Goal: Task Accomplishment & Management: Use online tool/utility

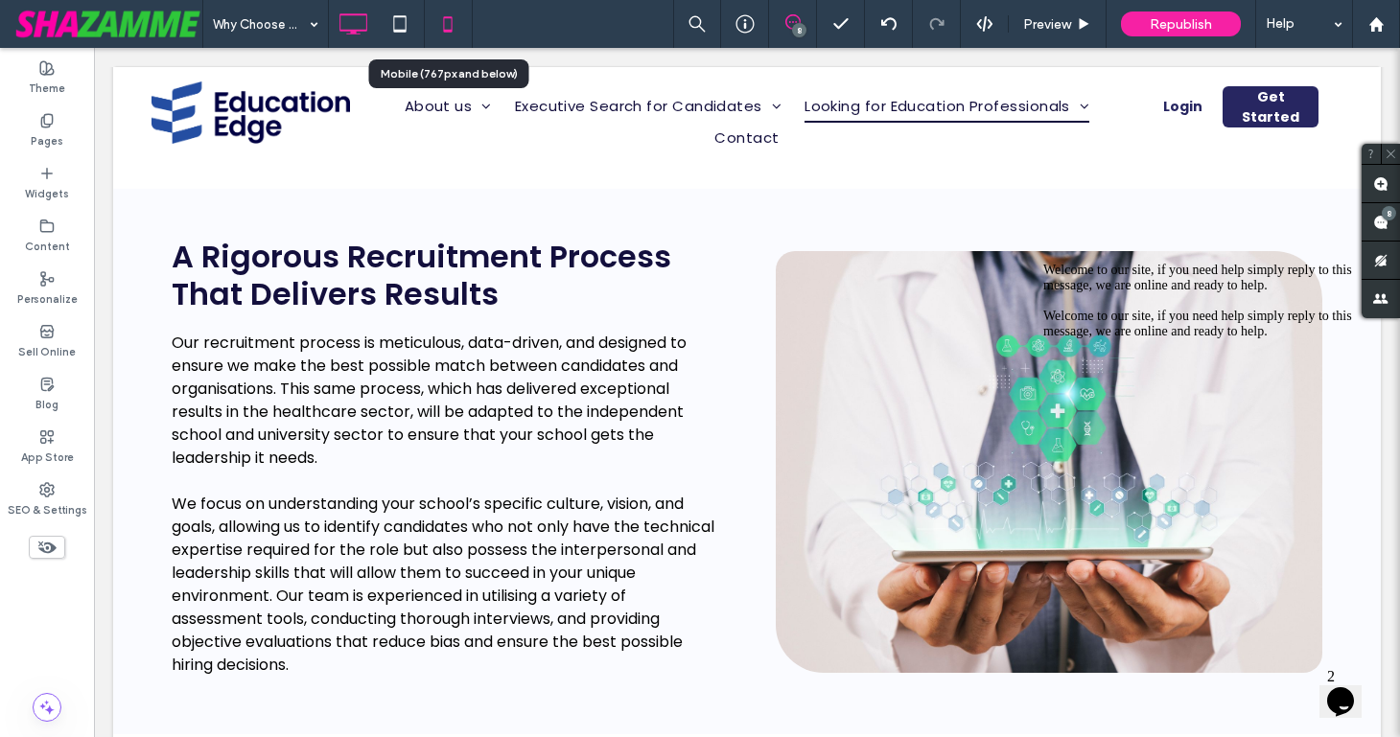
click at [451, 22] on icon at bounding box center [448, 24] width 38 height 38
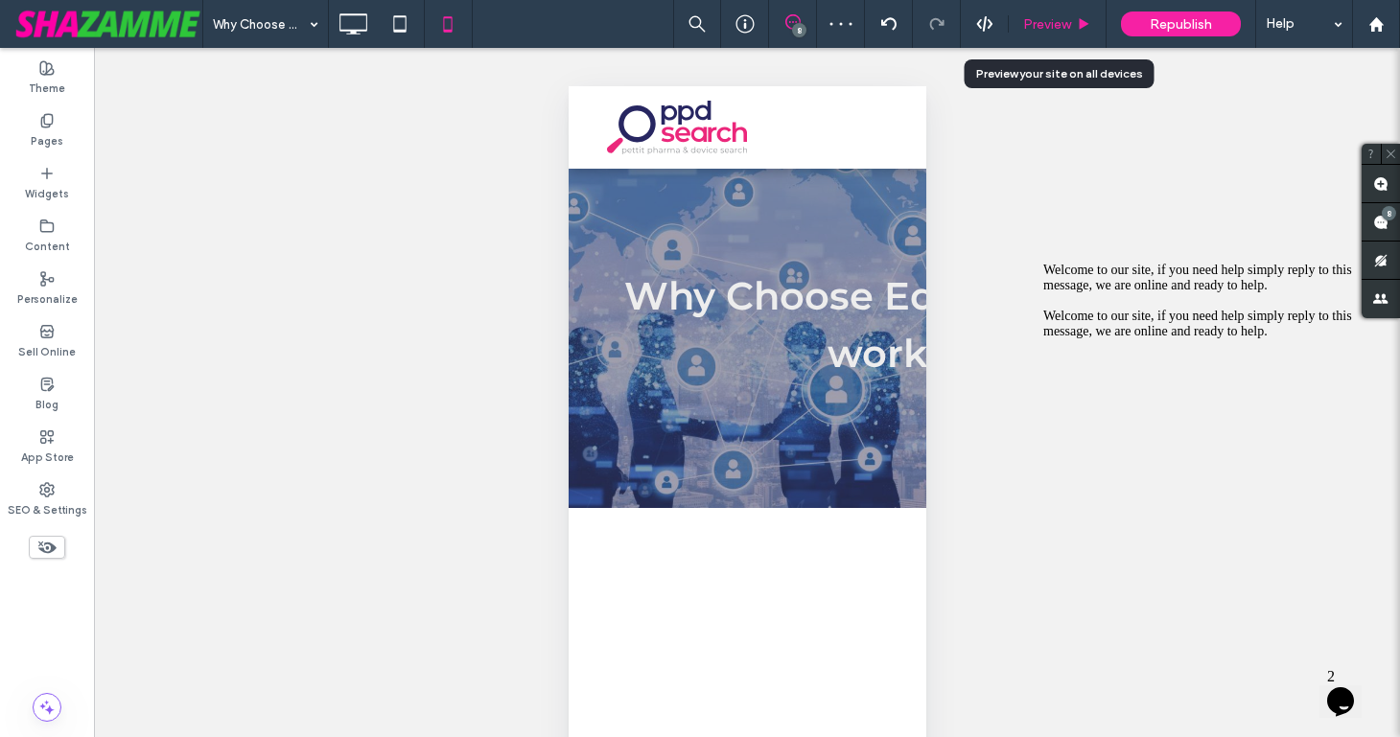
click at [1046, 24] on span "Preview" at bounding box center [1047, 24] width 48 height 16
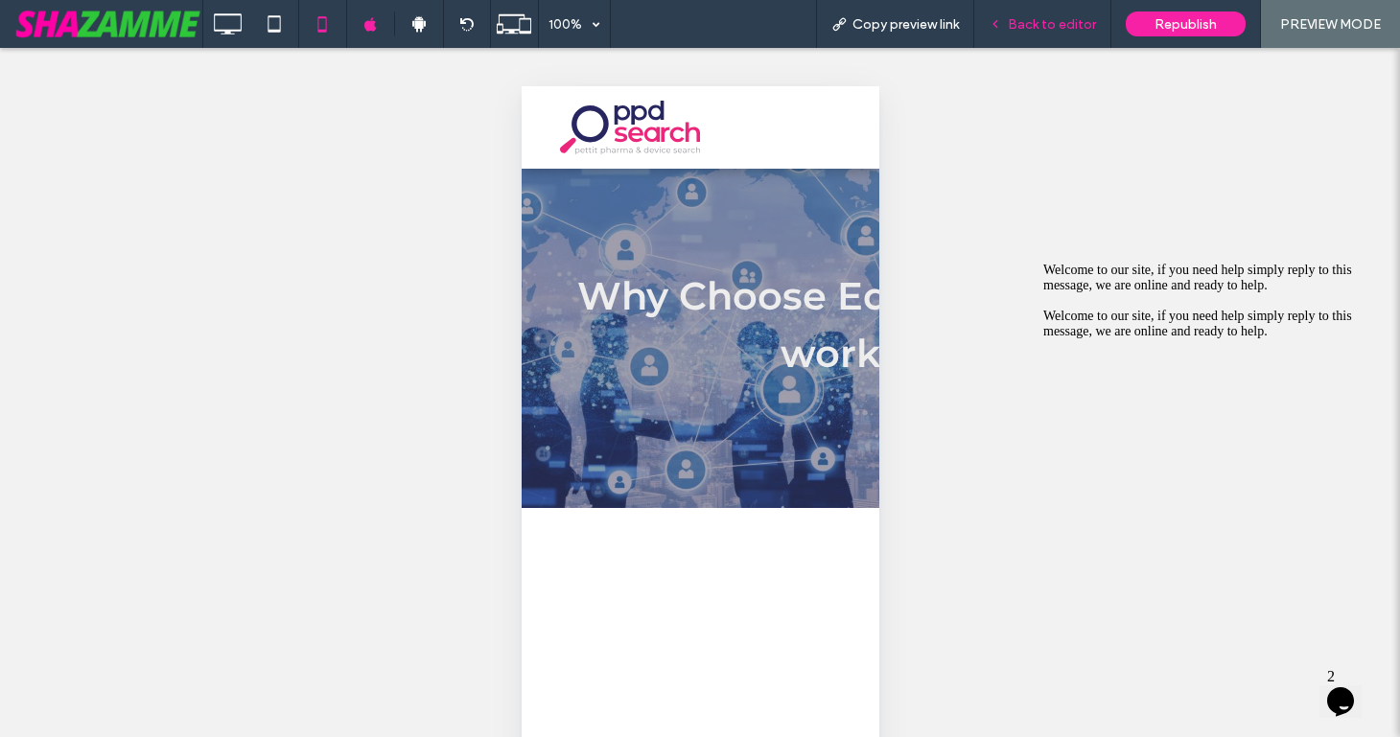
click at [1033, 24] on span "Back to editor" at bounding box center [1052, 24] width 88 height 16
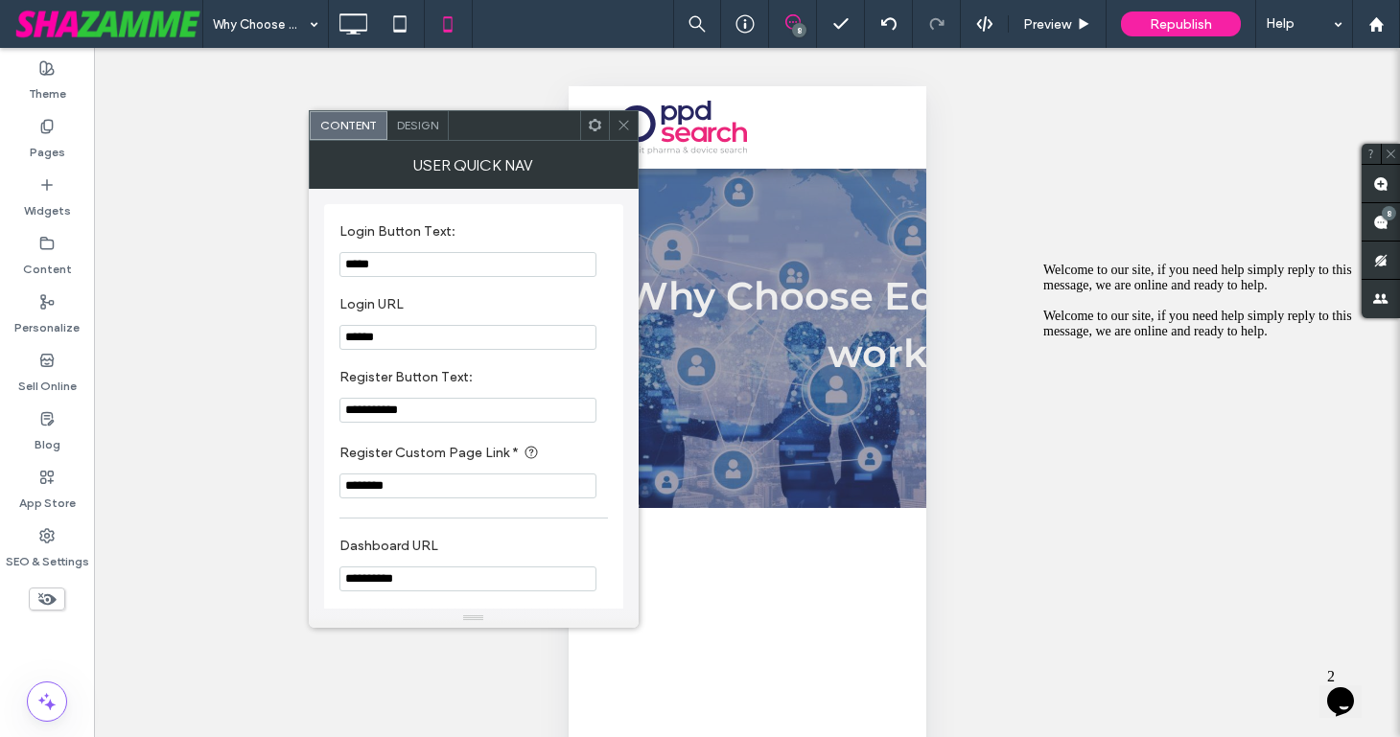
click at [598, 128] on use at bounding box center [595, 125] width 12 height 12
click at [623, 121] on icon at bounding box center [623, 125] width 14 height 14
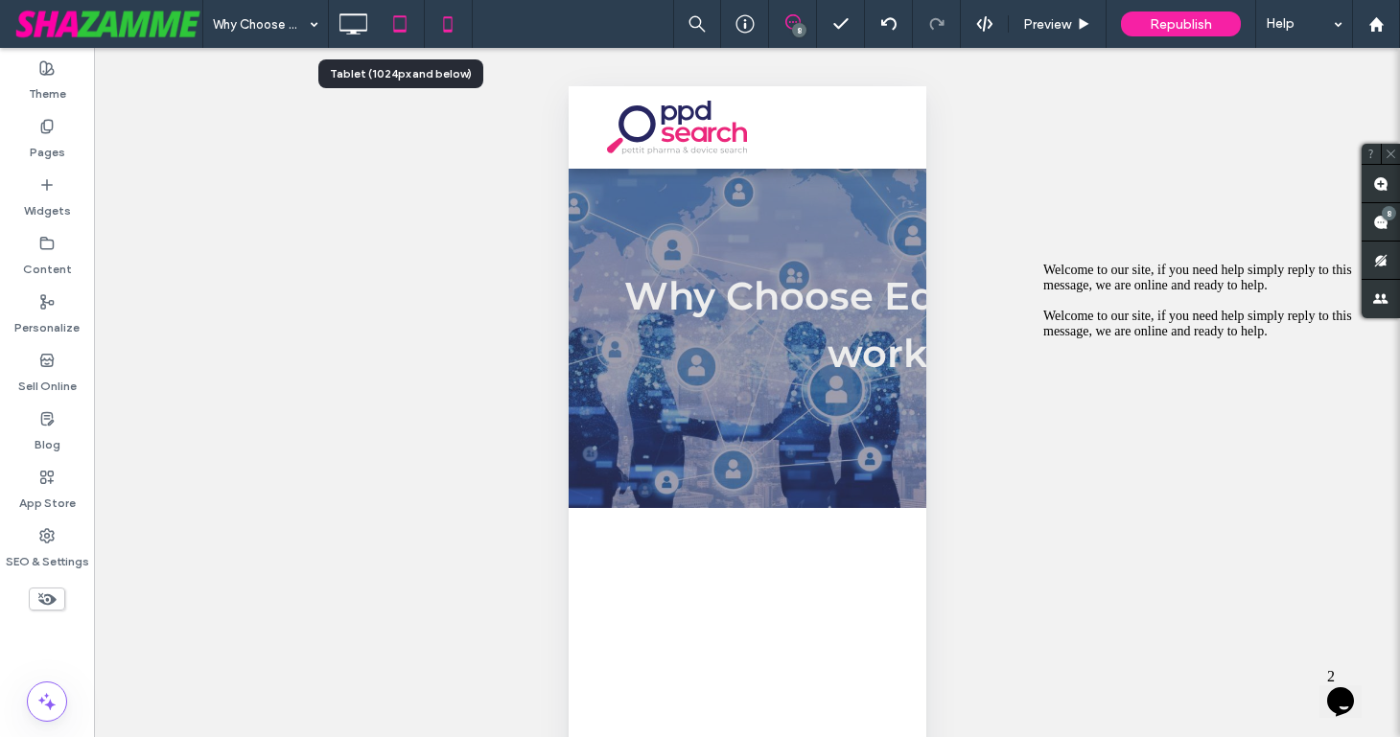
click at [396, 31] on use at bounding box center [400, 23] width 12 height 16
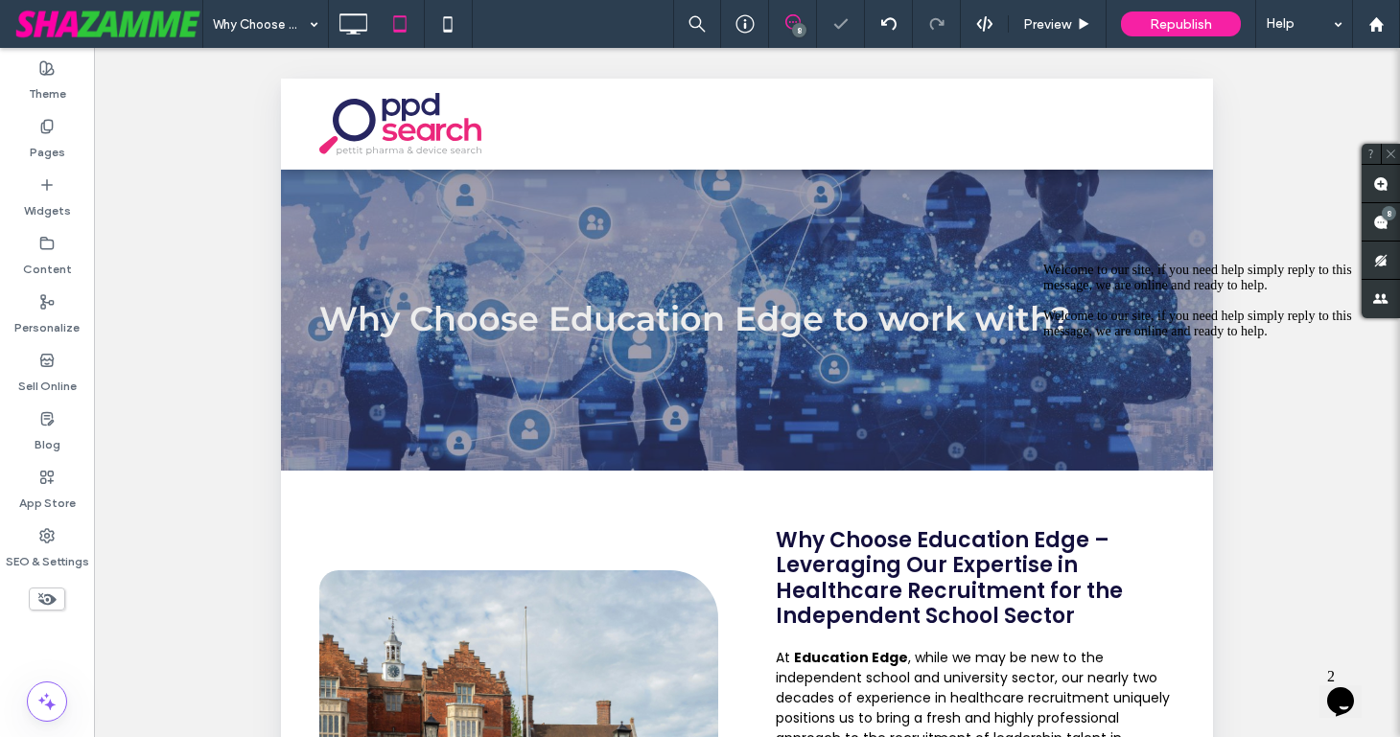
click at [1043, 263] on icon "Chat attention grabber" at bounding box center [1043, 263] width 0 height 0
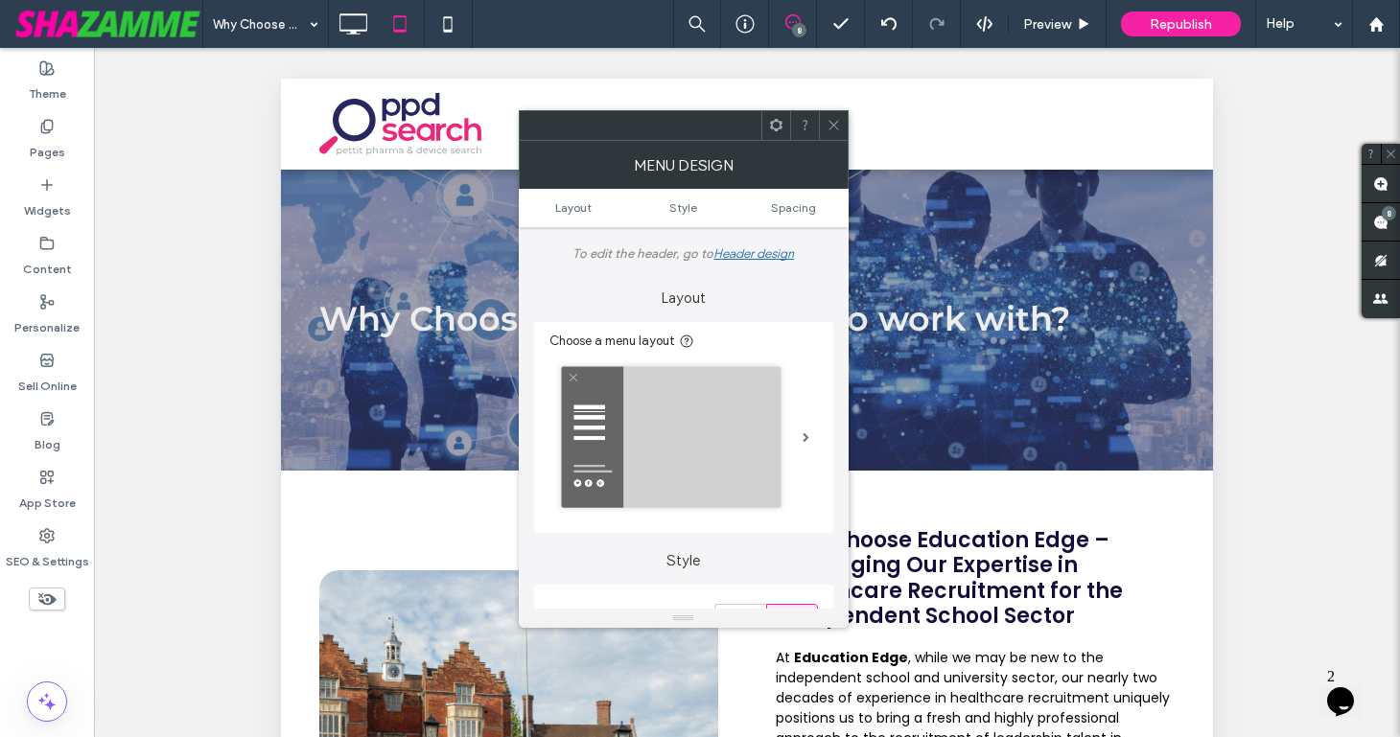
click at [774, 129] on use at bounding box center [776, 125] width 12 height 12
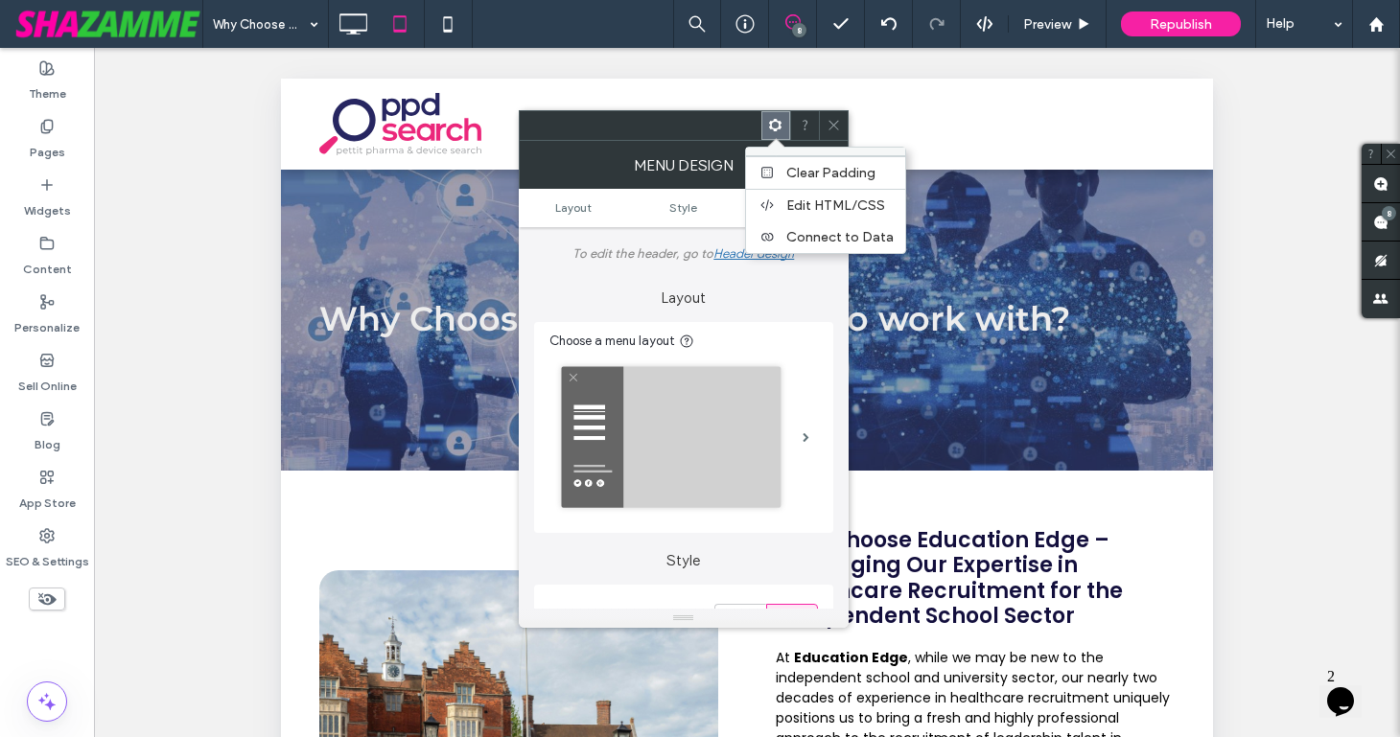
click at [828, 127] on icon at bounding box center [833, 125] width 14 height 14
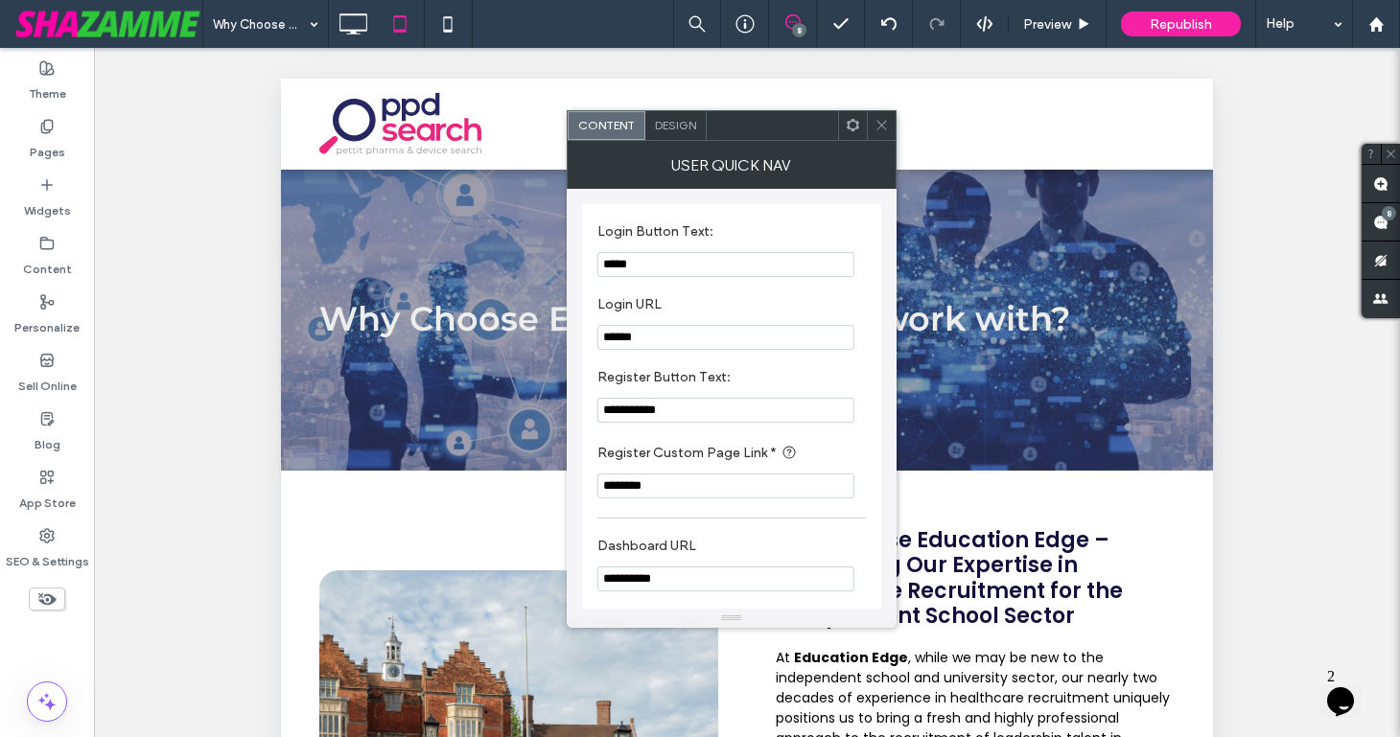
click at [850, 122] on use at bounding box center [853, 125] width 12 height 12
click at [884, 128] on use at bounding box center [881, 126] width 10 height 10
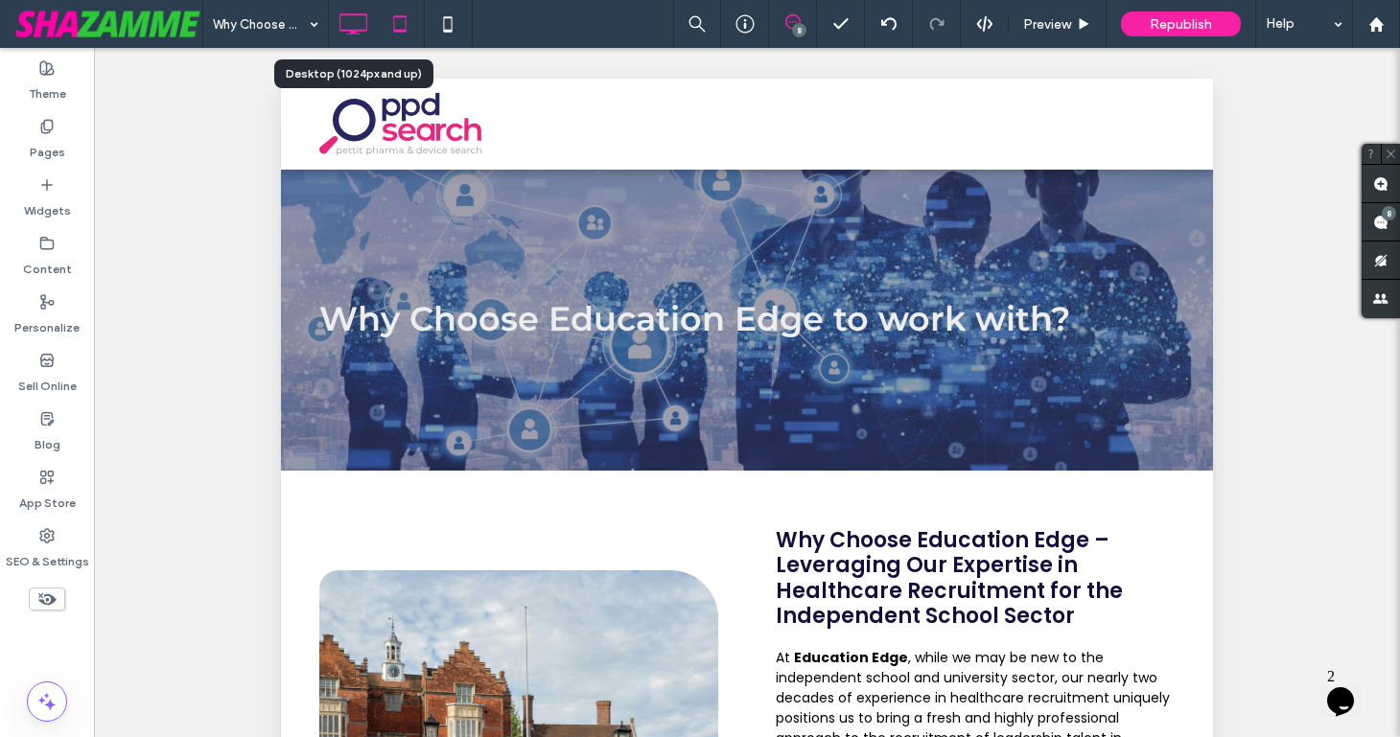
click at [361, 19] on icon at bounding box center [353, 24] width 38 height 38
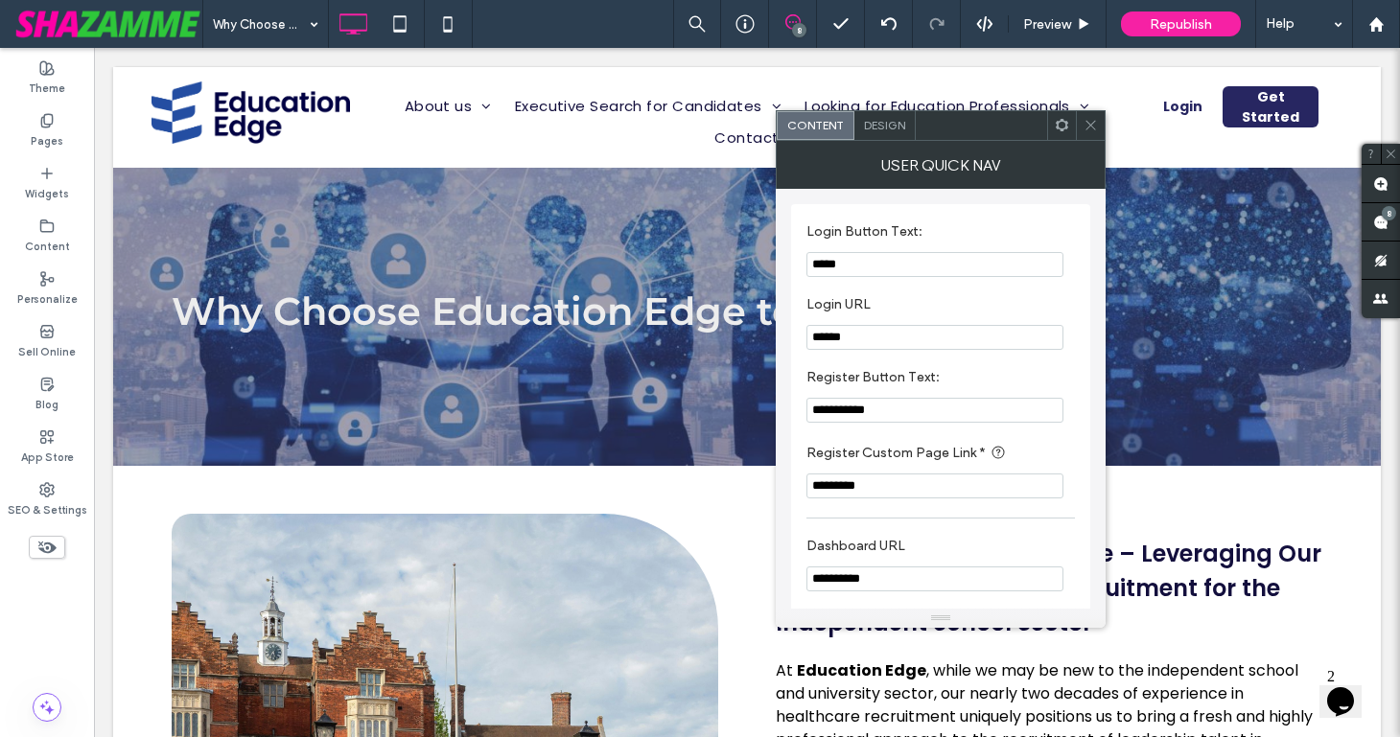
click at [1064, 136] on span at bounding box center [1062, 125] width 14 height 29
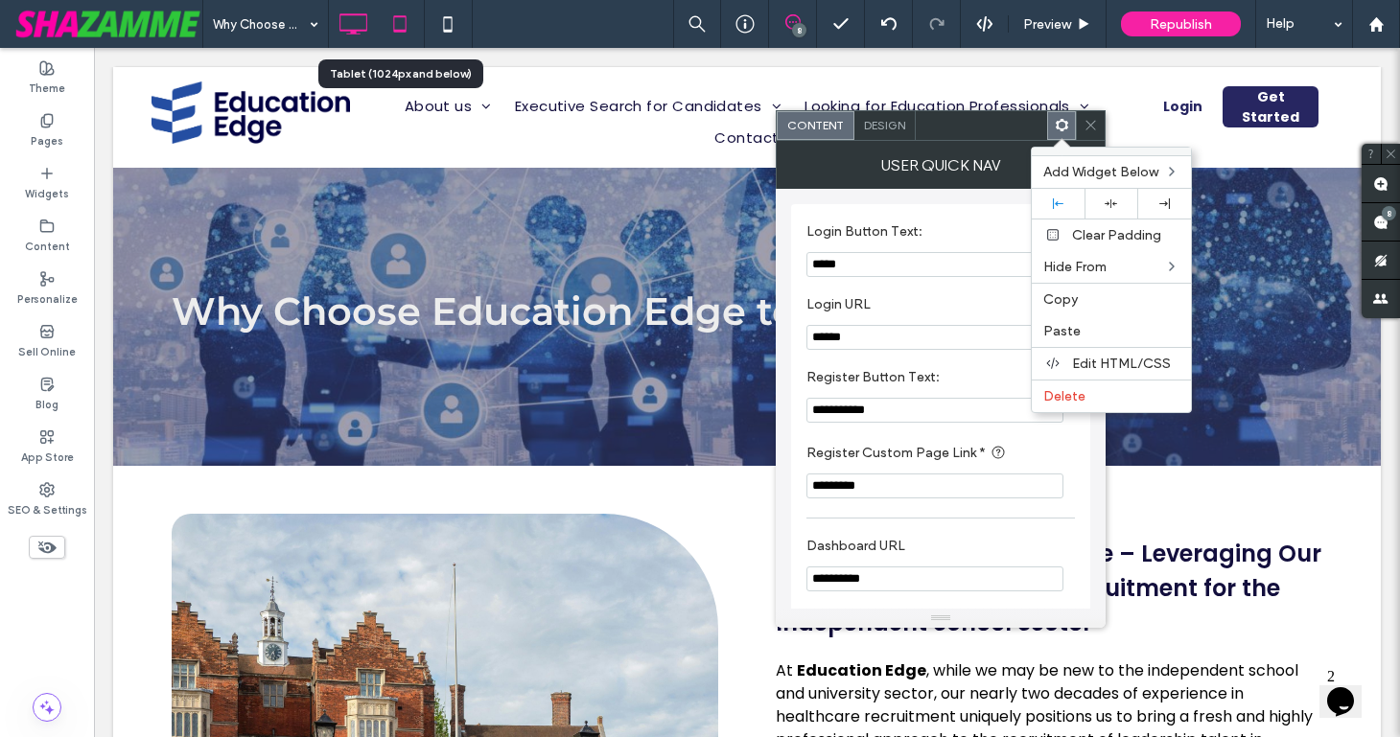
click at [396, 24] on icon at bounding box center [400, 24] width 38 height 38
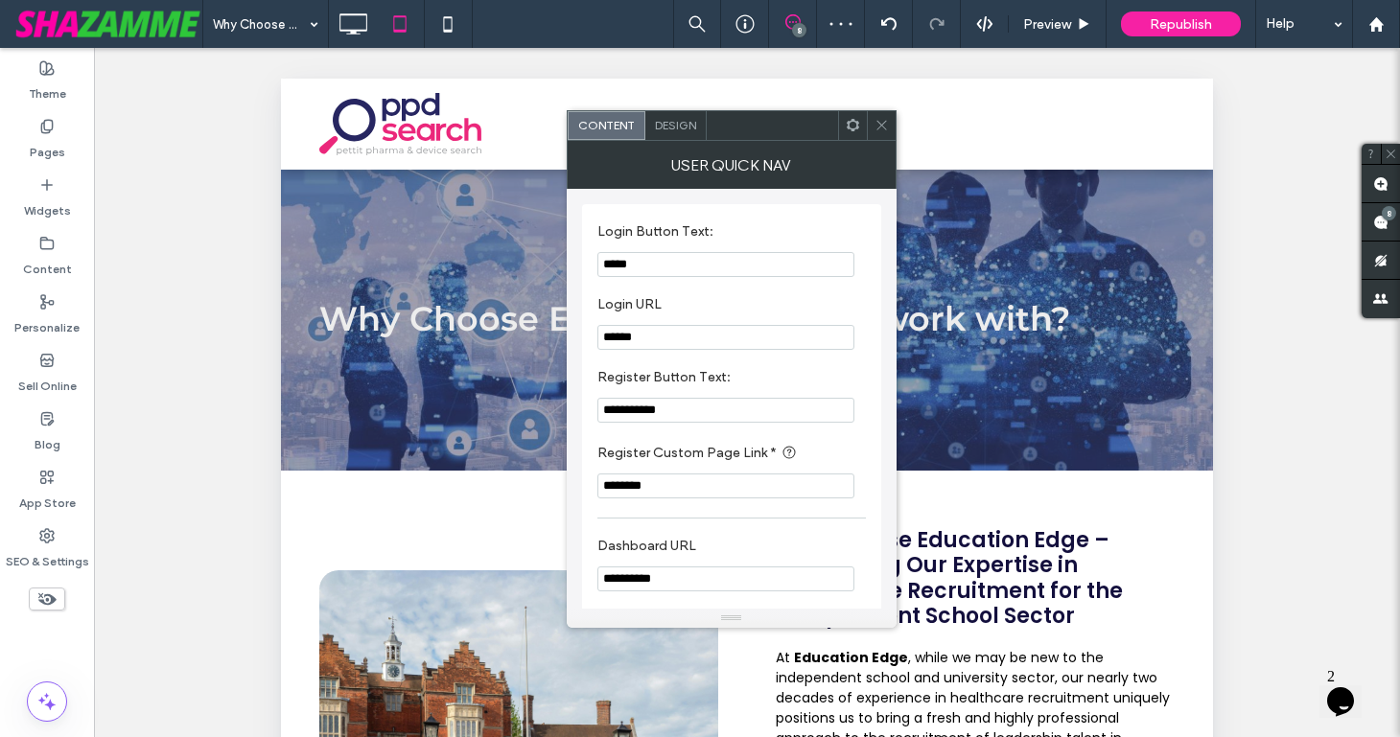
click at [853, 139] on div "Content Design" at bounding box center [732, 125] width 330 height 31
click at [853, 133] on span at bounding box center [853, 125] width 14 height 29
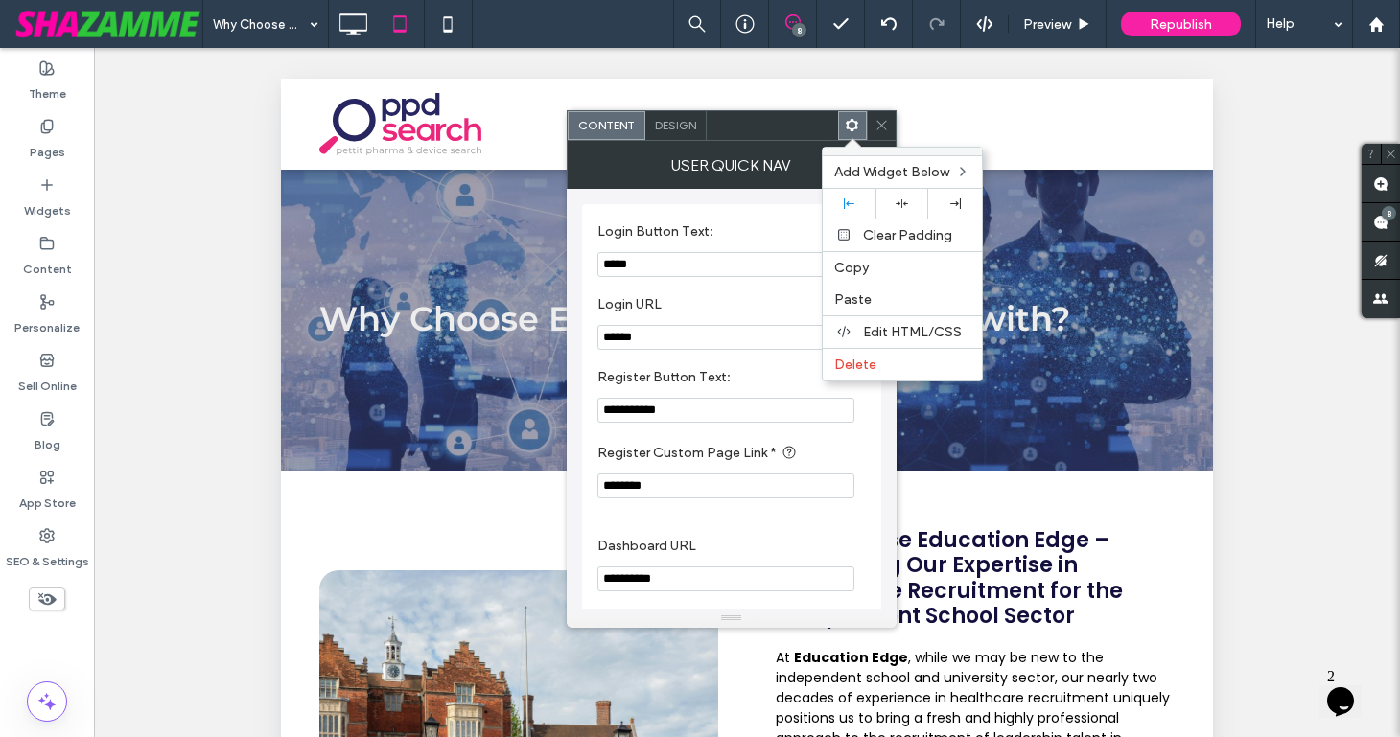
click at [875, 122] on icon at bounding box center [881, 125] width 14 height 14
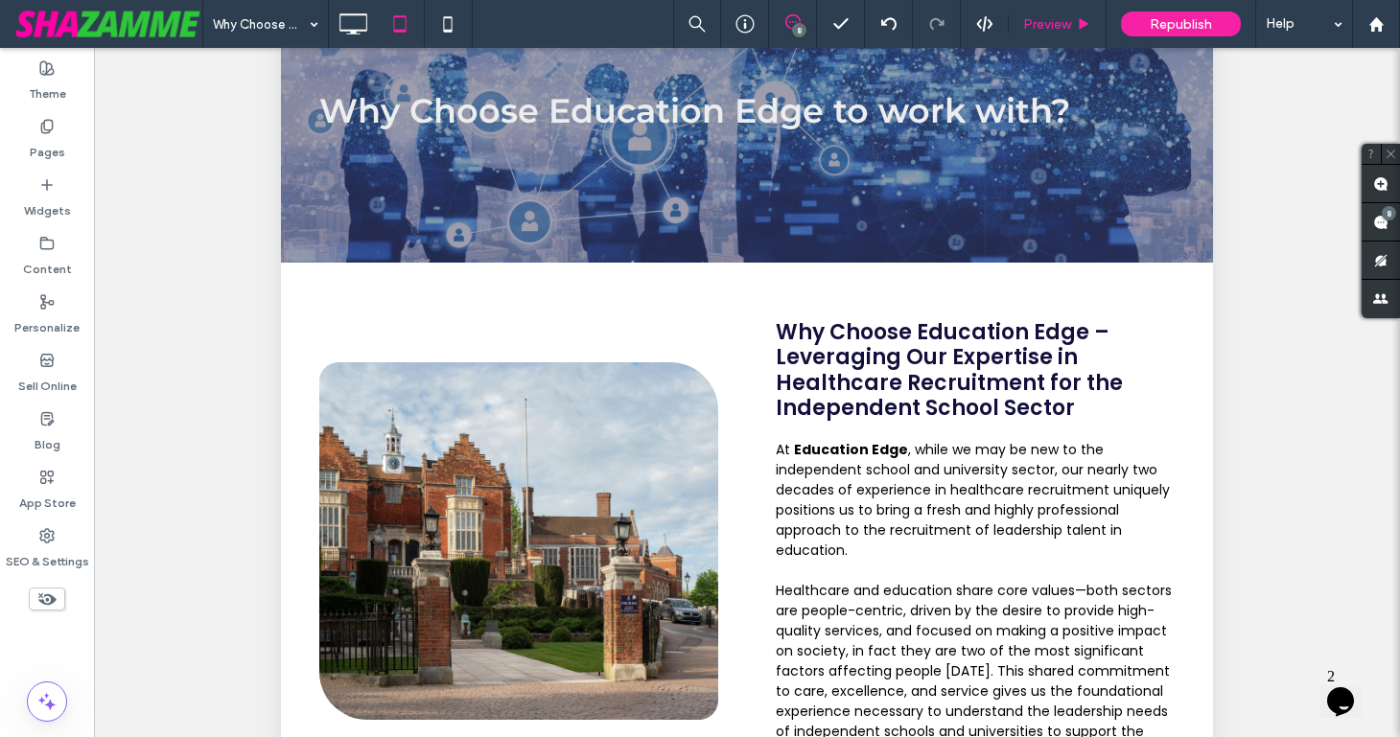
scroll to position [211, 0]
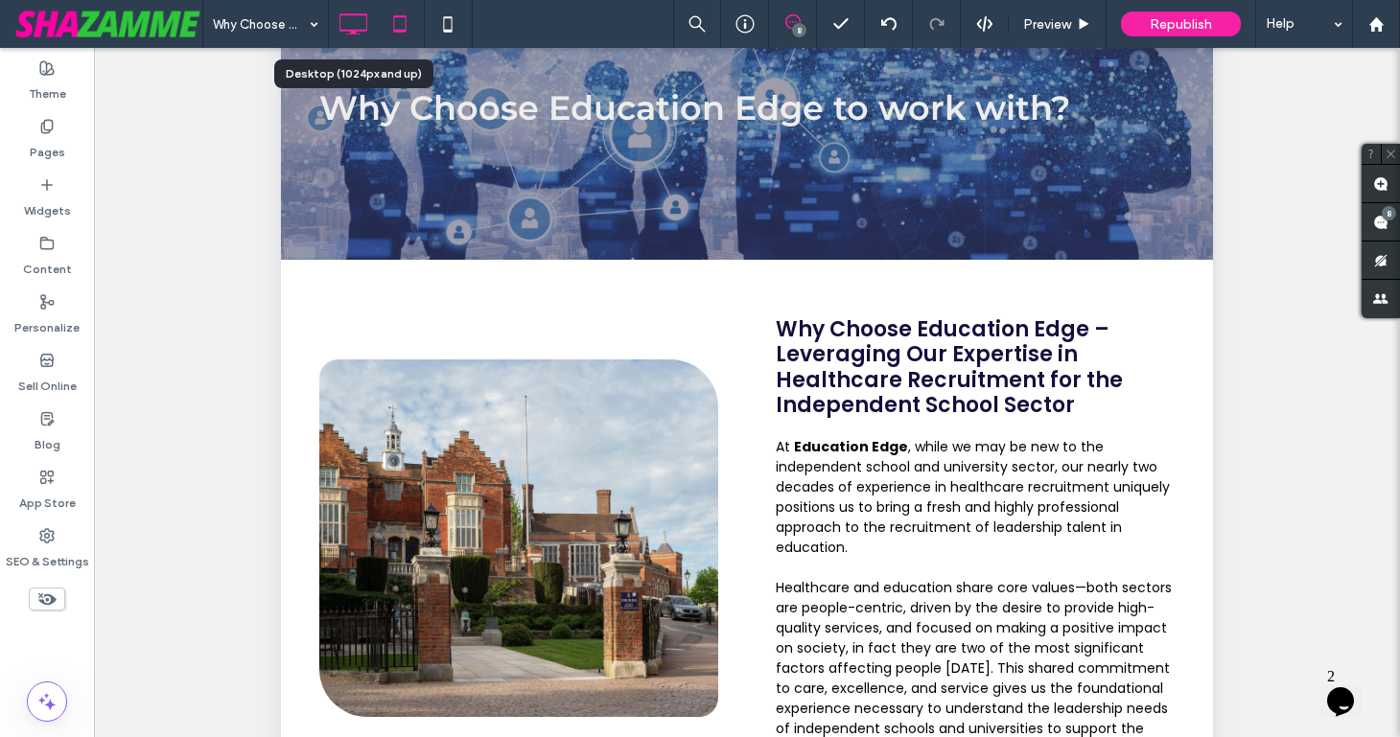
click at [360, 27] on icon at bounding box center [353, 24] width 38 height 38
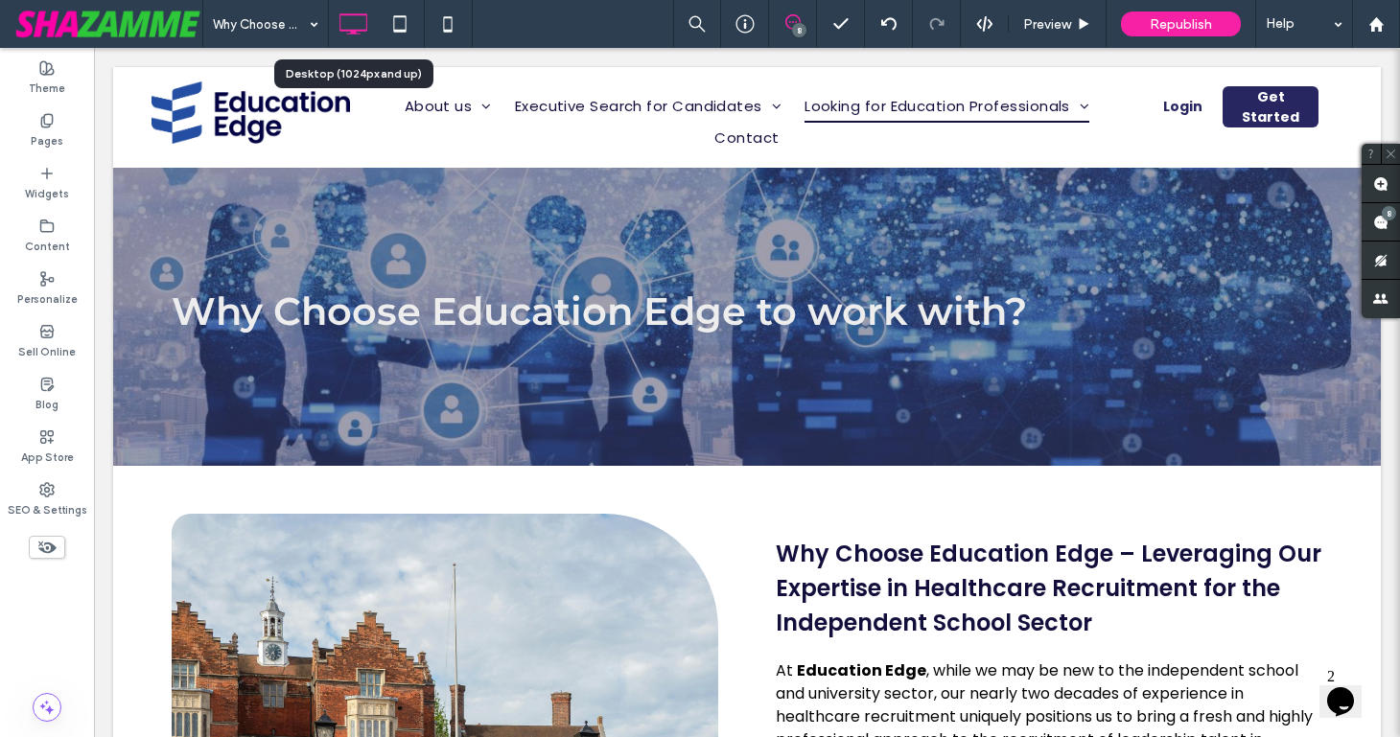
scroll to position [0, 0]
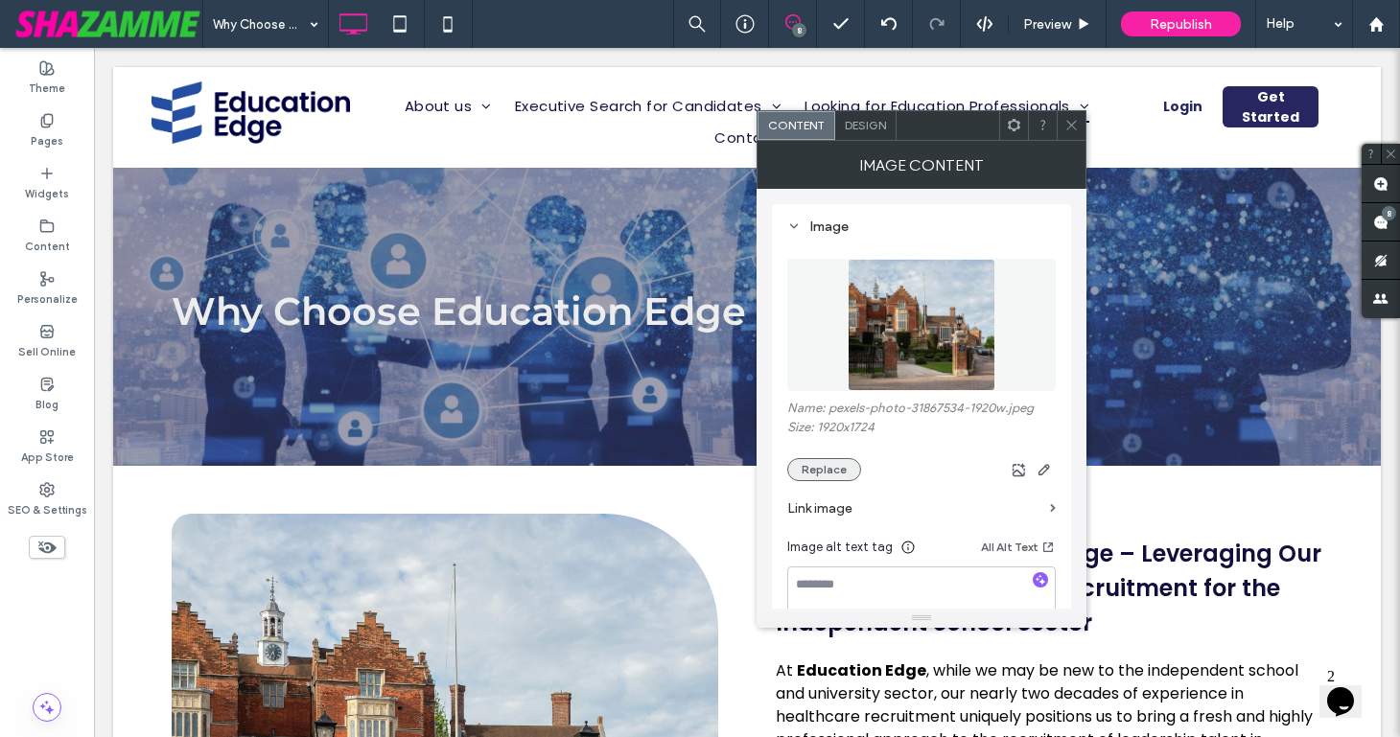
click at [802, 476] on button "Replace" at bounding box center [824, 469] width 74 height 23
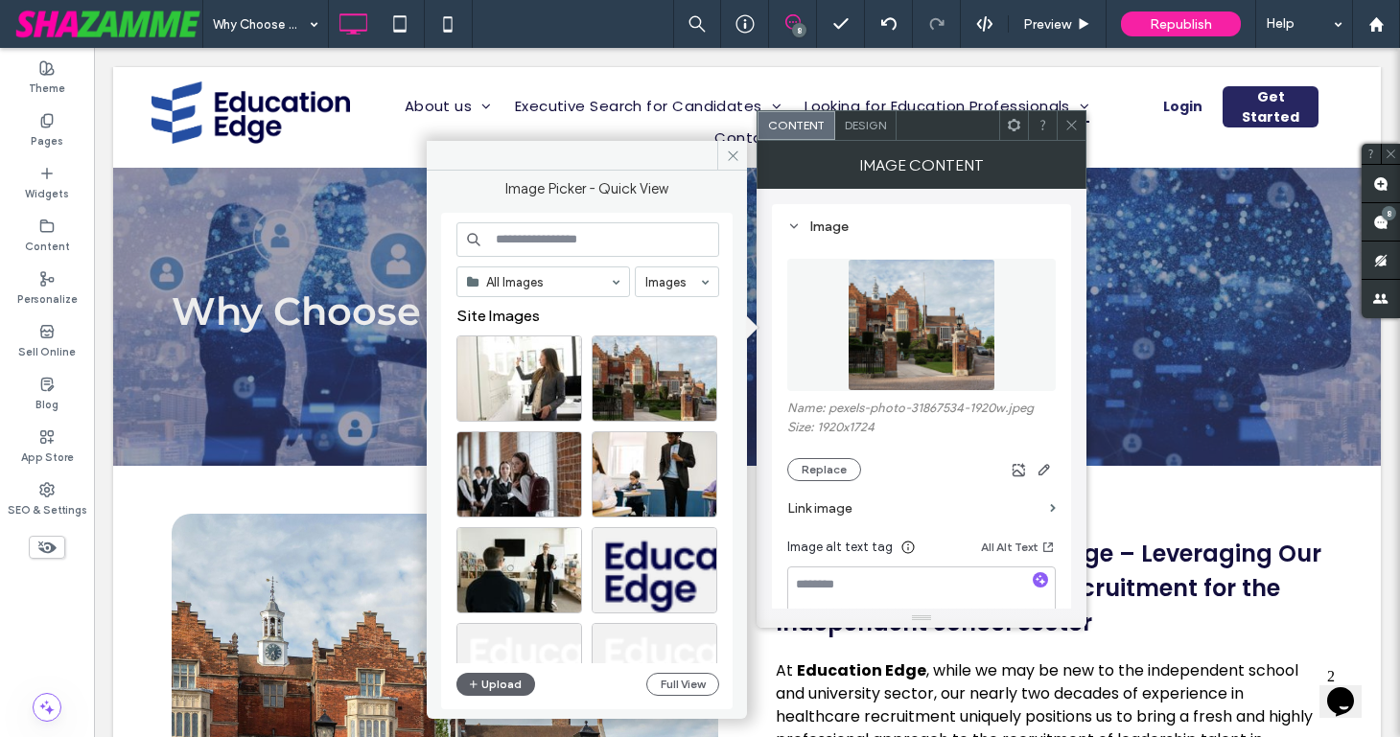
click at [551, 244] on input at bounding box center [587, 239] width 263 height 35
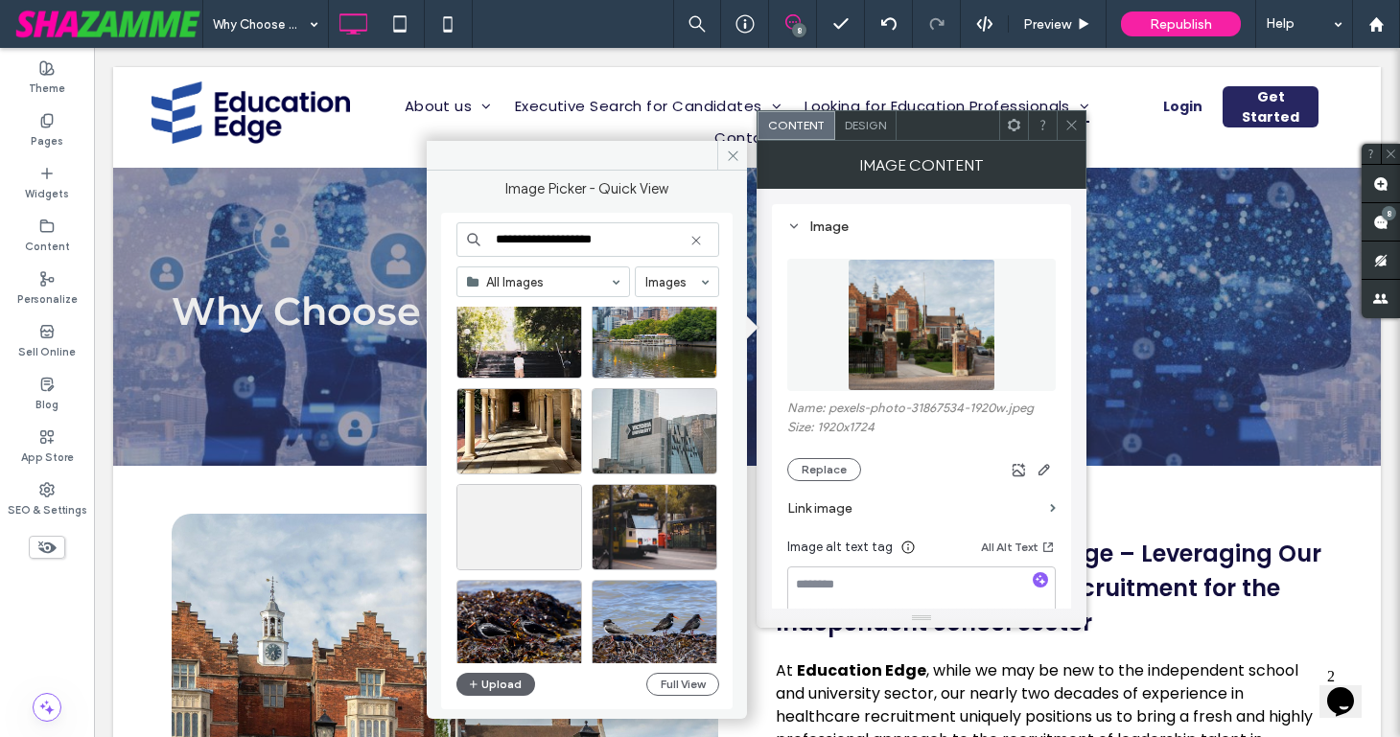
scroll to position [1103, 0]
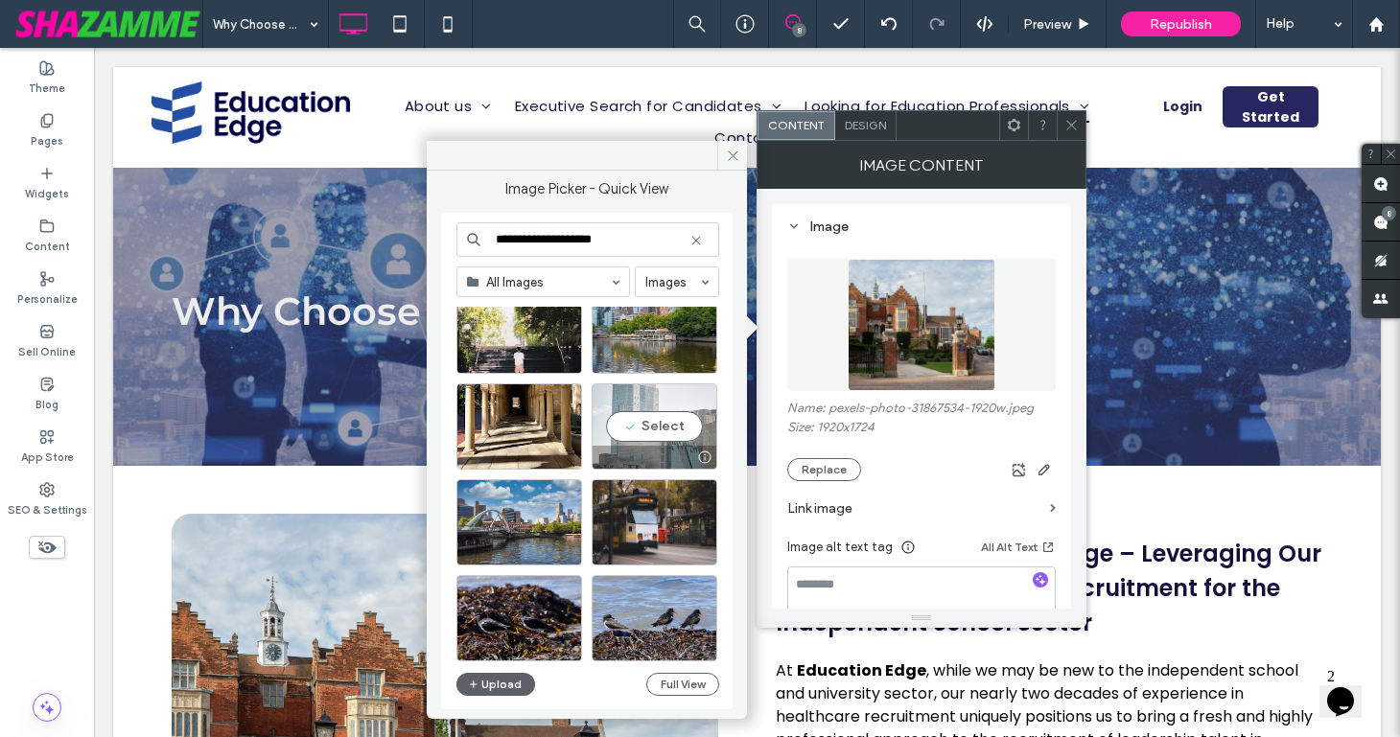
type input "**********"
click at [643, 420] on div "Select" at bounding box center [655, 426] width 126 height 86
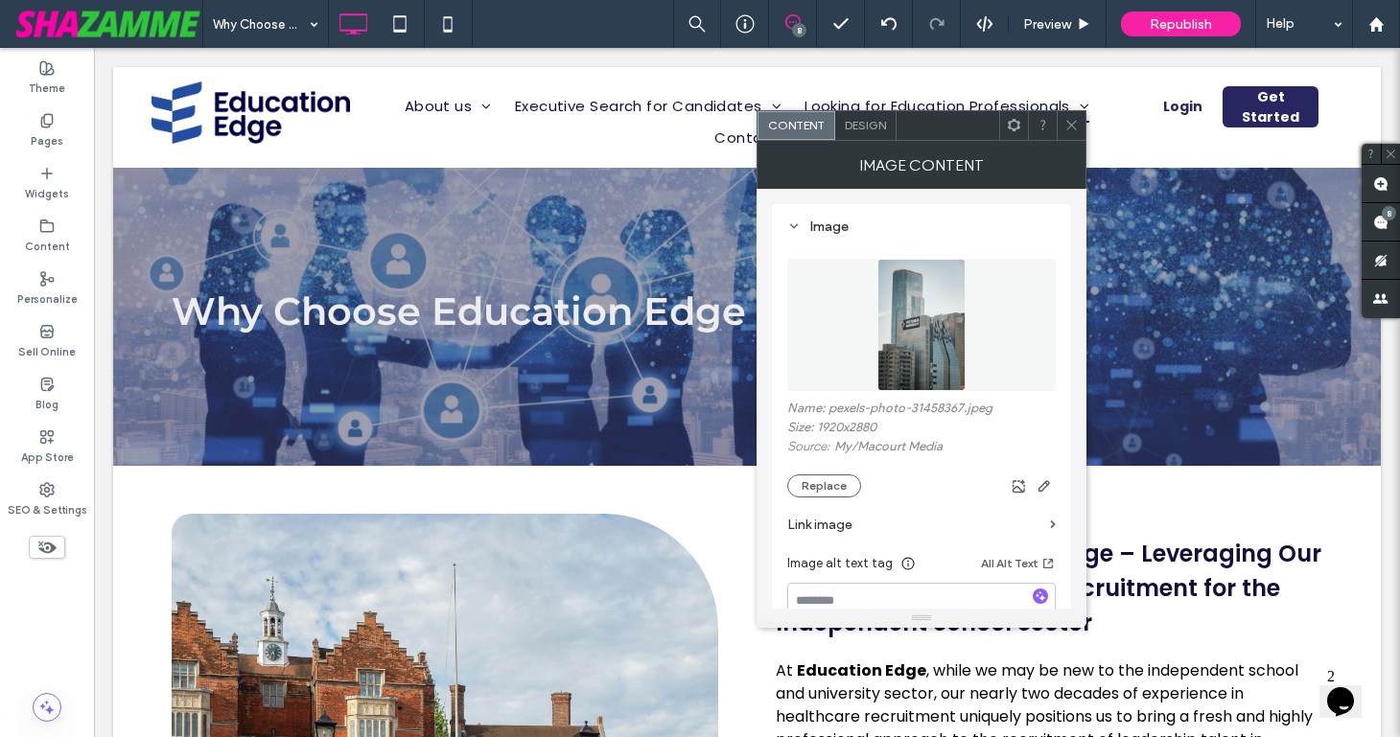
click at [1067, 124] on icon at bounding box center [1071, 125] width 14 height 14
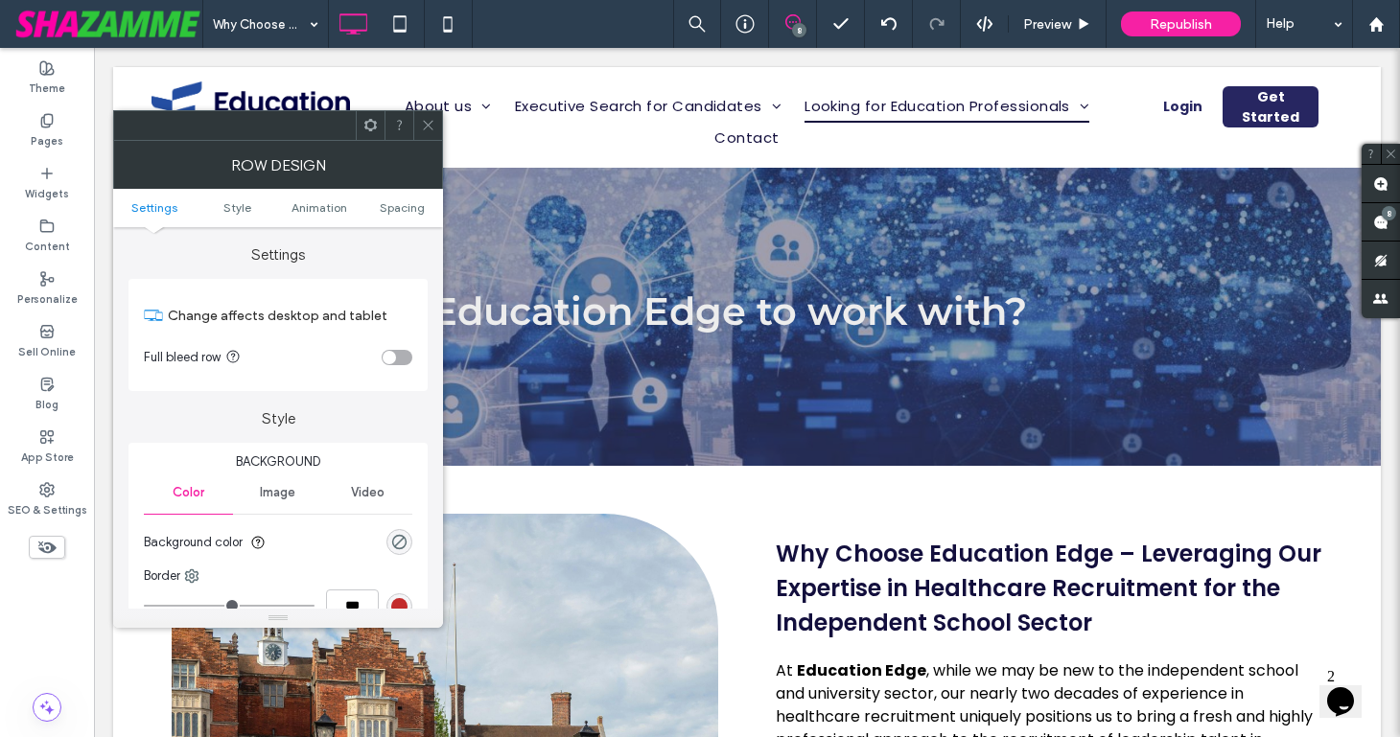
click at [423, 125] on icon at bounding box center [428, 125] width 14 height 14
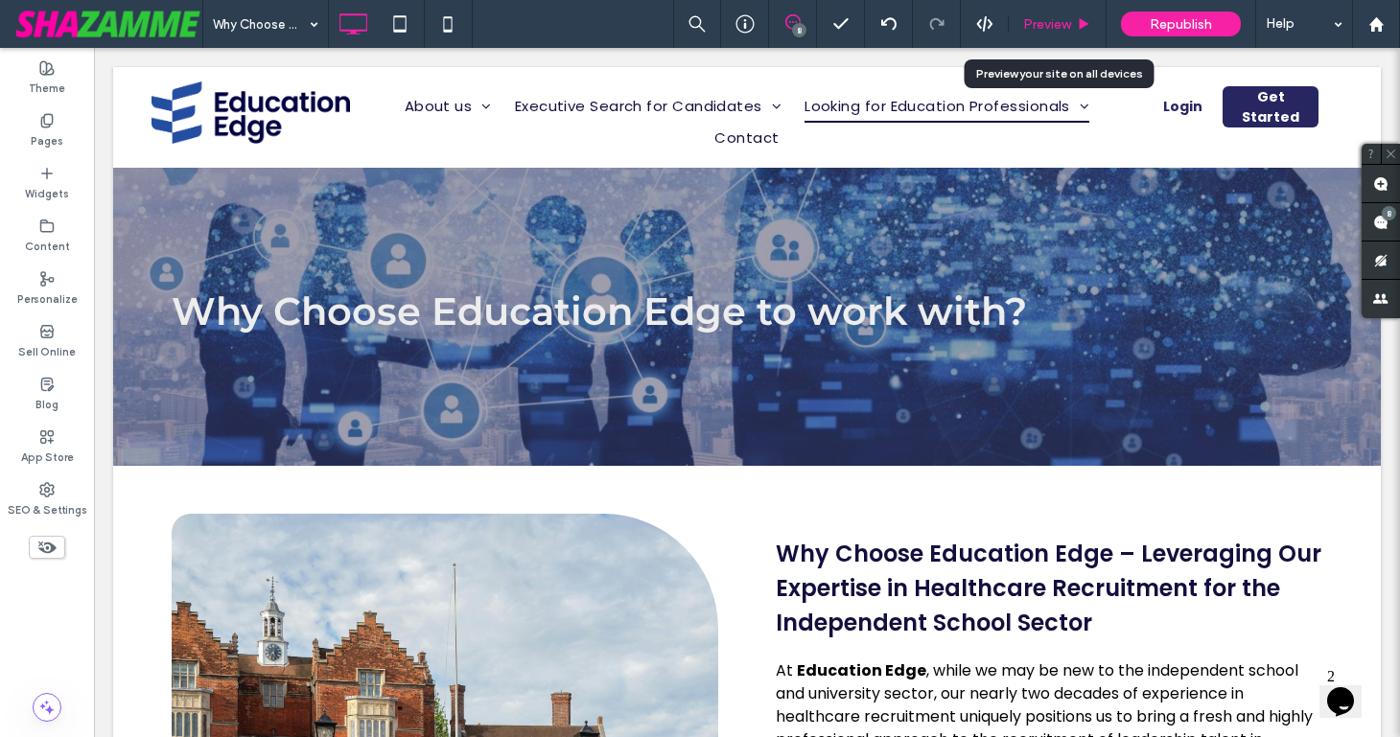
click at [1026, 26] on span "Preview" at bounding box center [1047, 24] width 48 height 16
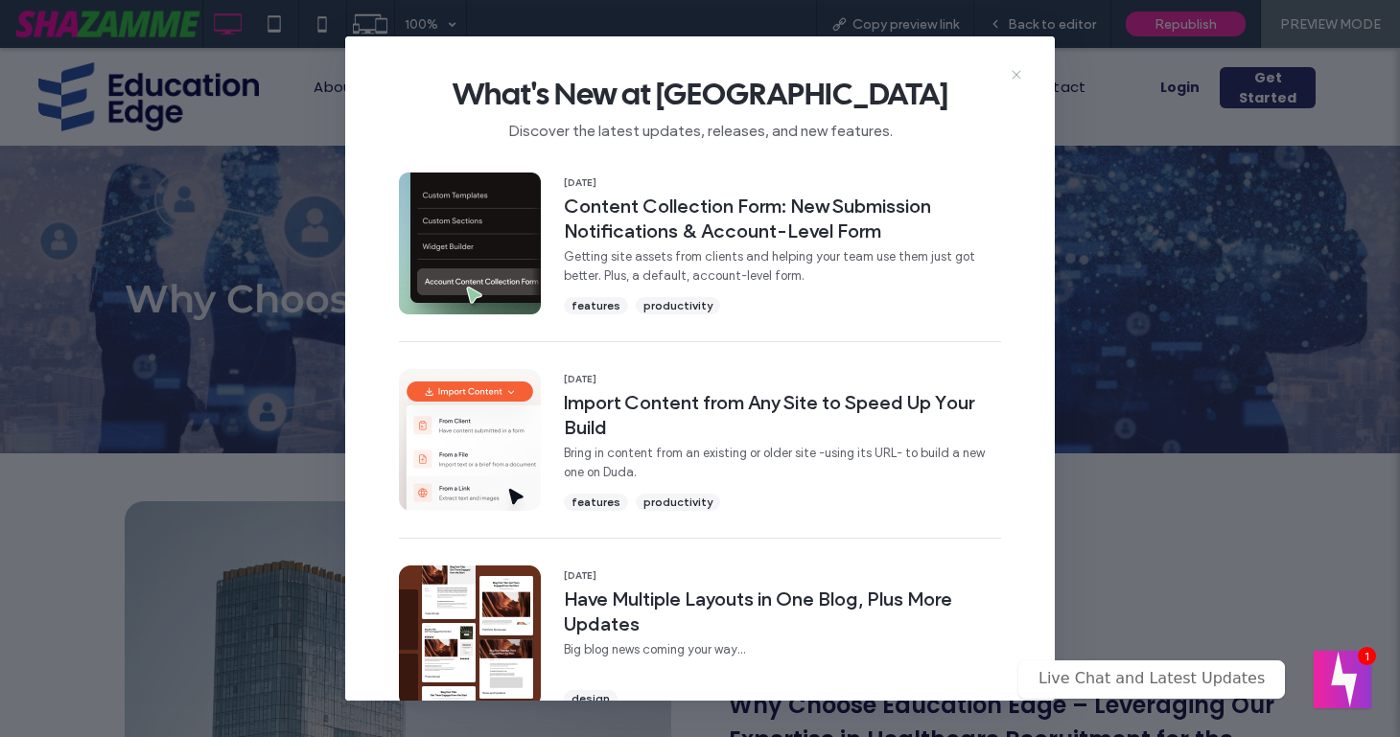
click at [1014, 73] on icon at bounding box center [1016, 74] width 15 height 15
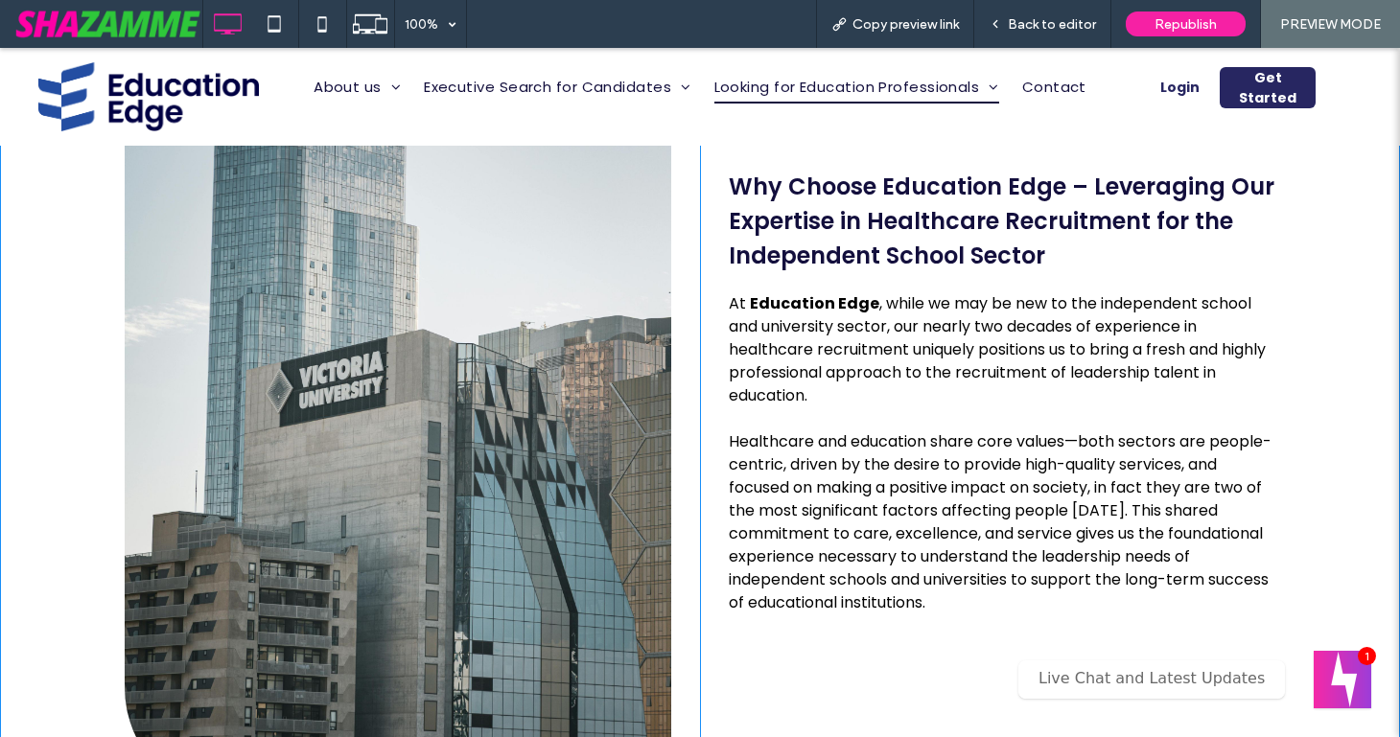
scroll to position [517, 0]
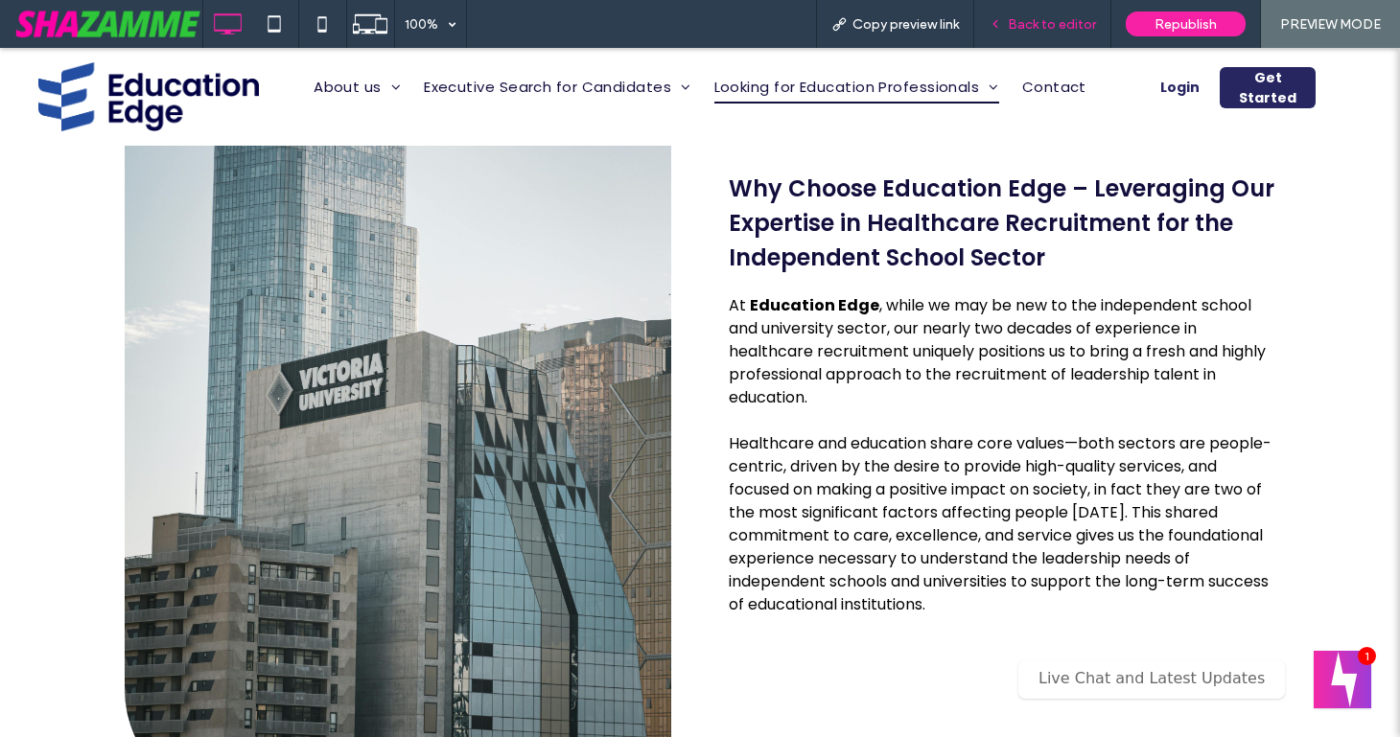
click at [1053, 24] on span "Back to editor" at bounding box center [1052, 24] width 88 height 16
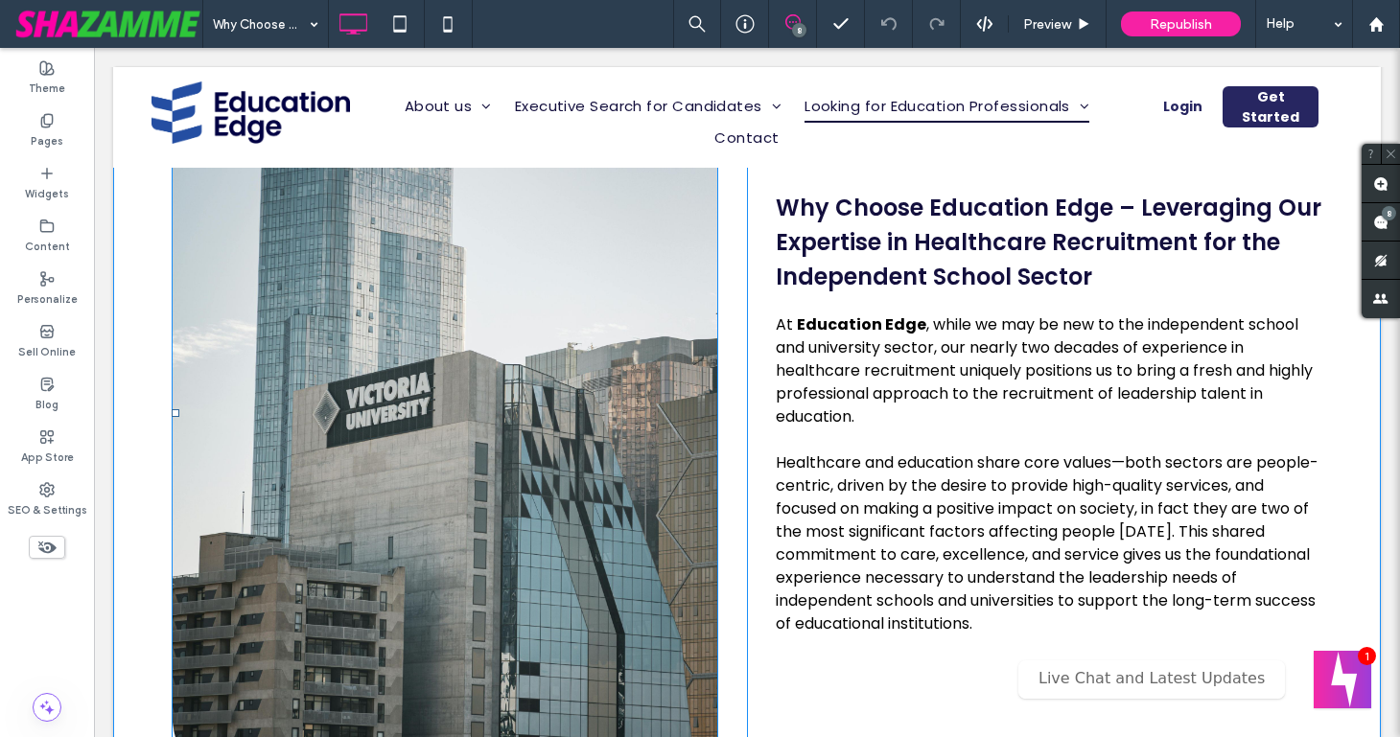
click at [569, 299] on img at bounding box center [445, 414] width 546 height 820
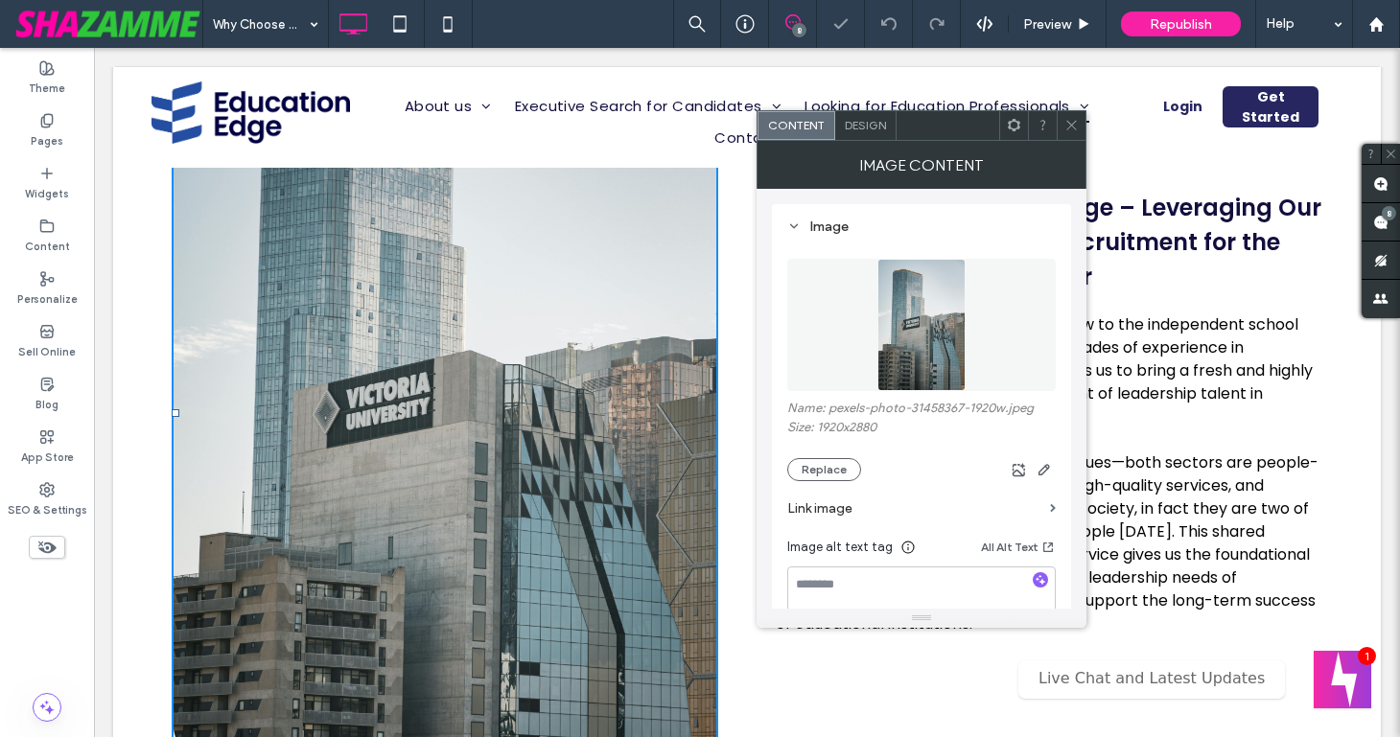
scroll to position [510, 0]
click at [804, 463] on button "Replace" at bounding box center [824, 469] width 74 height 23
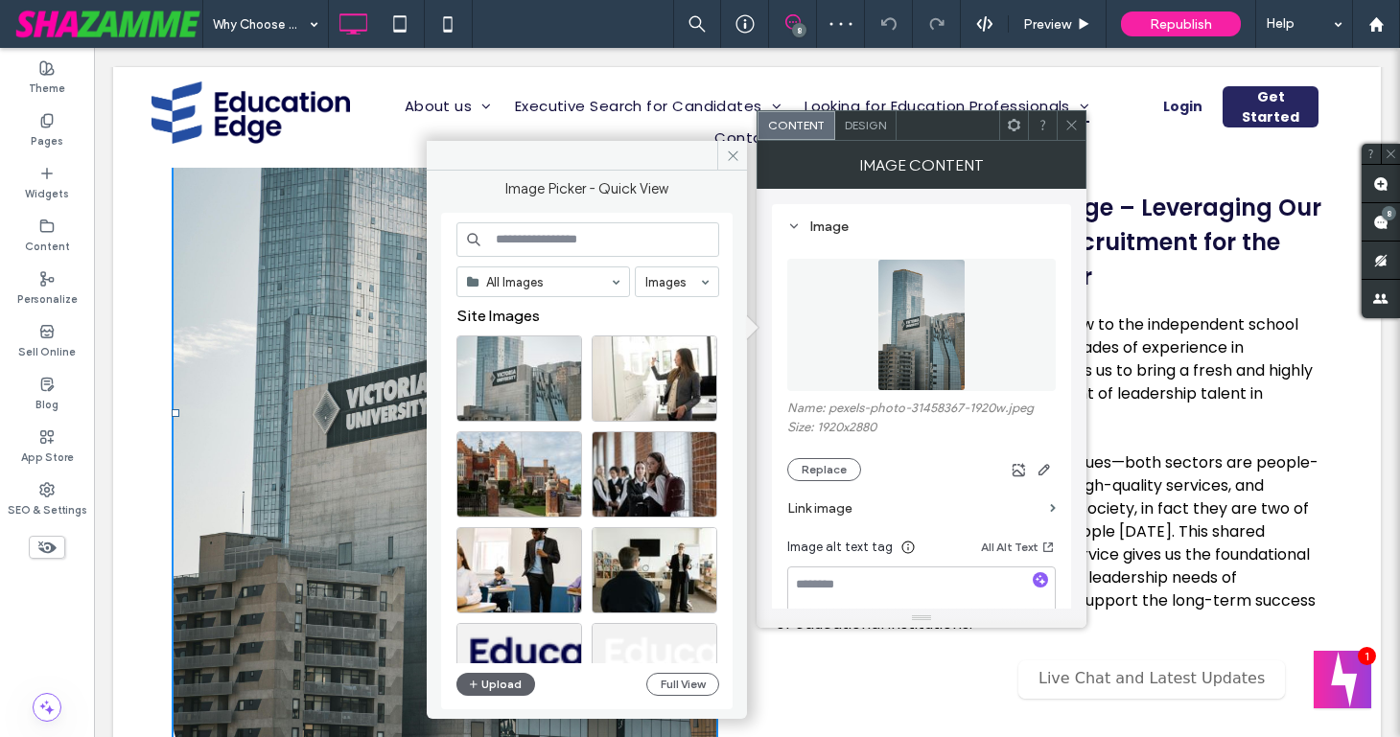
click at [610, 236] on input at bounding box center [587, 239] width 263 height 35
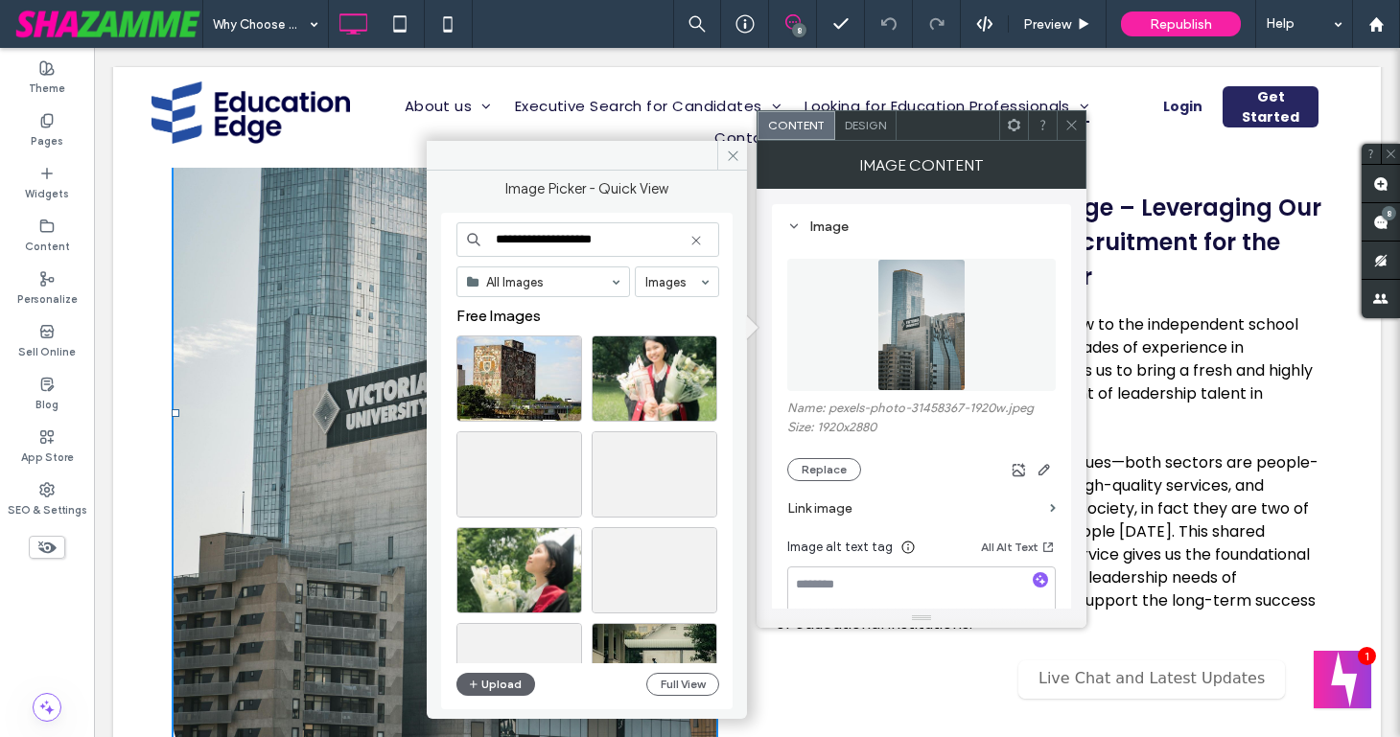
type input "**********"
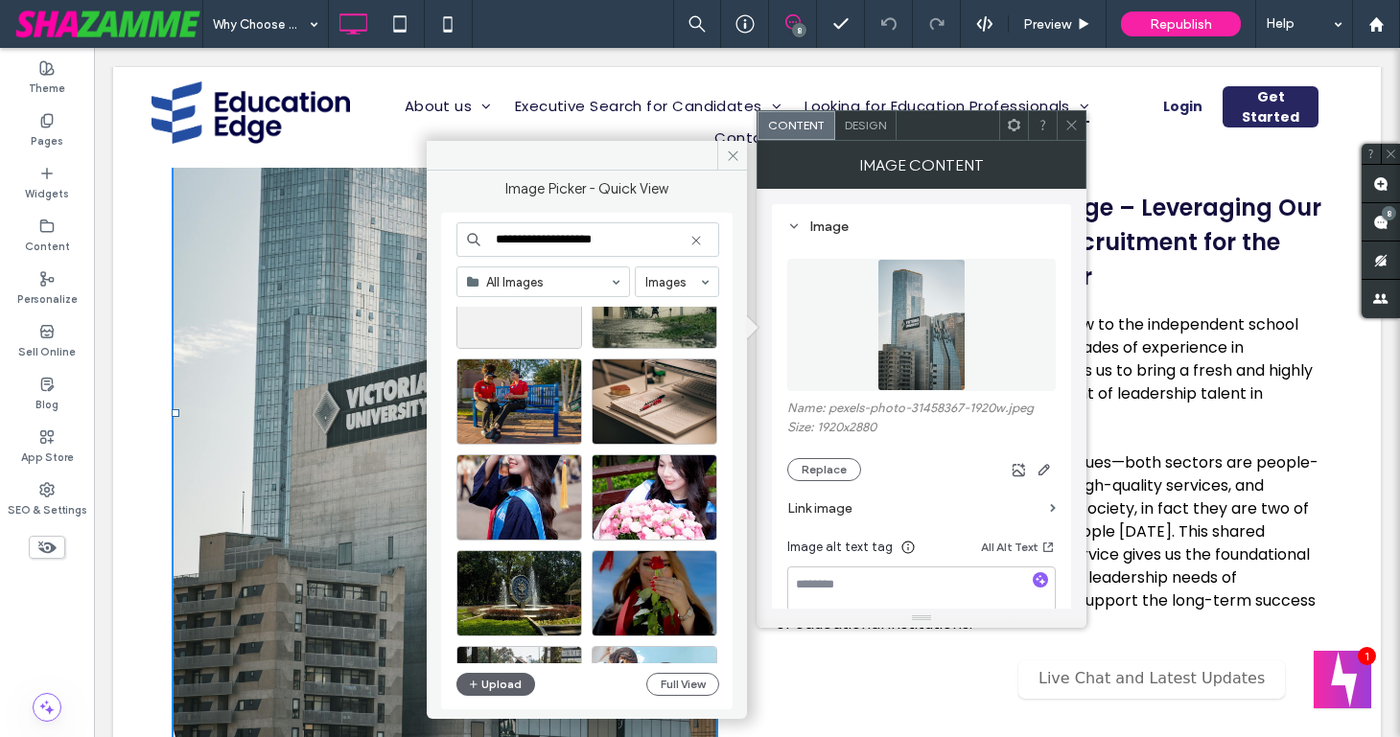
scroll to position [361, 0]
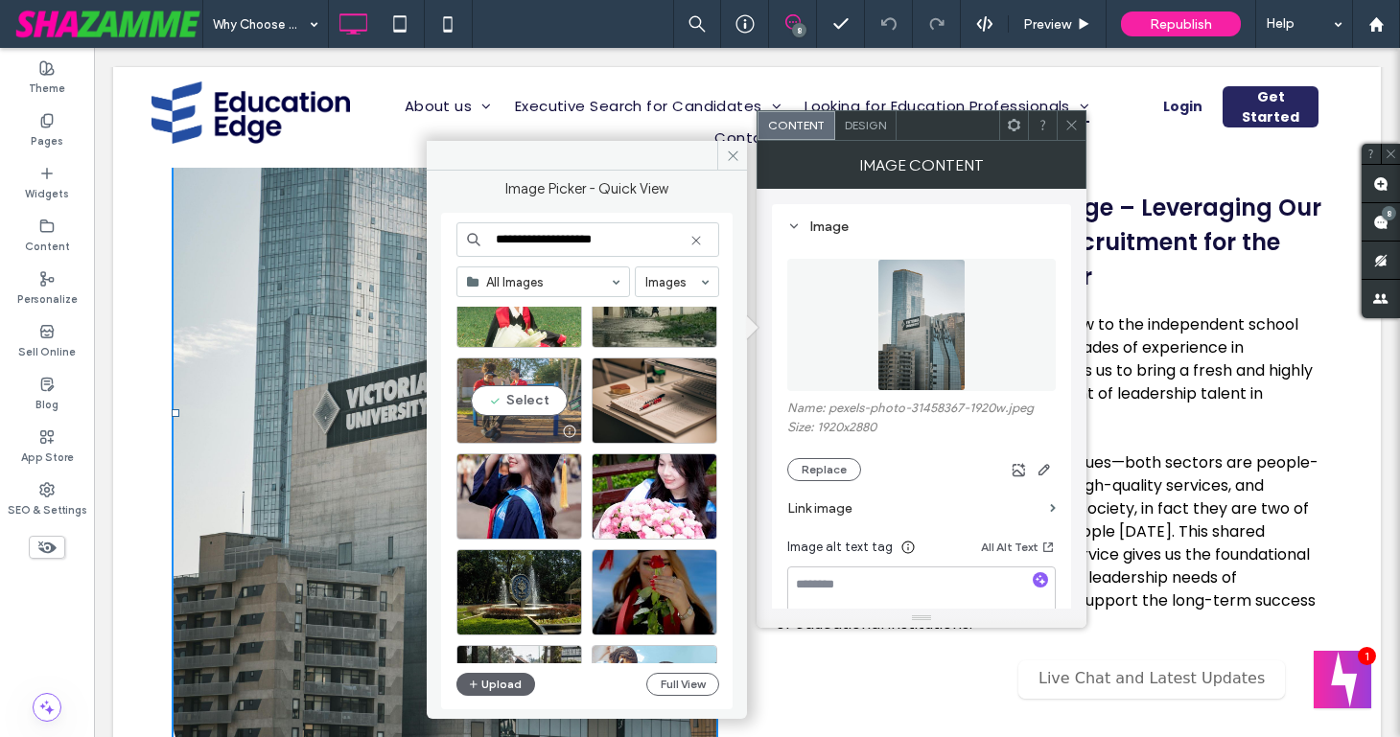
click at [544, 403] on div "Select" at bounding box center [519, 401] width 126 height 86
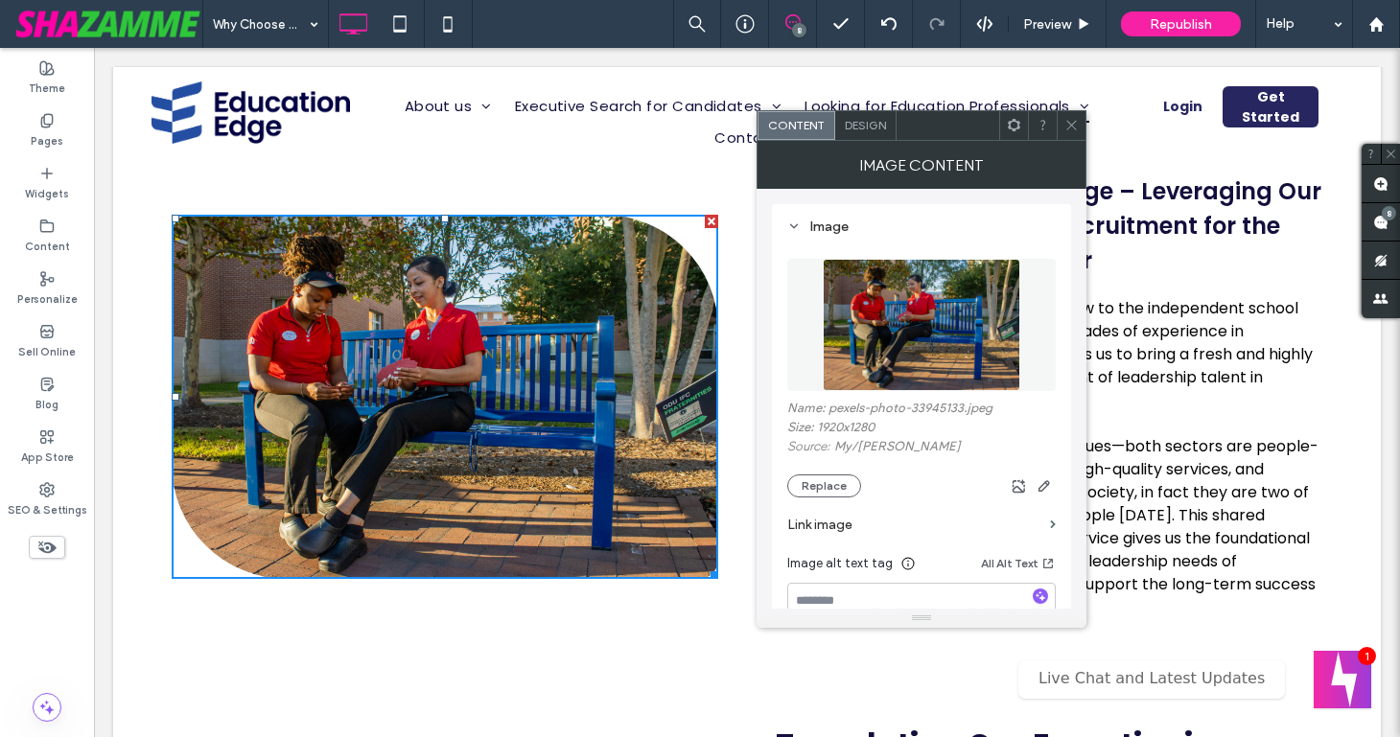
scroll to position [348, 0]
click at [815, 484] on button "Replace" at bounding box center [824, 486] width 74 height 23
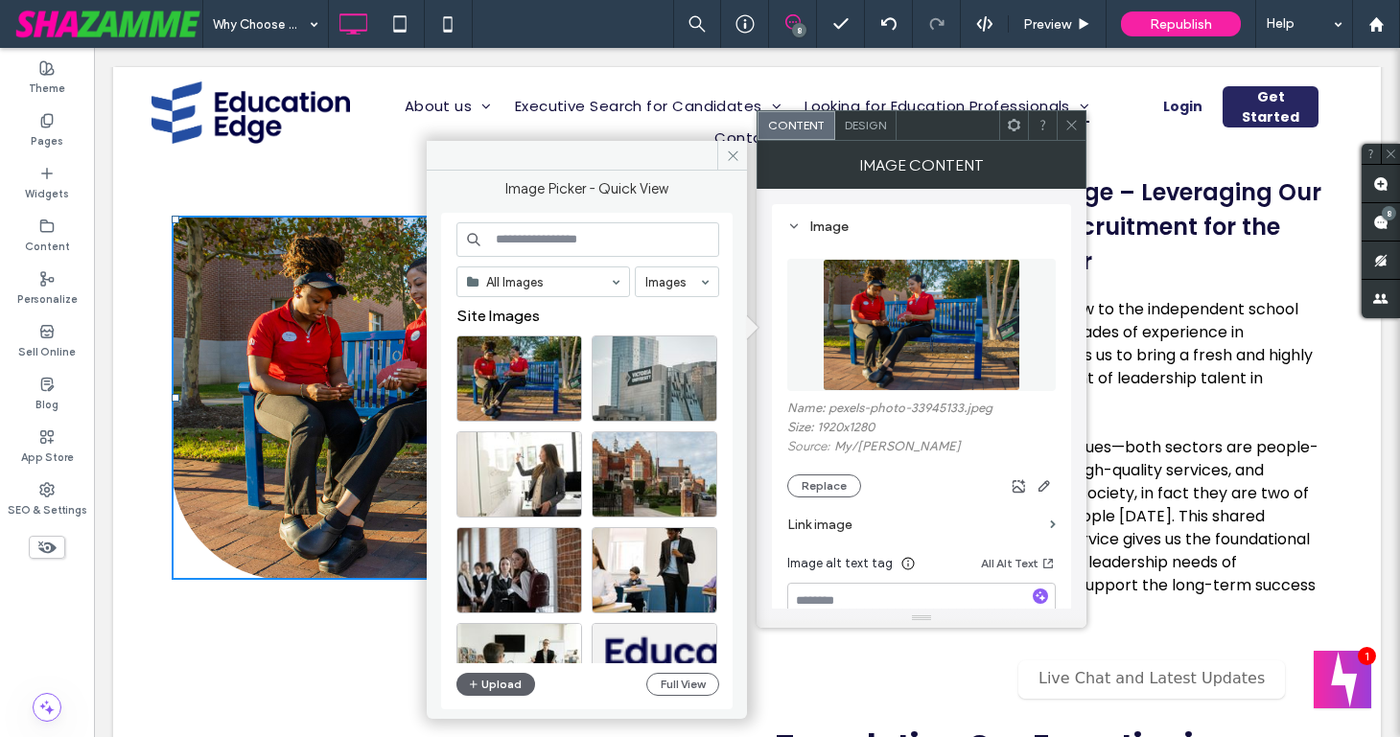
click at [614, 238] on input at bounding box center [587, 239] width 263 height 35
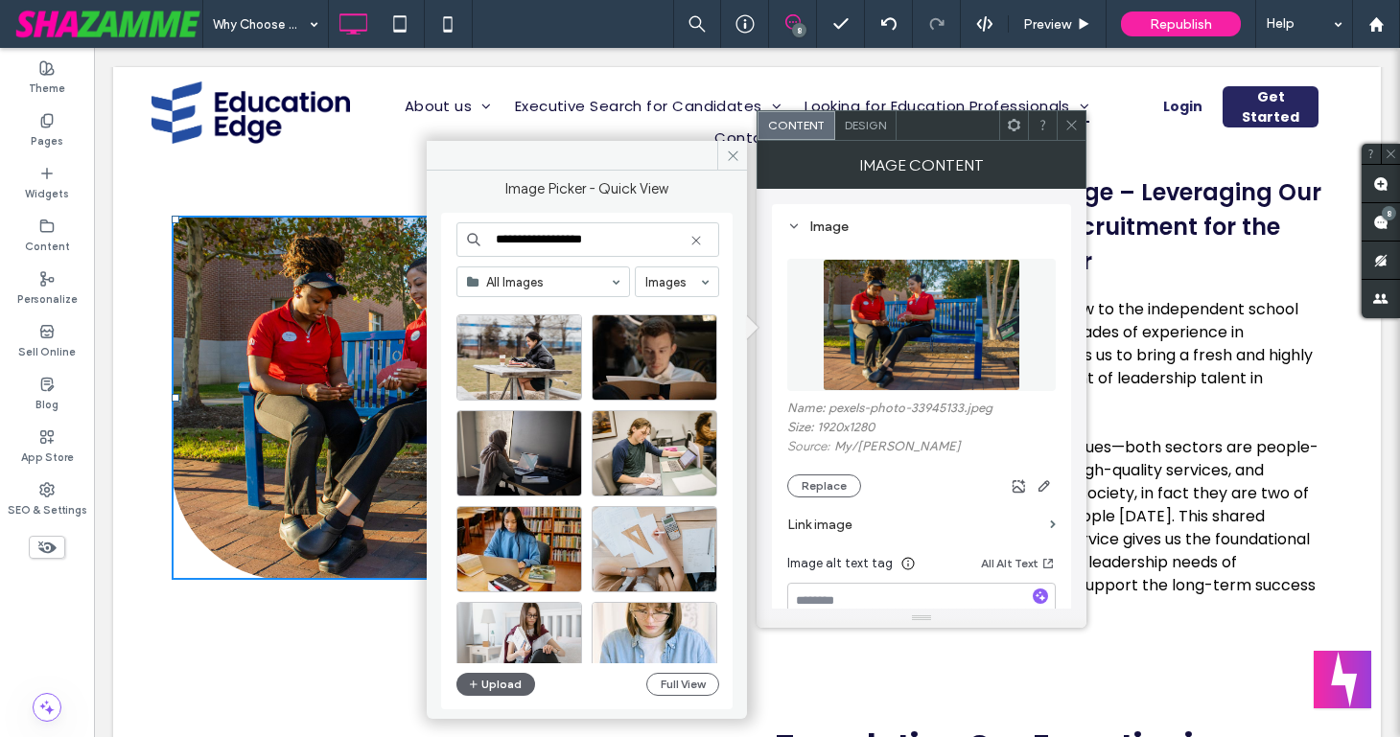
scroll to position [1088, 0]
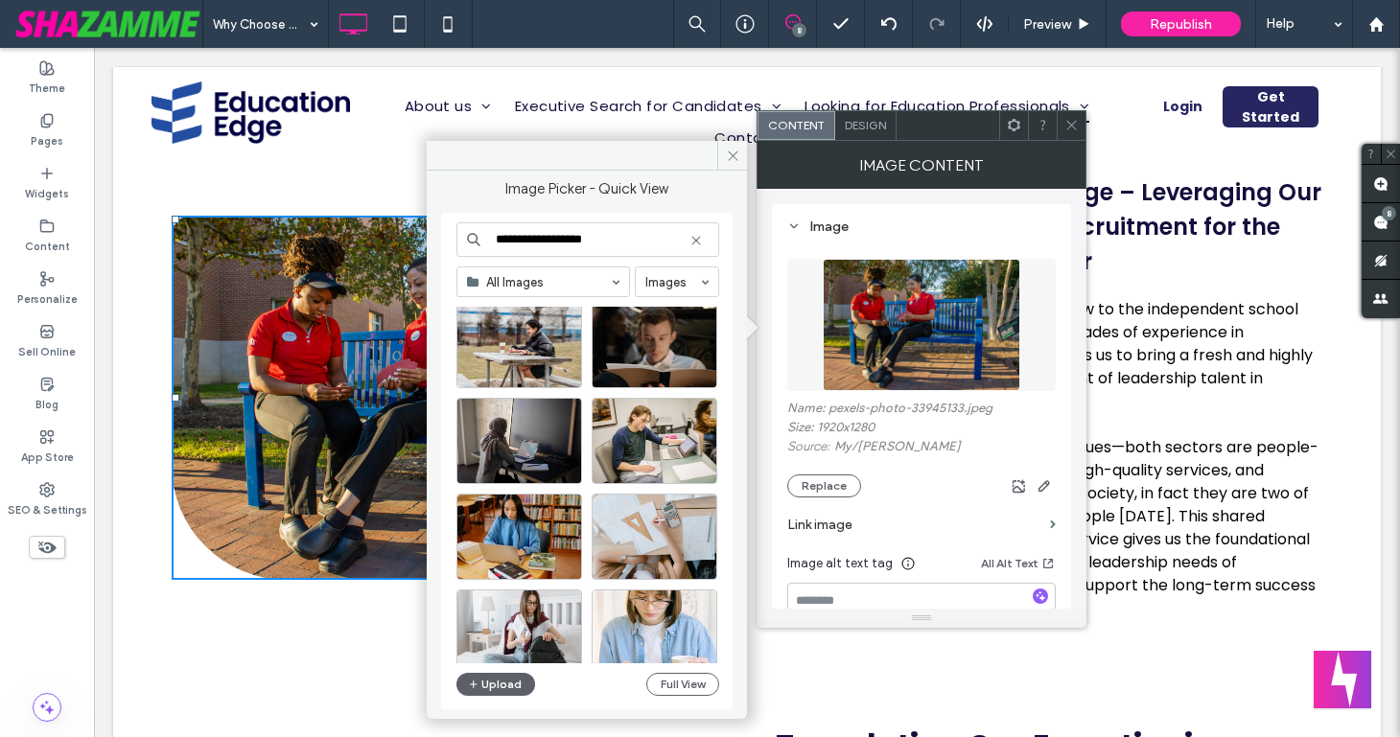
drag, startPoint x: 606, startPoint y: 244, endPoint x: 566, endPoint y: 242, distance: 40.4
click at [566, 242] on input "**********" at bounding box center [587, 239] width 263 height 35
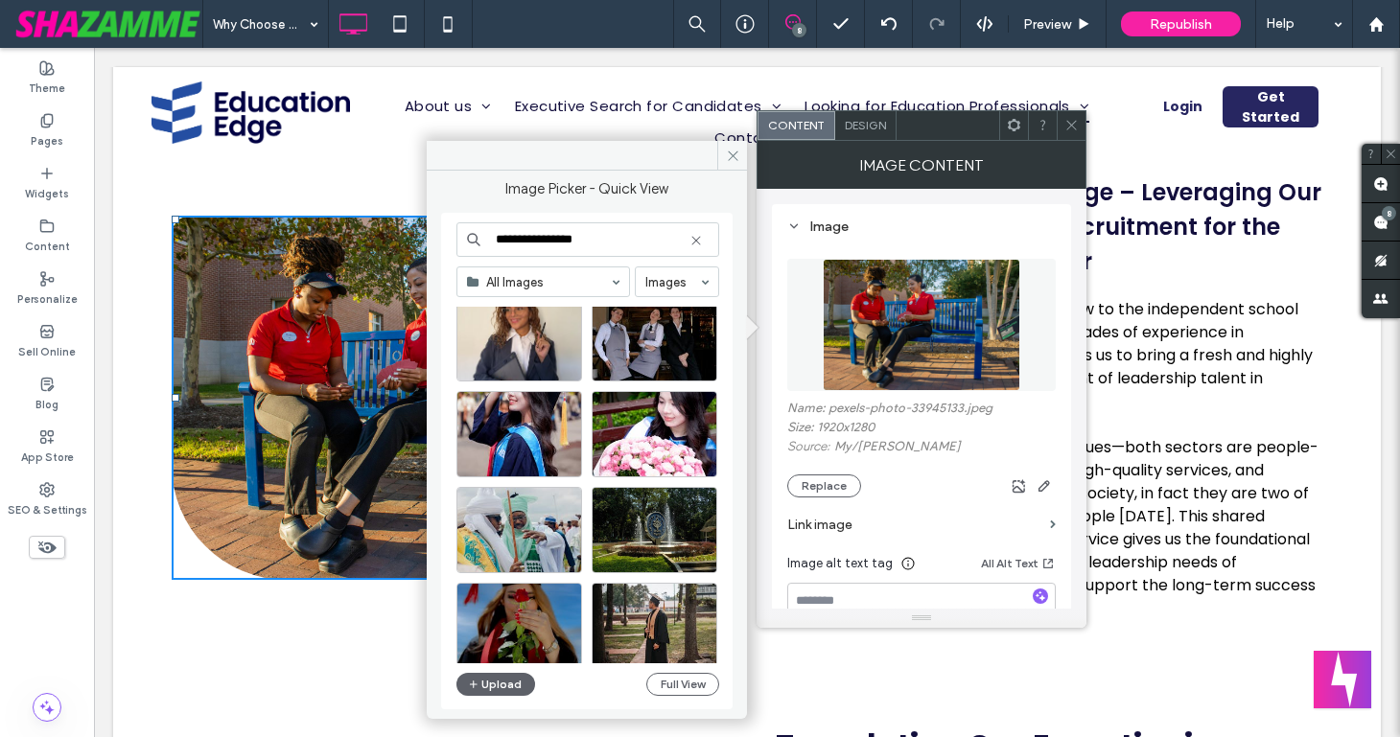
scroll to position [815, 0]
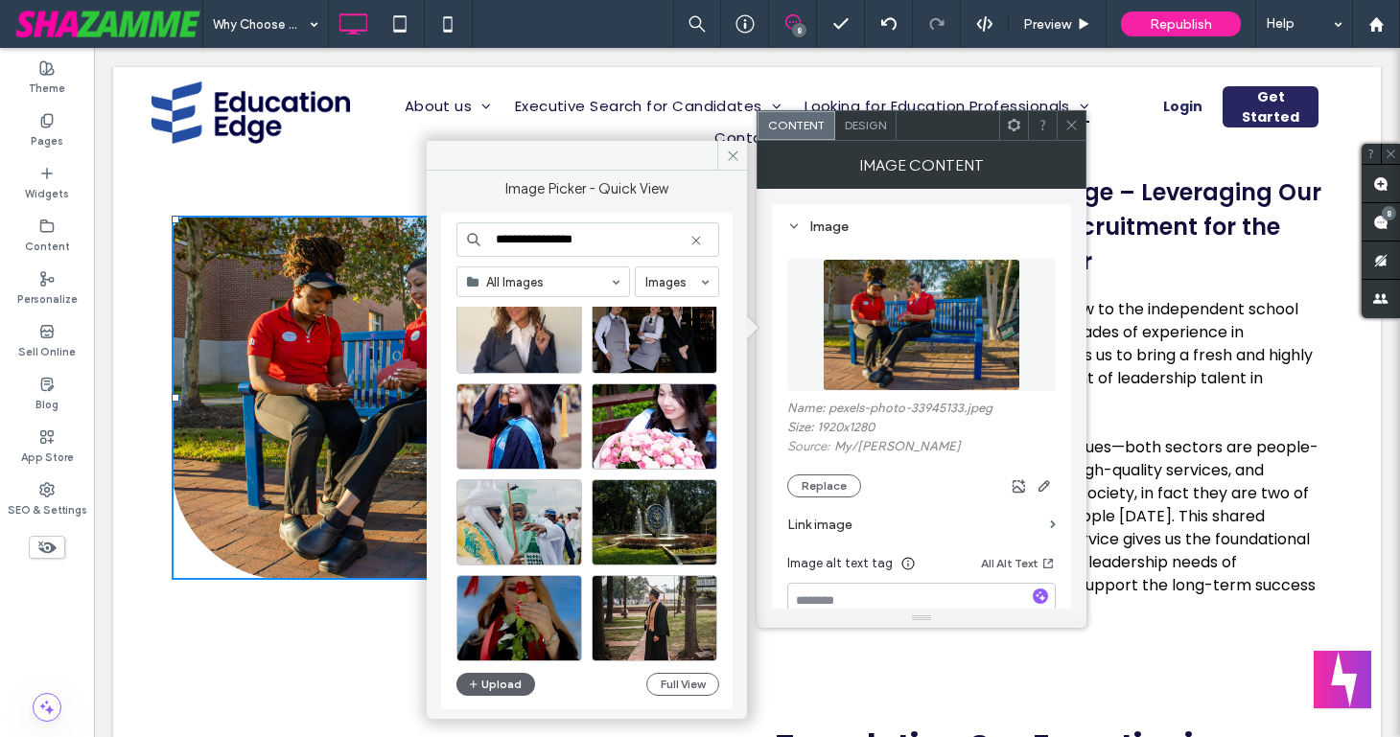
drag, startPoint x: 591, startPoint y: 239, endPoint x: 551, endPoint y: 245, distance: 39.9
click at [551, 245] on input "**********" at bounding box center [587, 239] width 263 height 35
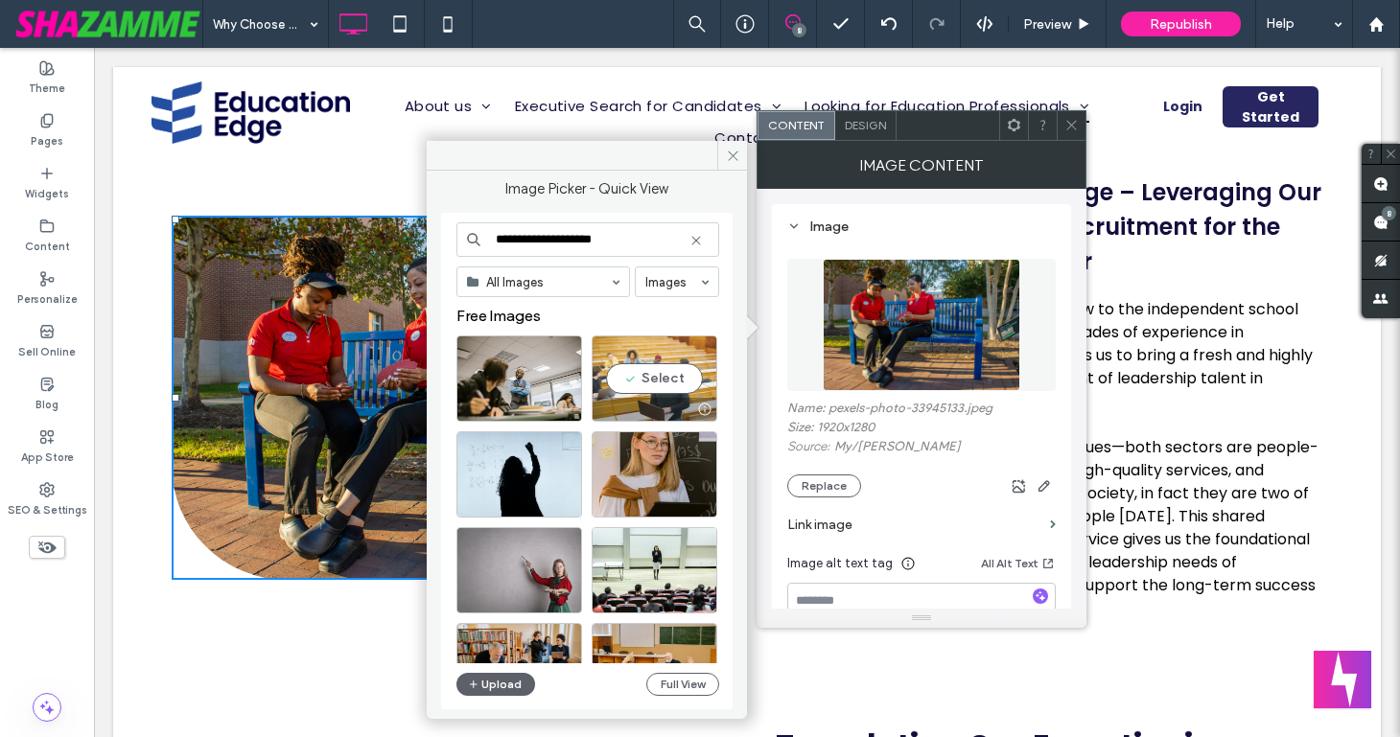
type input "**********"
click at [651, 377] on div "Select" at bounding box center [655, 379] width 126 height 86
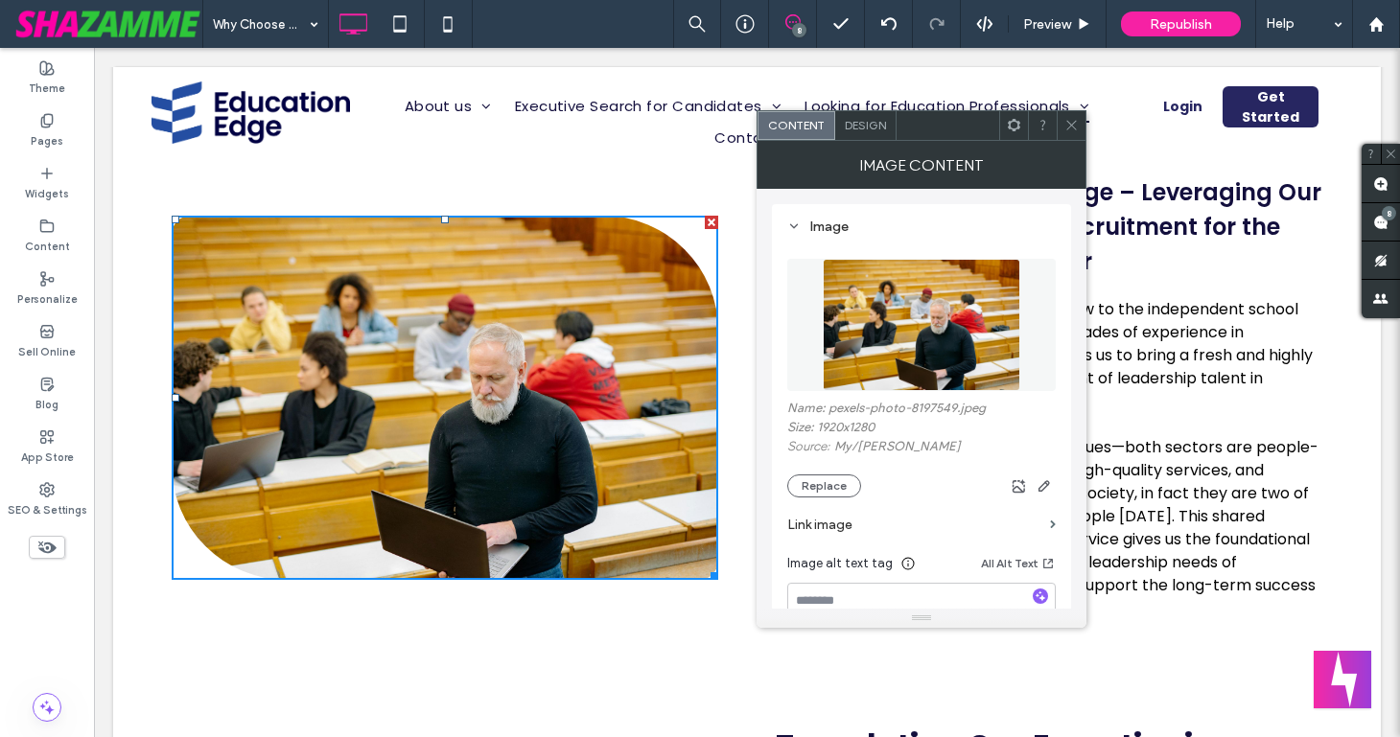
click at [1070, 123] on icon at bounding box center [1071, 125] width 14 height 14
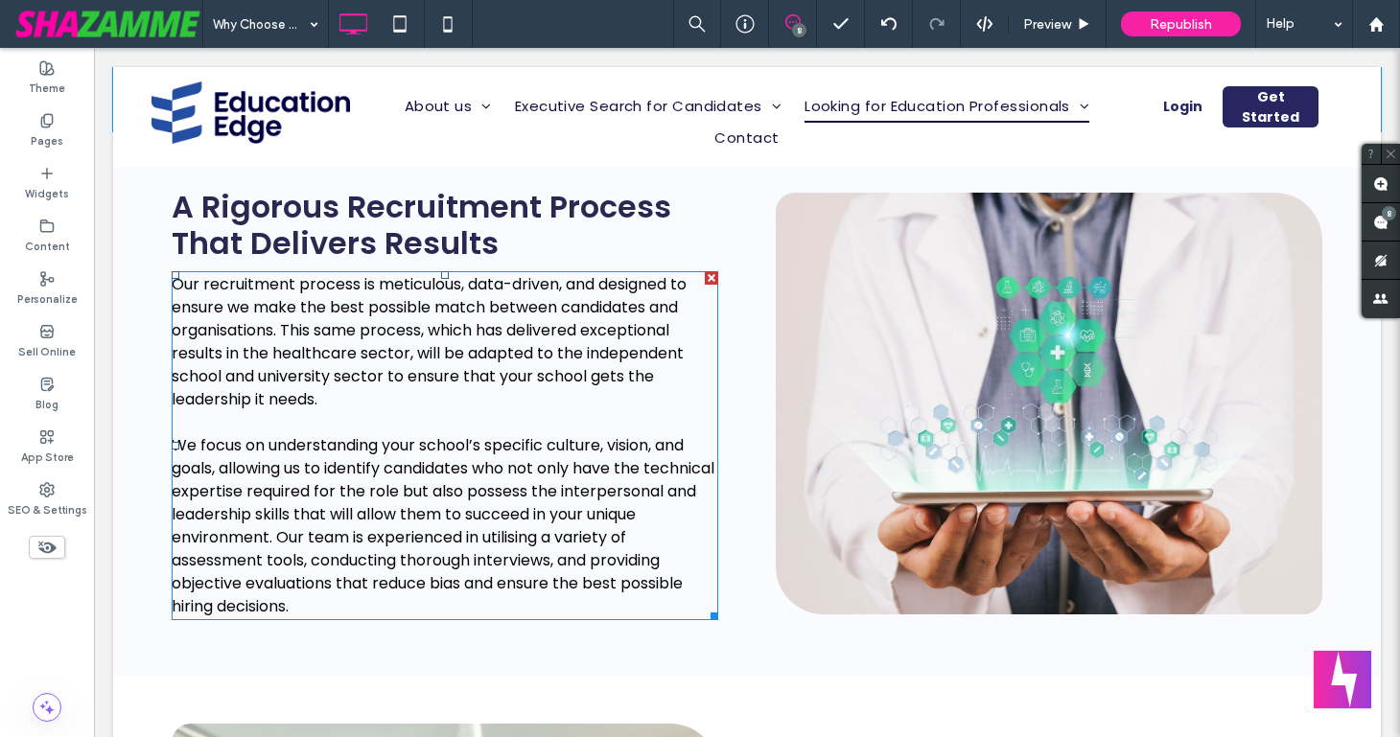
scroll to position [1506, 0]
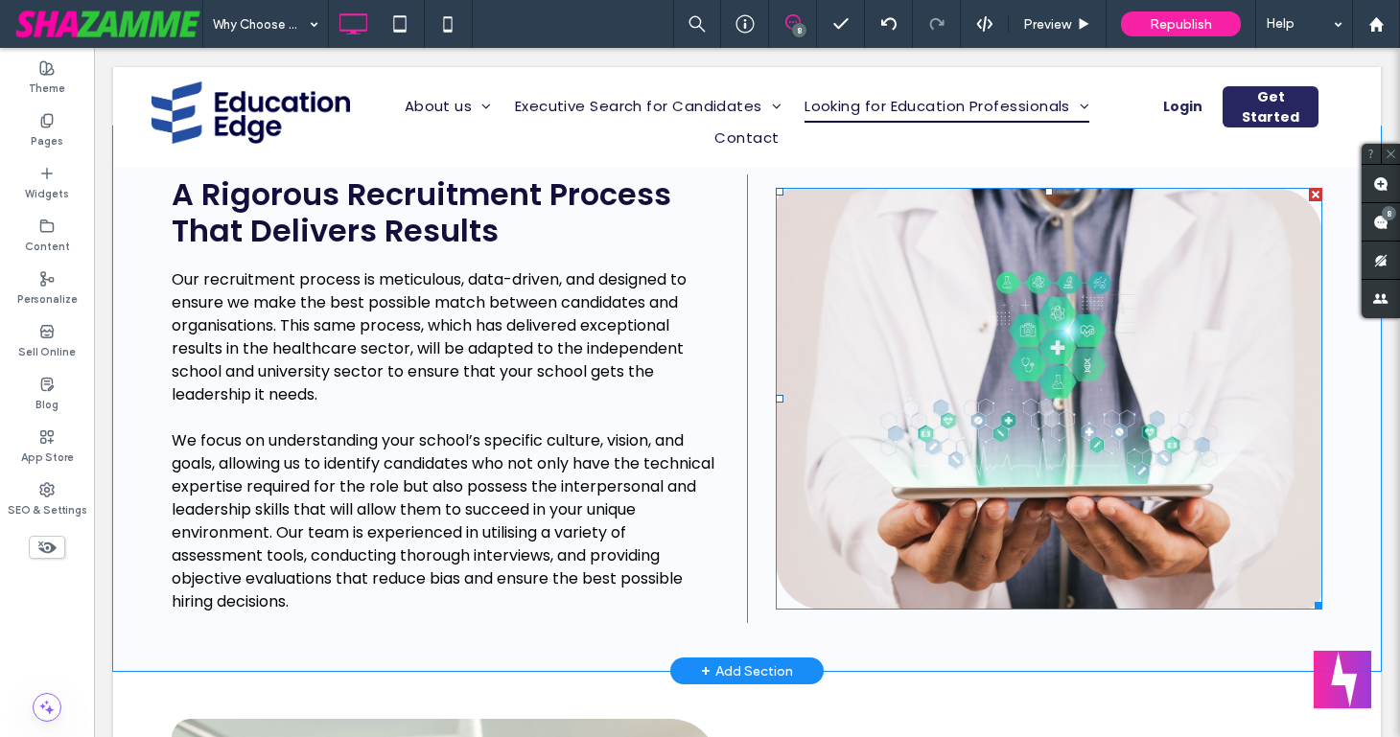
click at [918, 458] on img at bounding box center [1049, 399] width 546 height 422
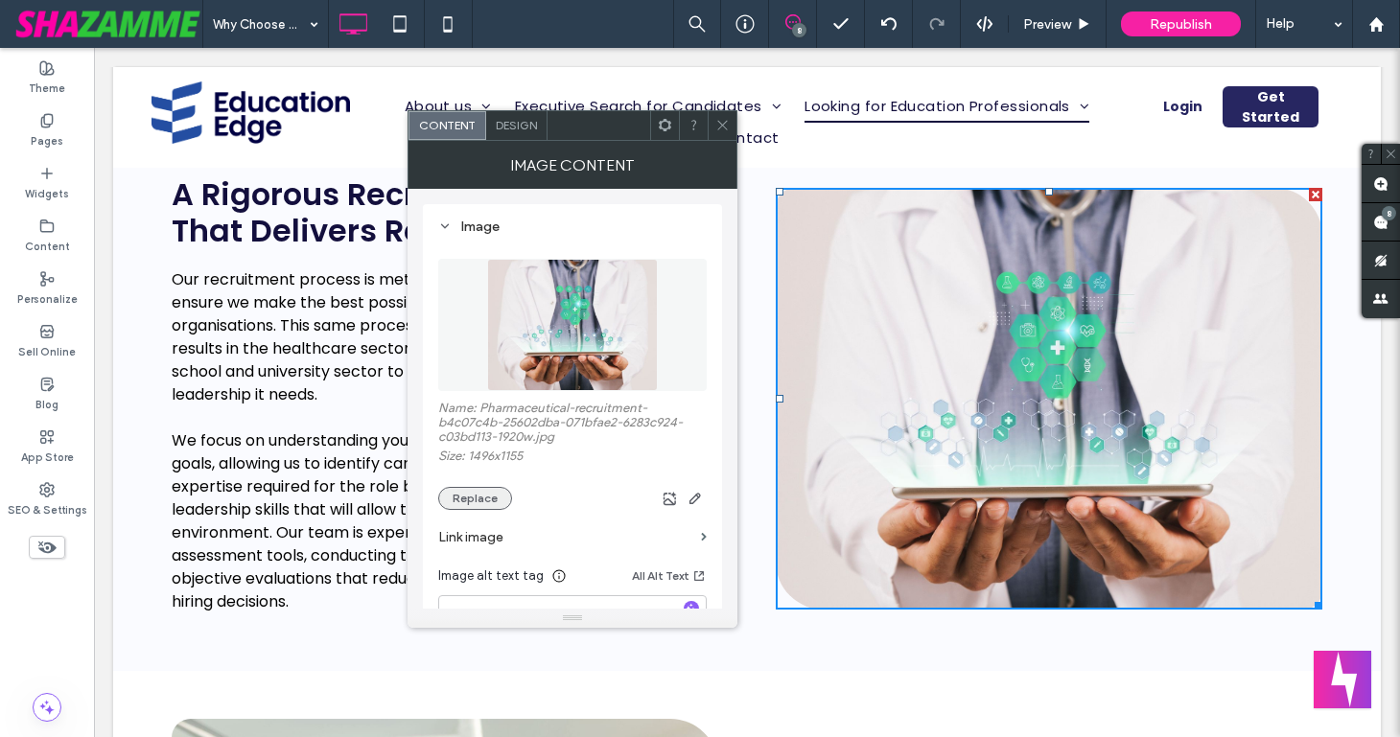
click at [478, 494] on button "Replace" at bounding box center [475, 498] width 74 height 23
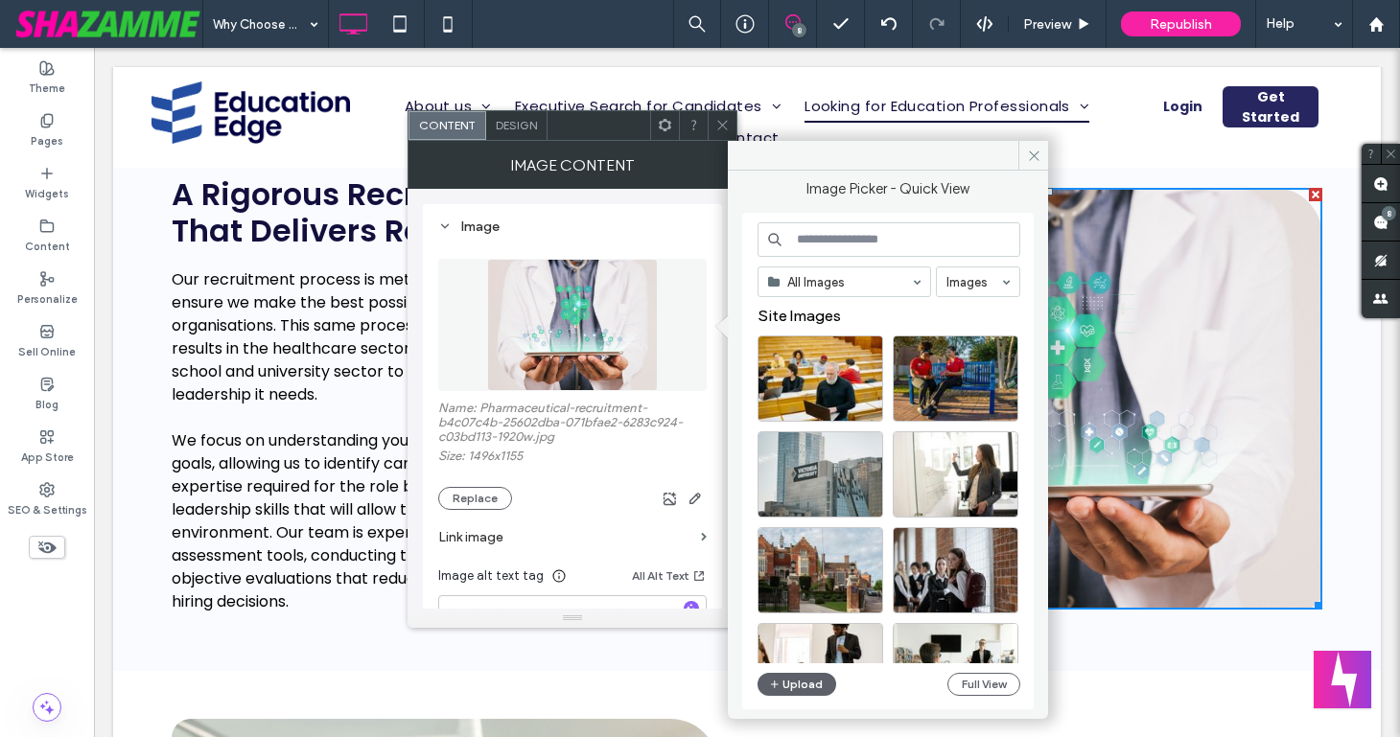
click at [822, 242] on input at bounding box center [888, 239] width 263 height 35
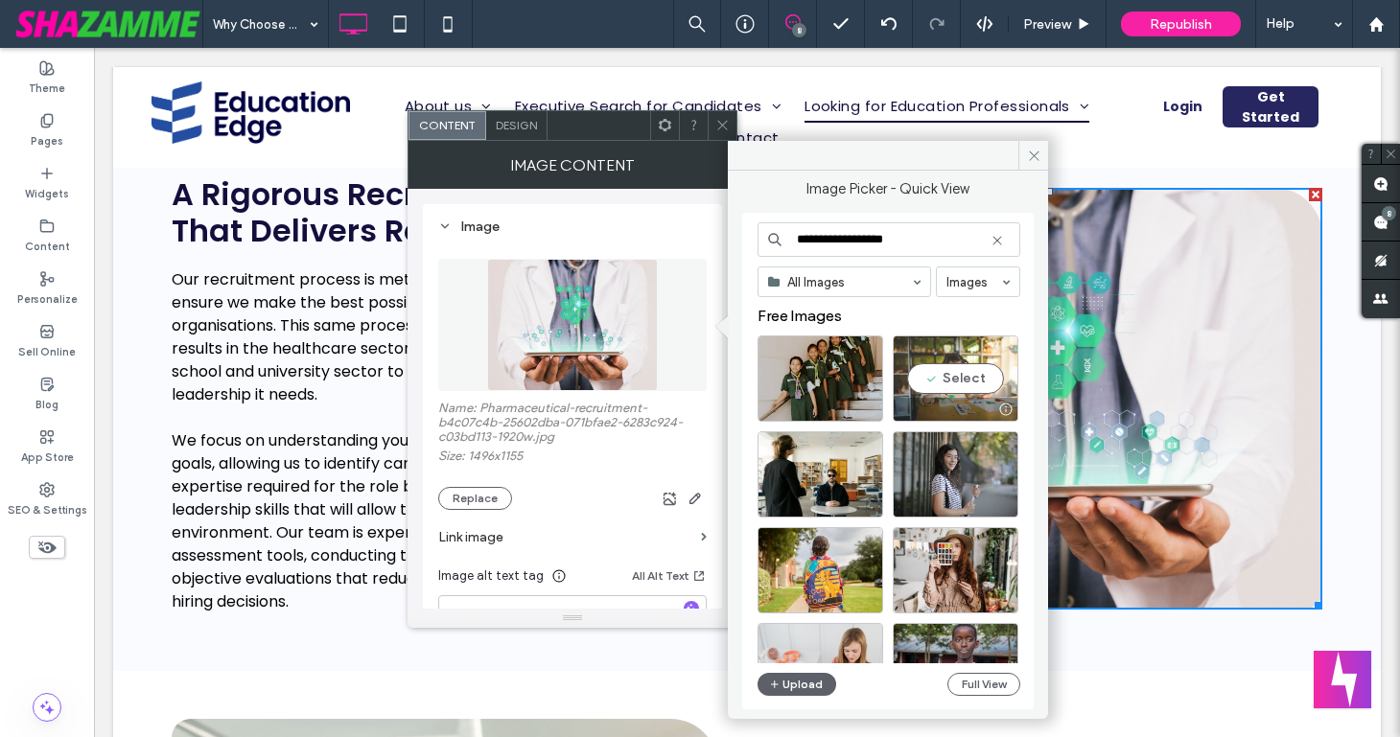
type input "**********"
click at [986, 382] on div "Select" at bounding box center [956, 379] width 126 height 86
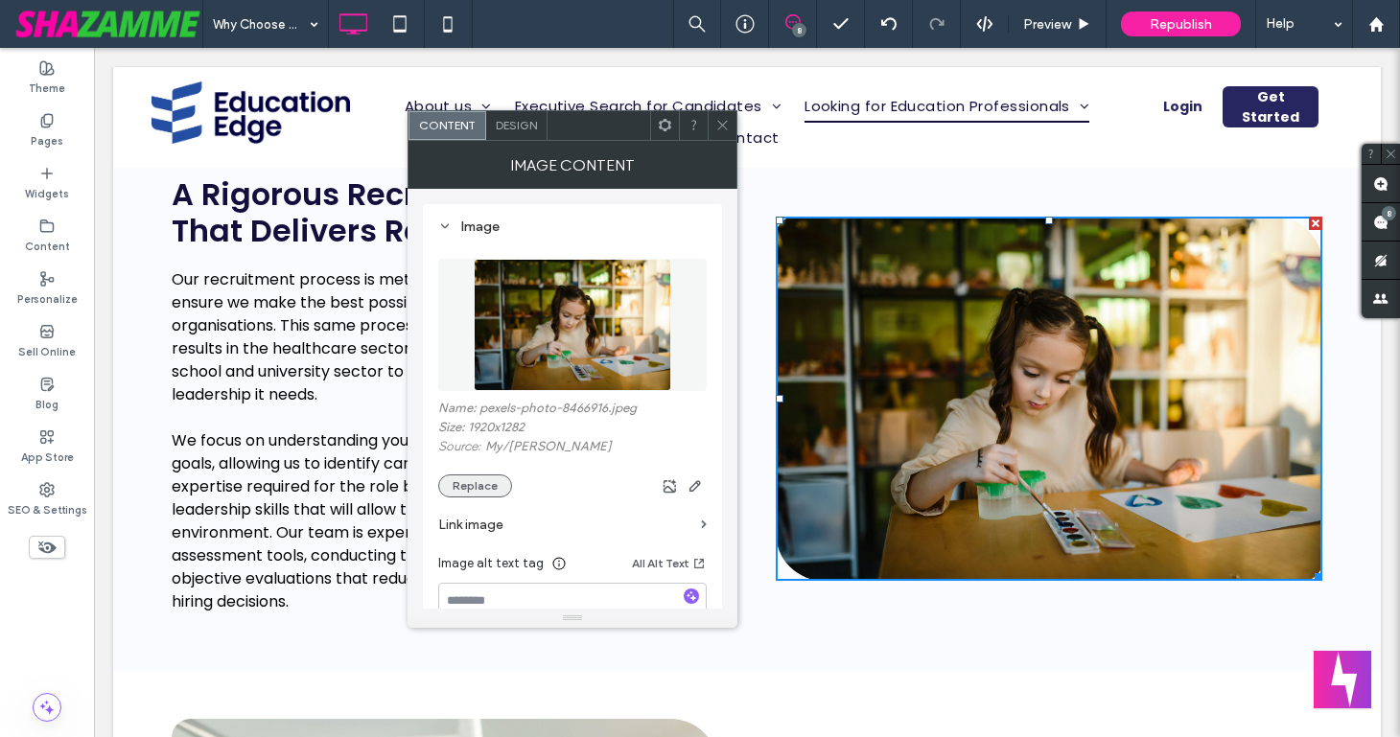
click at [463, 487] on button "Replace" at bounding box center [475, 486] width 74 height 23
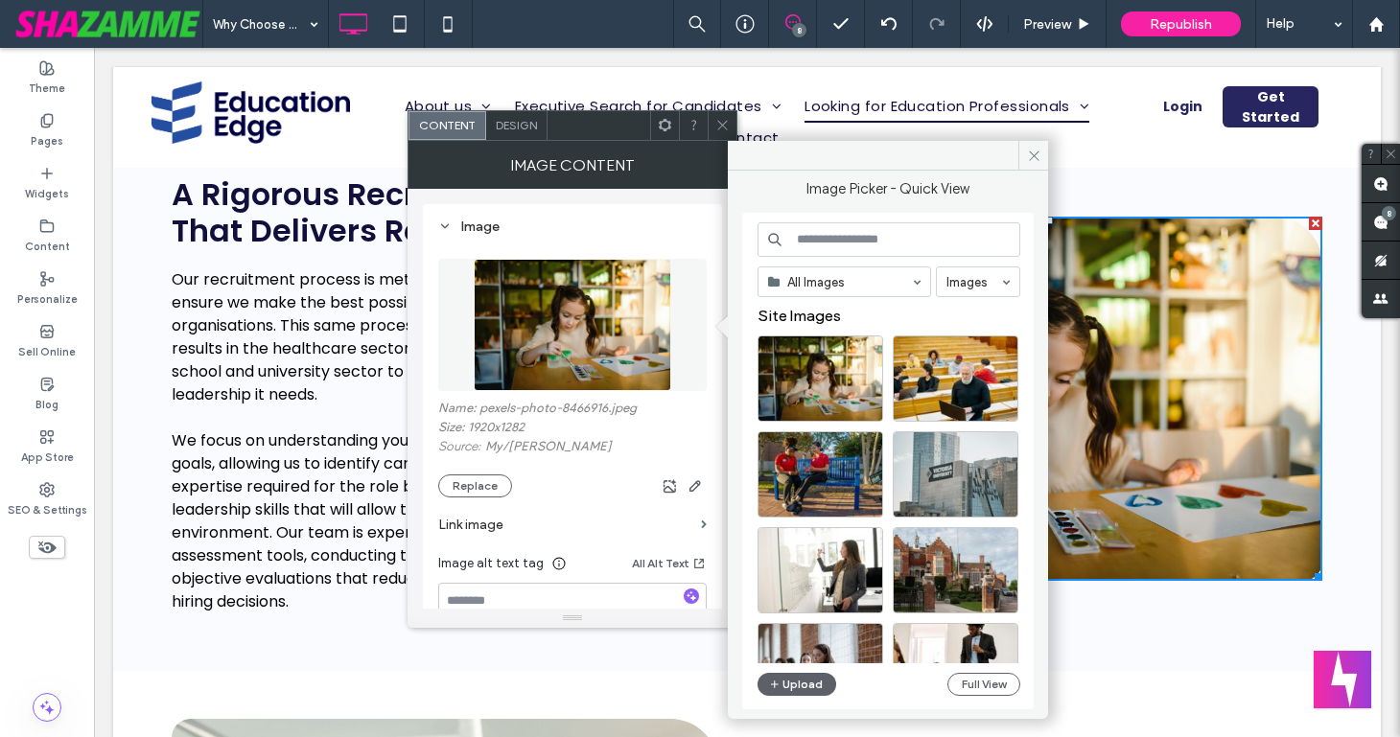
click at [840, 247] on input at bounding box center [888, 239] width 263 height 35
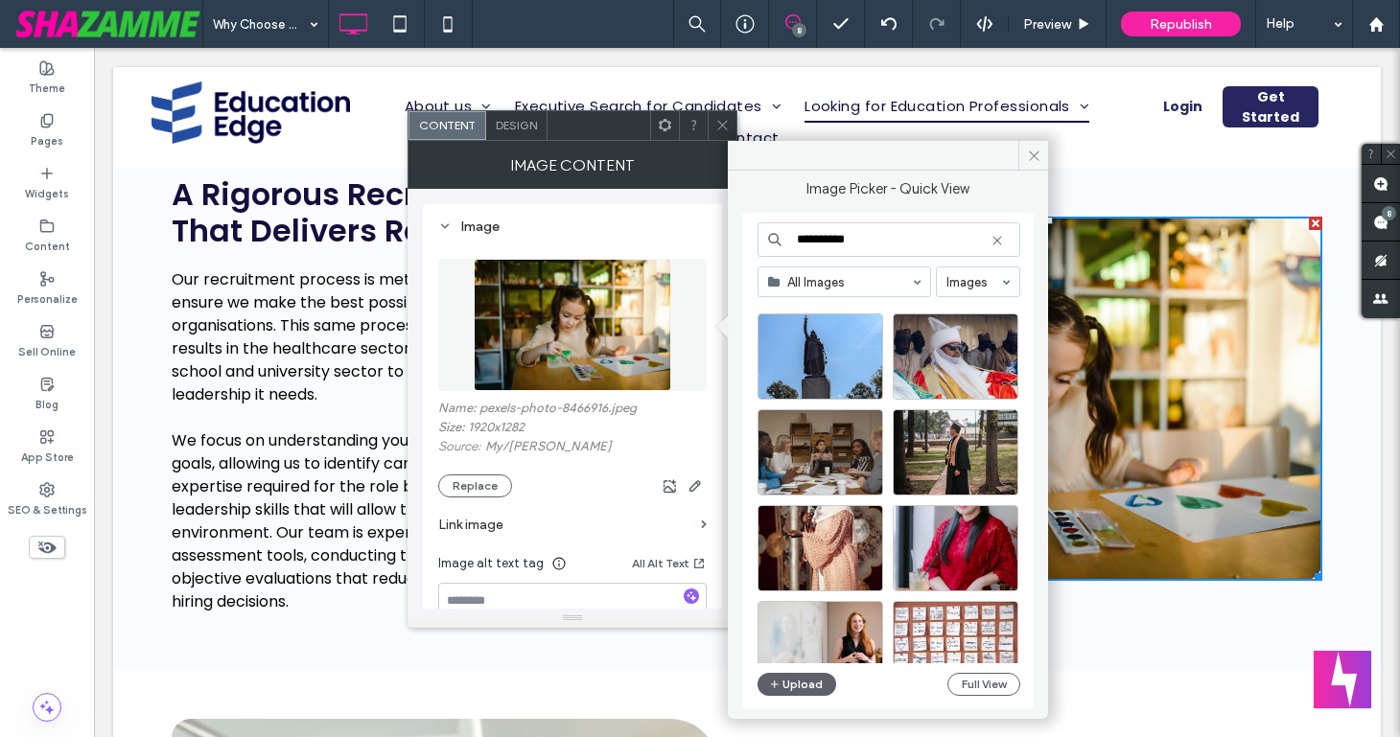
scroll to position [1710, 0]
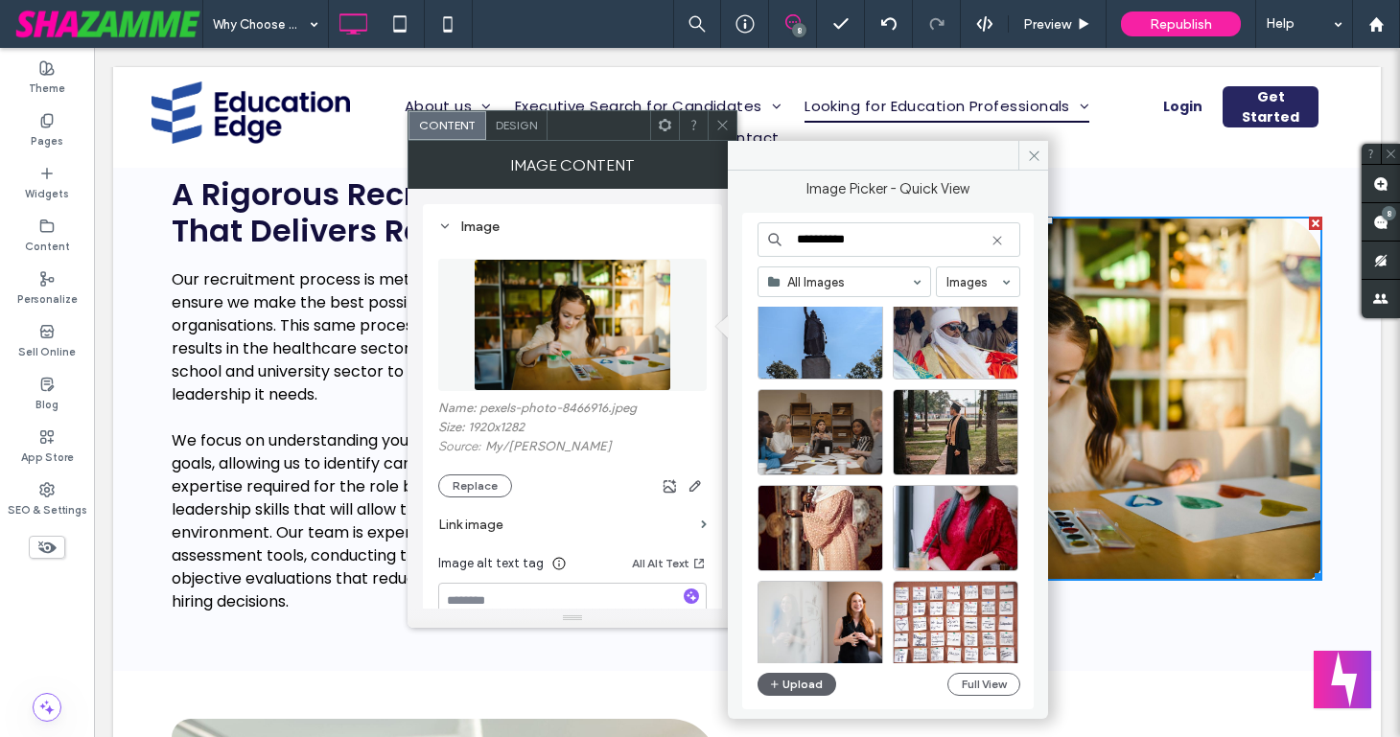
drag, startPoint x: 862, startPoint y: 241, endPoint x: 788, endPoint y: 237, distance: 73.9
click at [788, 237] on input "**********" at bounding box center [888, 239] width 263 height 35
type input "**********"
click at [818, 430] on div "Select" at bounding box center [820, 432] width 126 height 86
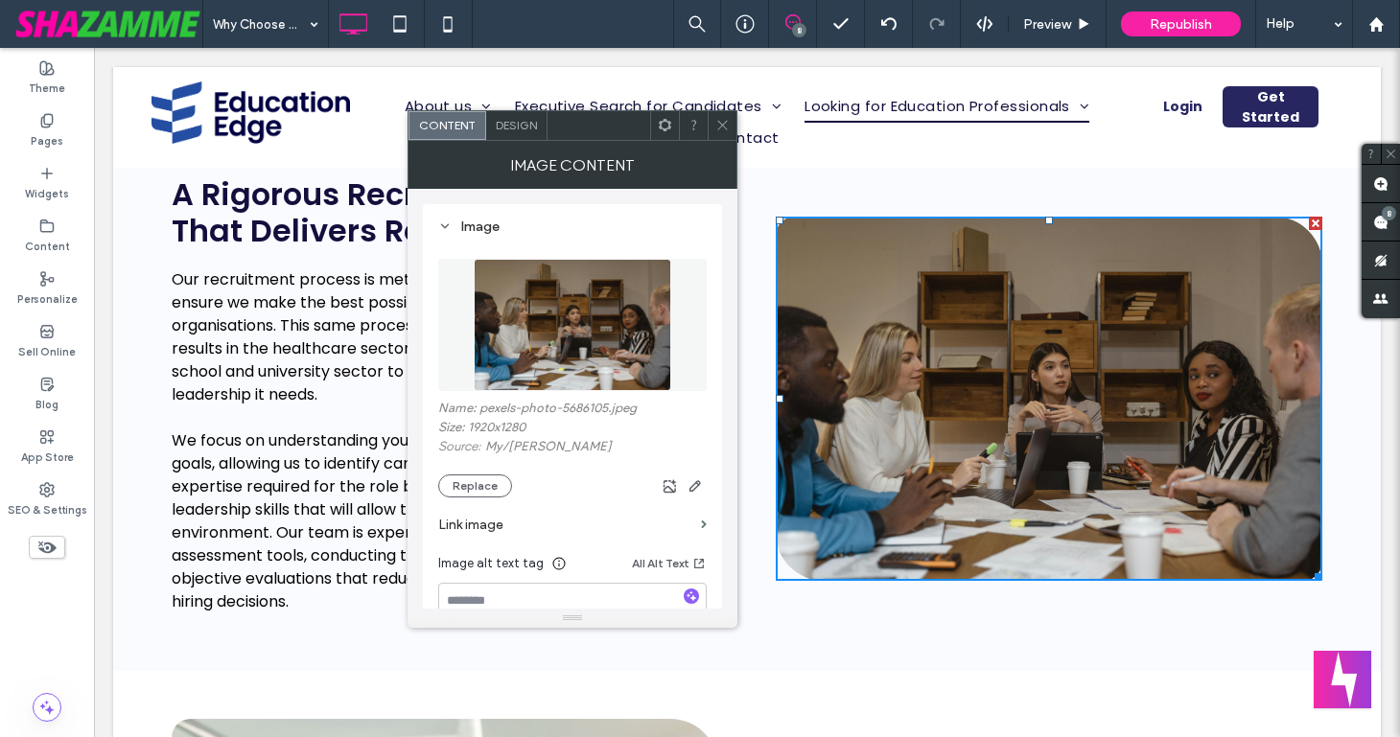
click at [715, 135] on span at bounding box center [722, 125] width 14 height 29
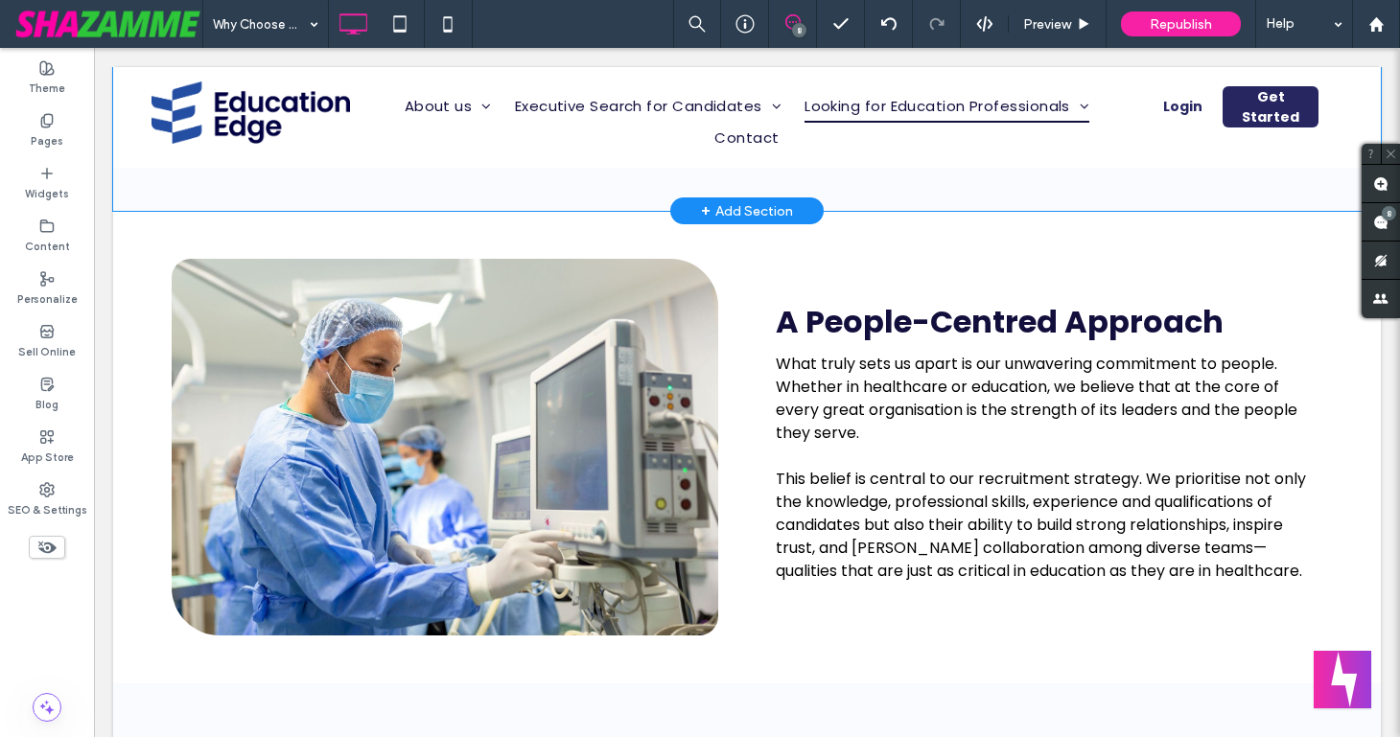
scroll to position [1958, 0]
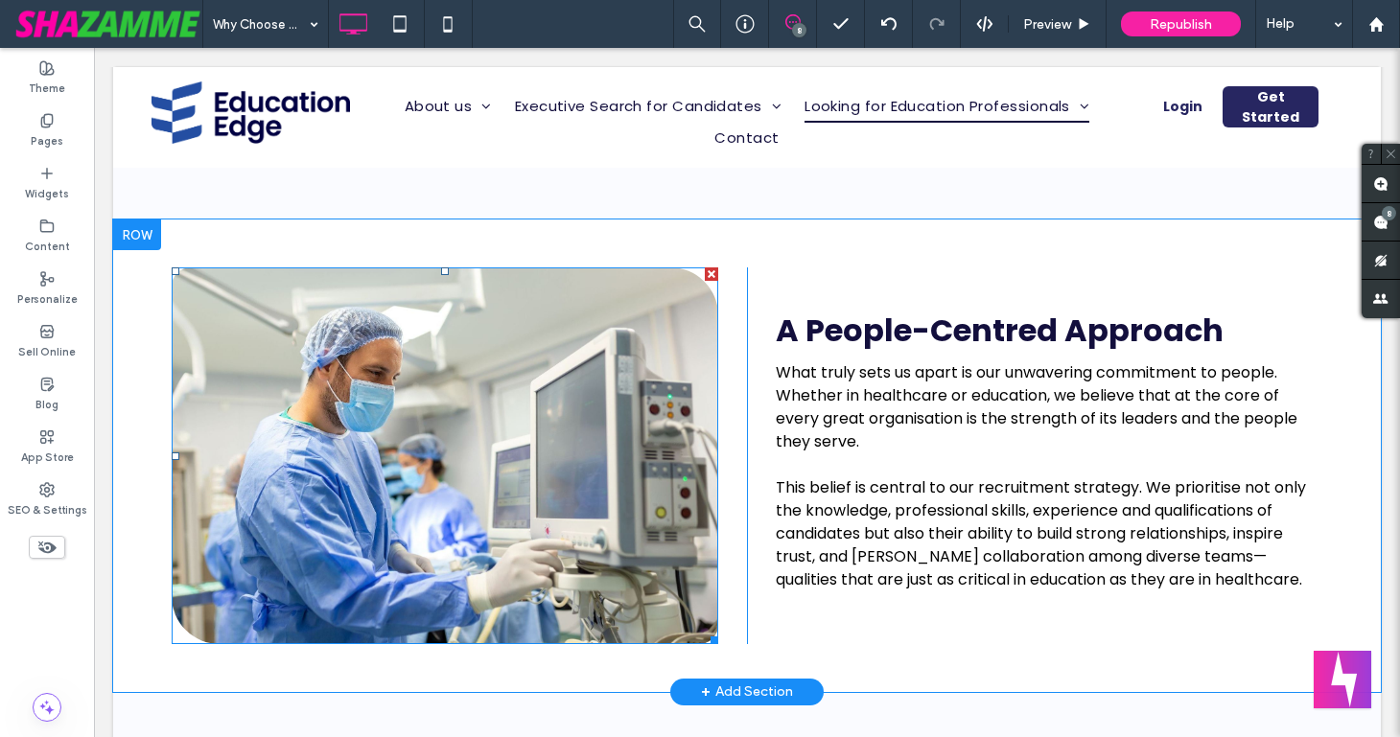
click at [316, 451] on img at bounding box center [445, 455] width 546 height 377
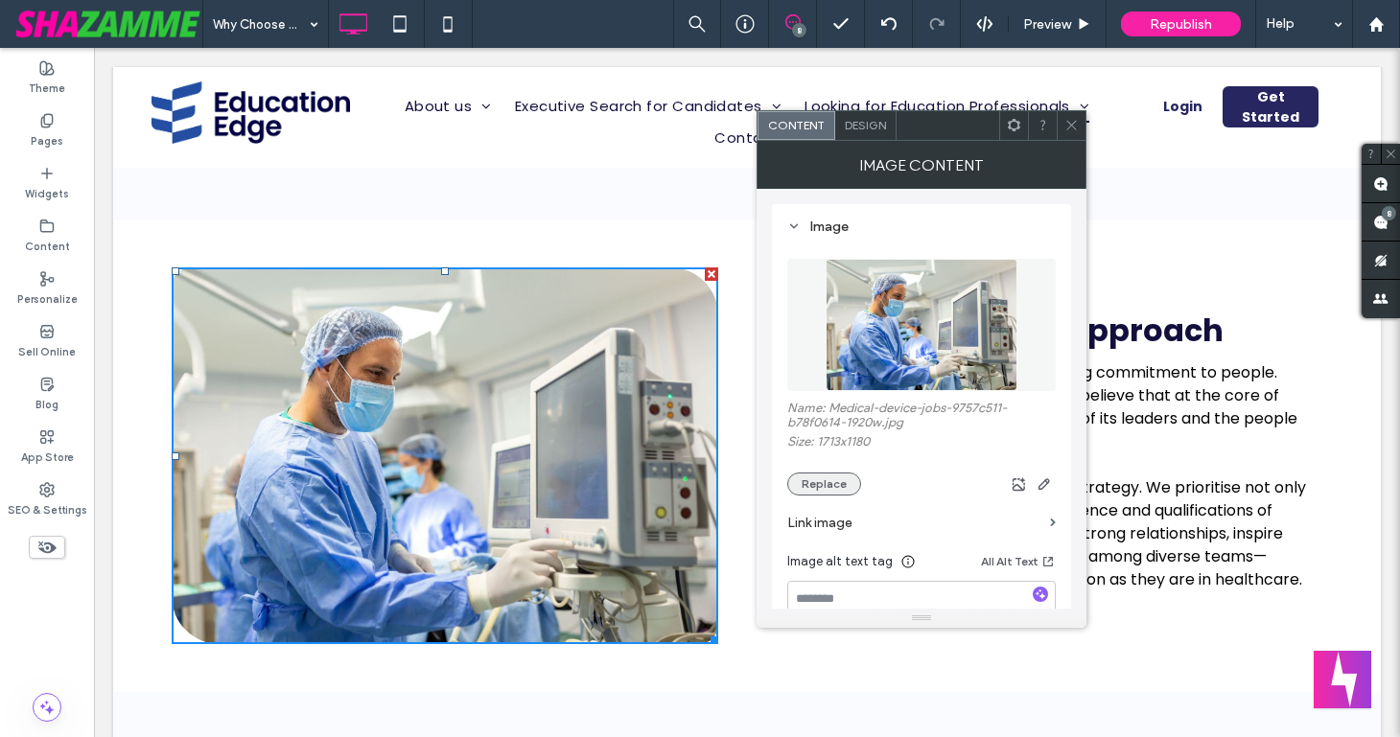
click at [844, 482] on button "Replace" at bounding box center [824, 484] width 74 height 23
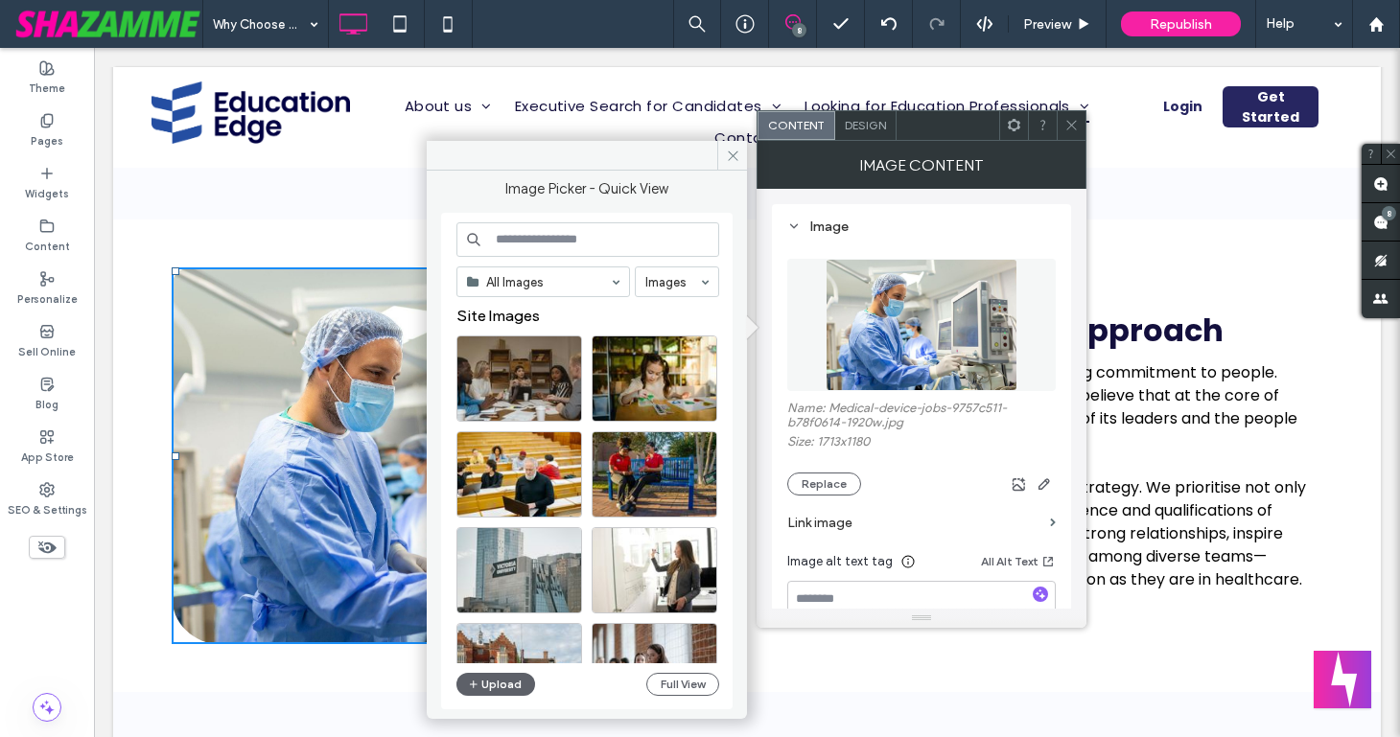
click at [570, 252] on input at bounding box center [587, 239] width 263 height 35
paste input "**********"
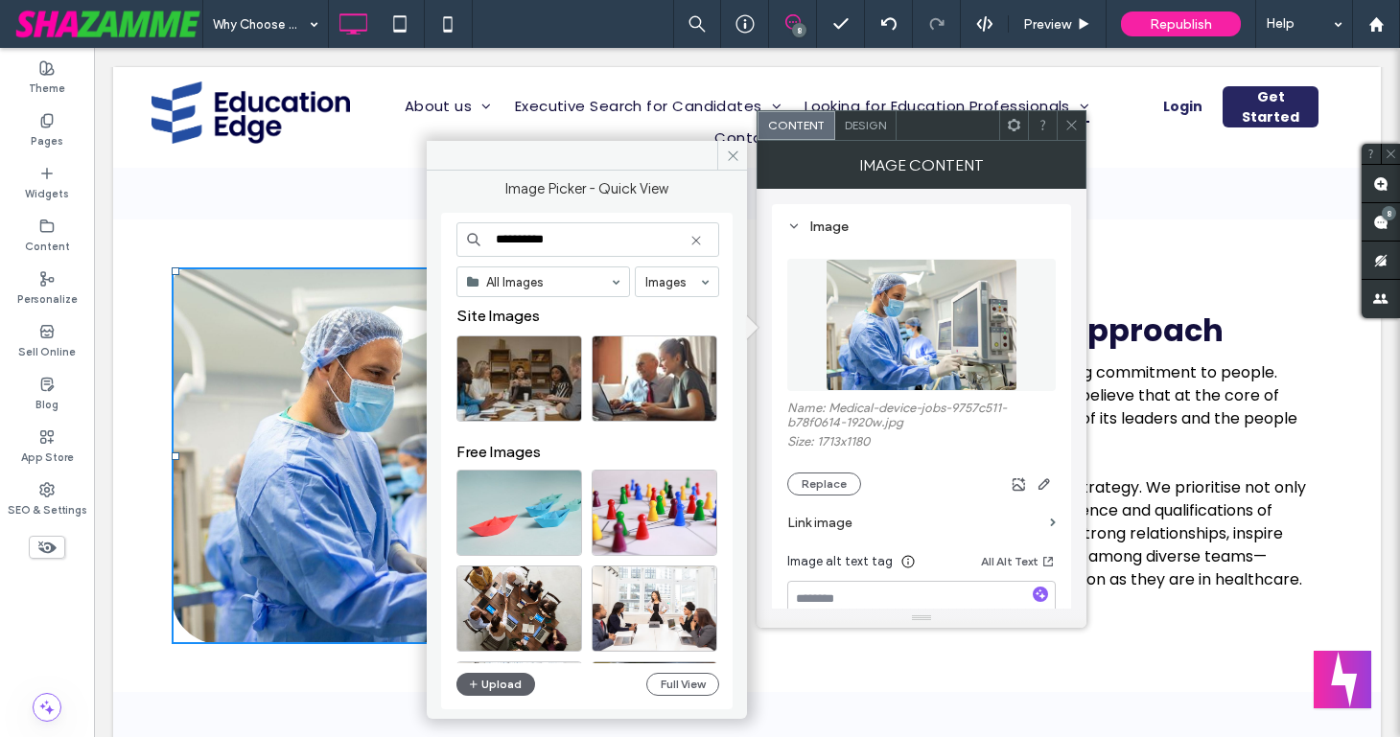
type input "**********"
click at [584, 313] on div "Site Images" at bounding box center [594, 321] width 277 height 29
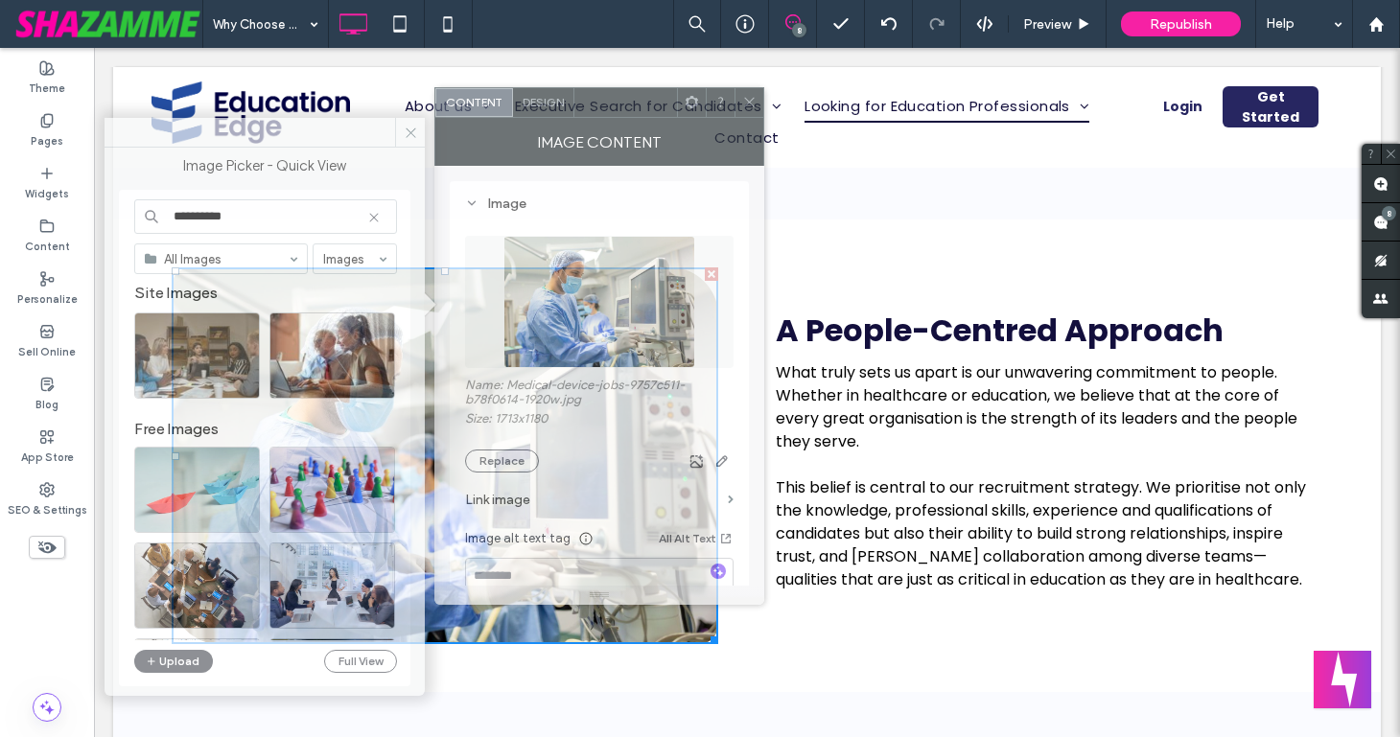
drag, startPoint x: 931, startPoint y: 134, endPoint x: 609, endPoint y: 111, distance: 322.9
click at [609, 111] on div at bounding box center [625, 102] width 103 height 29
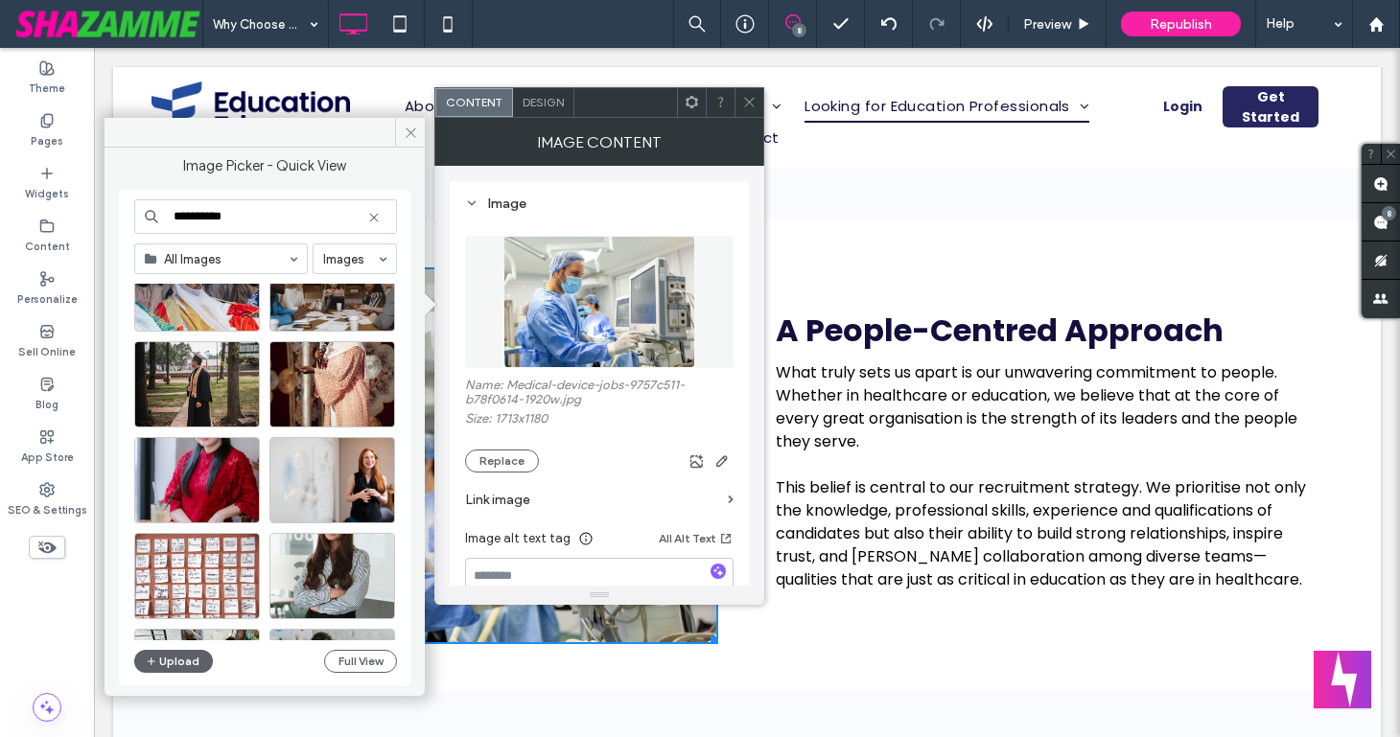
scroll to position [1736, 0]
click at [343, 476] on div "Select" at bounding box center [332, 479] width 126 height 86
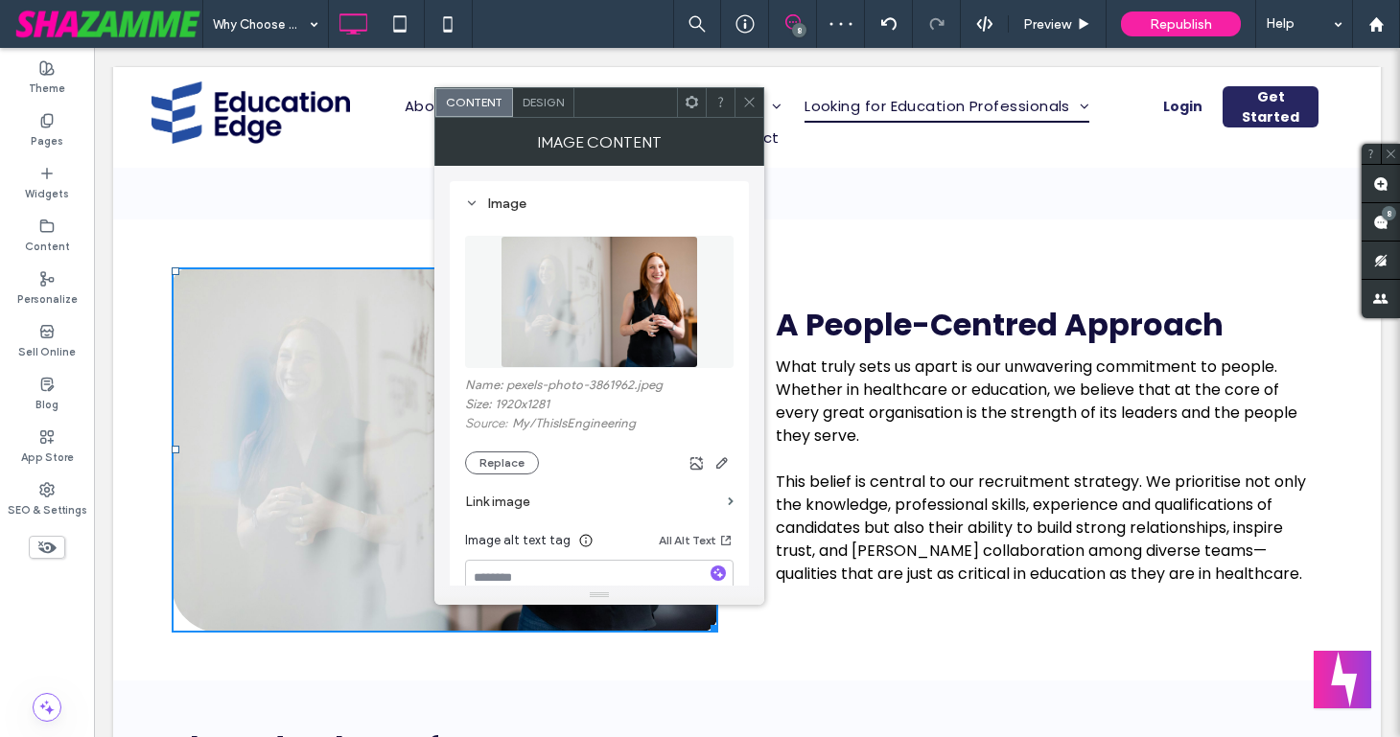
click at [746, 101] on icon at bounding box center [749, 102] width 14 height 14
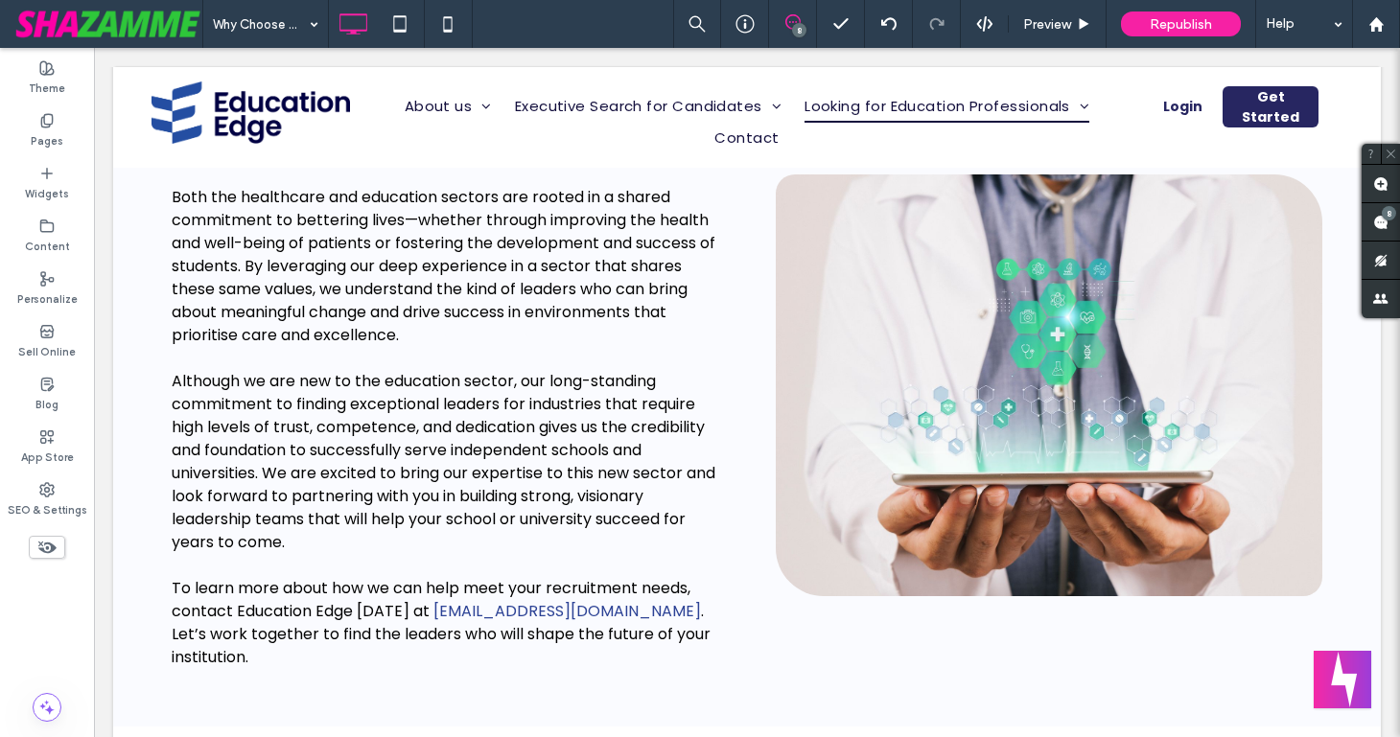
scroll to position [2596, 0]
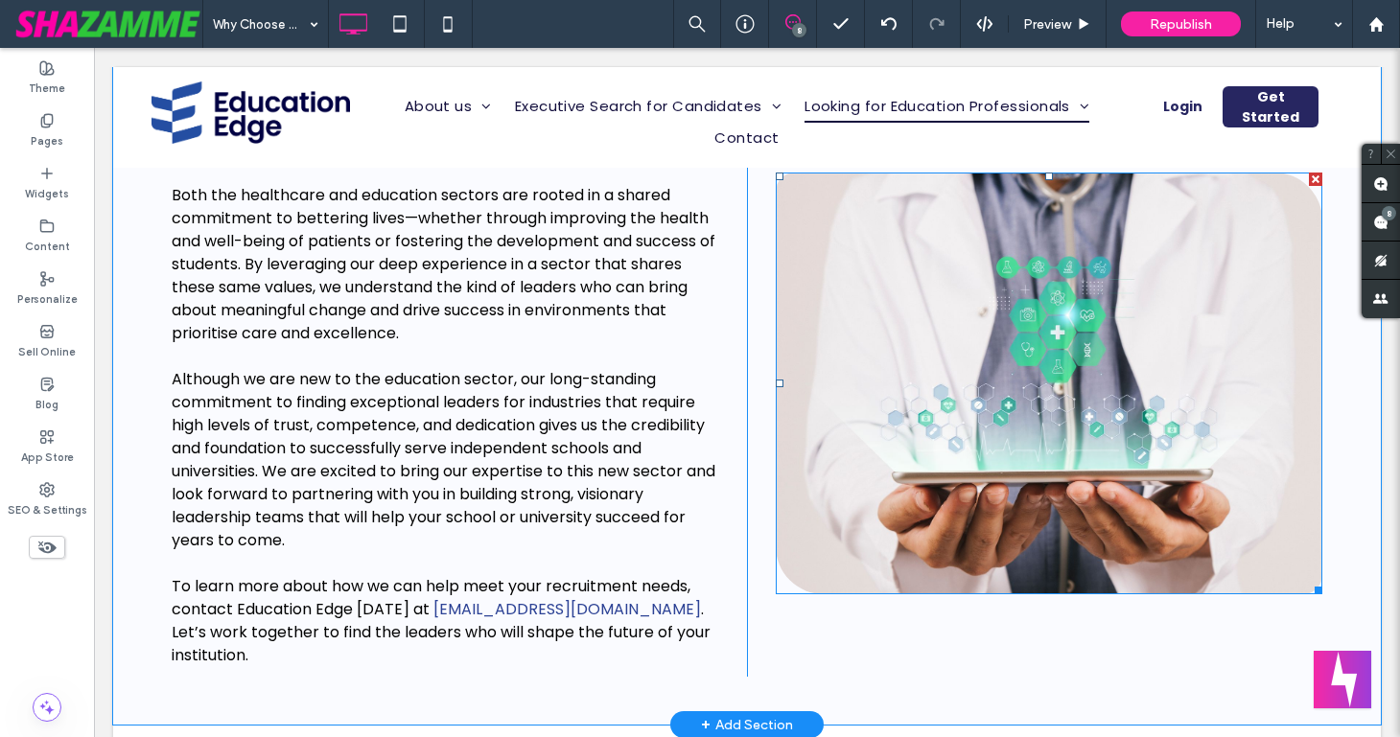
click at [869, 307] on img at bounding box center [1049, 384] width 546 height 422
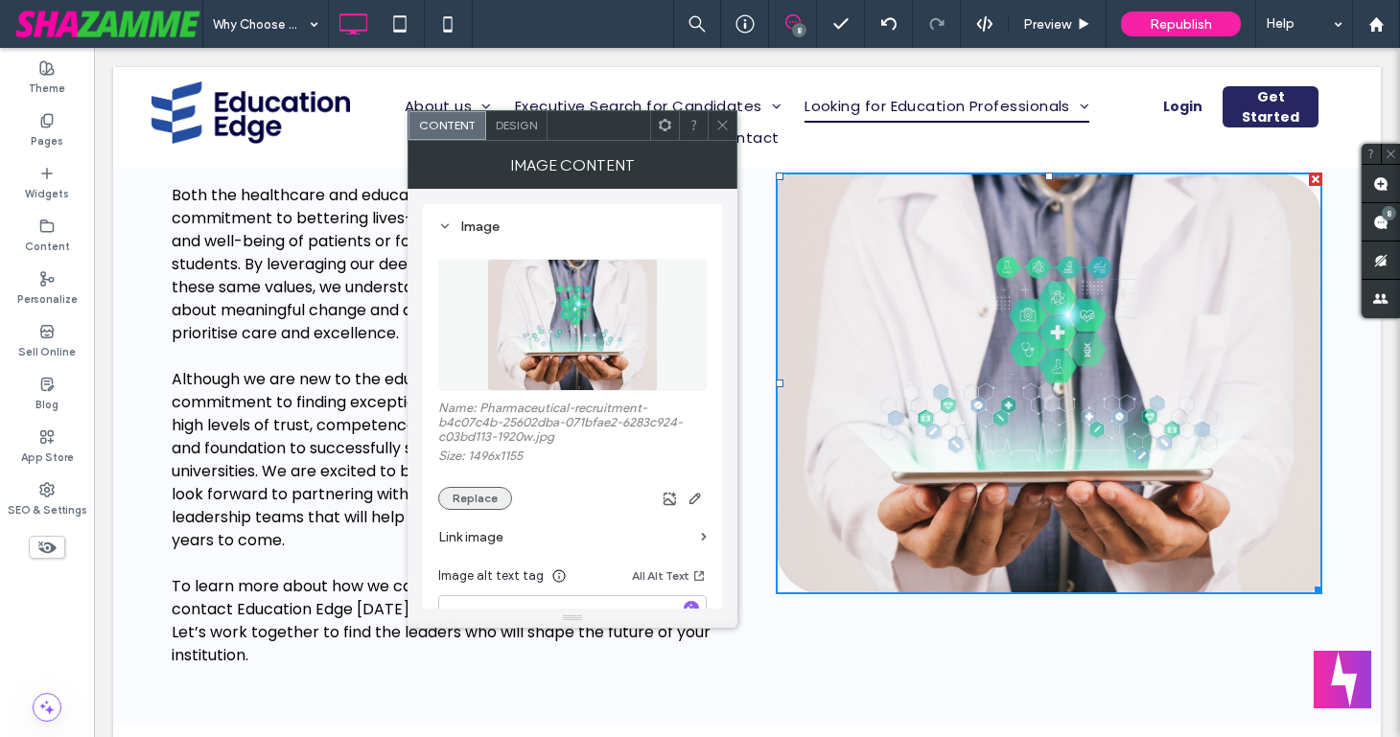
click at [476, 499] on button "Replace" at bounding box center [475, 498] width 74 height 23
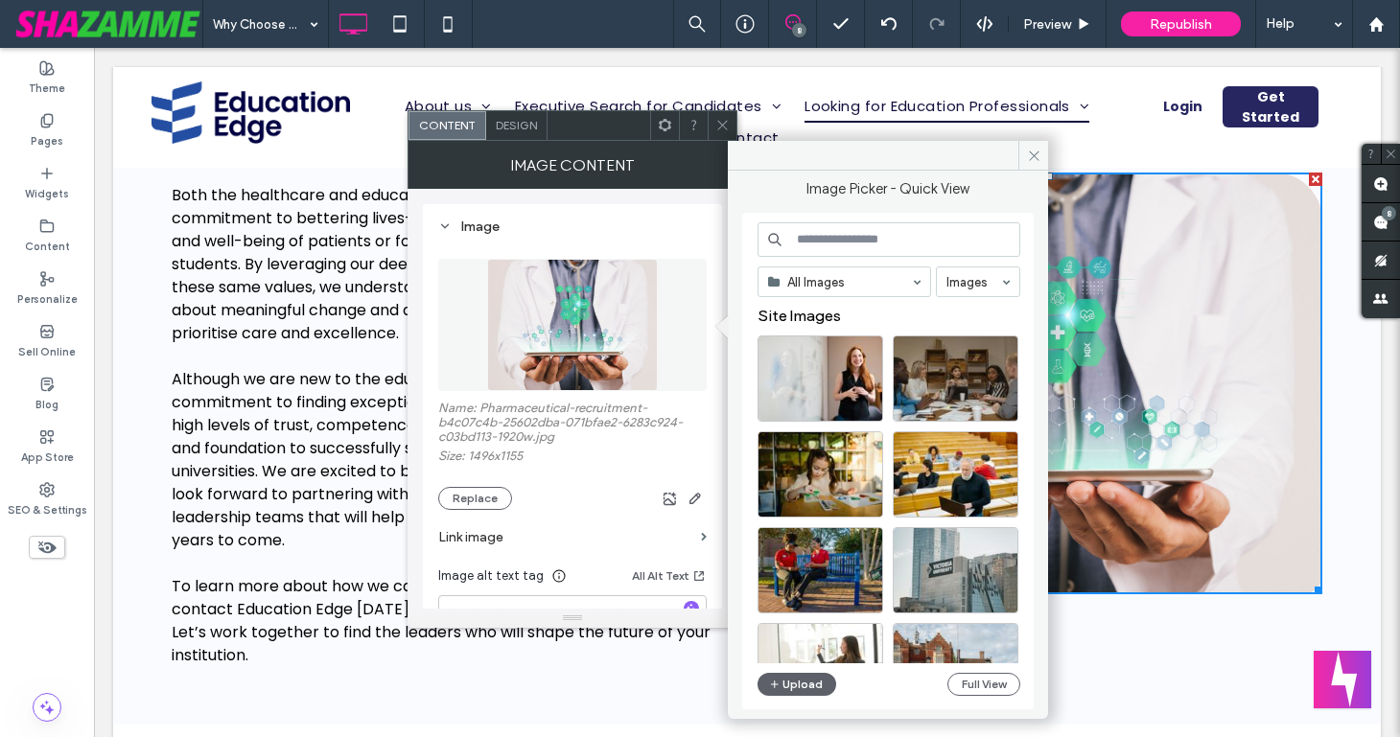
click at [841, 232] on input at bounding box center [888, 239] width 263 height 35
paste input "**********"
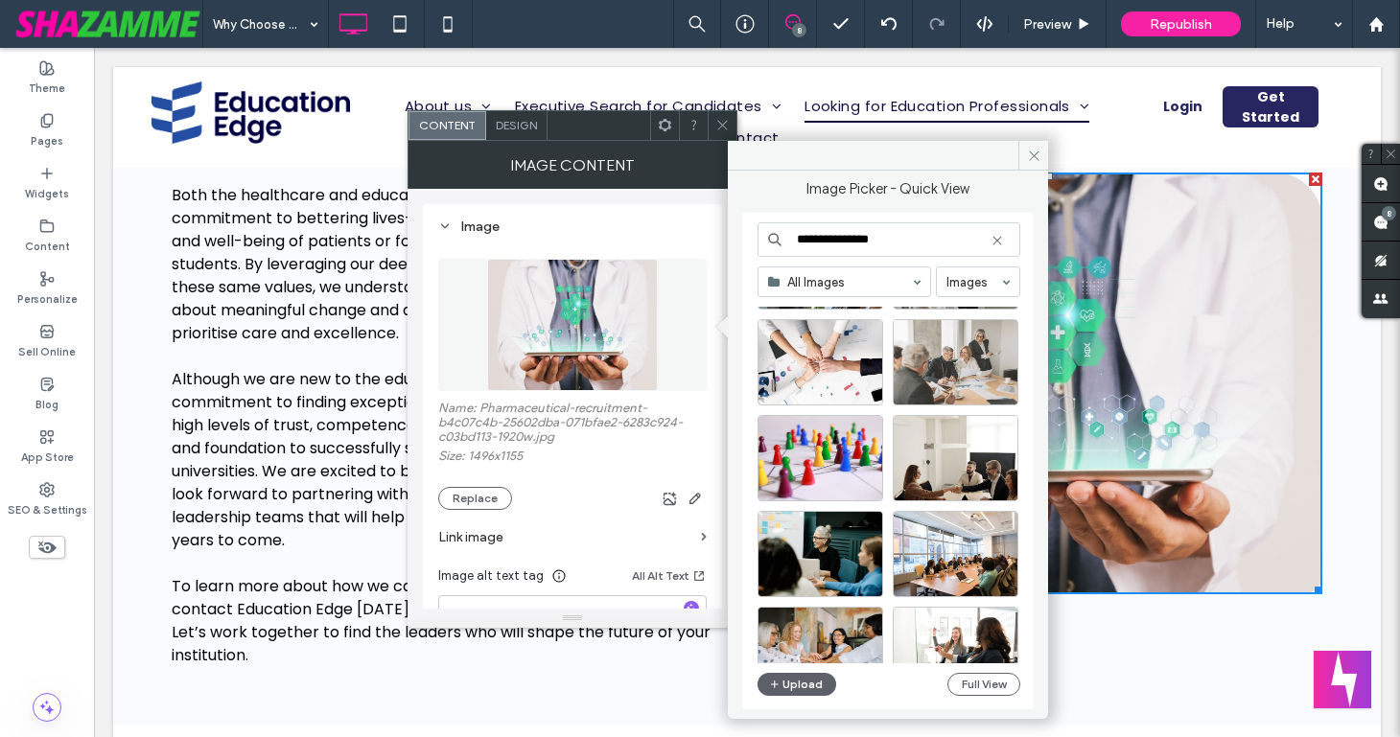
scroll to position [420, 0]
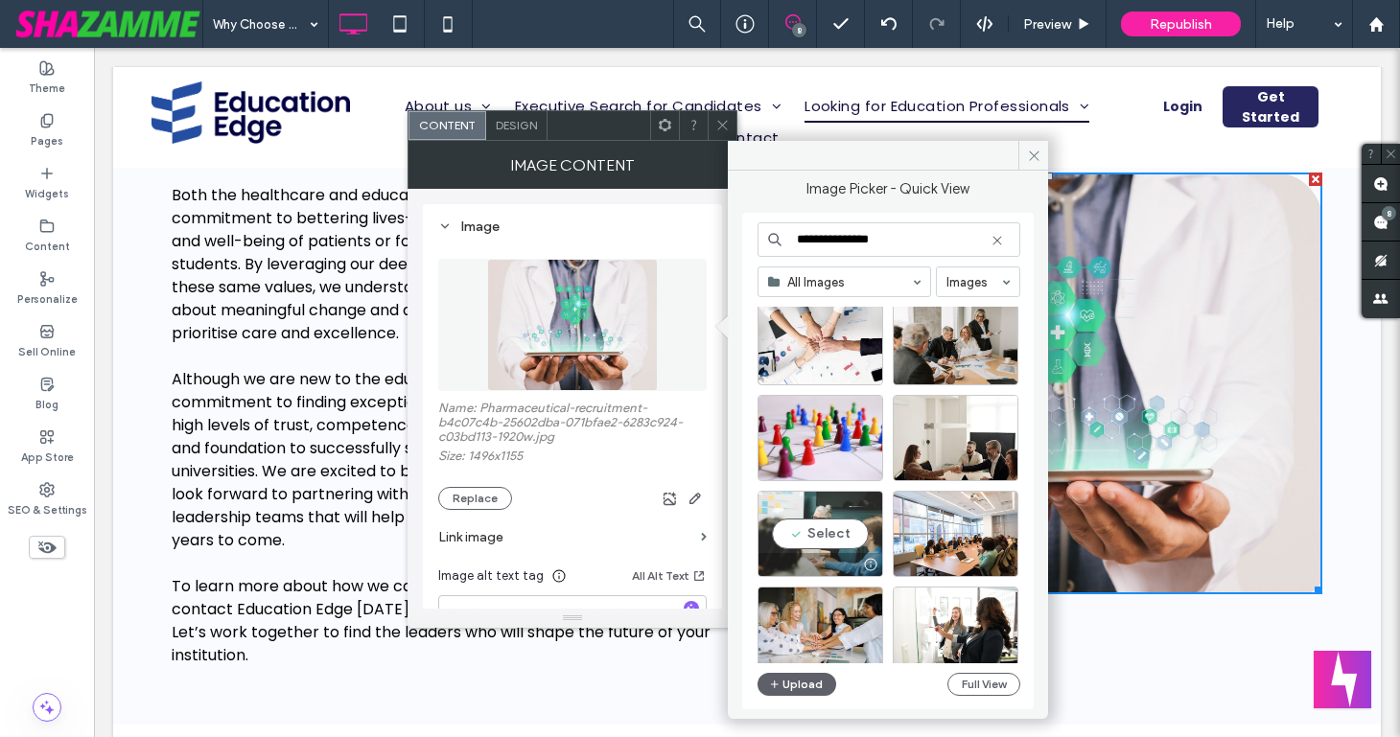
type input "**********"
click at [839, 546] on div "Select" at bounding box center [820, 534] width 126 height 86
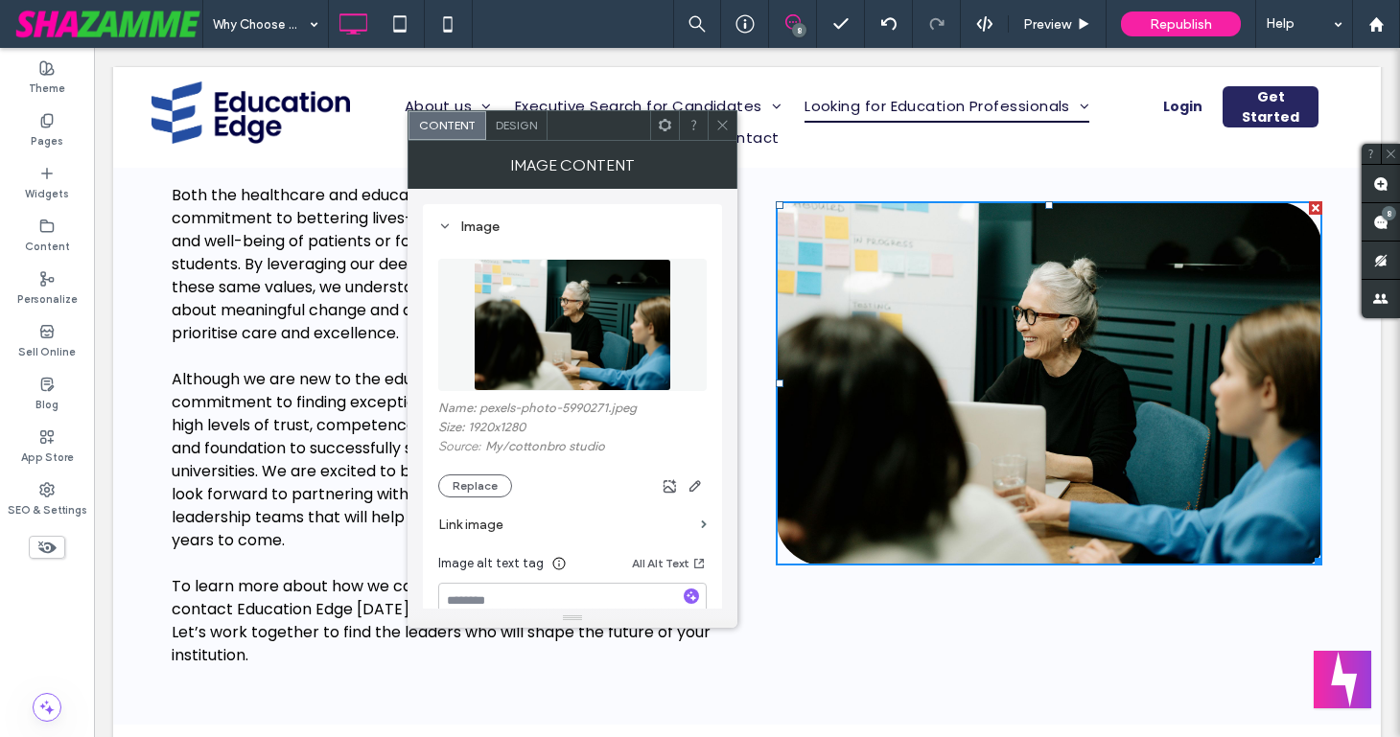
click at [715, 126] on icon at bounding box center [722, 125] width 14 height 14
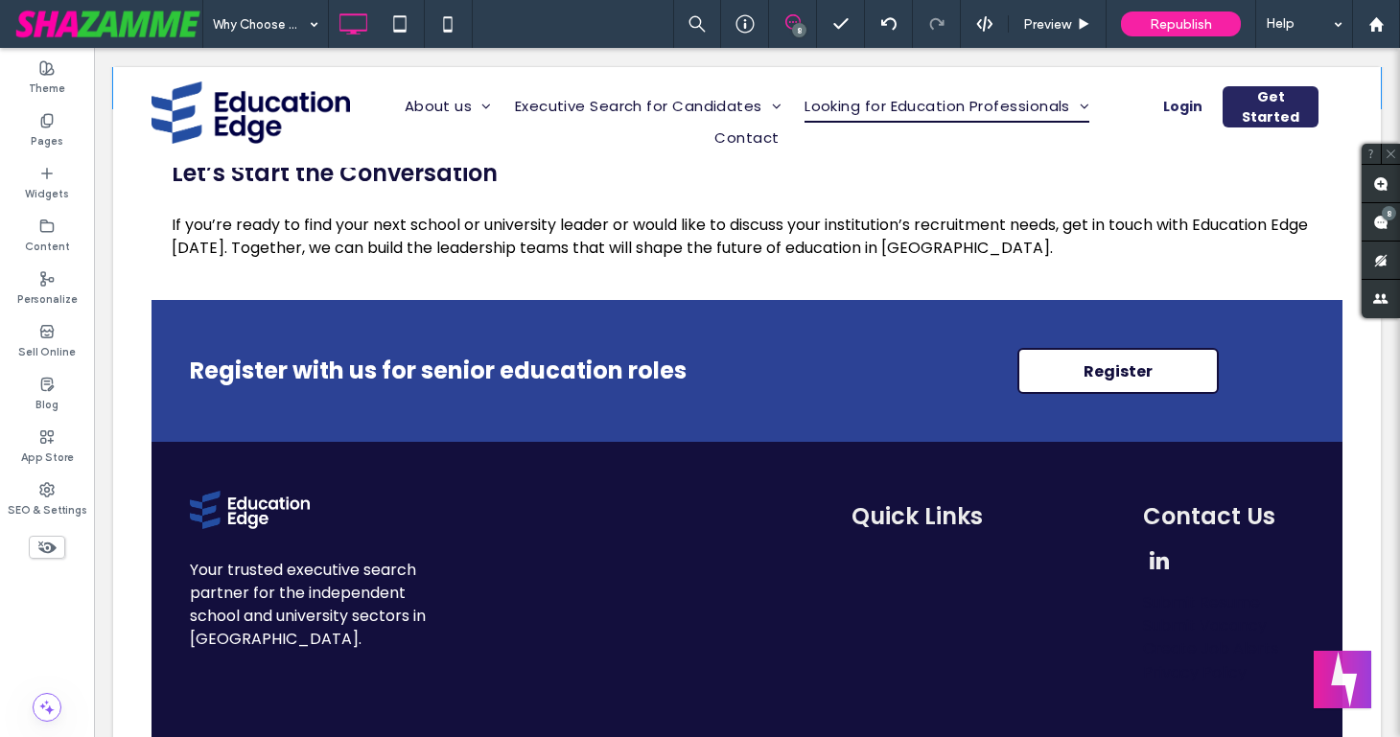
scroll to position [3370, 0]
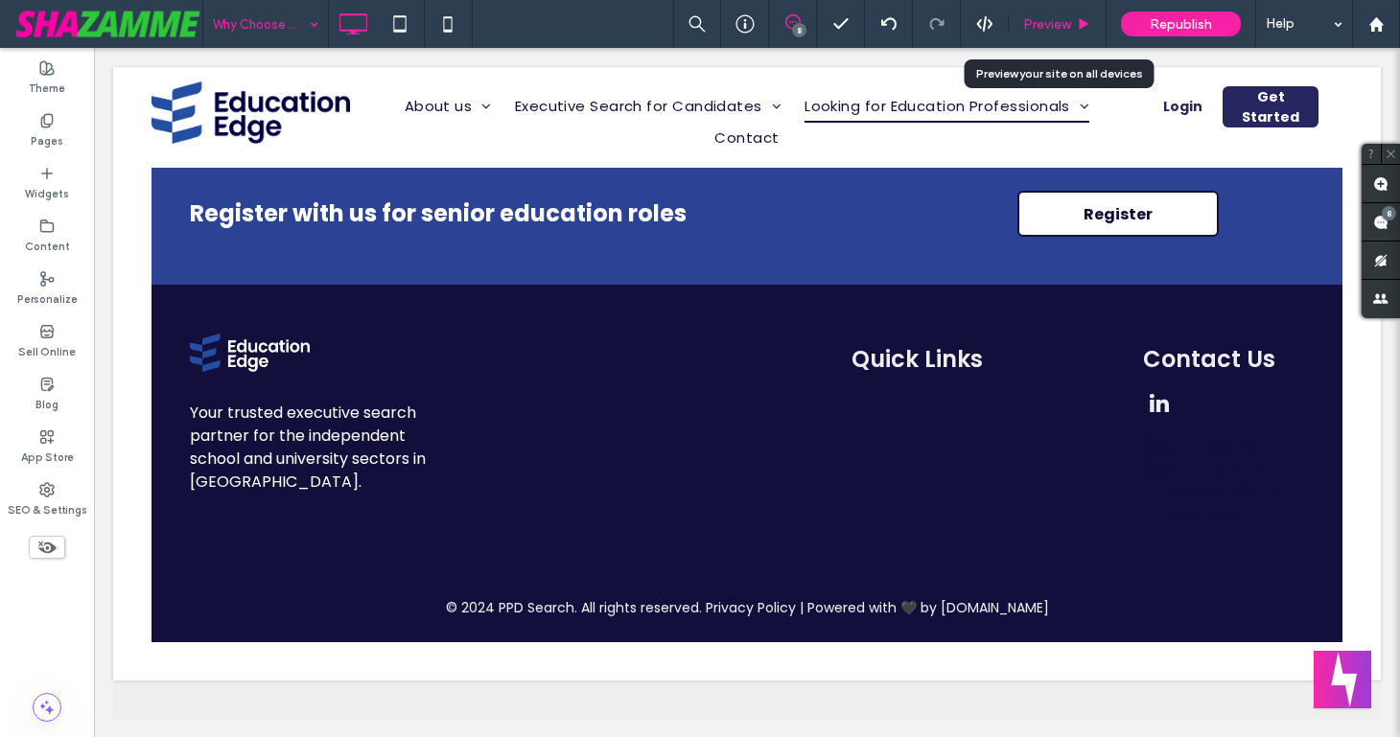
click at [1045, 19] on span "Preview" at bounding box center [1047, 24] width 48 height 16
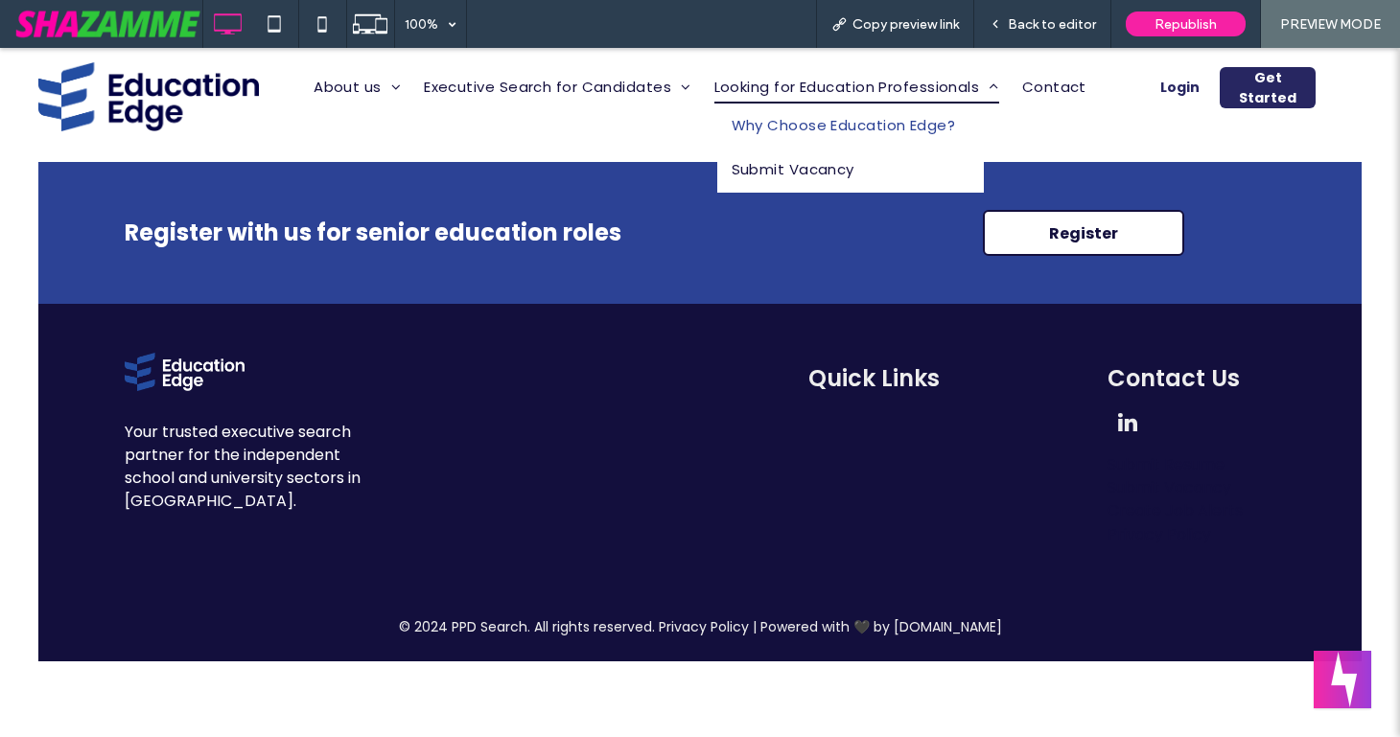
scroll to position [3338, 0]
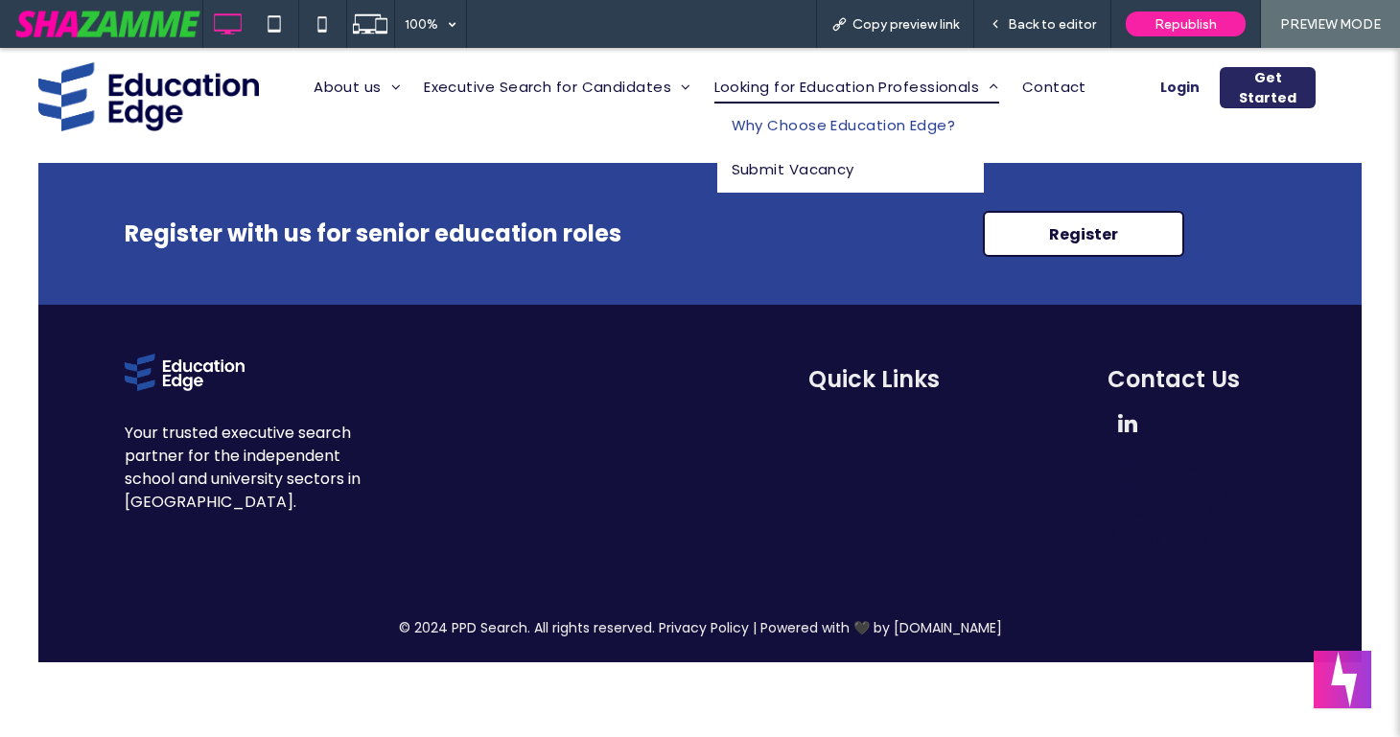
click at [910, 85] on span "Looking for Education Professionals" at bounding box center [856, 88] width 285 height 32
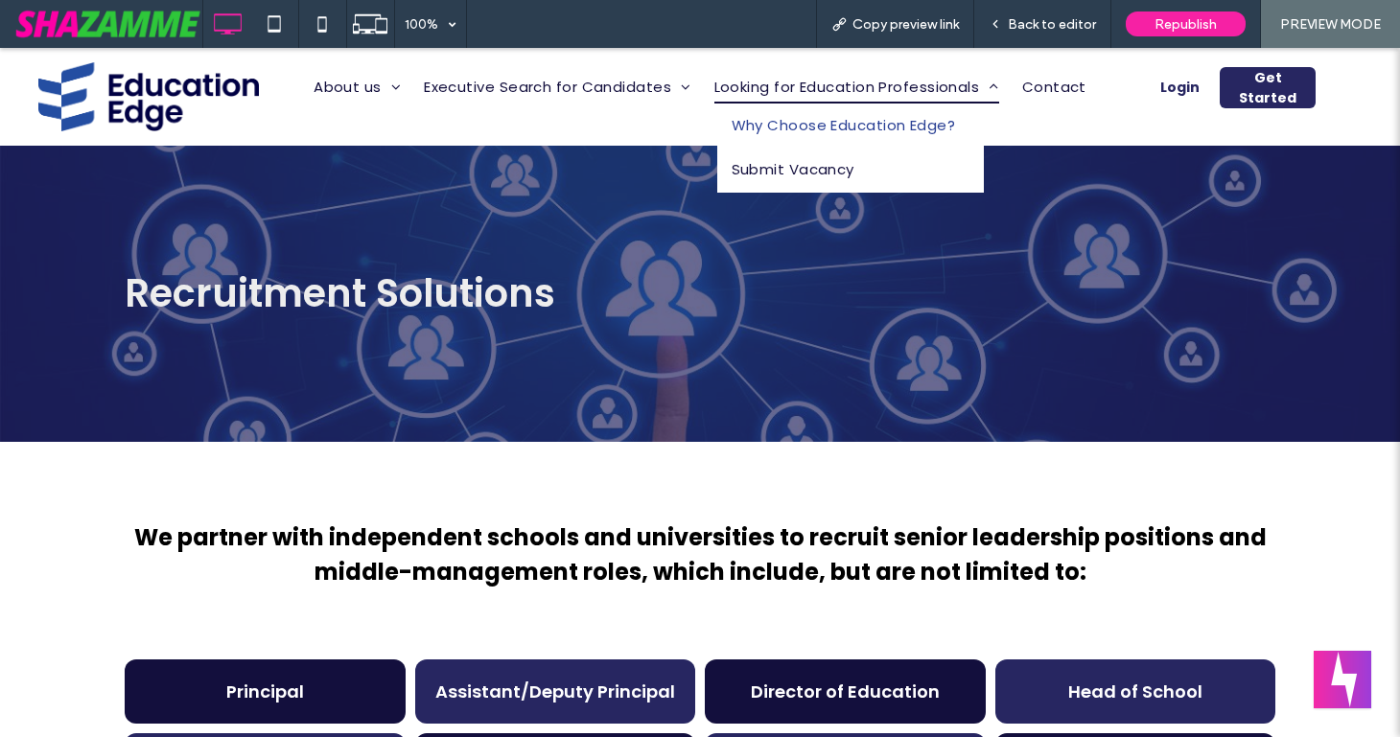
click at [895, 117] on span "Why Choose Education Edge?" at bounding box center [843, 126] width 224 height 22
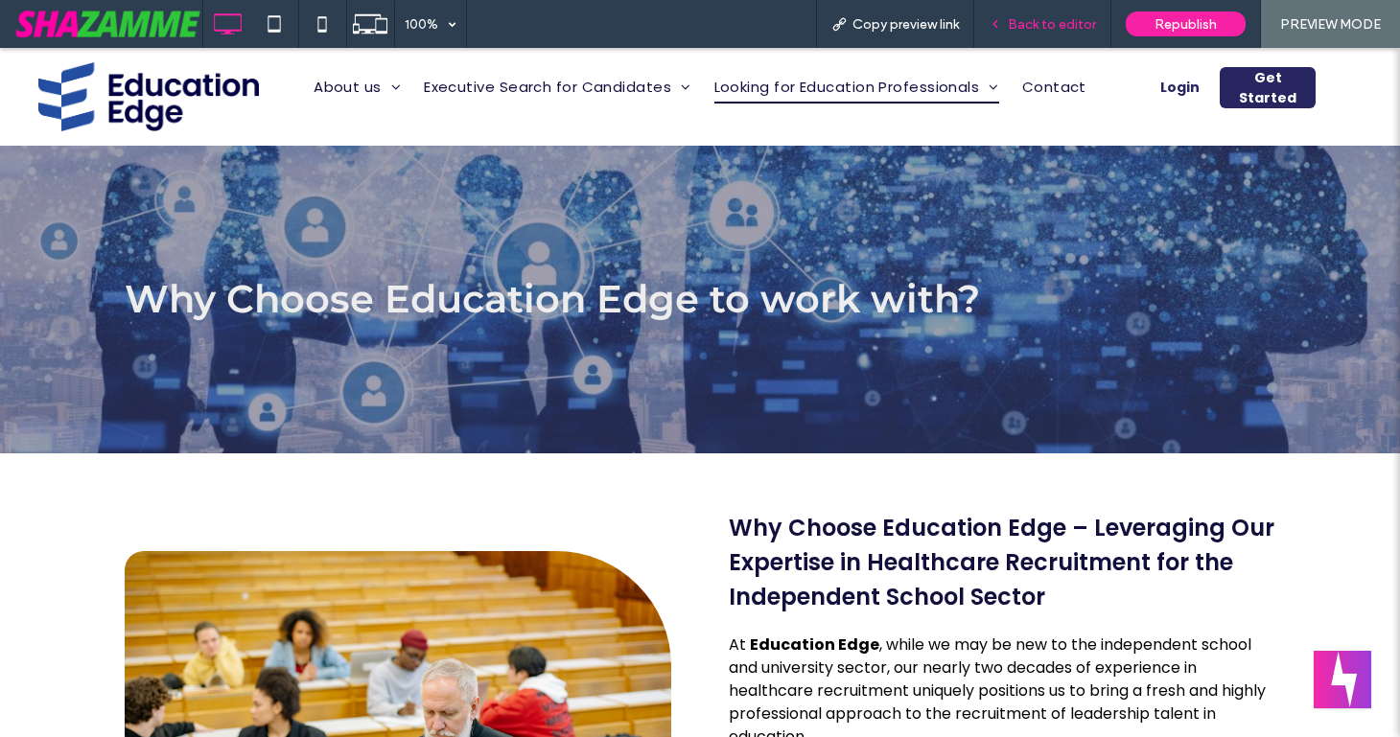
click at [1038, 24] on span "Back to editor" at bounding box center [1052, 24] width 88 height 16
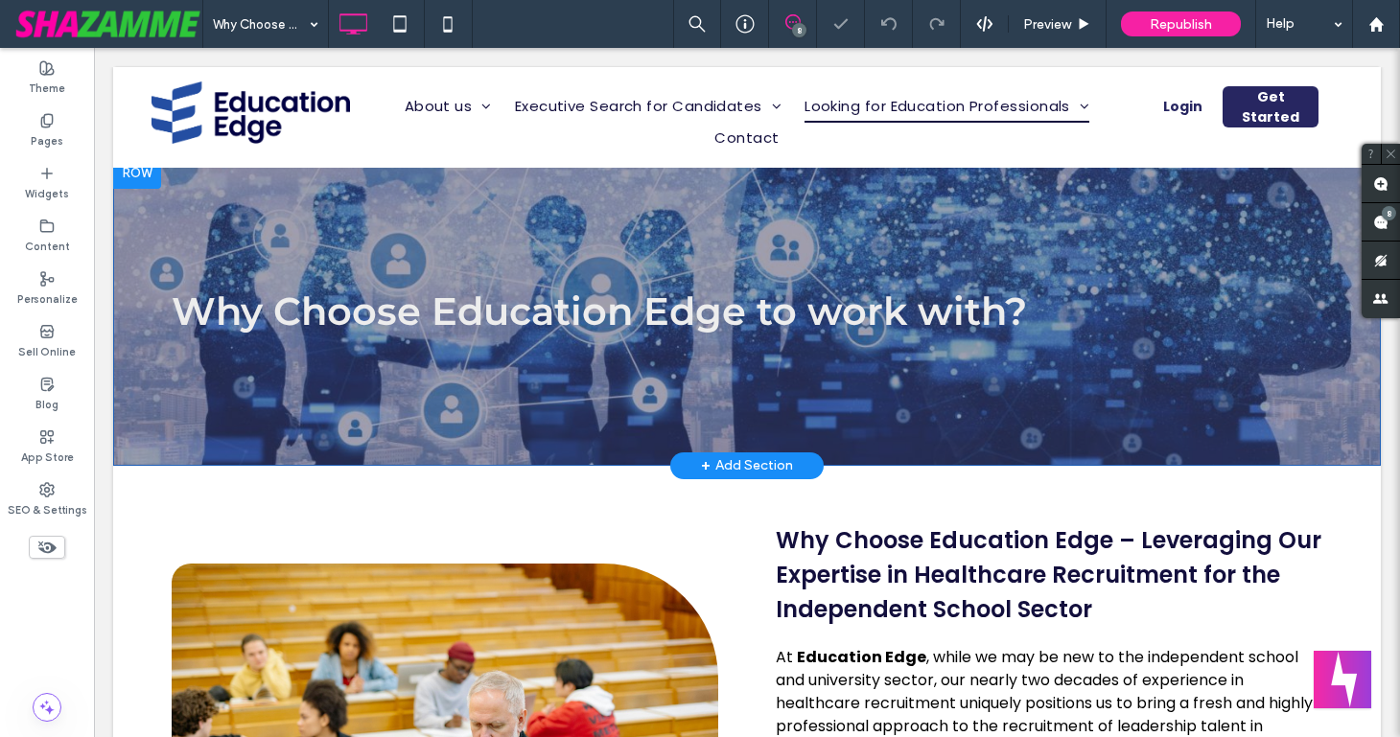
click at [410, 457] on section "Why Choose Education Edge to work with? Click To Paste Row + Add Section" at bounding box center [746, 312] width 1267 height 308
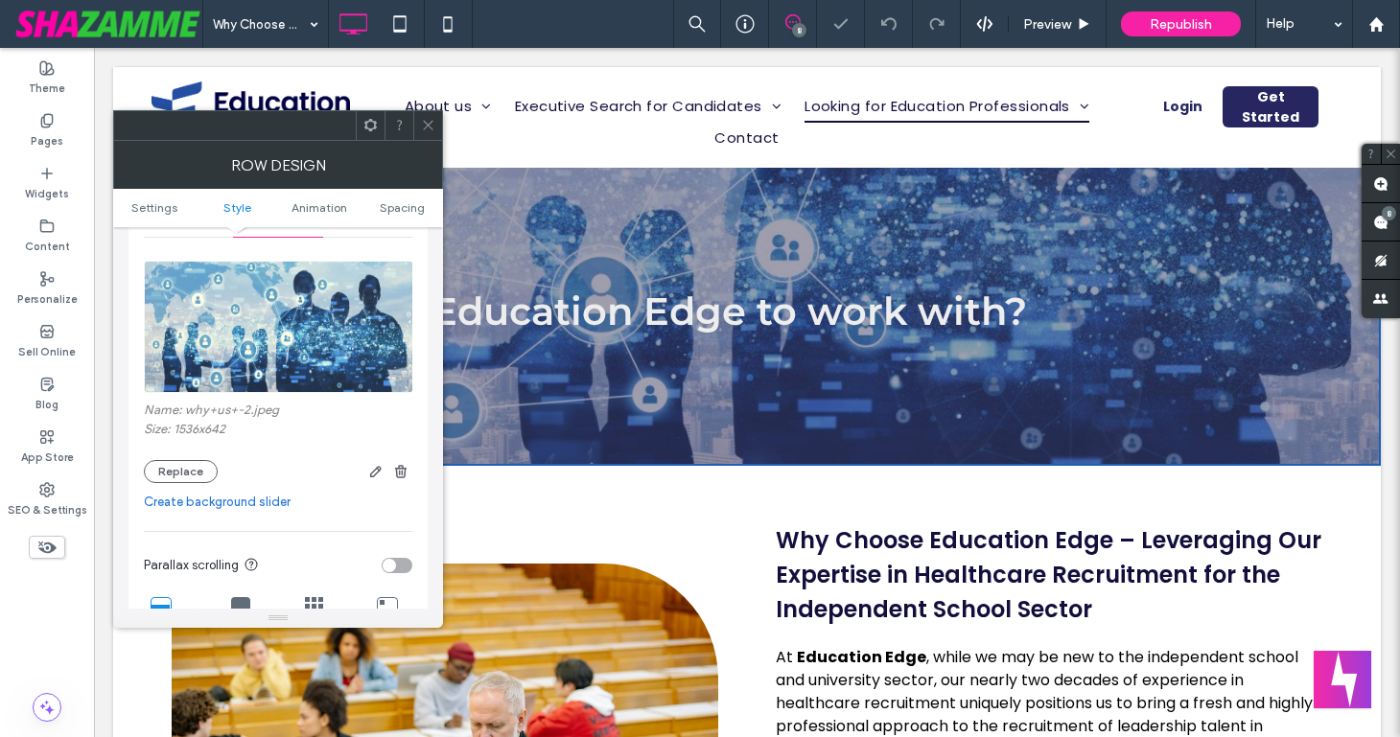
scroll to position [283, 0]
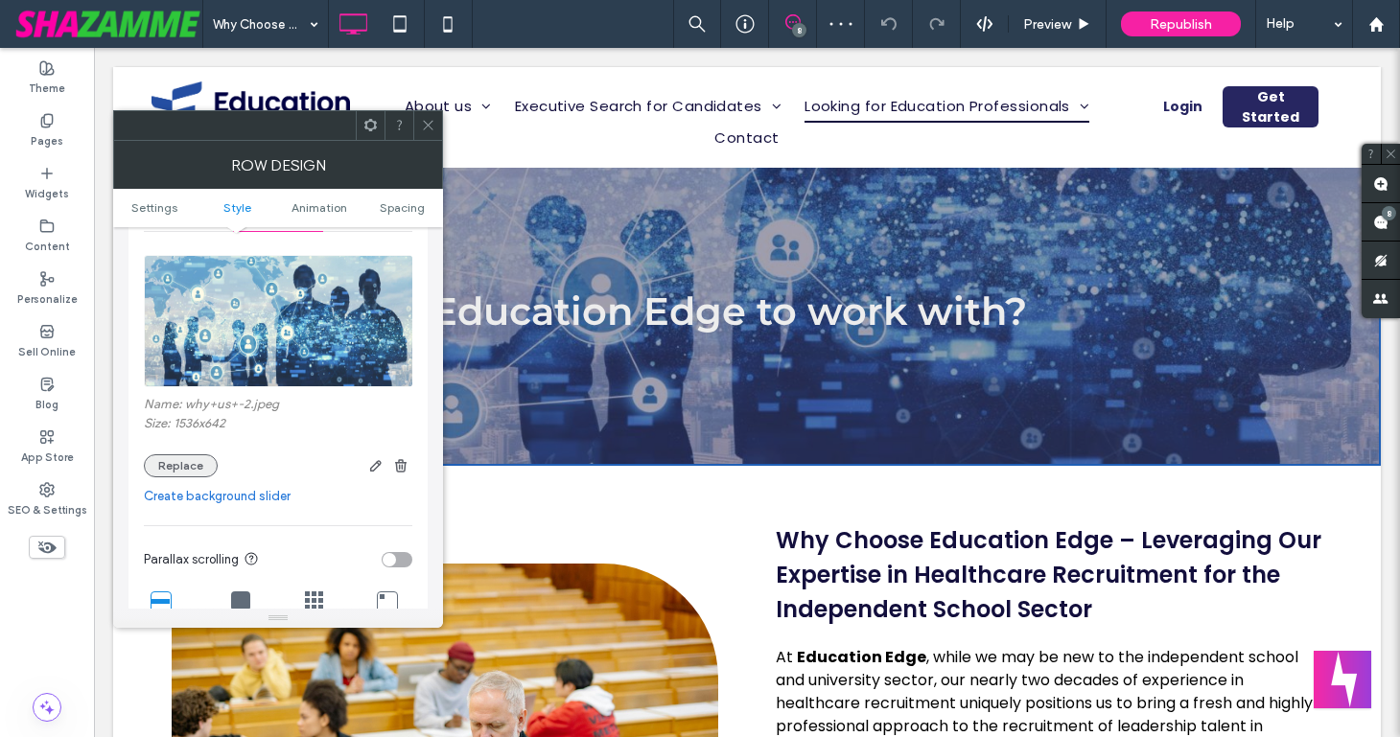
click at [186, 473] on button "Replace" at bounding box center [181, 465] width 74 height 23
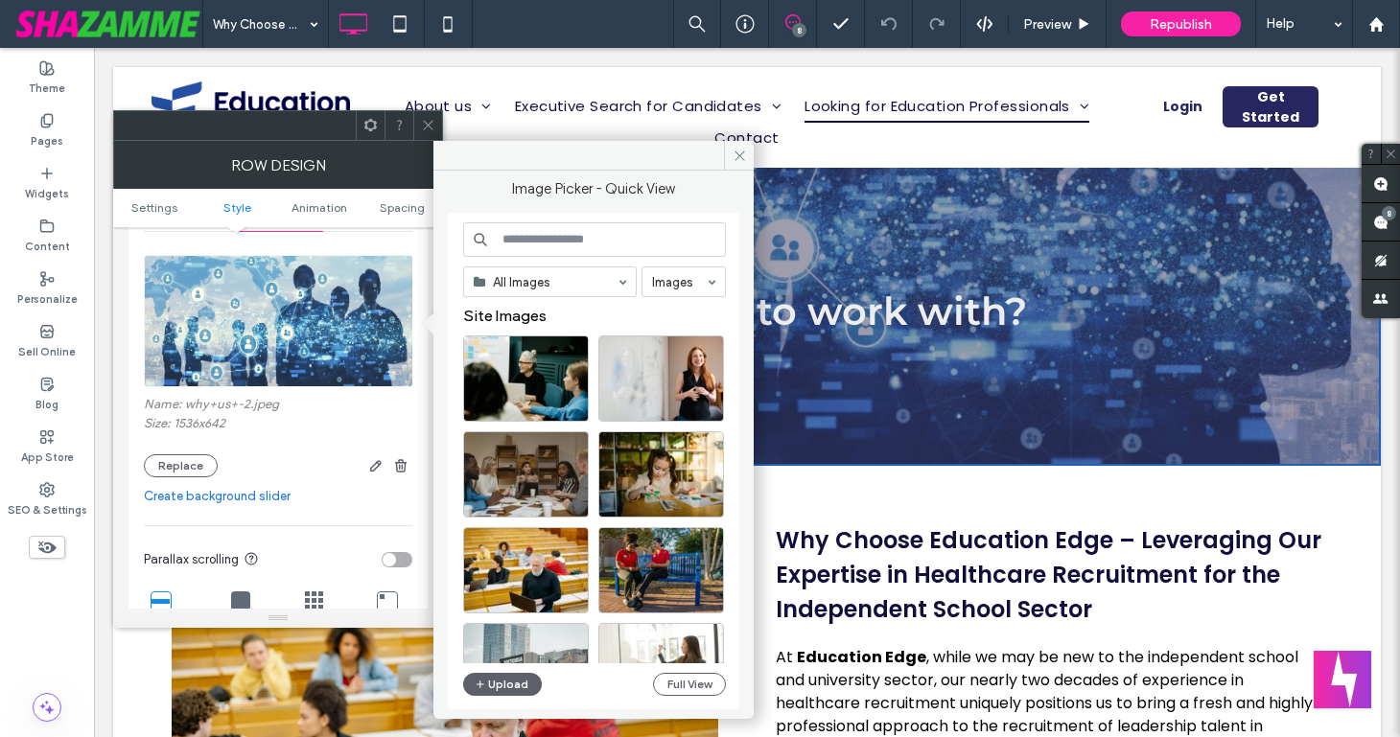
click at [526, 236] on input at bounding box center [594, 239] width 263 height 35
paste input "**********"
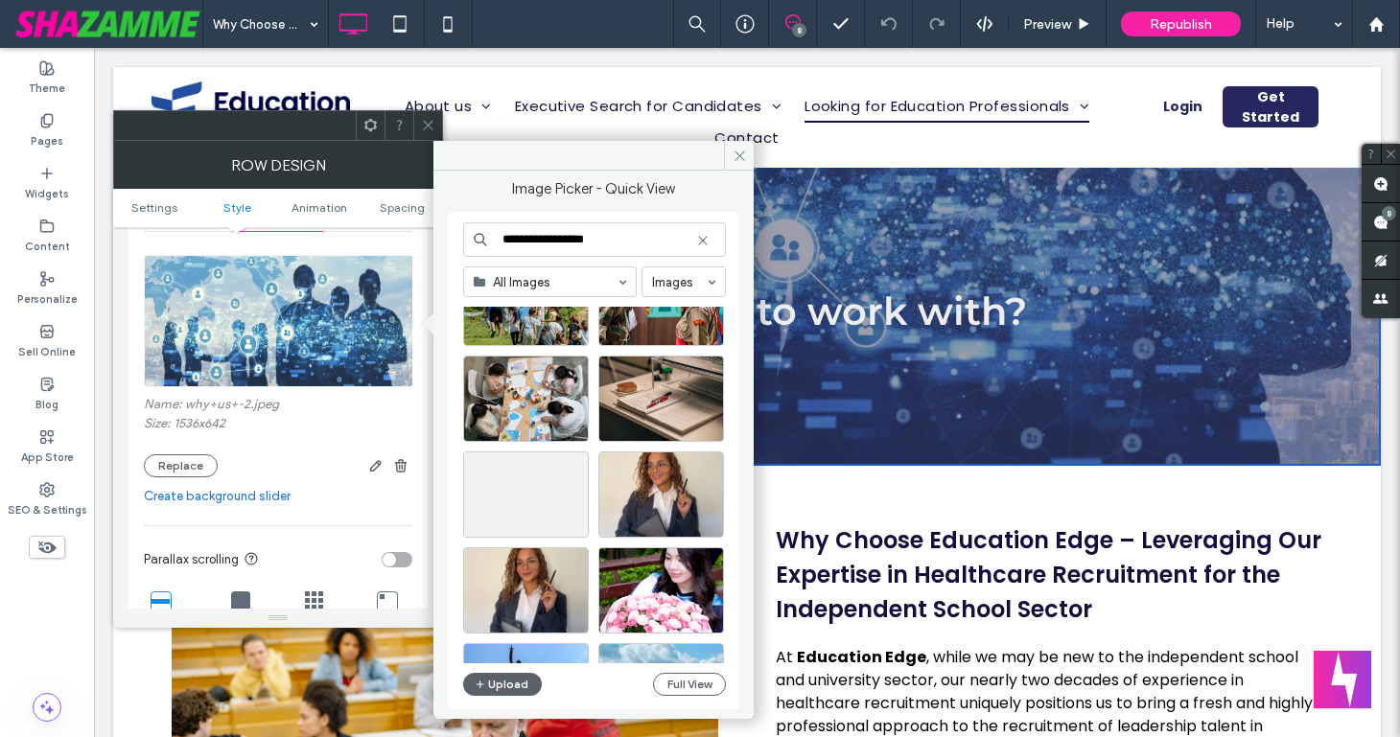
scroll to position [4292, 0]
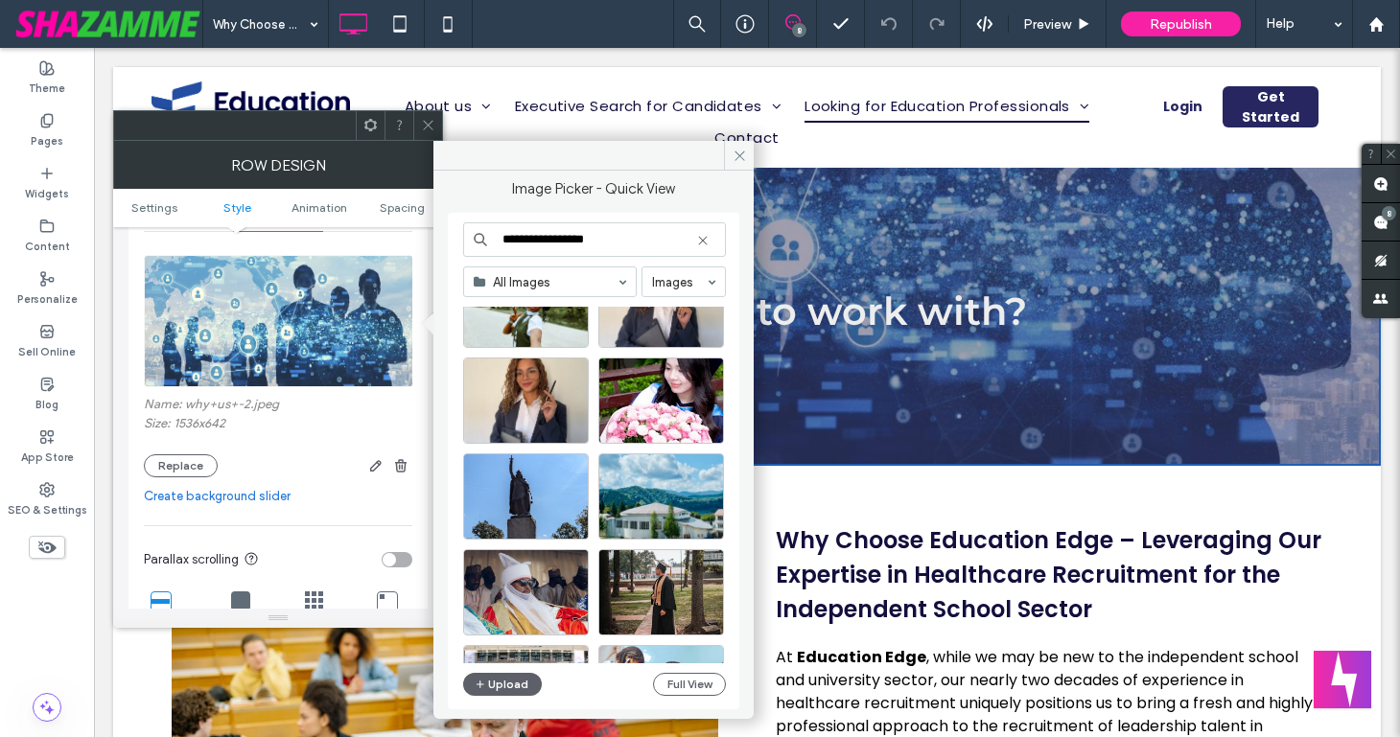
drag, startPoint x: 627, startPoint y: 242, endPoint x: 565, endPoint y: 241, distance: 62.3
click at [565, 241] on input "**********" at bounding box center [594, 239] width 263 height 35
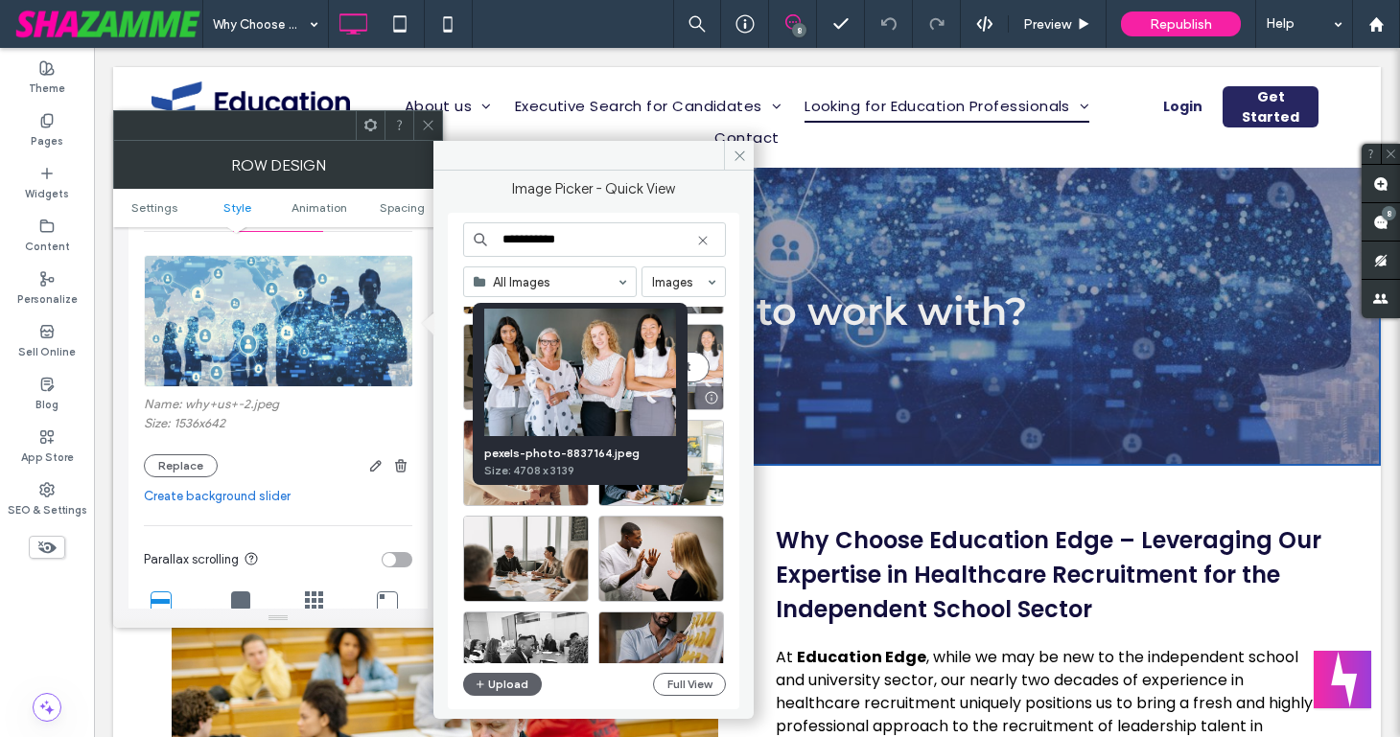
scroll to position [4433, 0]
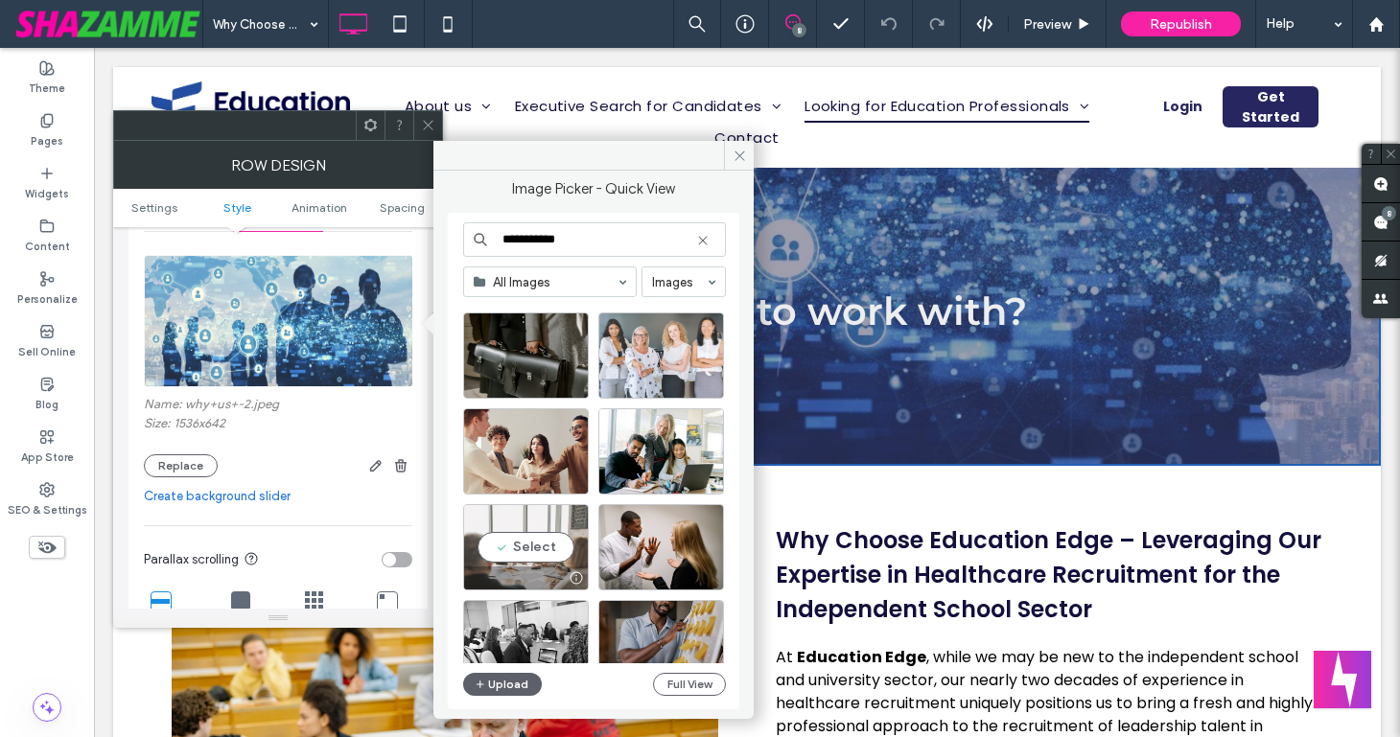
type input "**********"
click at [536, 546] on div "Select" at bounding box center [526, 547] width 126 height 86
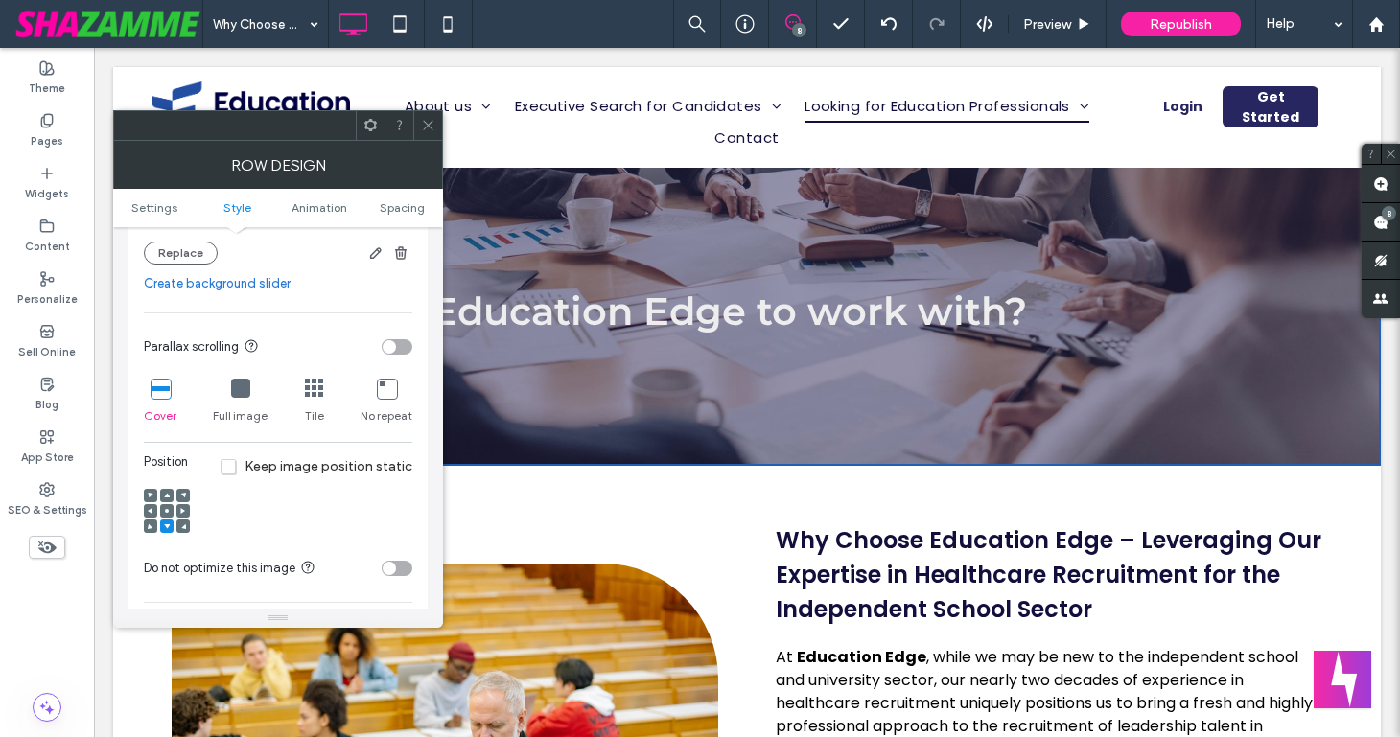
scroll to position [516, 0]
click at [168, 508] on icon at bounding box center [167, 507] width 6 height 6
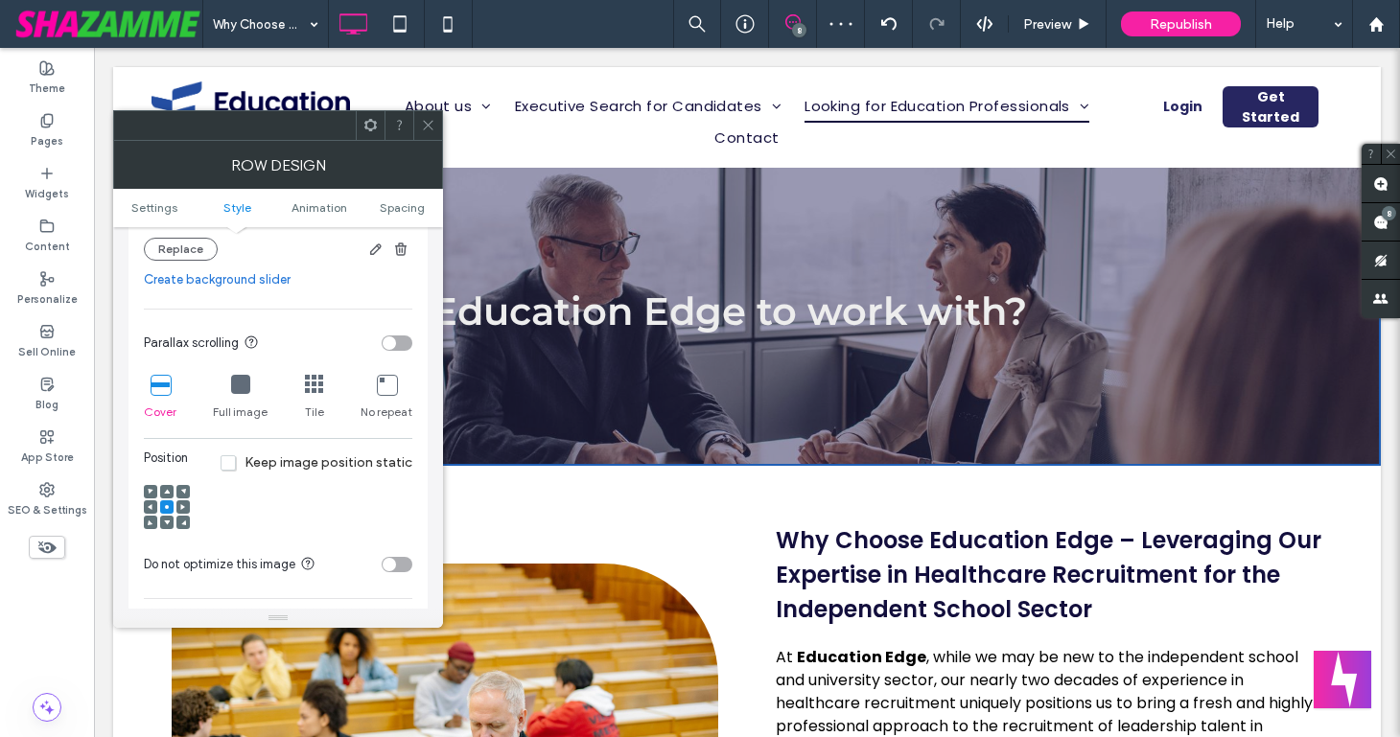
click at [428, 125] on use at bounding box center [428, 126] width 10 height 10
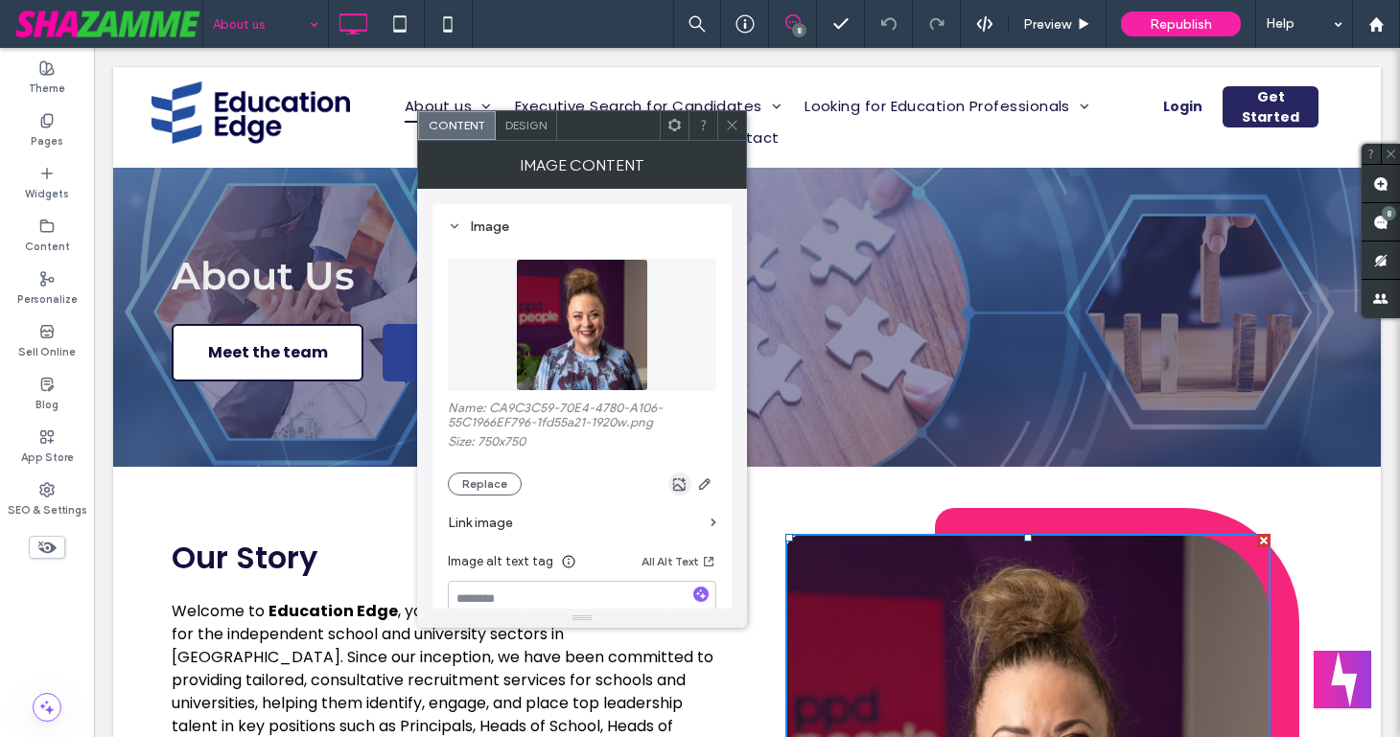
click at [677, 487] on use "button" at bounding box center [679, 483] width 13 height 13
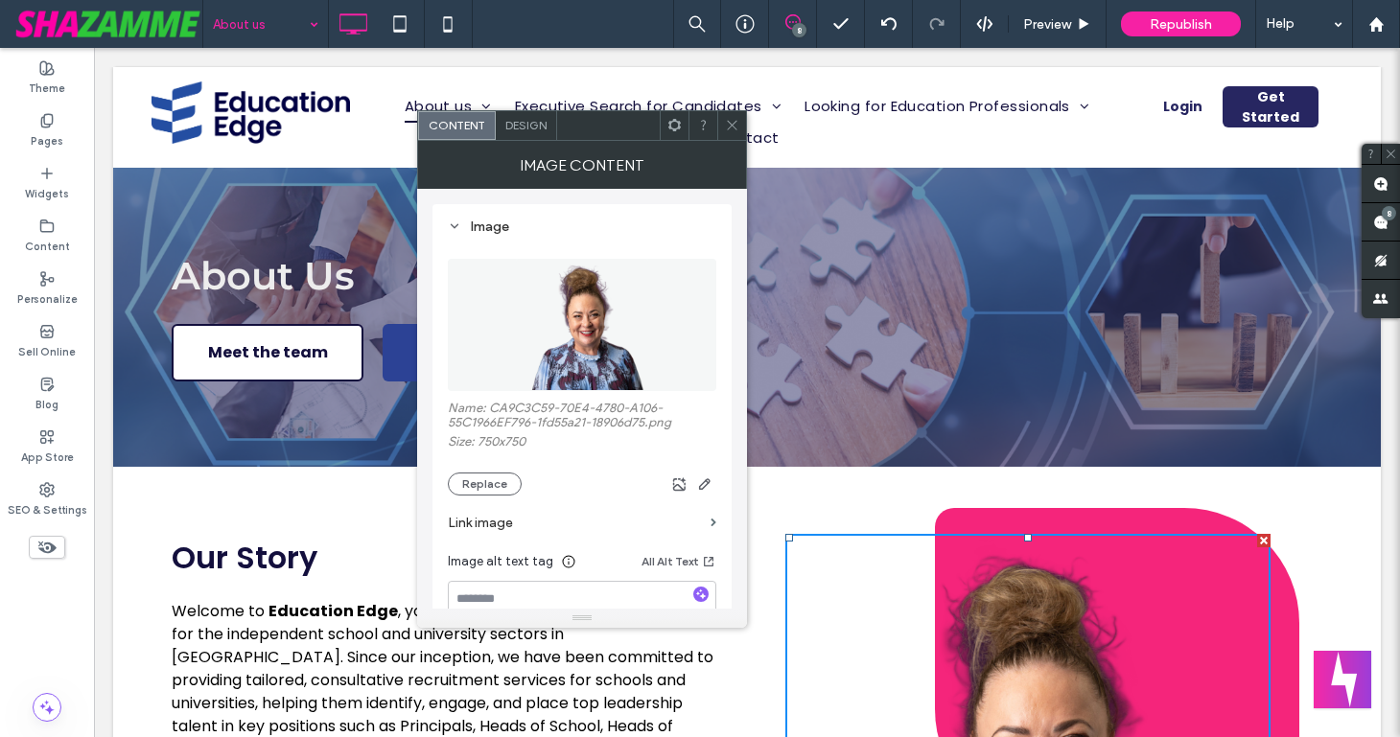
click at [731, 134] on span at bounding box center [732, 125] width 14 height 29
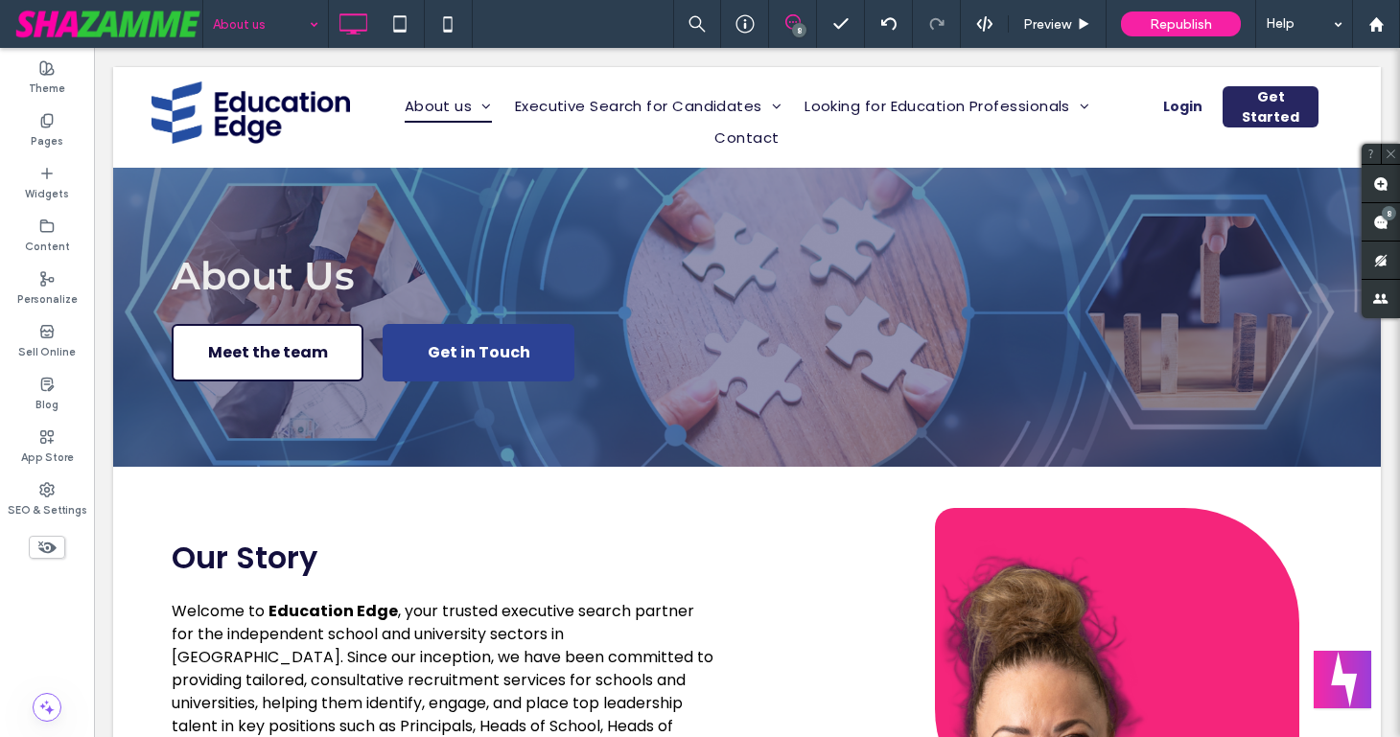
click at [790, 29] on use at bounding box center [792, 21] width 15 height 15
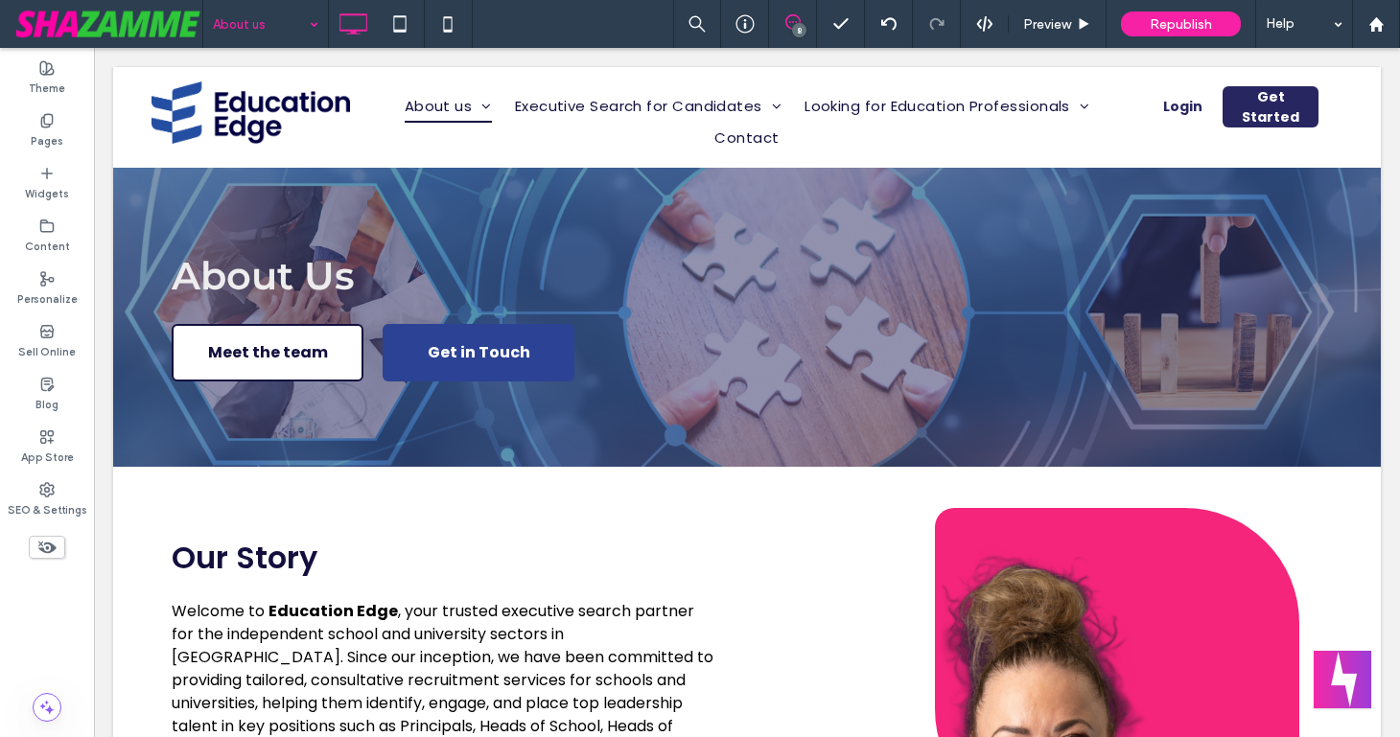
click at [792, 23] on icon at bounding box center [792, 21] width 15 height 15
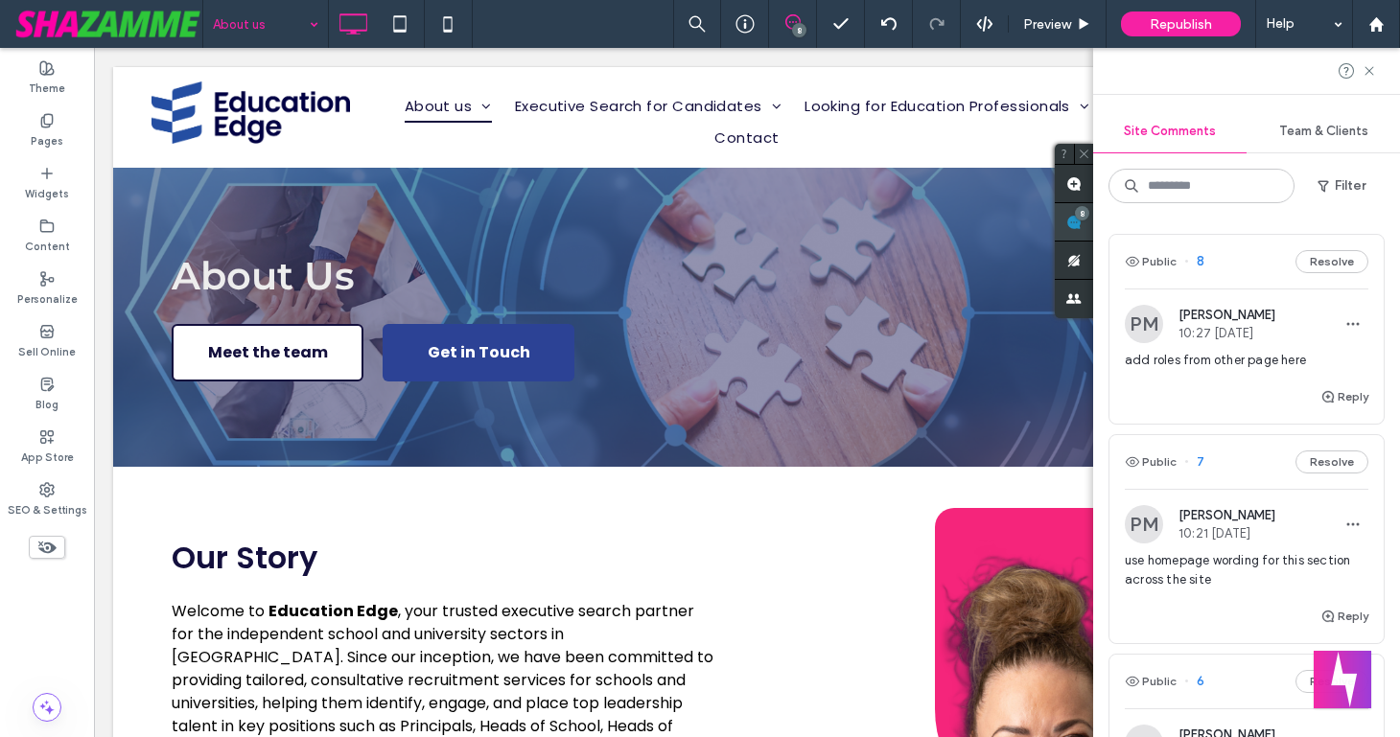
click at [1093, 218] on span at bounding box center [1074, 221] width 38 height 37
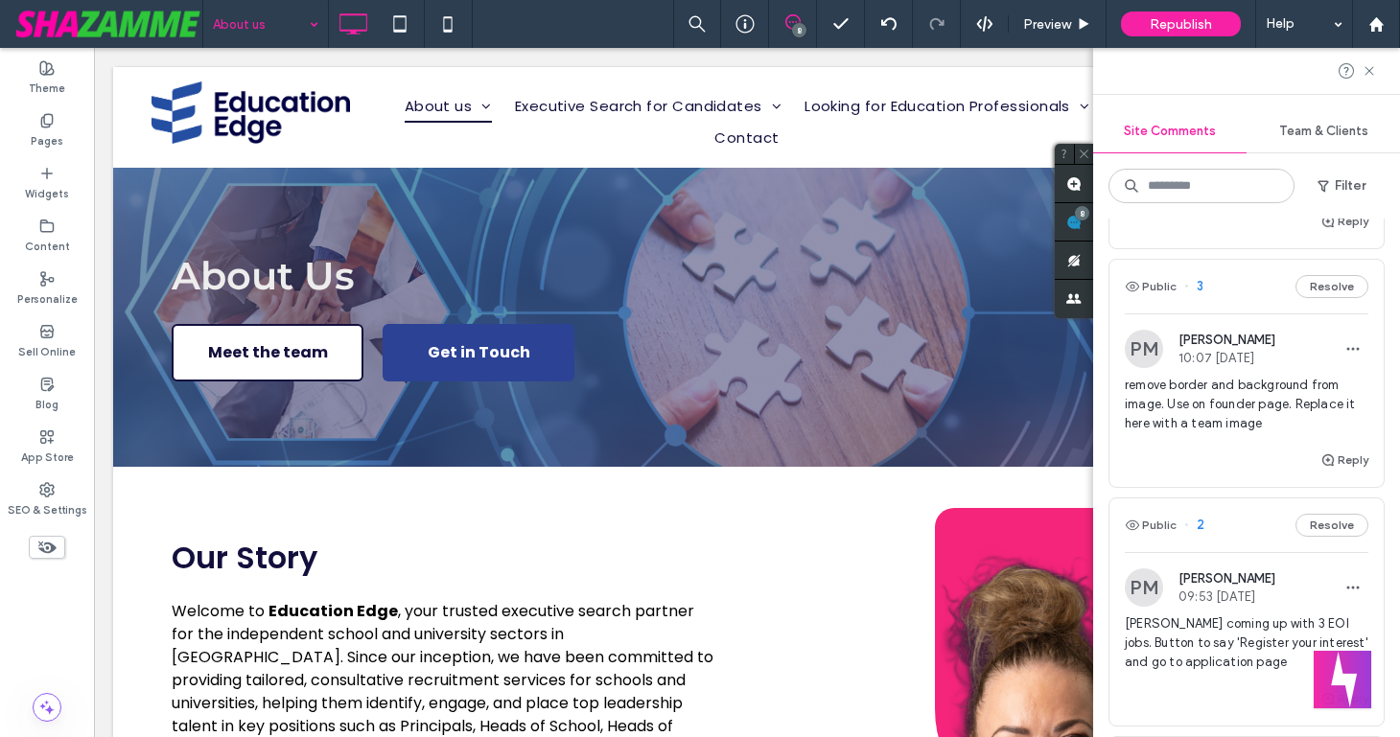
scroll to position [1095, 0]
click at [1232, 402] on span "remove border and background from image. Use on founder page. Replace it here w…" at bounding box center [1247, 402] width 244 height 58
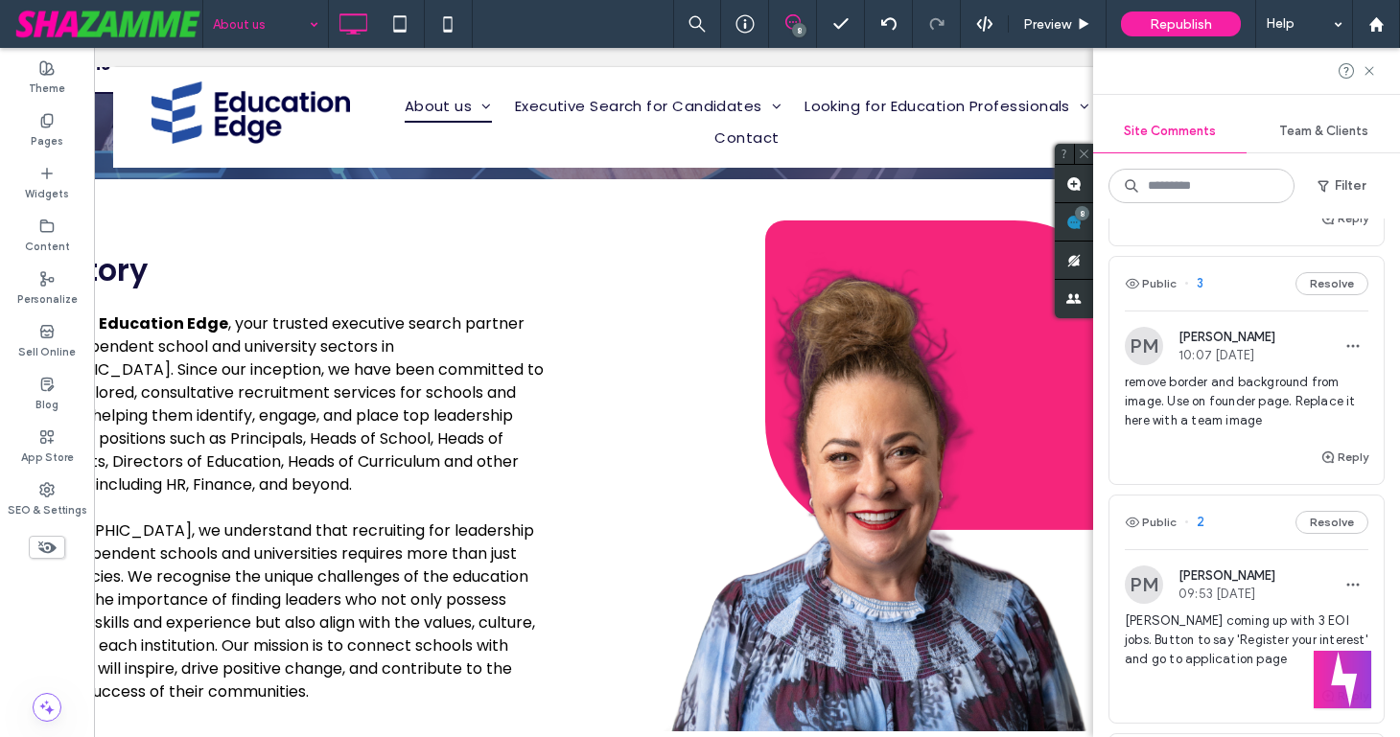
scroll to position [326, 194]
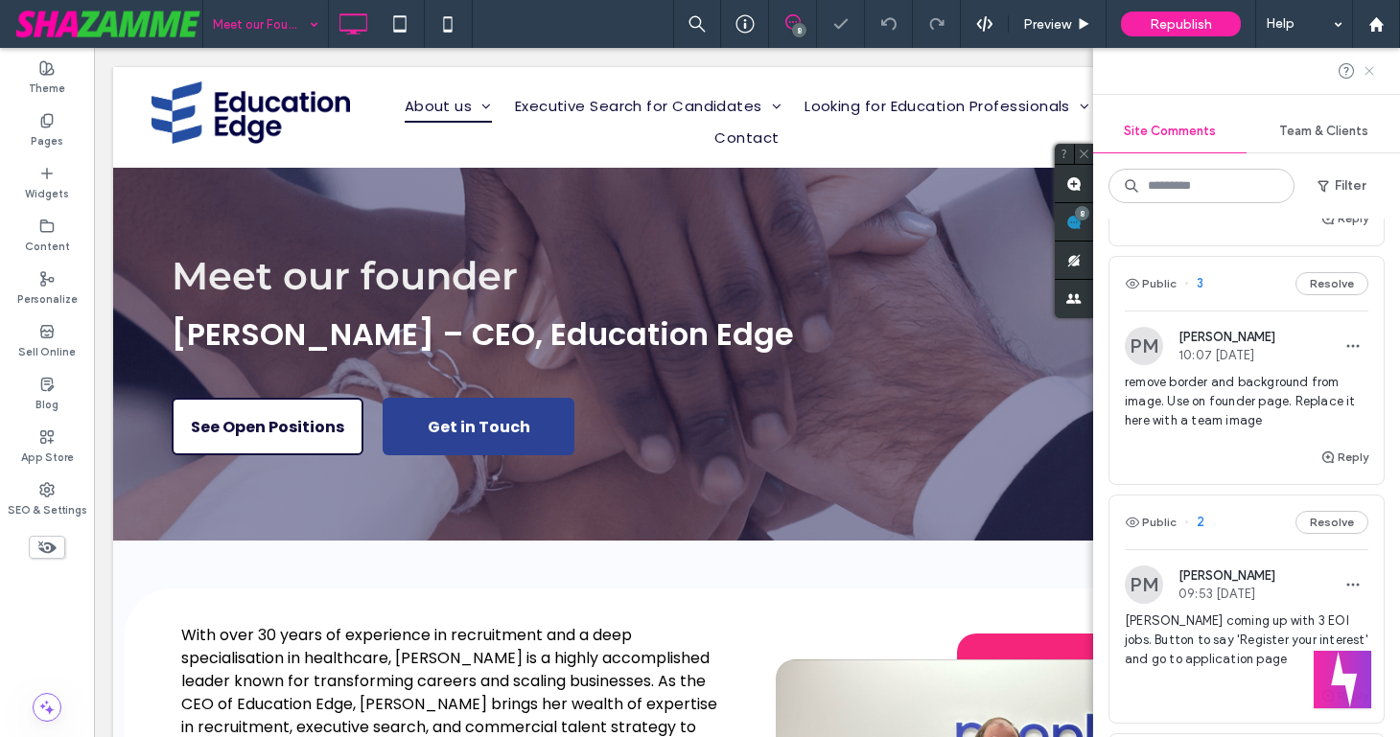
click at [1369, 74] on icon at bounding box center [1368, 70] width 15 height 15
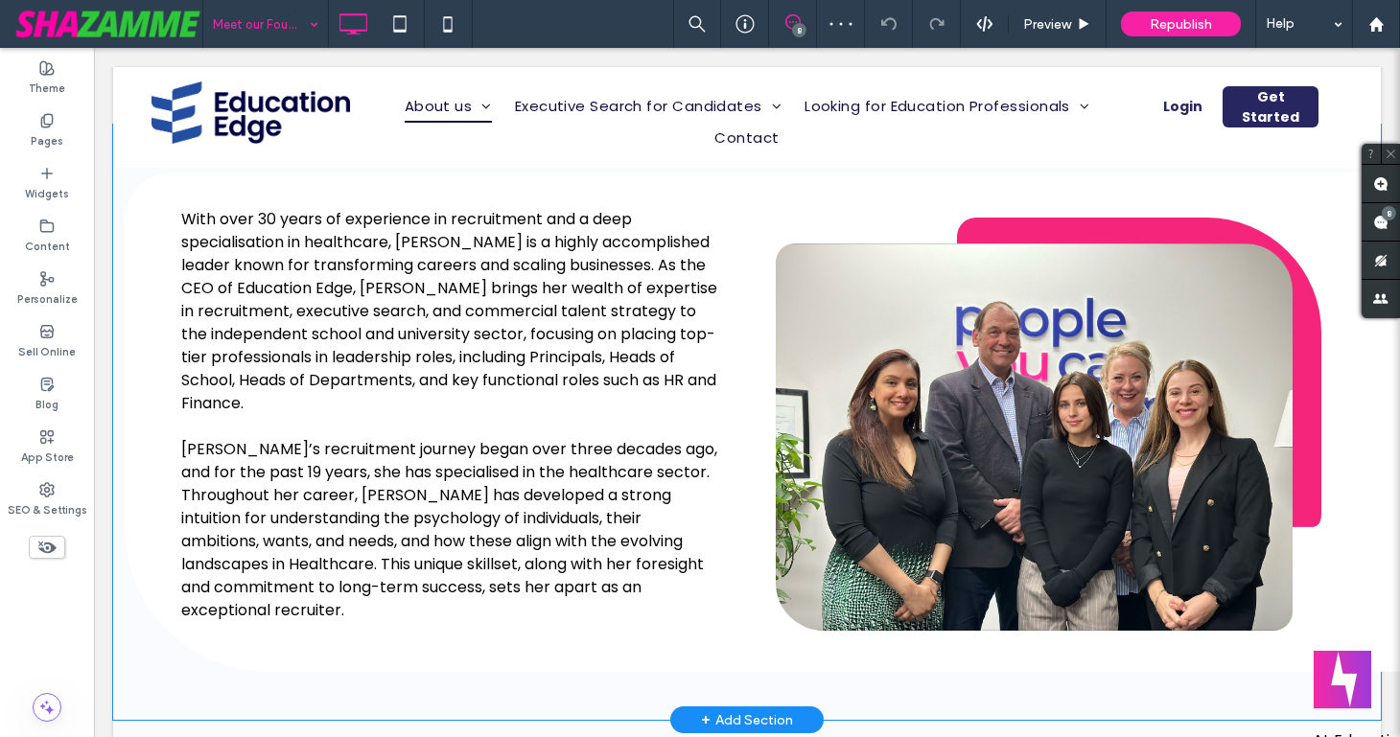
scroll to position [419, 0]
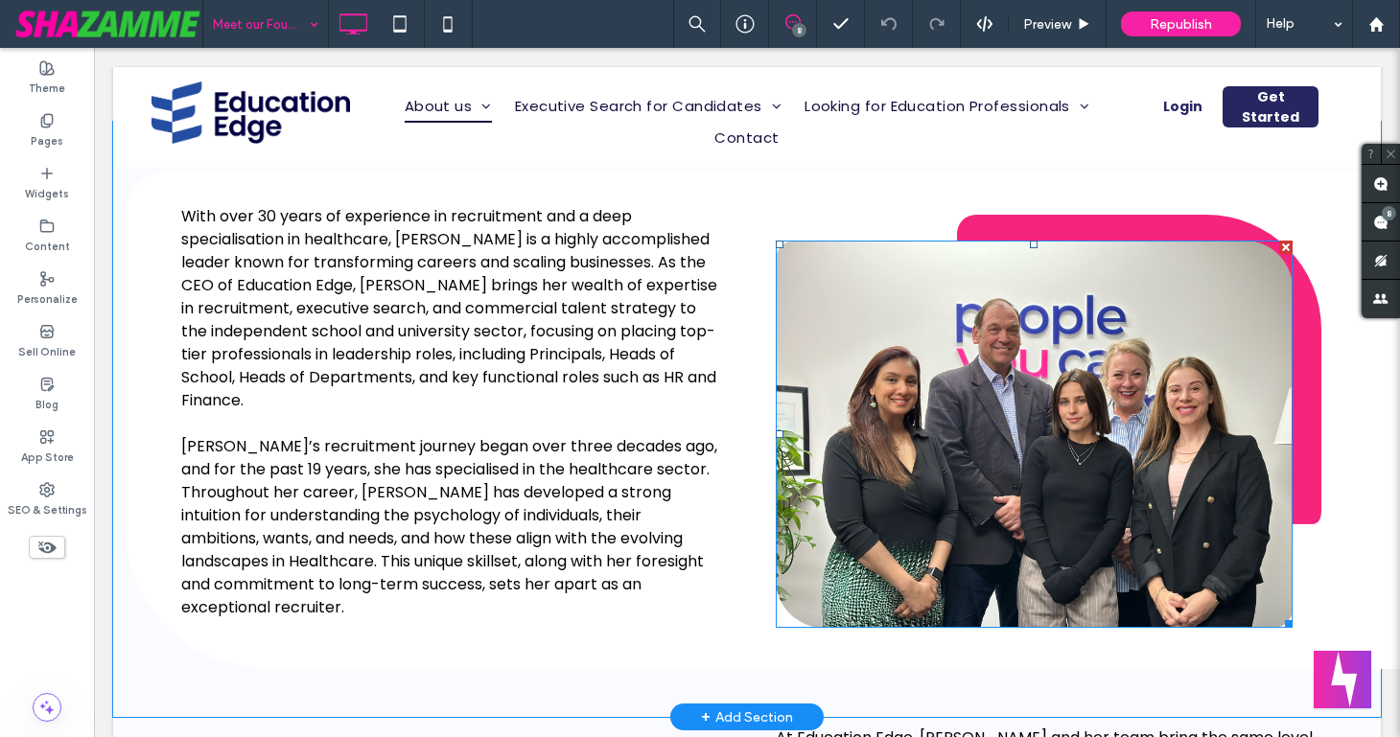
click at [947, 522] on img at bounding box center [1034, 434] width 517 height 387
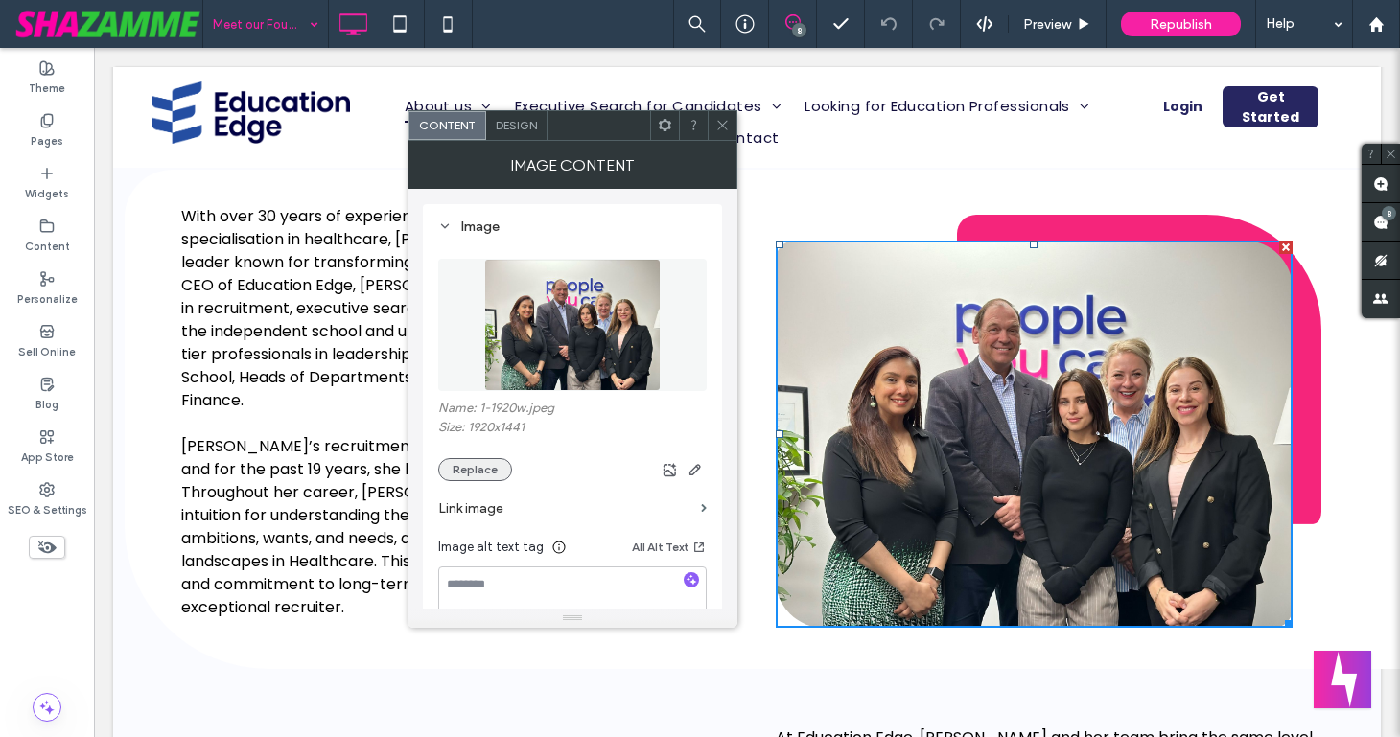
click at [480, 476] on button "Replace" at bounding box center [475, 469] width 74 height 23
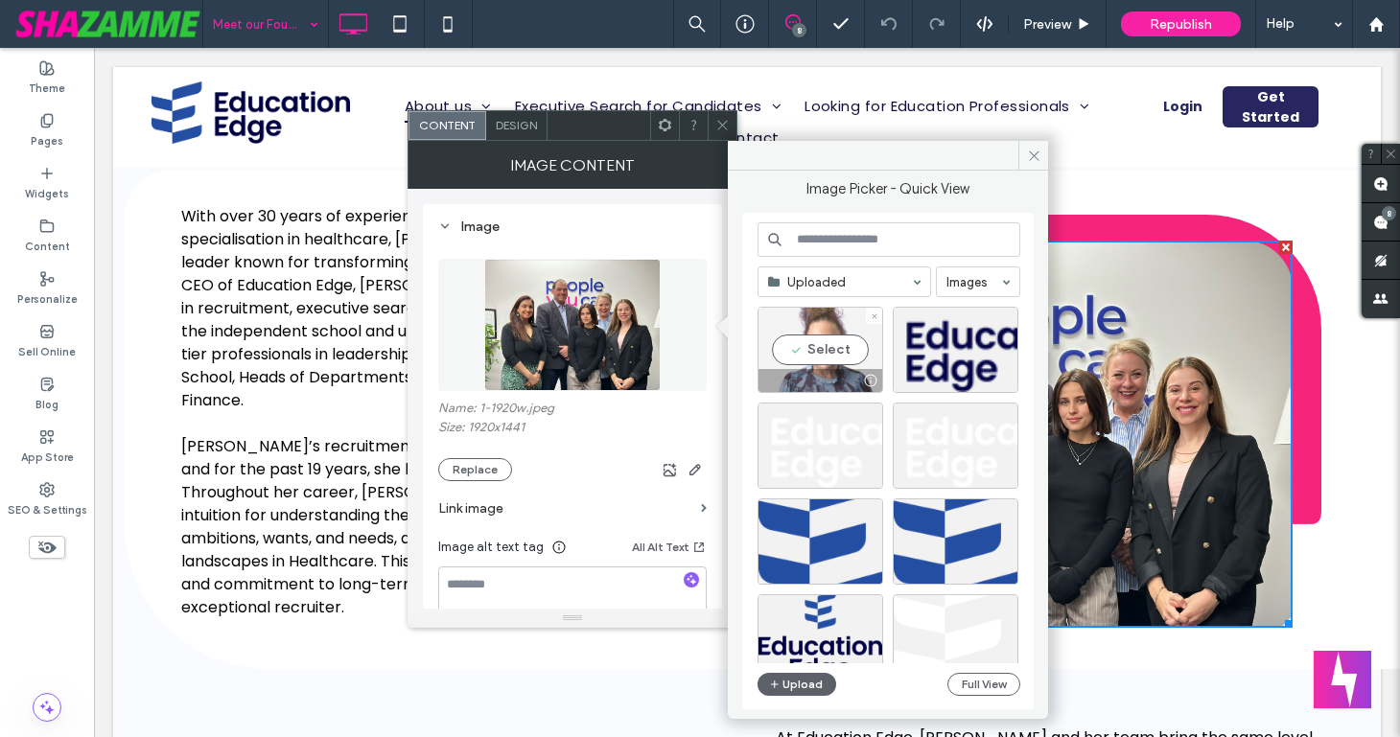
click at [823, 355] on div "Select" at bounding box center [820, 350] width 126 height 86
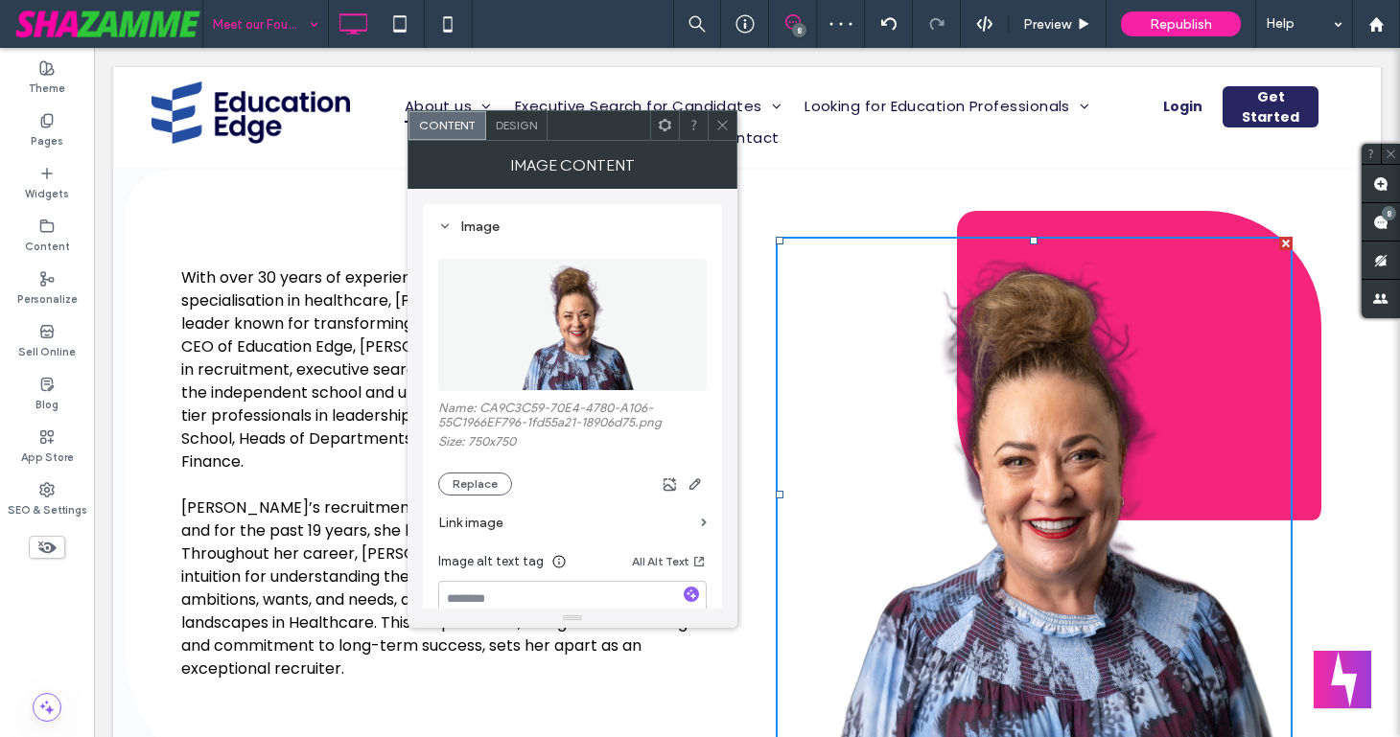
click at [728, 123] on icon at bounding box center [722, 125] width 14 height 14
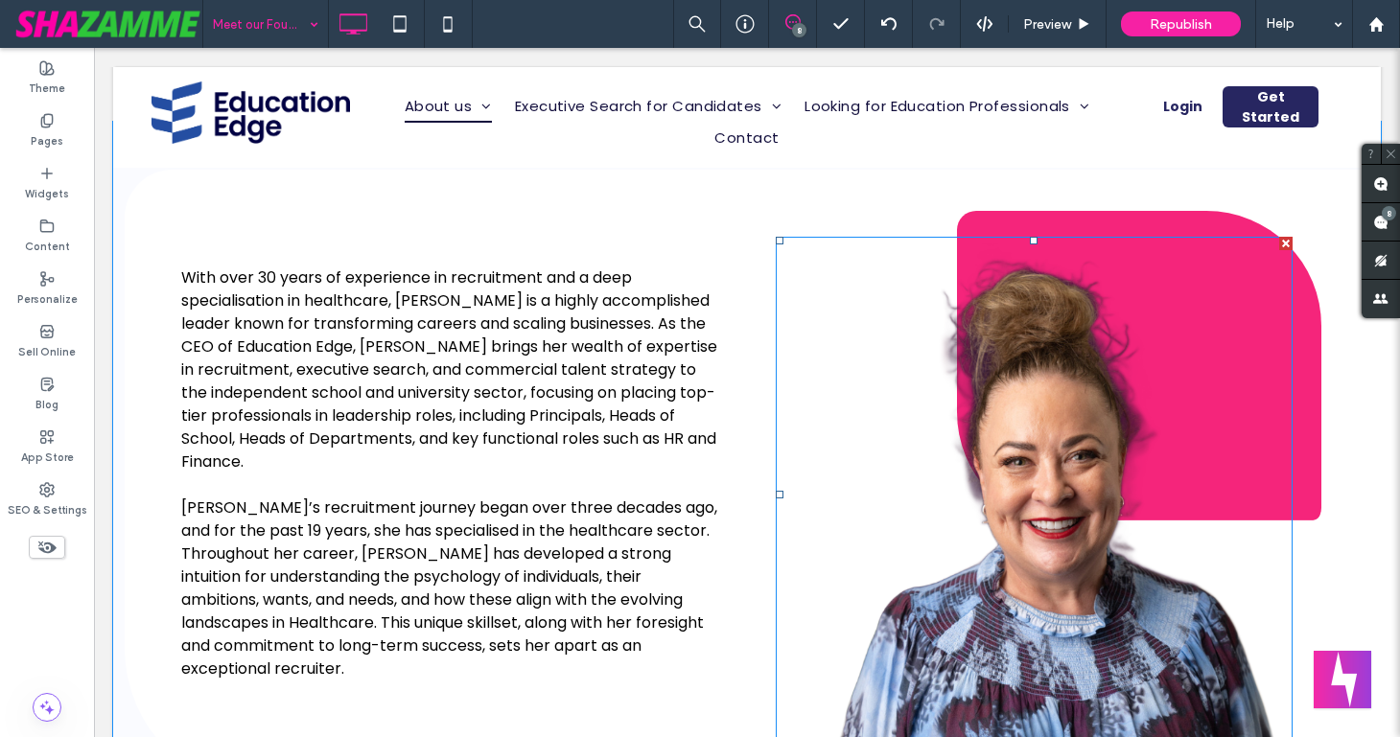
click at [1292, 507] on div at bounding box center [1034, 495] width 517 height 517
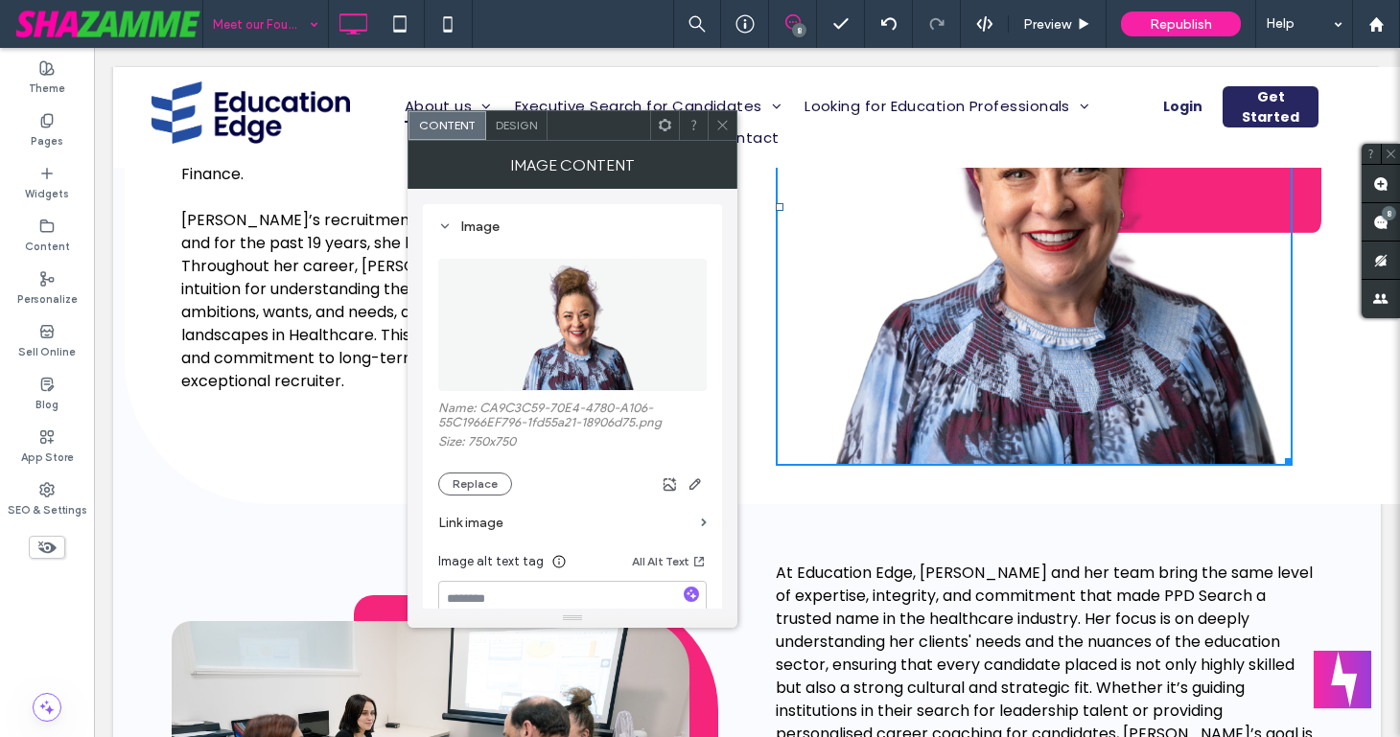
scroll to position [708, 0]
click at [1312, 427] on div "Click To Paste" at bounding box center [1034, 192] width 575 height 622
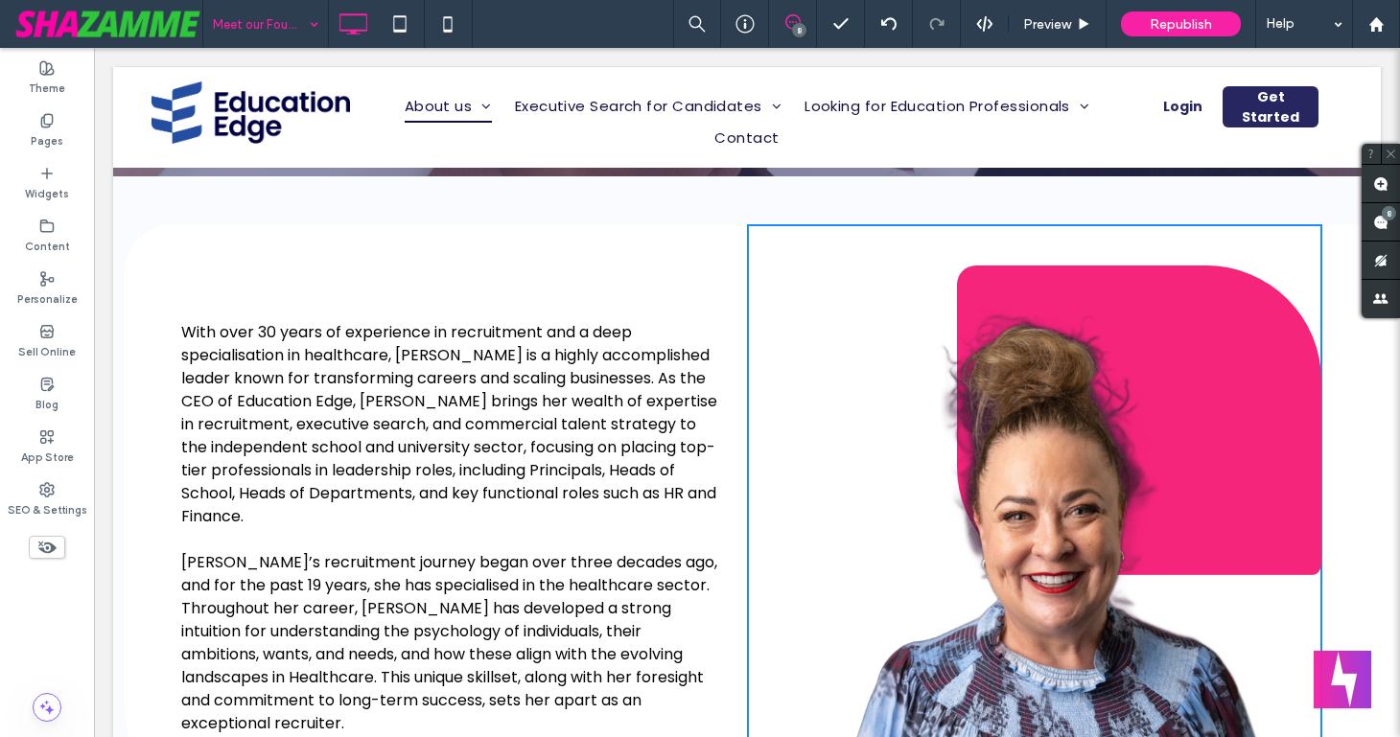
scroll to position [362, 0]
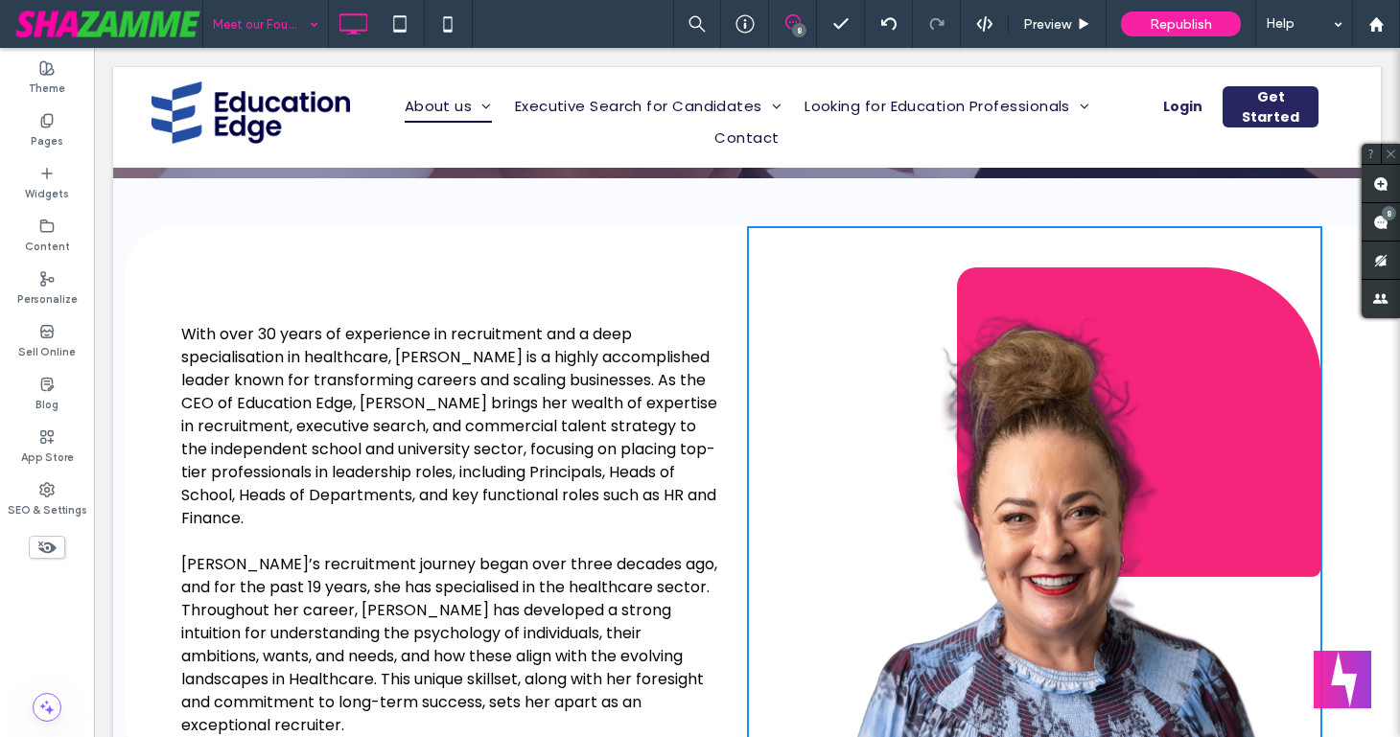
click at [669, 246] on div "Our team is ready to help With over 30 years of experience in recruitment and a…" at bounding box center [459, 537] width 575 height 622
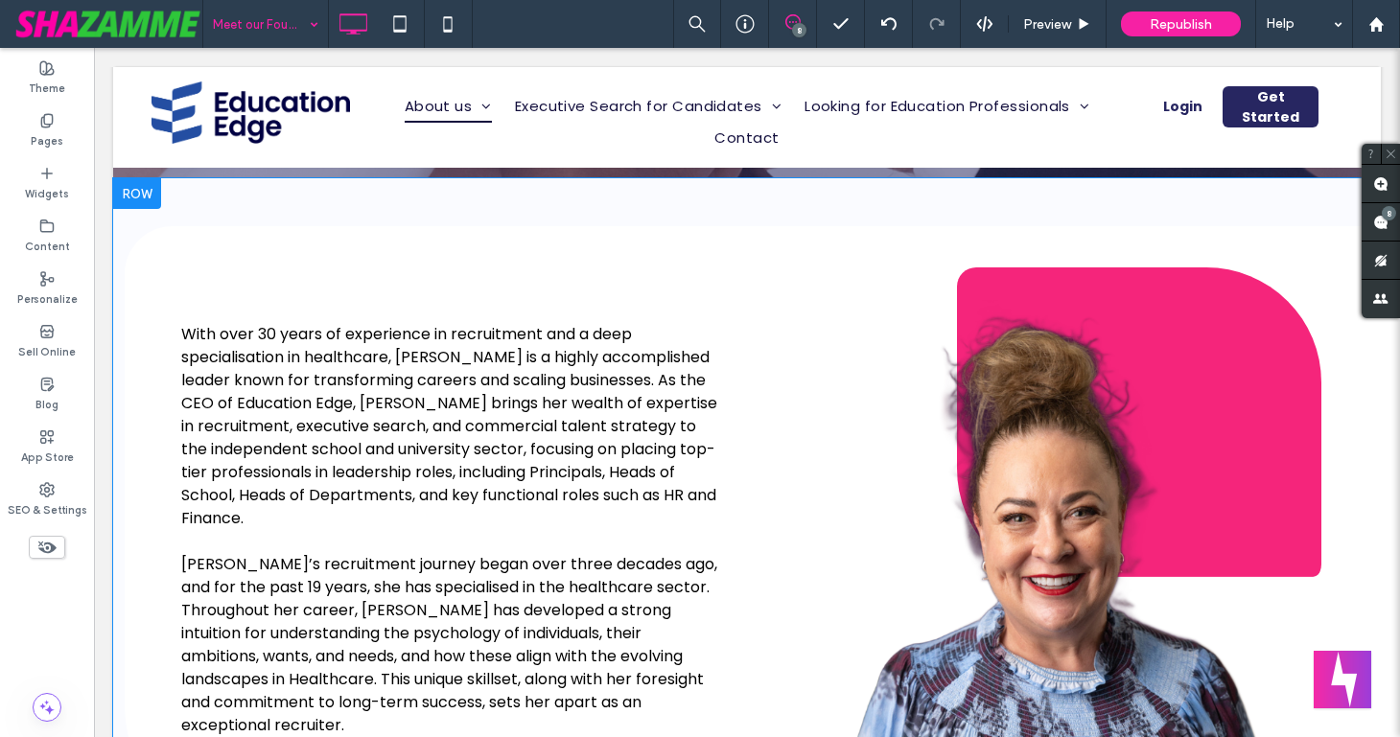
click at [759, 259] on div "Click To Paste" at bounding box center [1034, 537] width 575 height 622
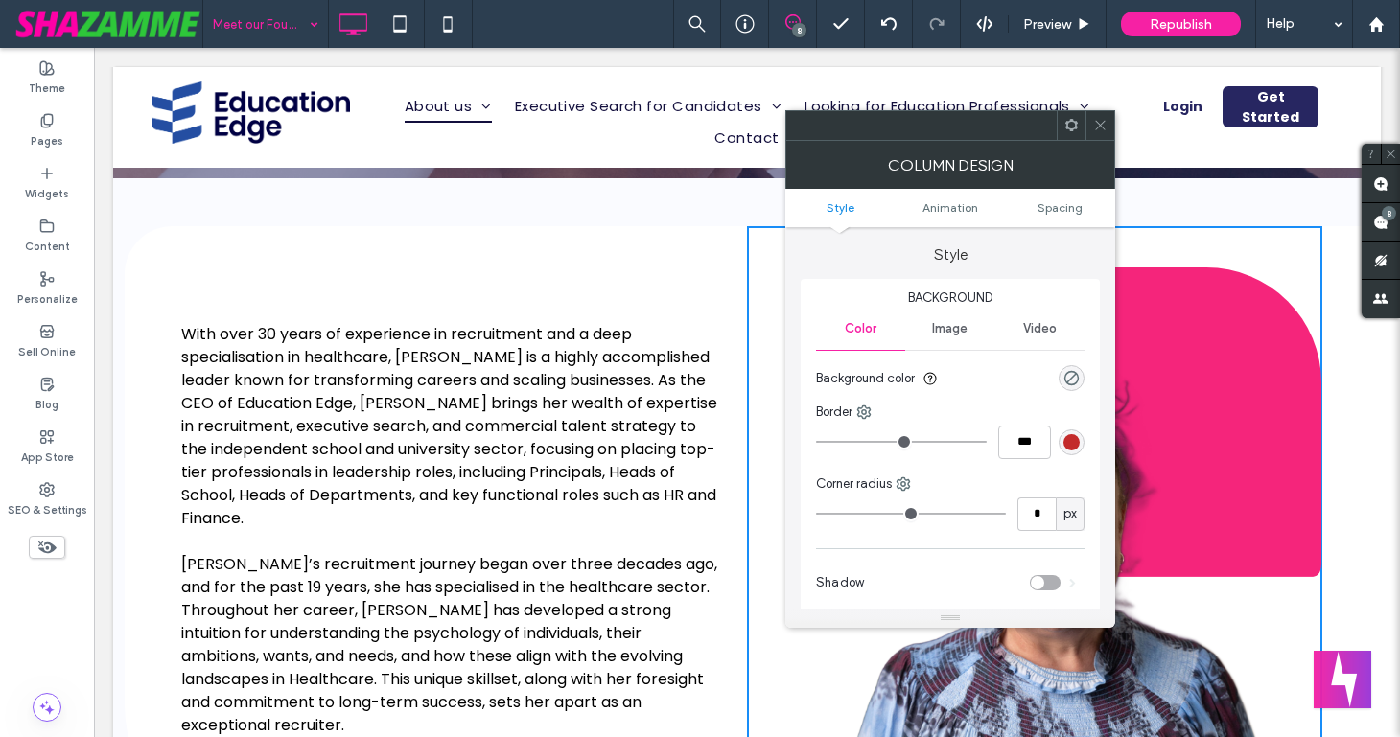
click at [935, 325] on span "Image" at bounding box center [949, 328] width 35 height 15
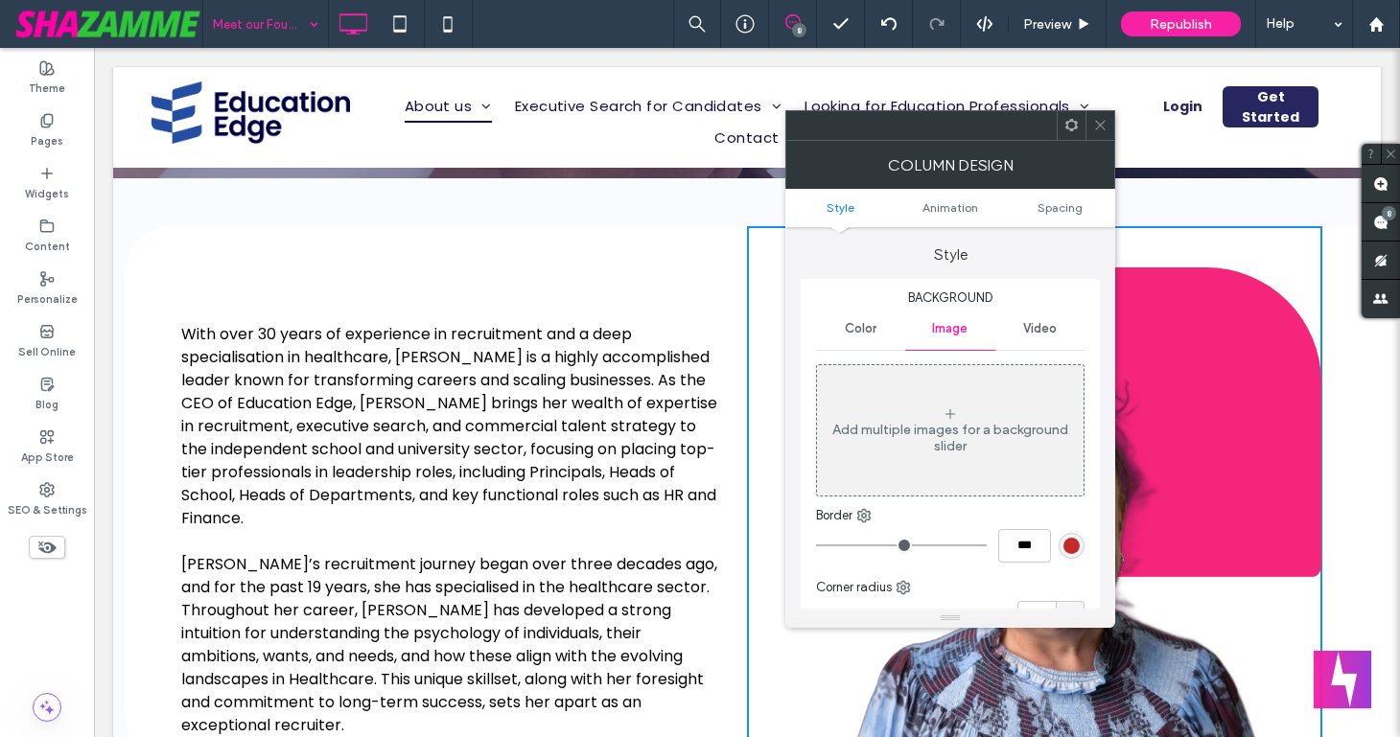
click at [1095, 124] on icon at bounding box center [1100, 125] width 14 height 14
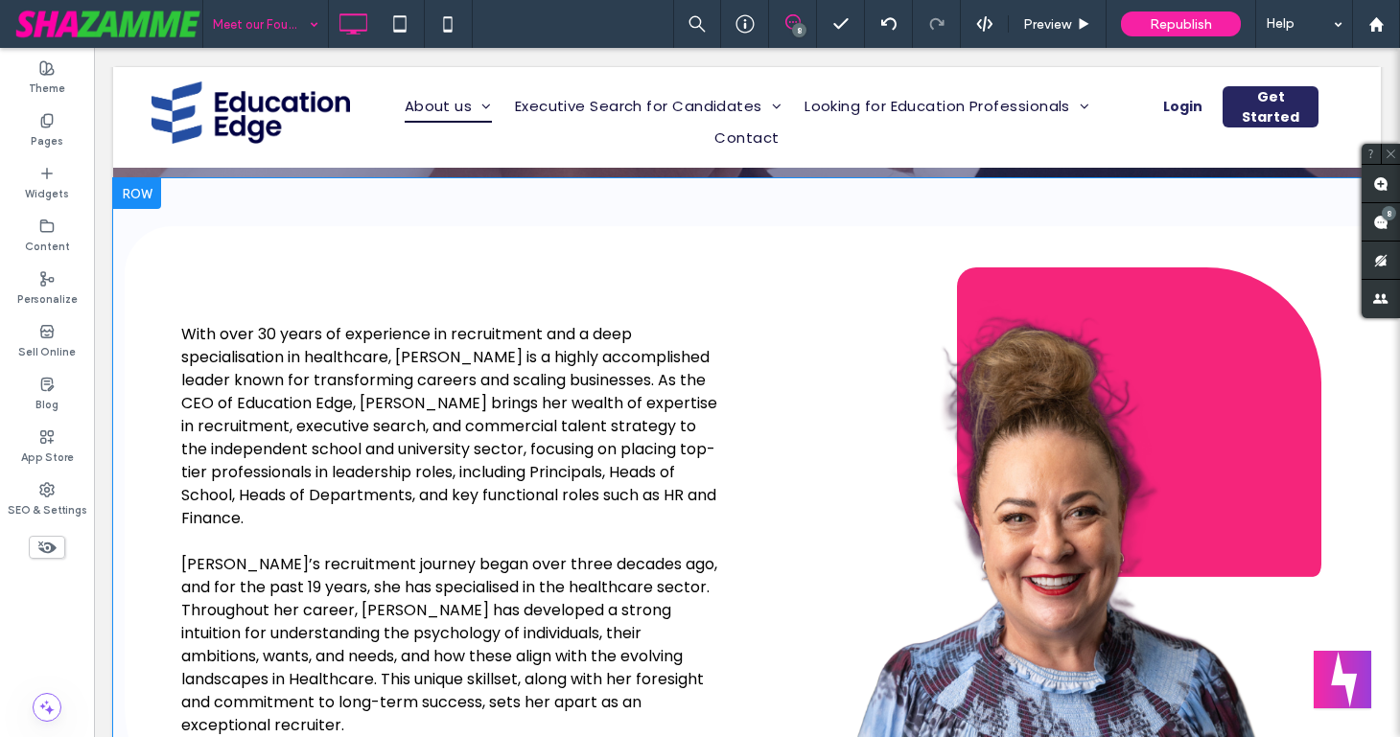
click at [647, 247] on div "Our team is ready to help With over 30 years of experience in recruitment and a…" at bounding box center [459, 537] width 575 height 622
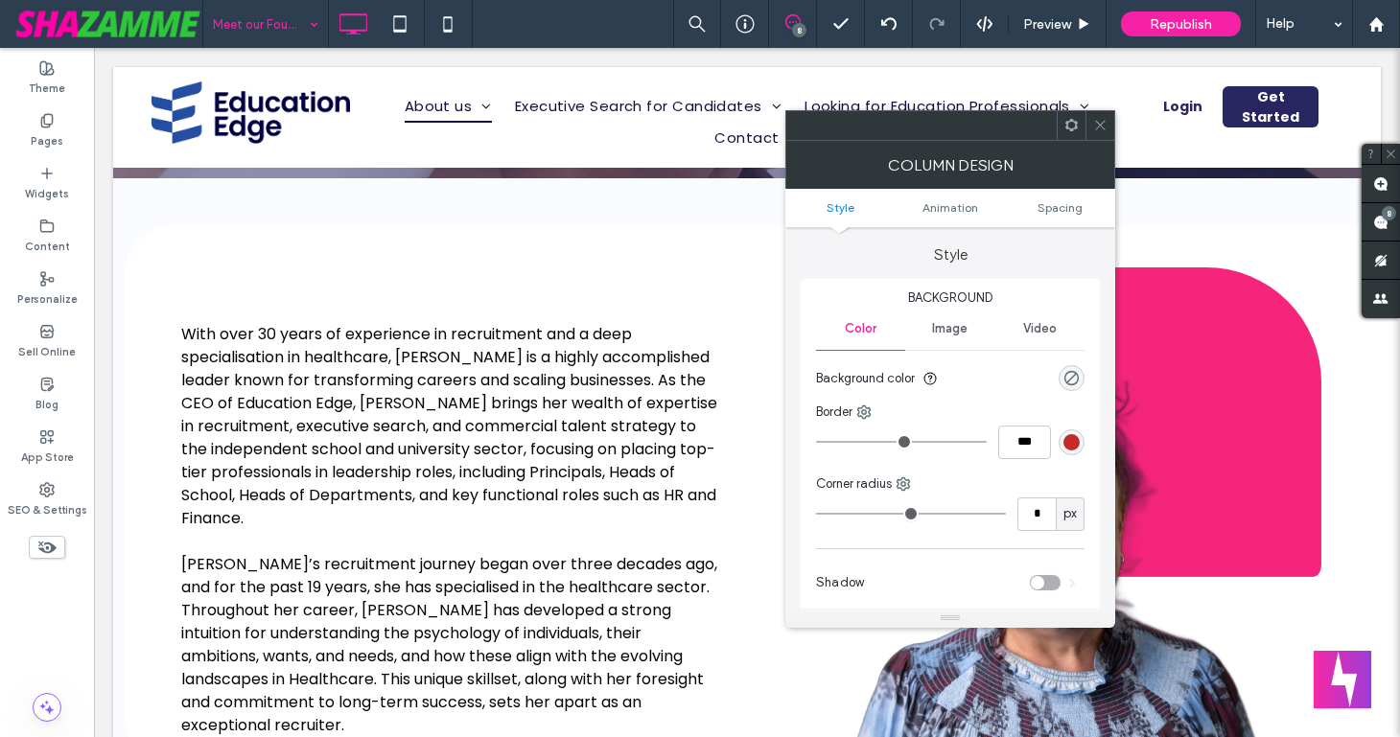
click at [947, 331] on span "Image" at bounding box center [949, 328] width 35 height 15
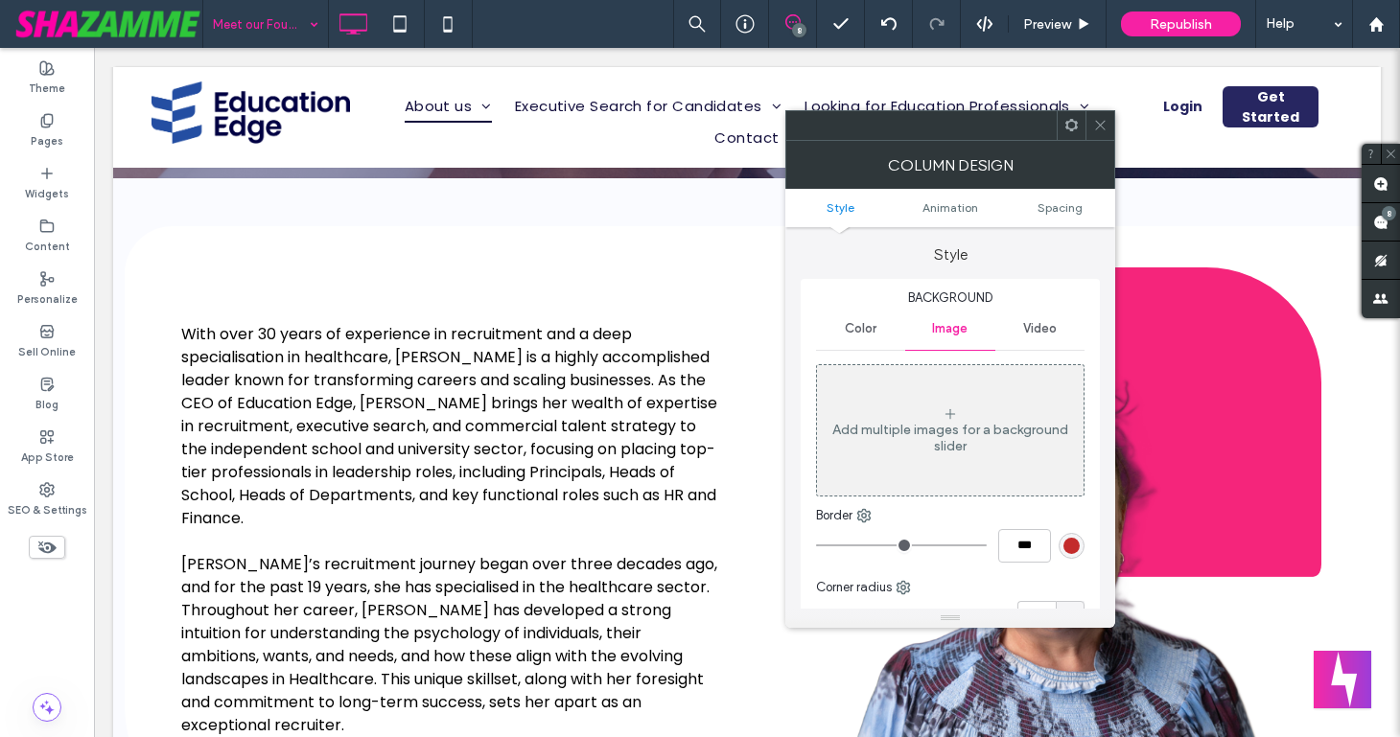
click at [1094, 125] on icon at bounding box center [1100, 125] width 14 height 14
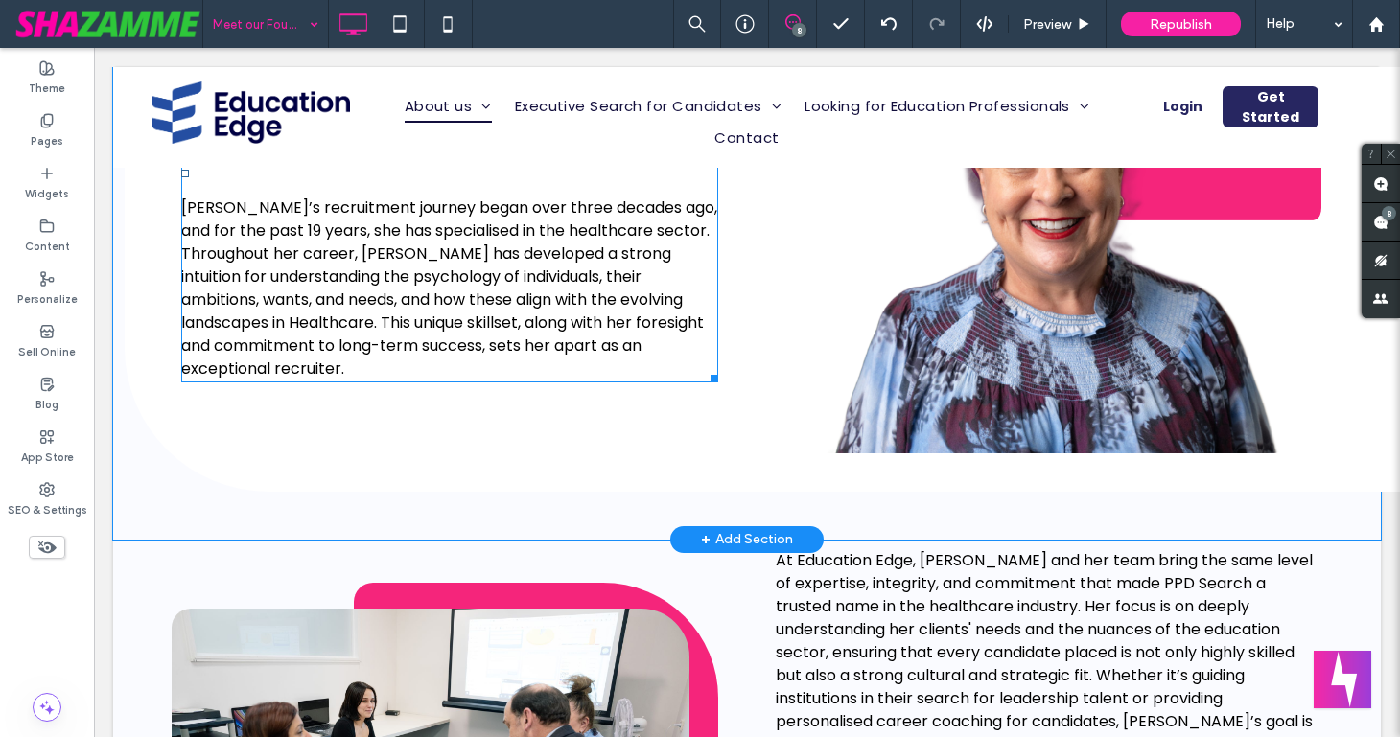
scroll to position [725, 0]
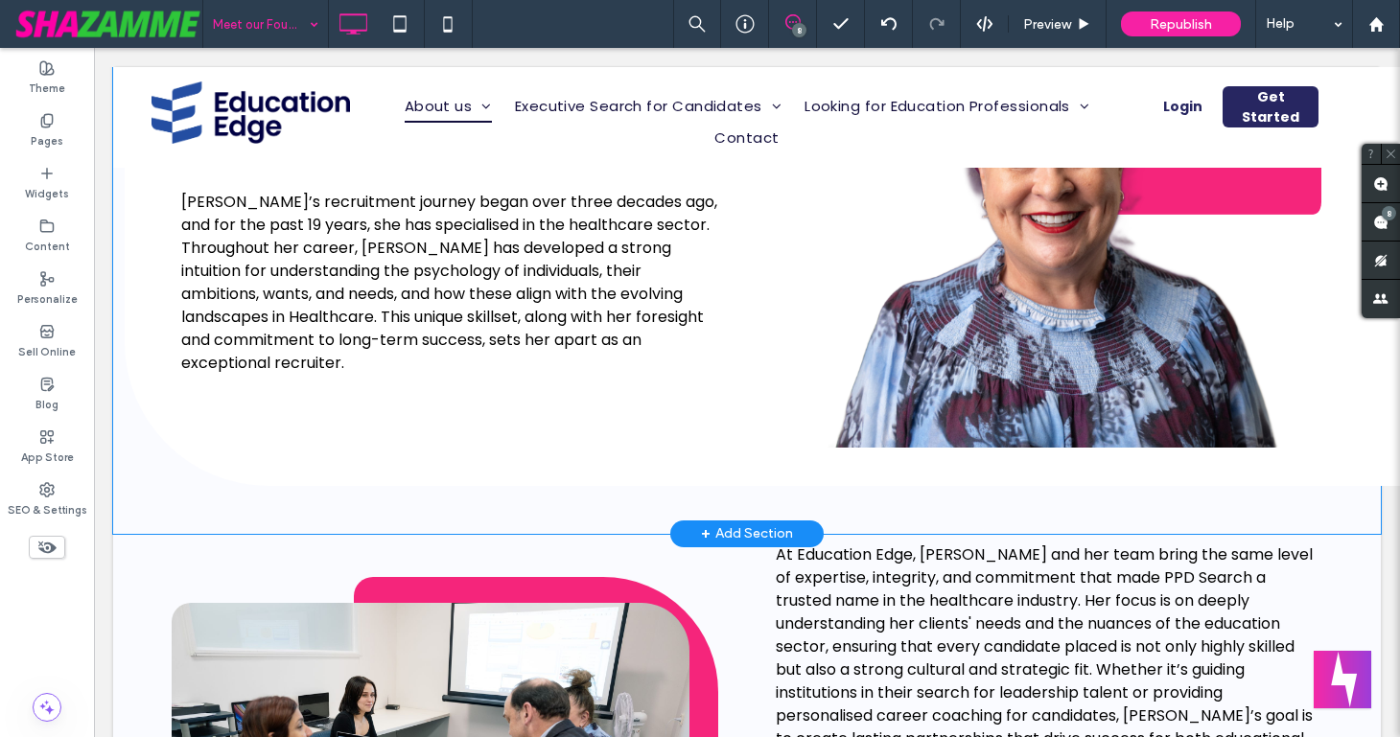
click at [267, 463] on div "Our team is ready to help With over 30 years of experience in recruitment and a…" at bounding box center [459, 175] width 575 height 622
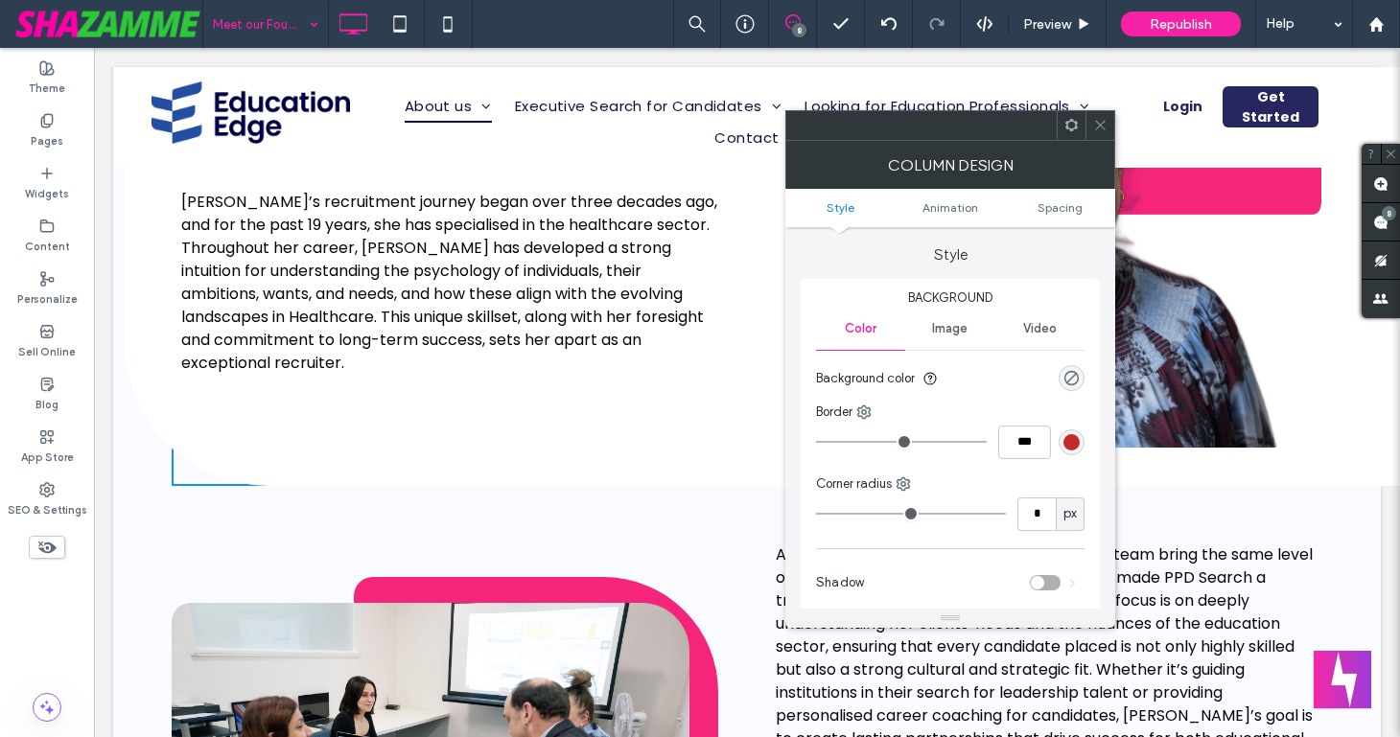
click at [194, 474] on div "Our team is ready to help With over 30 years of experience in recruitment and a…" at bounding box center [459, 175] width 575 height 622
click at [942, 324] on span "Image" at bounding box center [949, 328] width 35 height 15
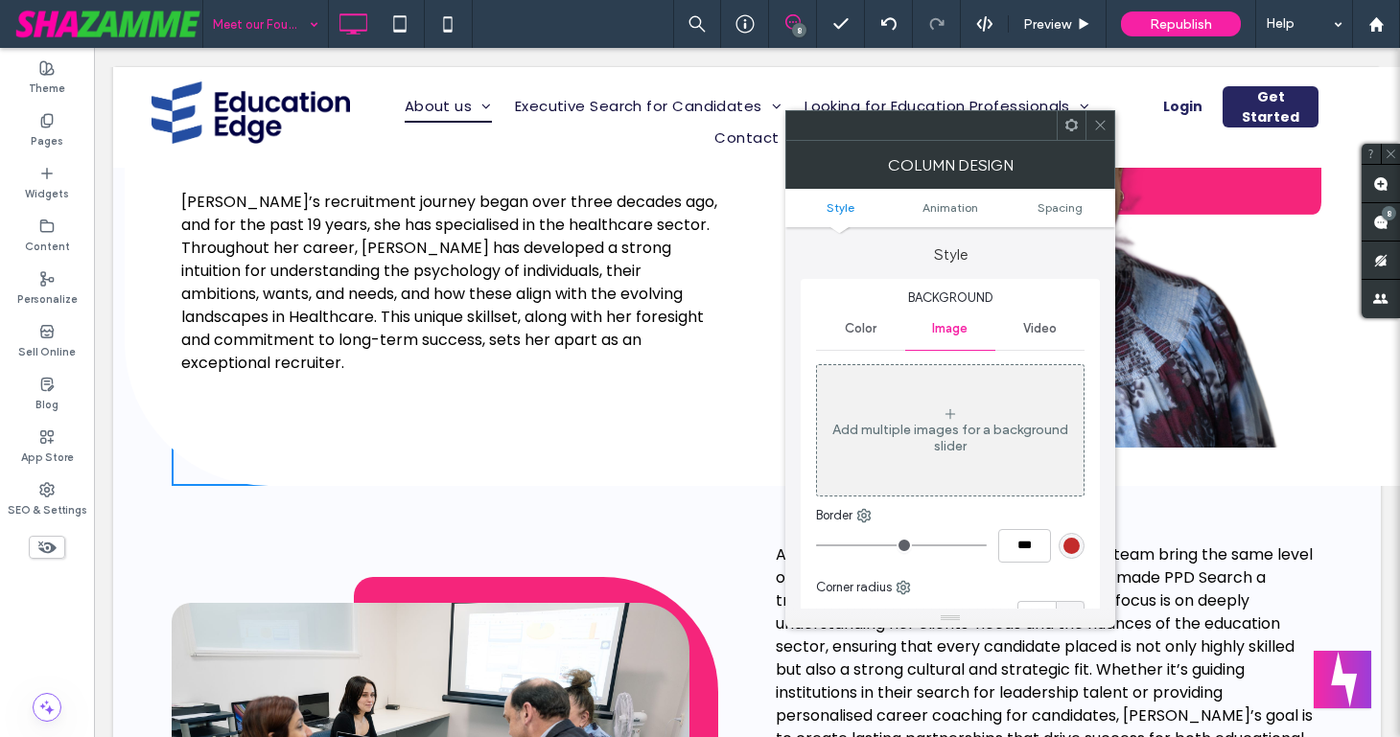
click at [1099, 127] on use at bounding box center [1100, 126] width 10 height 10
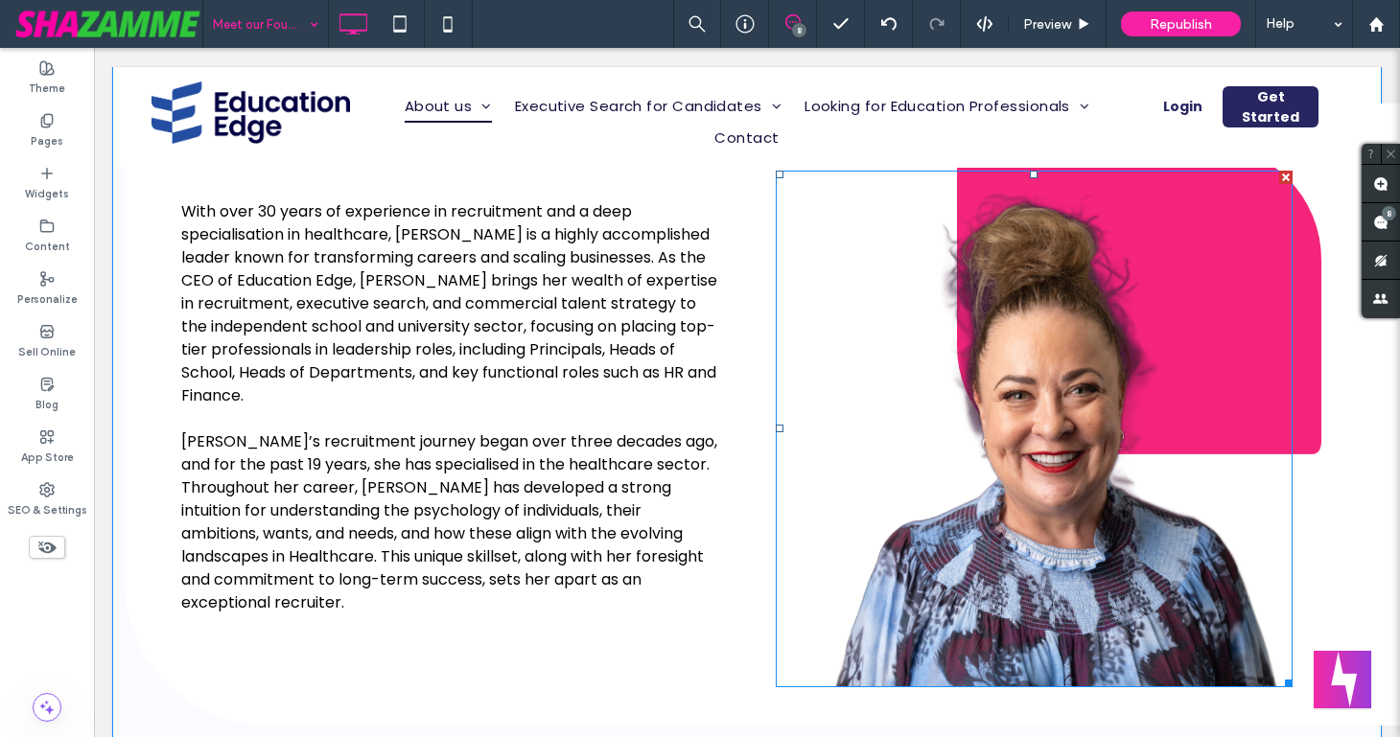
scroll to position [474, 0]
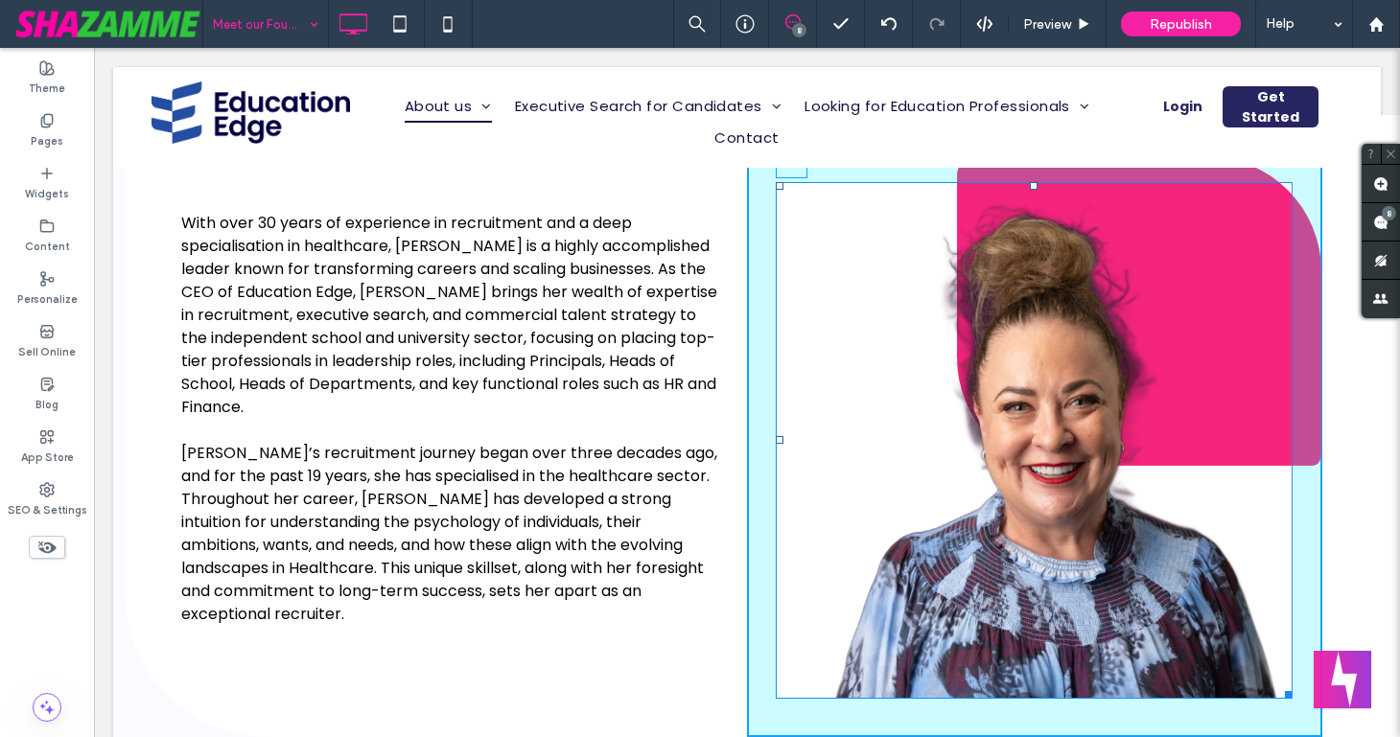
drag, startPoint x: 1033, startPoint y: 181, endPoint x: 1012, endPoint y: 185, distance: 20.5
click at [1012, 185] on div "T:0" at bounding box center [1034, 440] width 517 height 517
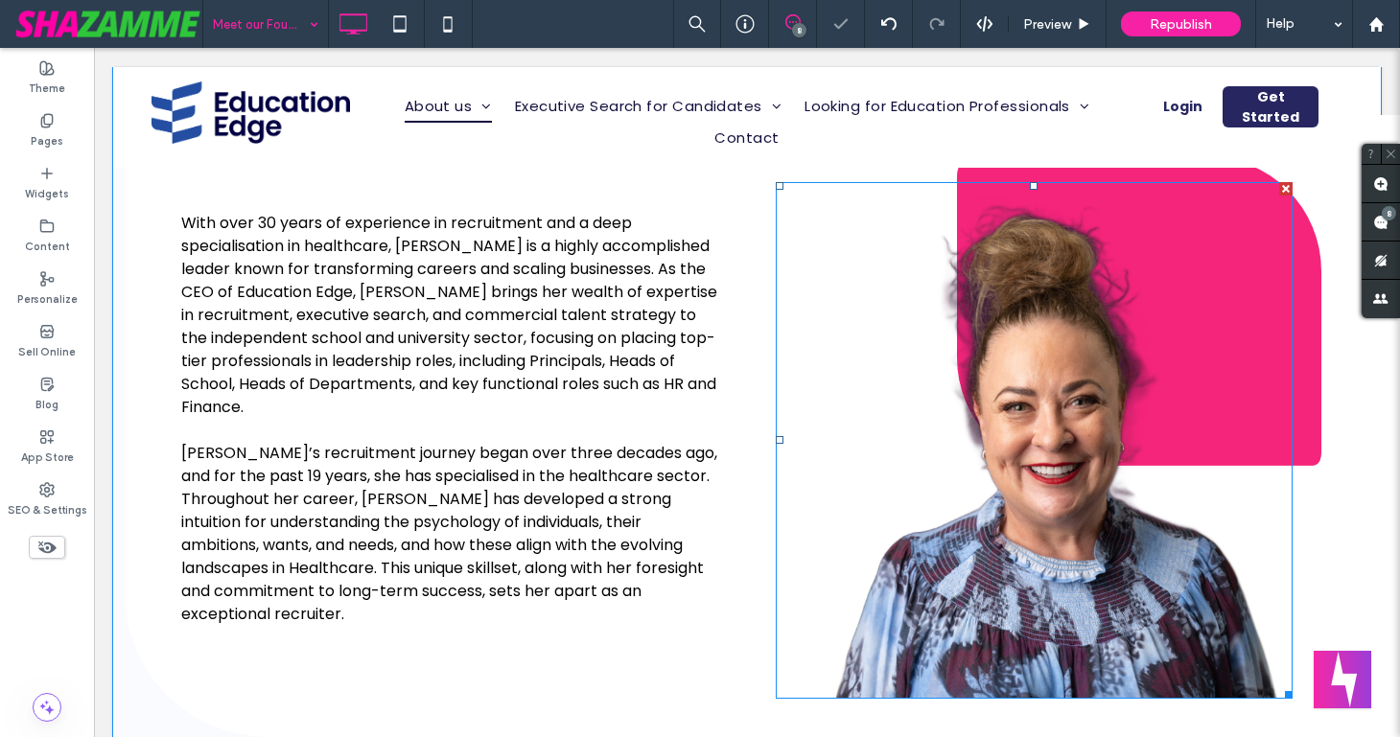
click at [1011, 182] on div at bounding box center [1034, 440] width 517 height 517
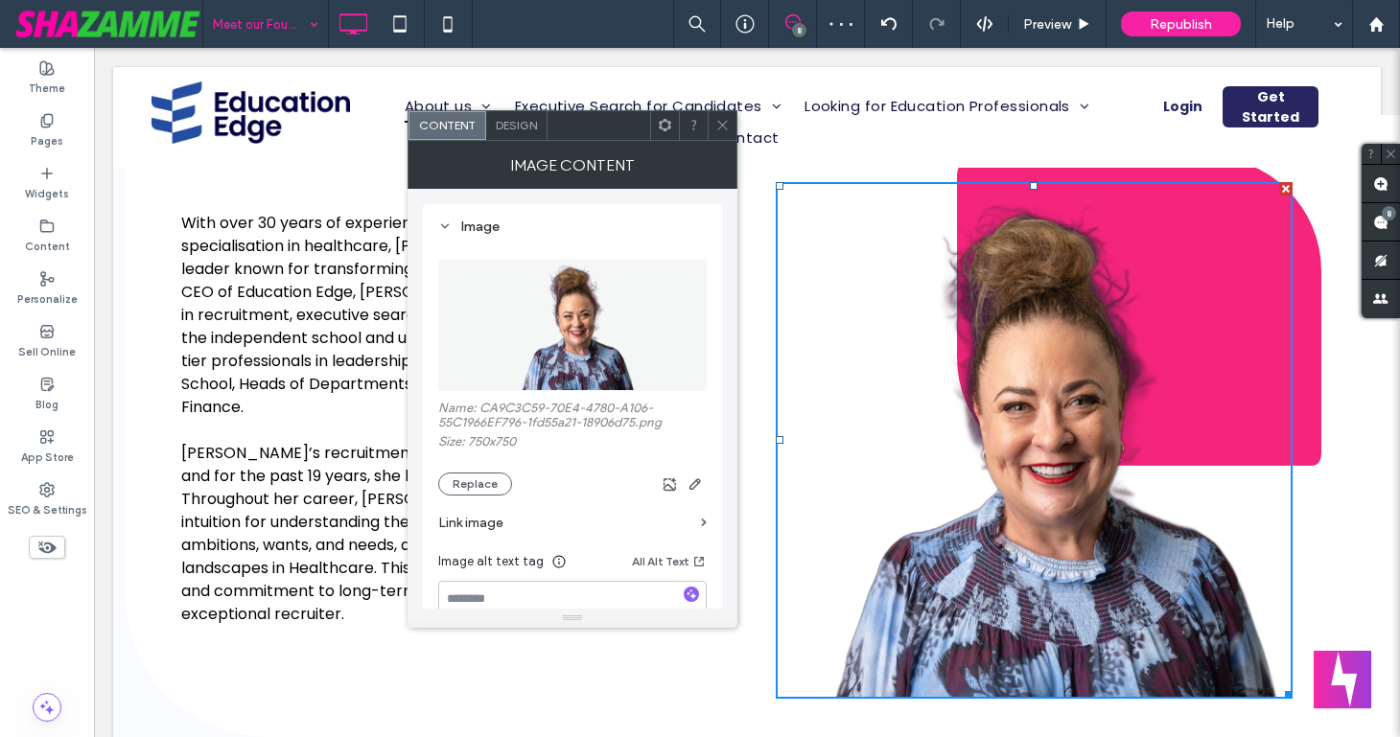
click at [1011, 182] on div at bounding box center [1034, 440] width 517 height 517
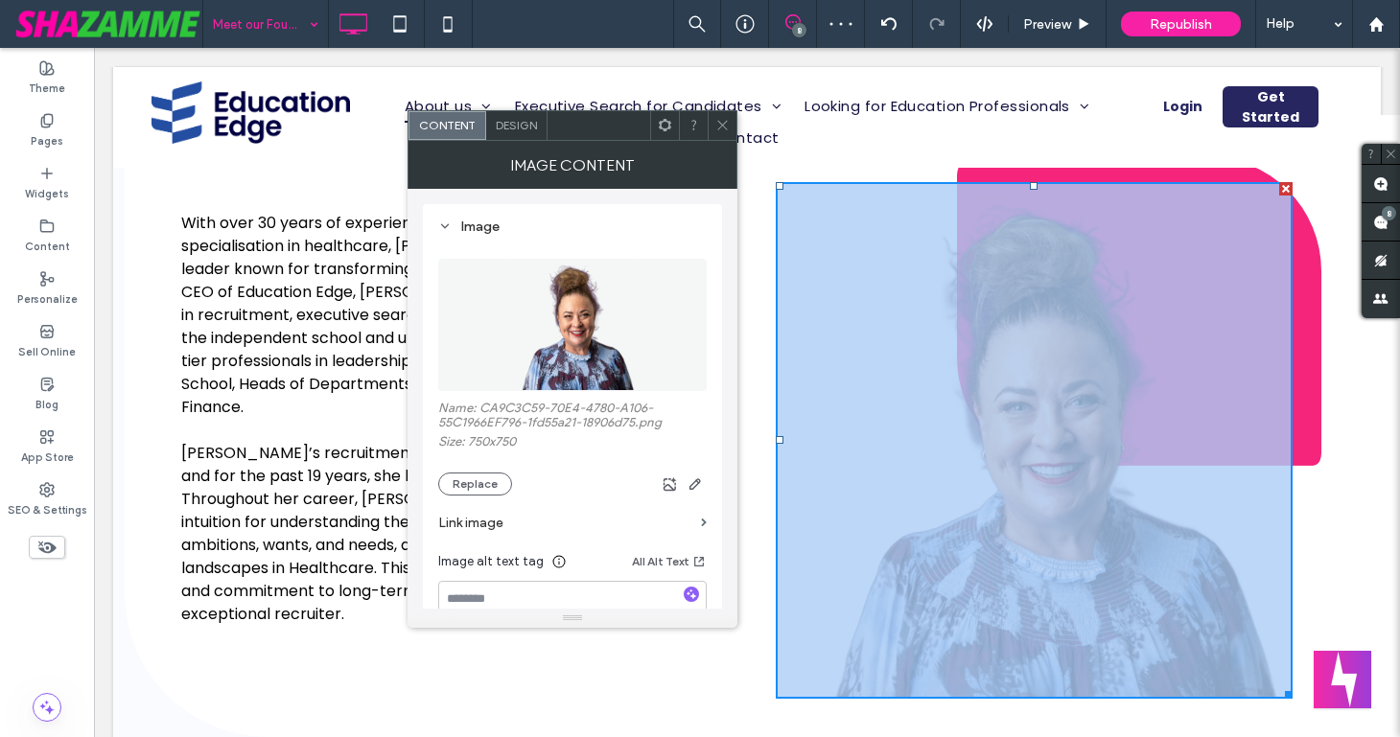
click at [1011, 182] on div at bounding box center [1034, 440] width 517 height 517
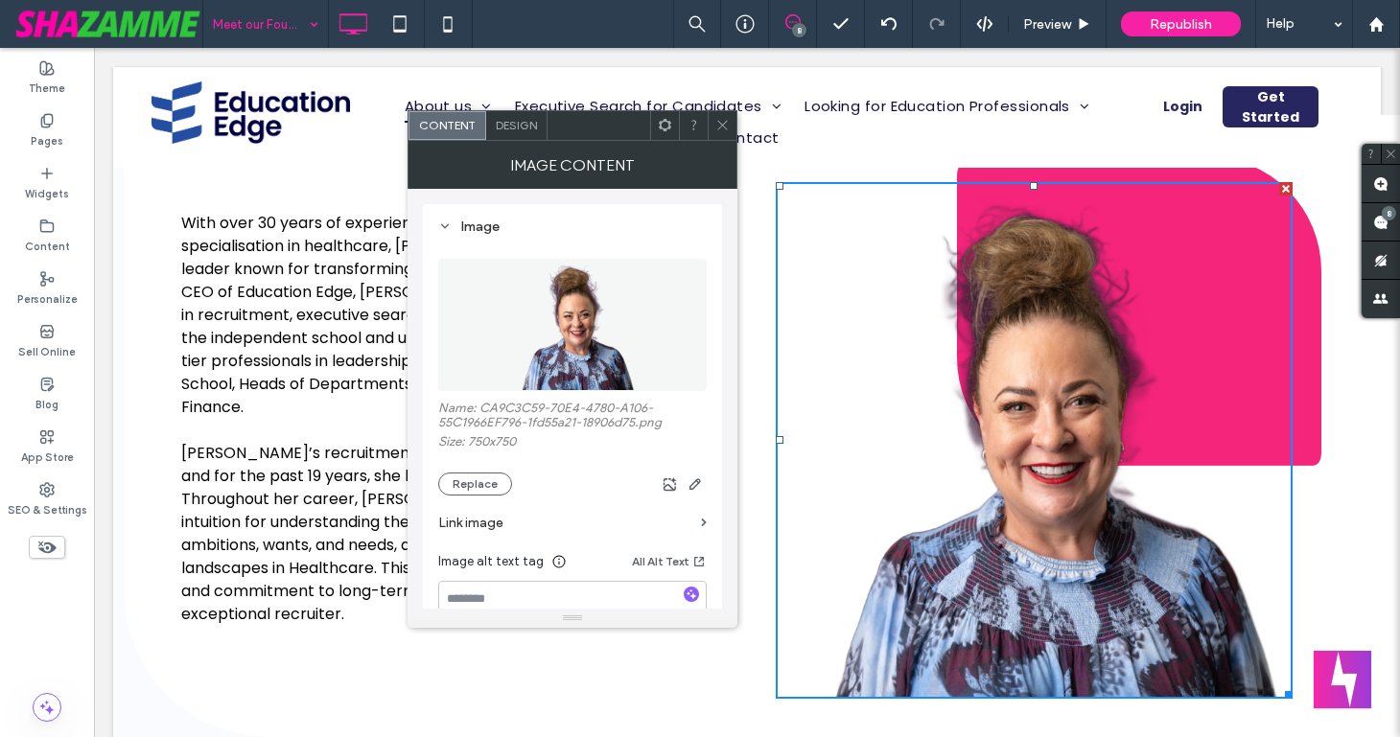
click at [1011, 182] on div at bounding box center [1034, 440] width 517 height 517
click at [663, 126] on icon at bounding box center [665, 125] width 14 height 14
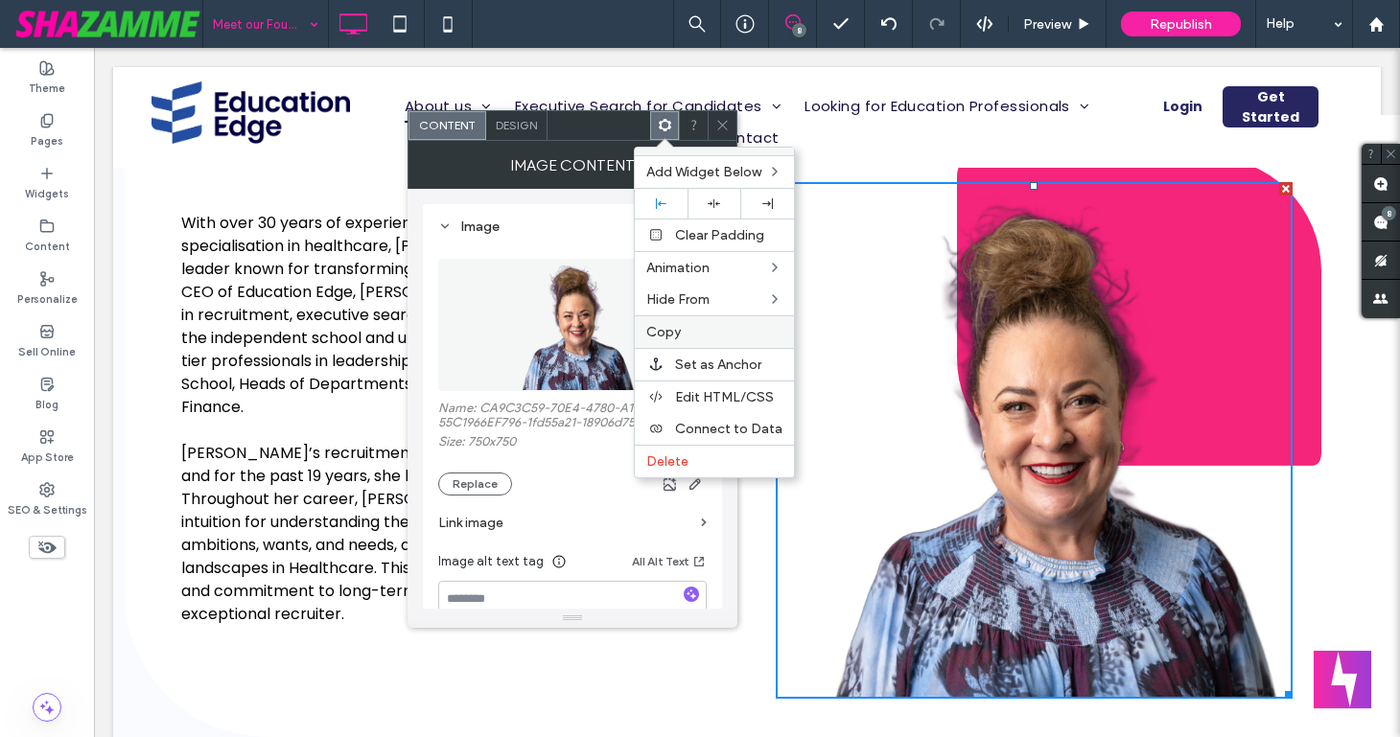
click at [667, 332] on span "Copy" at bounding box center [663, 332] width 35 height 16
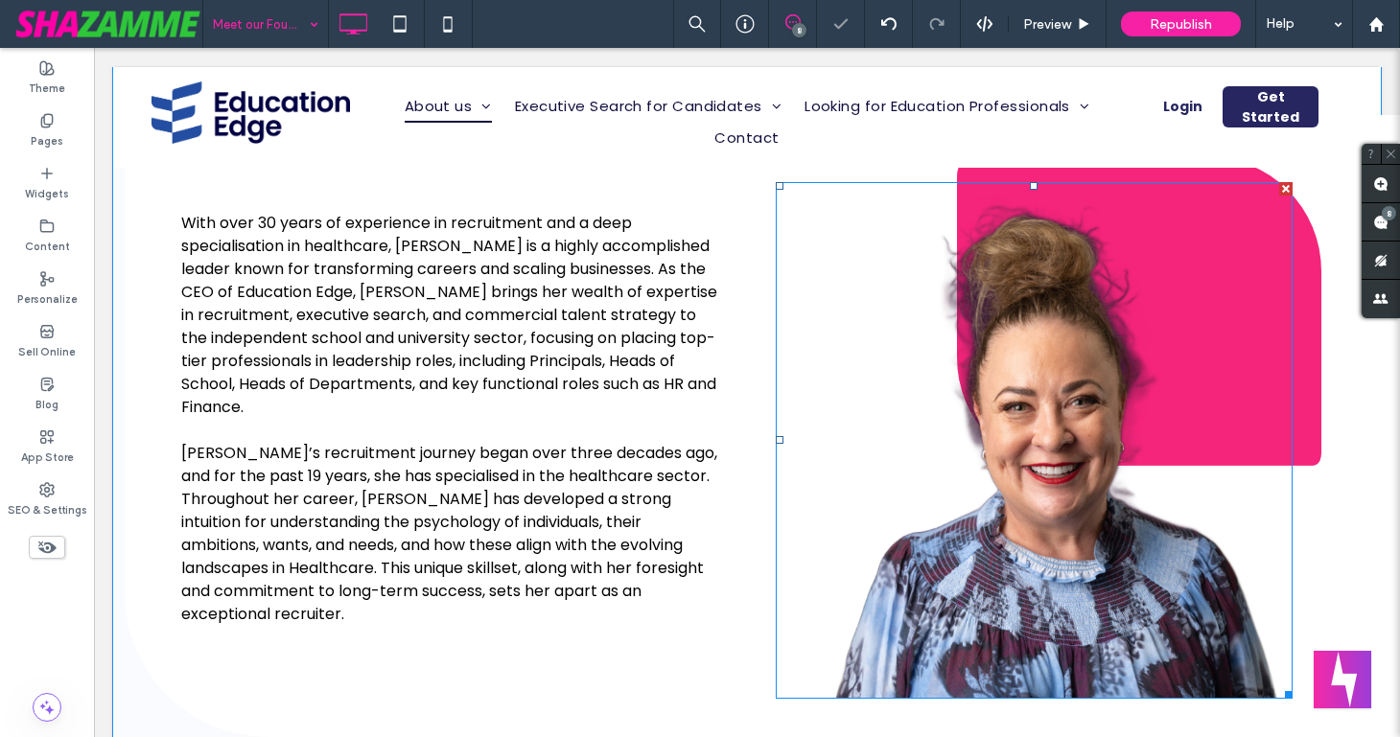
click at [981, 404] on img at bounding box center [1034, 440] width 517 height 517
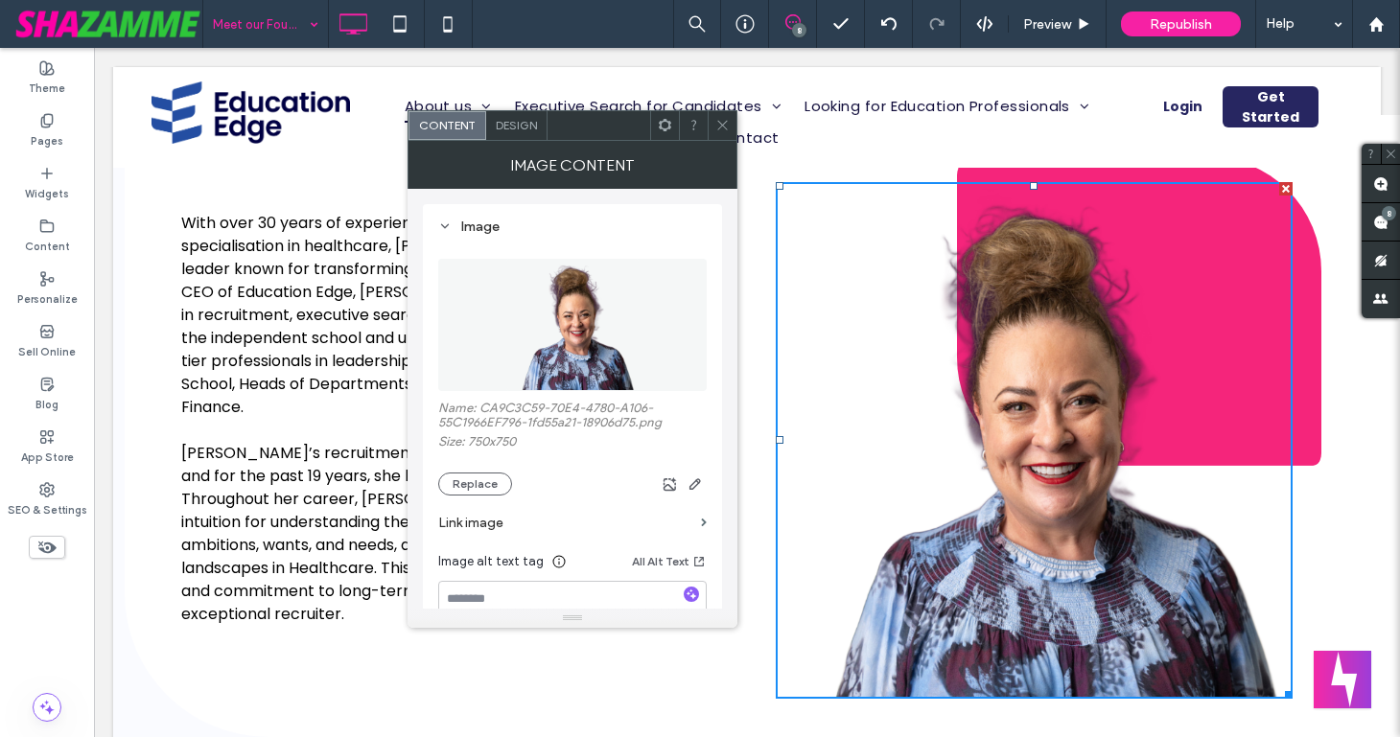
click at [668, 132] on span at bounding box center [665, 125] width 14 height 29
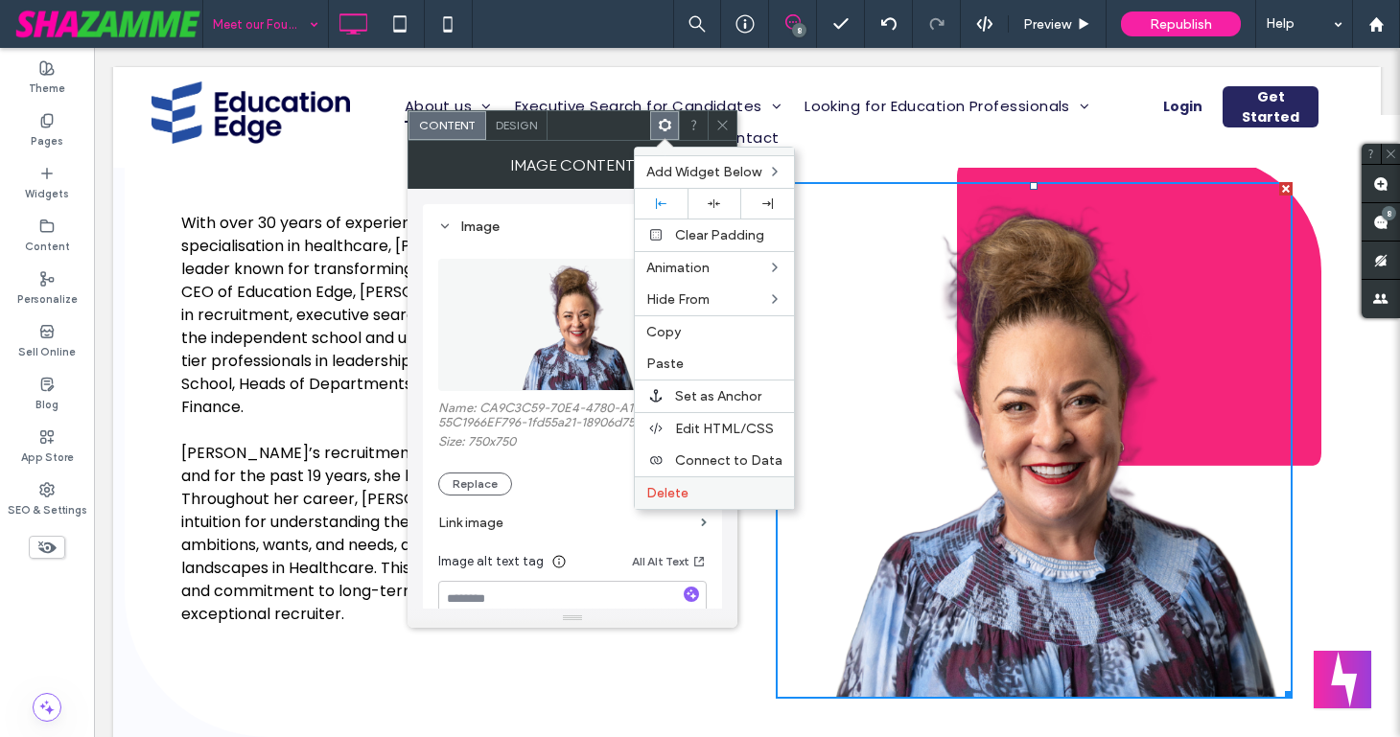
click at [662, 489] on span "Delete" at bounding box center [667, 493] width 42 height 16
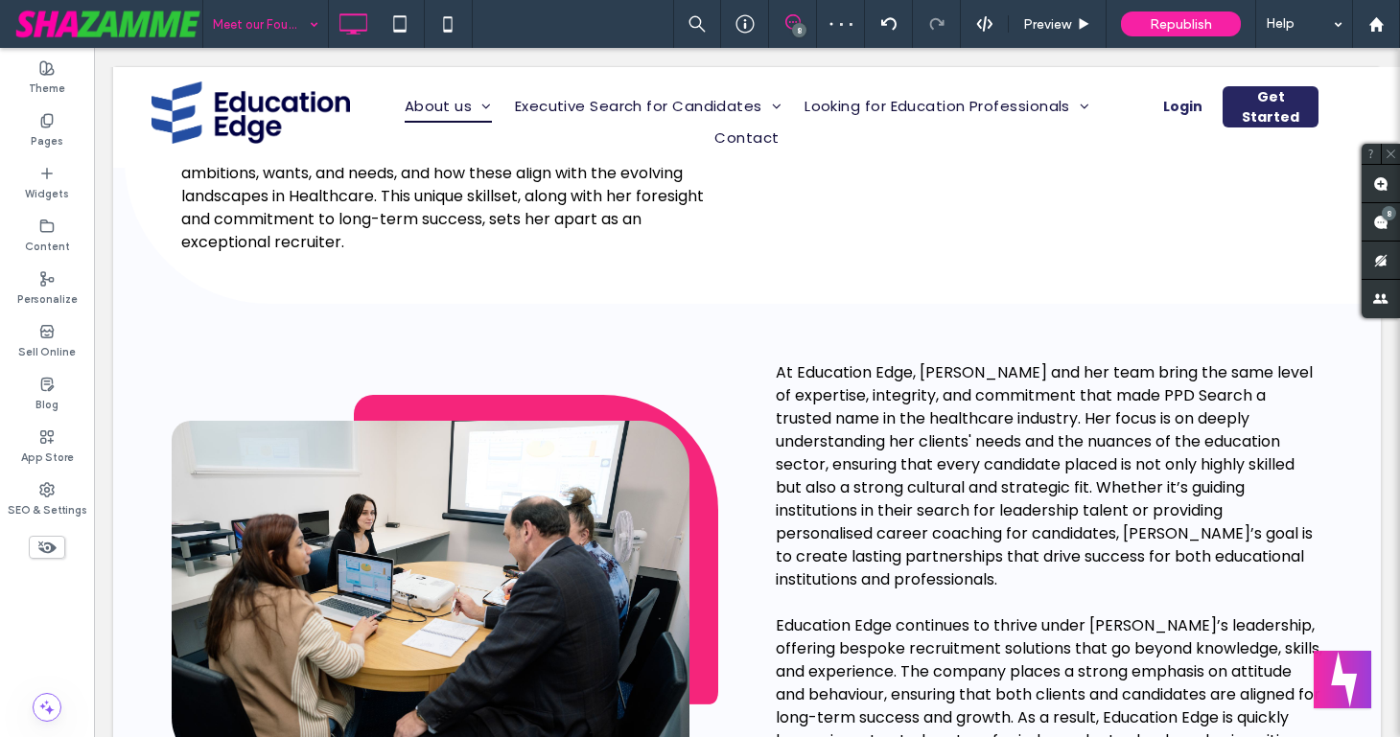
scroll to position [812, 0]
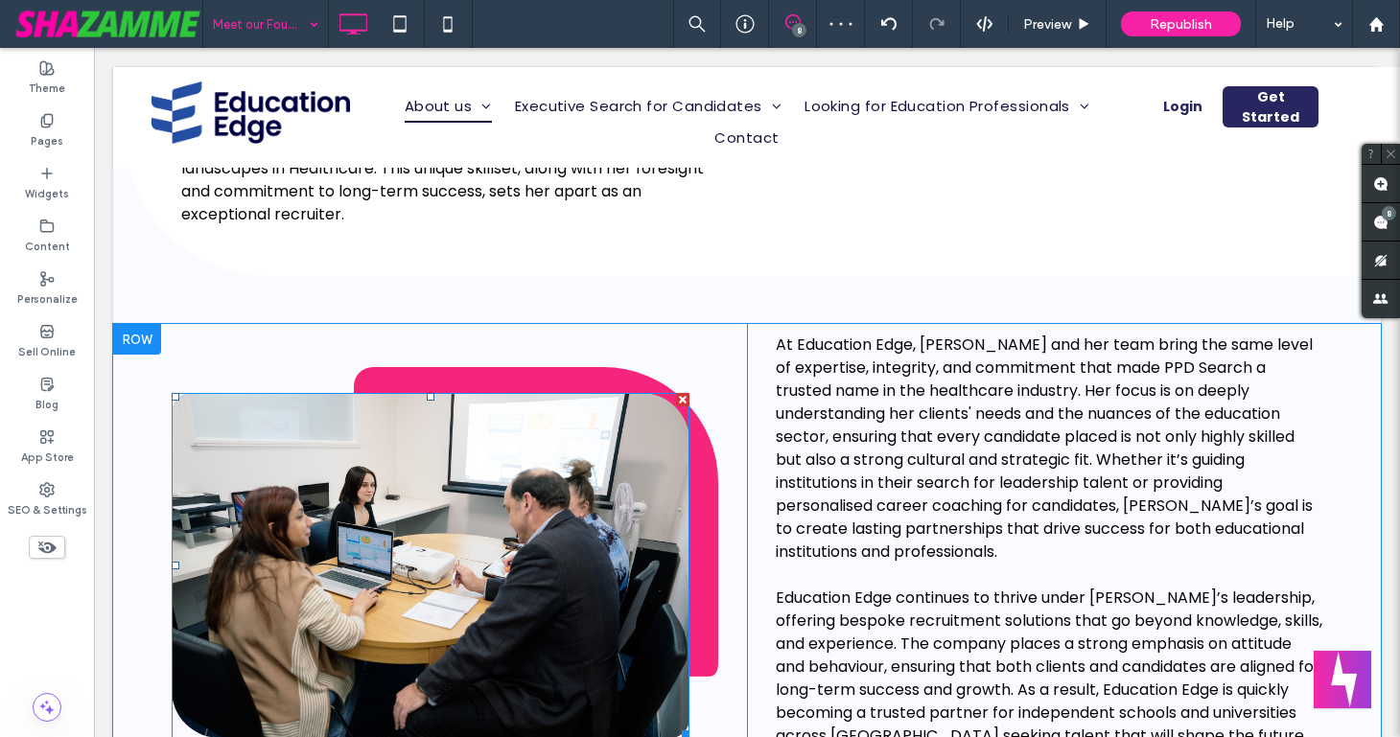
click at [689, 587] on div at bounding box center [431, 565] width 518 height 345
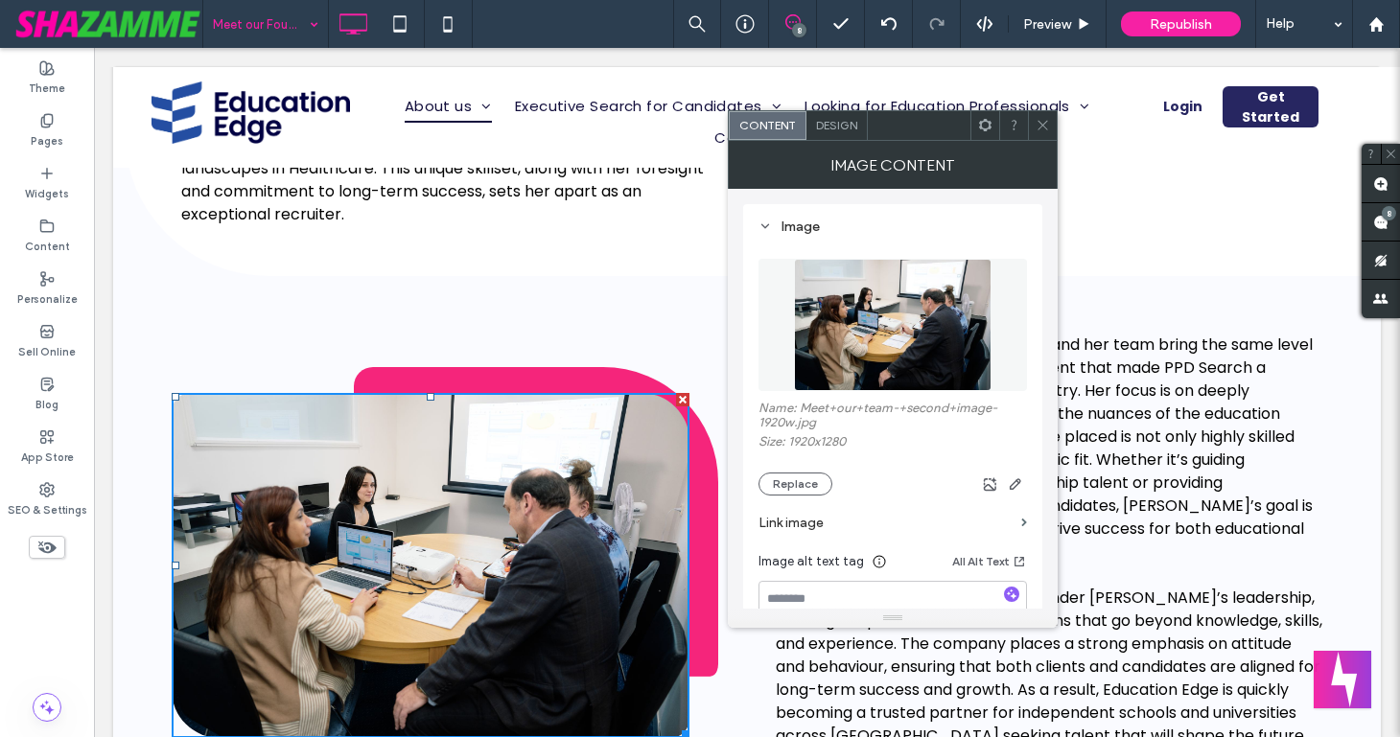
click at [1035, 121] on icon at bounding box center [1042, 125] width 14 height 14
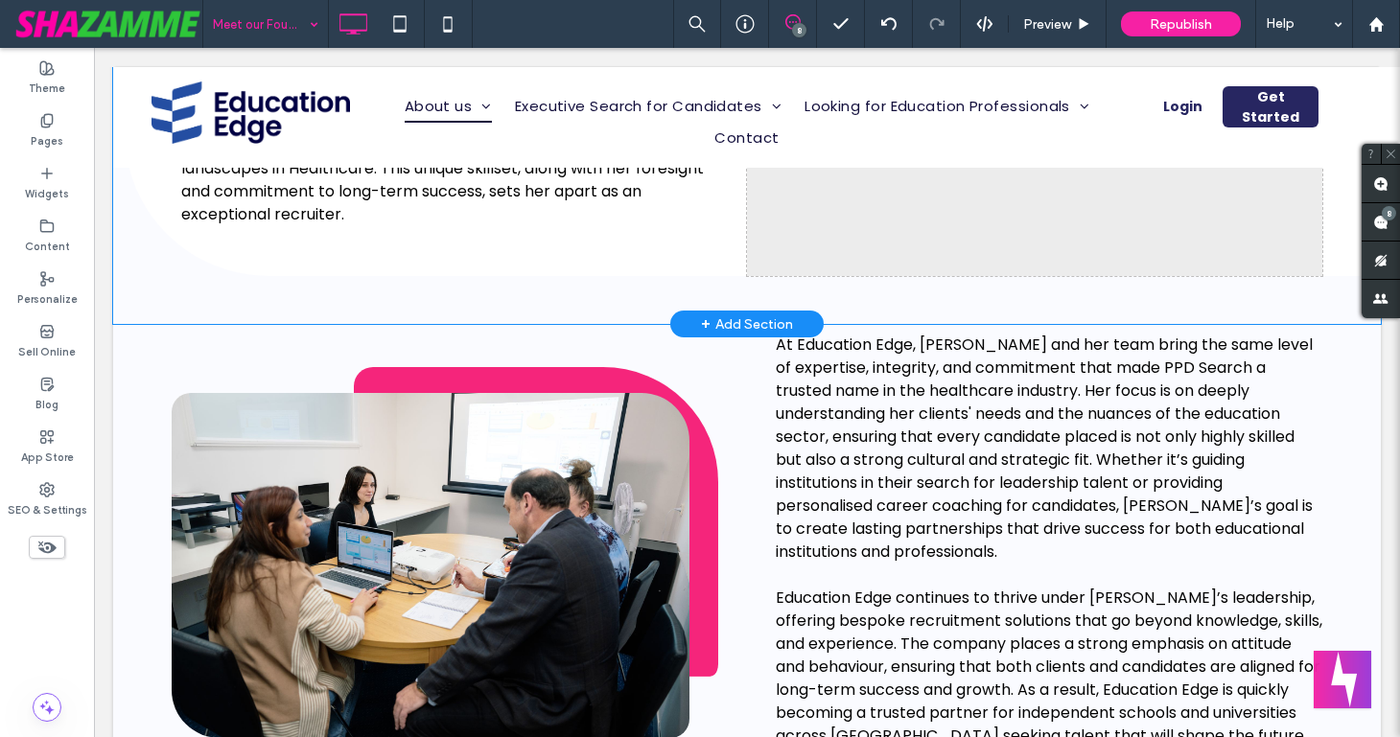
scroll to position [807, 1]
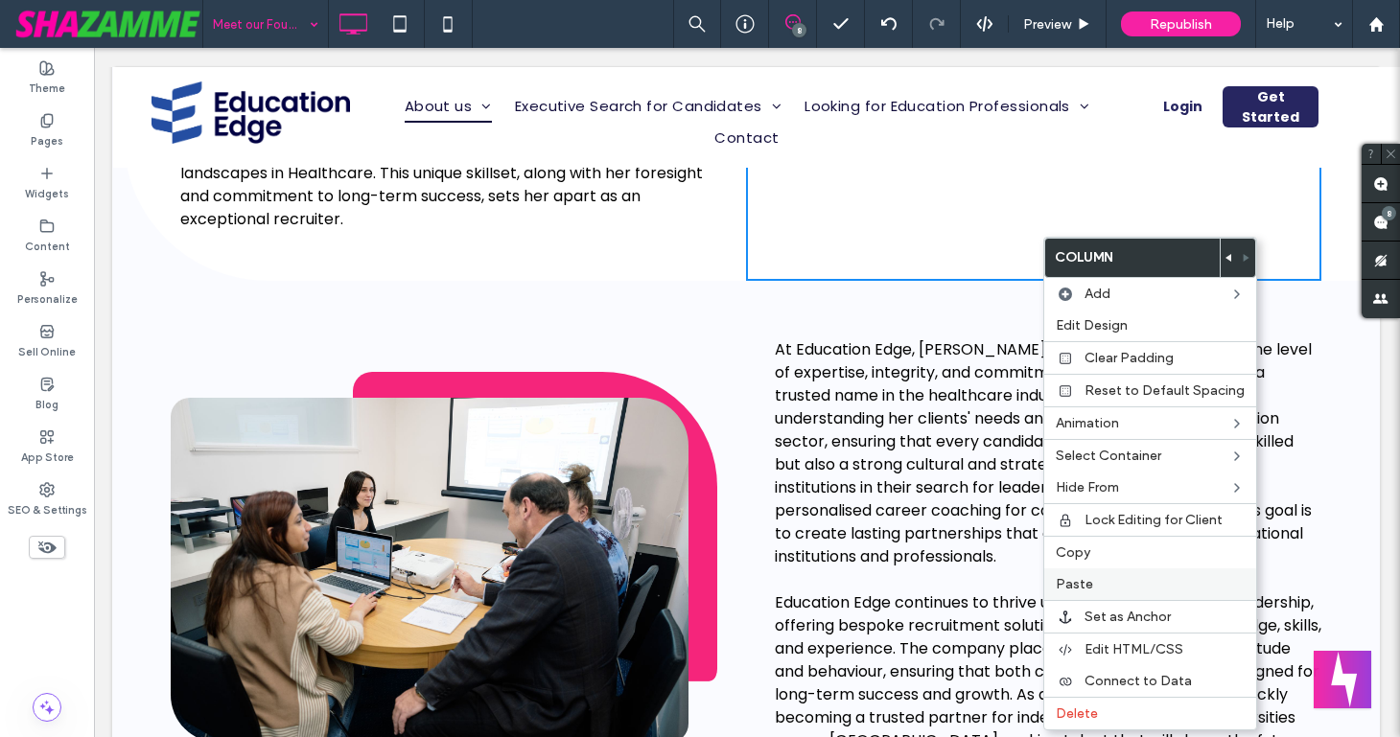
click at [1064, 581] on span "Paste" at bounding box center [1074, 584] width 37 height 16
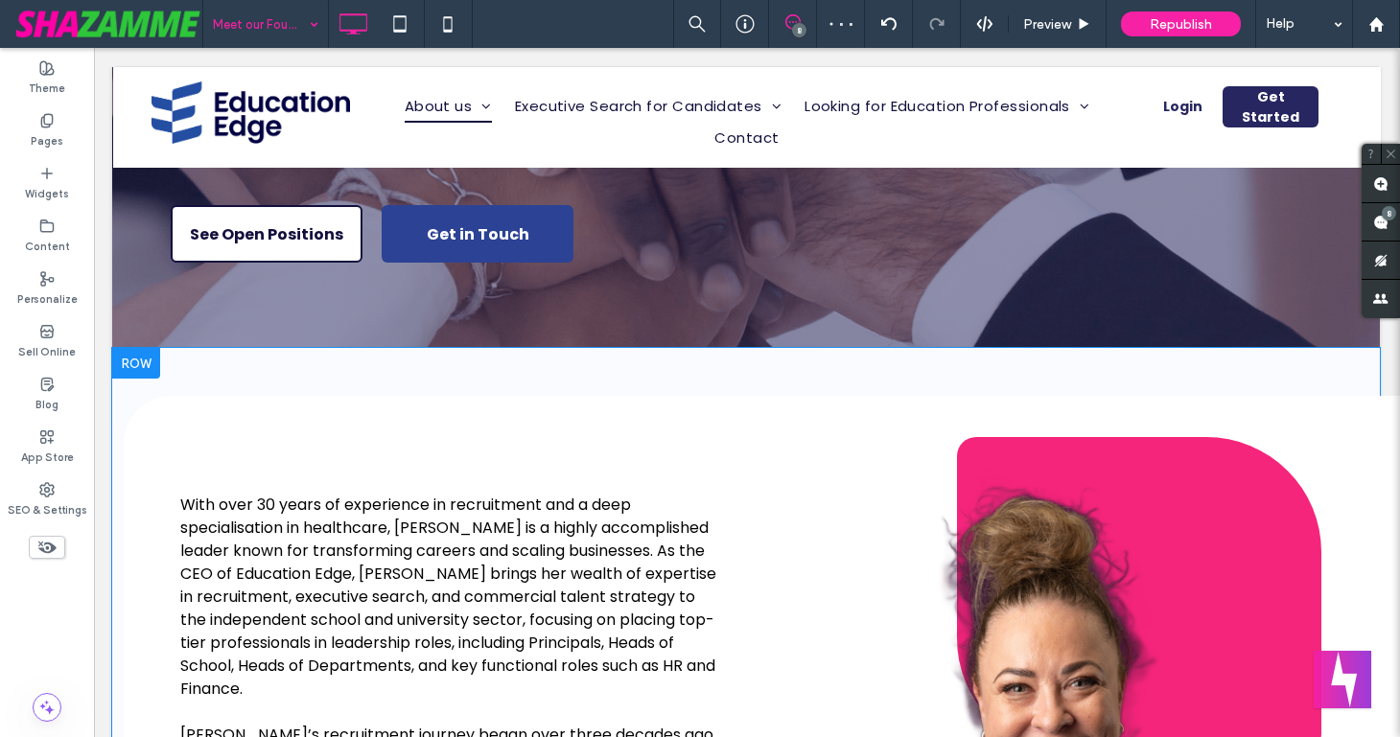
scroll to position [188, 1]
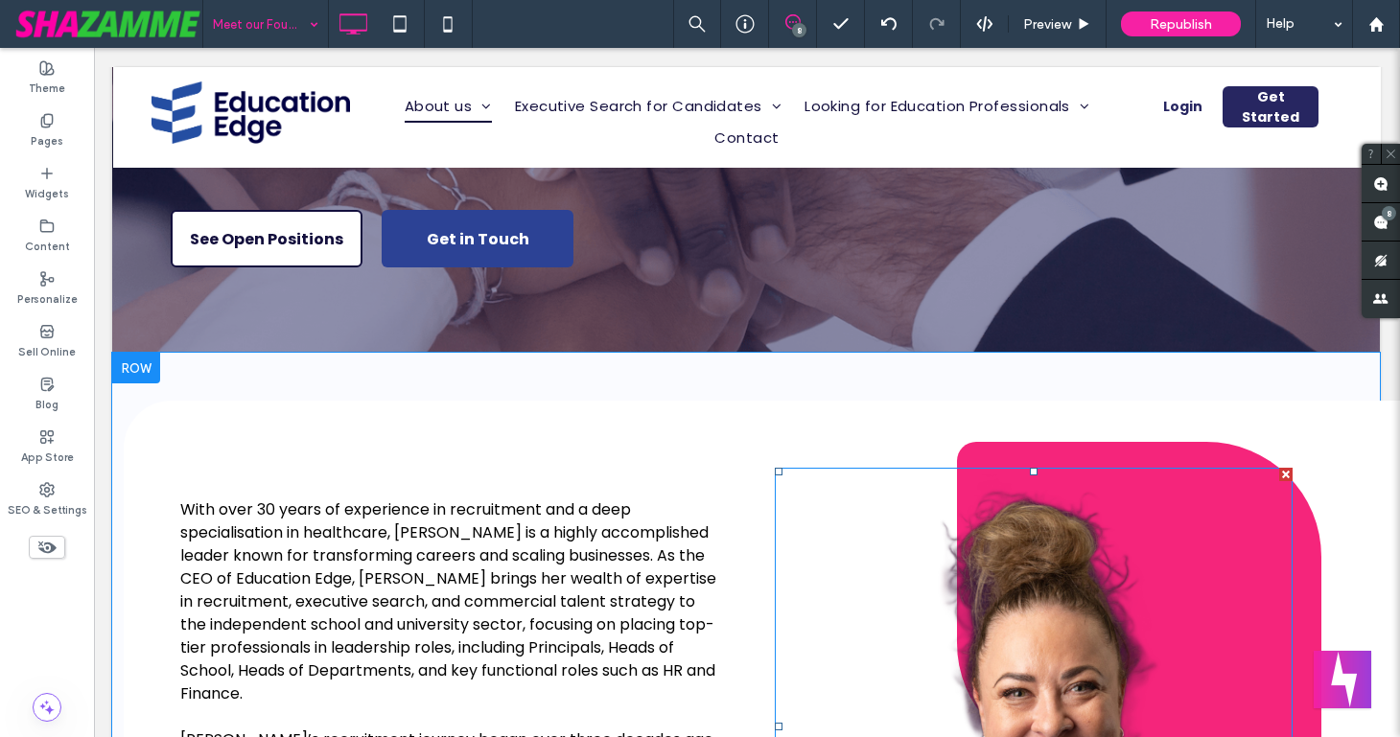
click at [916, 637] on img at bounding box center [1034, 727] width 518 height 518
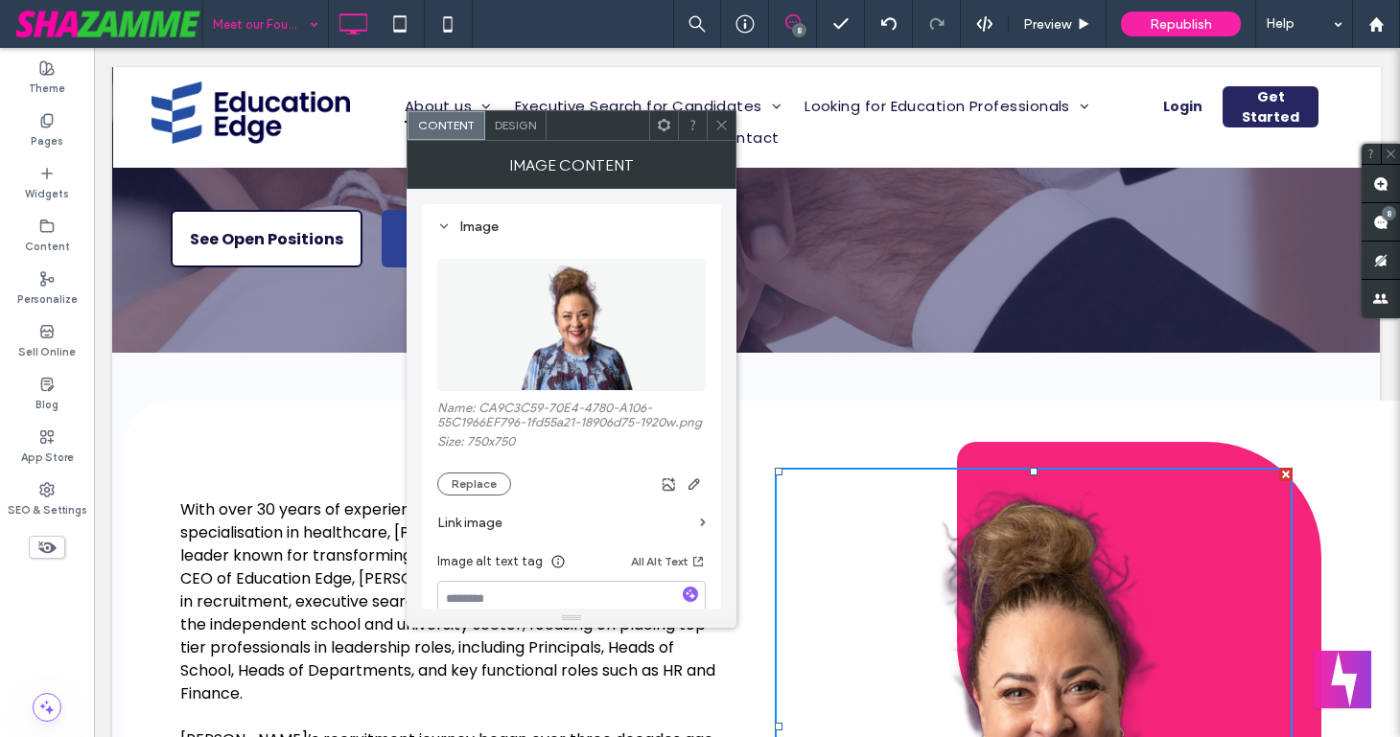
click at [724, 123] on icon at bounding box center [721, 125] width 14 height 14
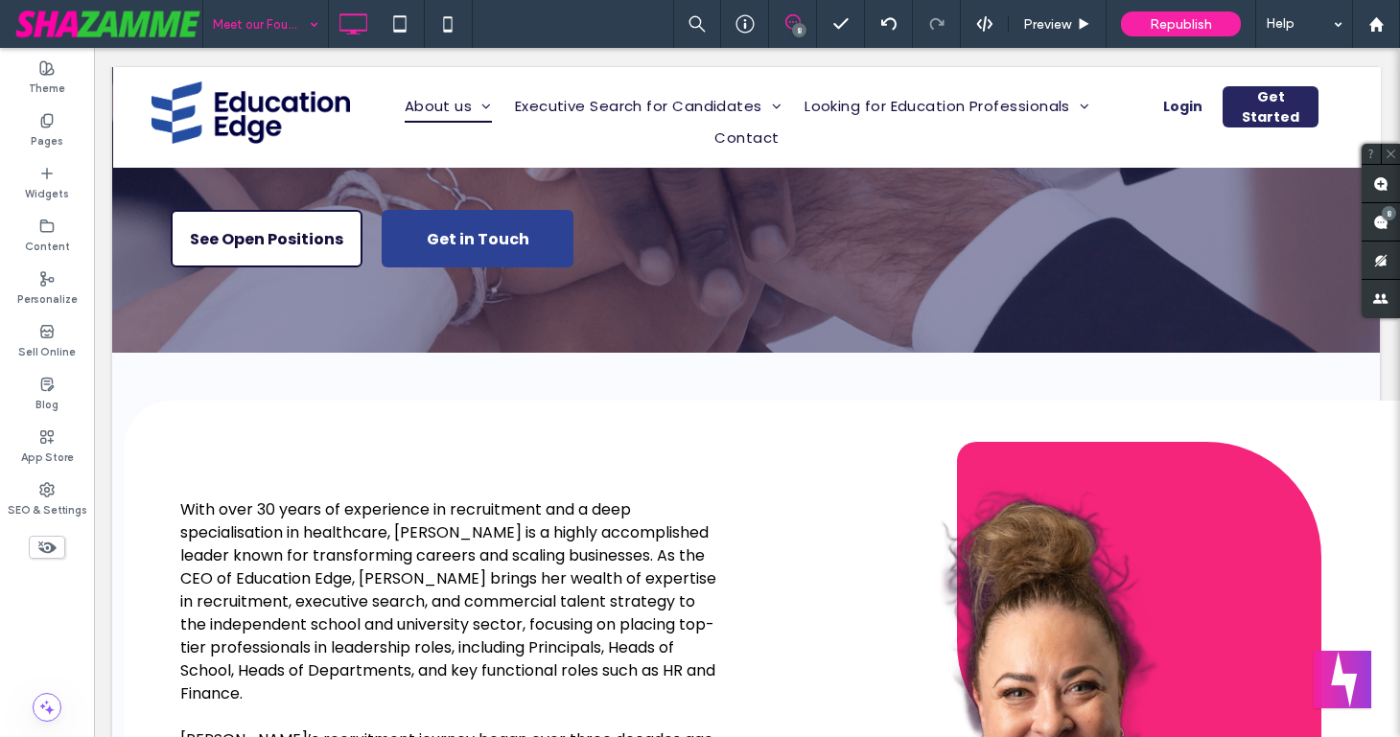
click at [799, 20] on use at bounding box center [792, 21] width 15 height 15
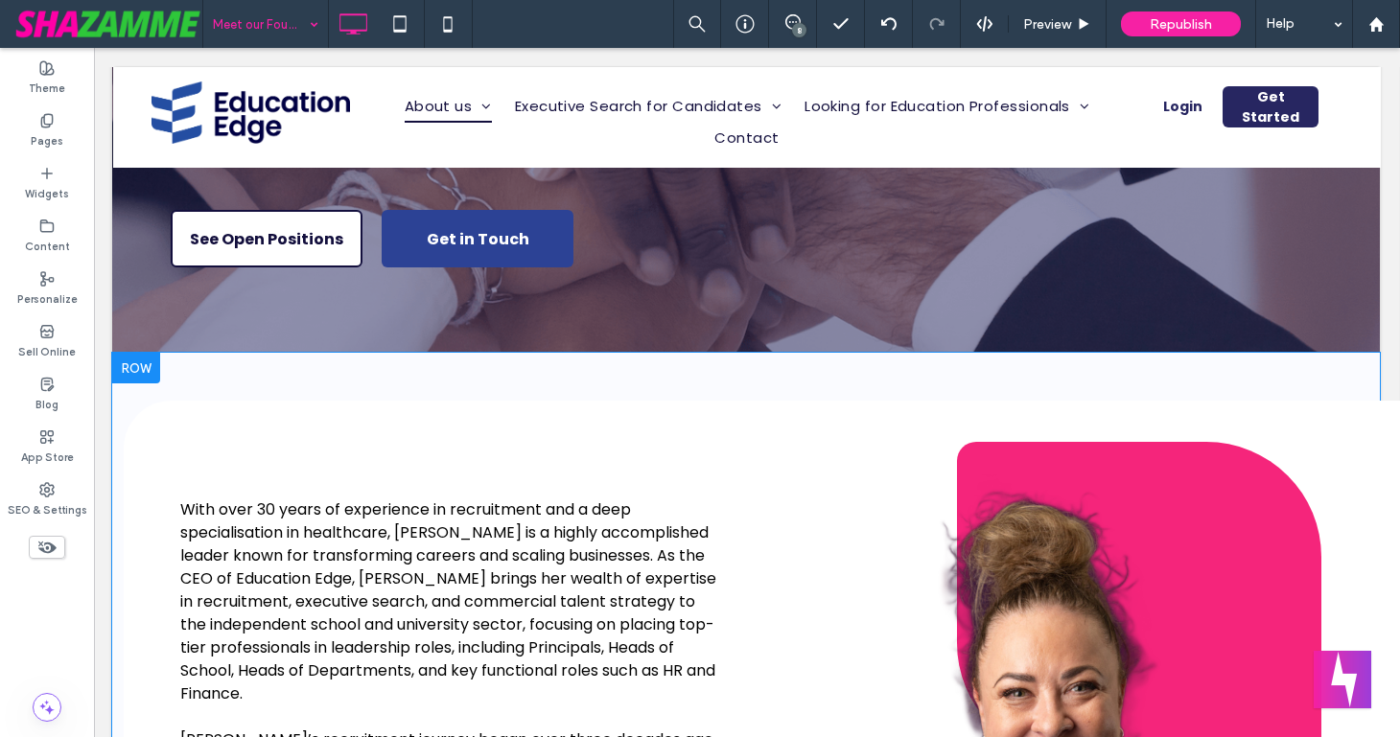
click at [1202, 430] on div "Click To Paste" at bounding box center [1033, 712] width 575 height 623
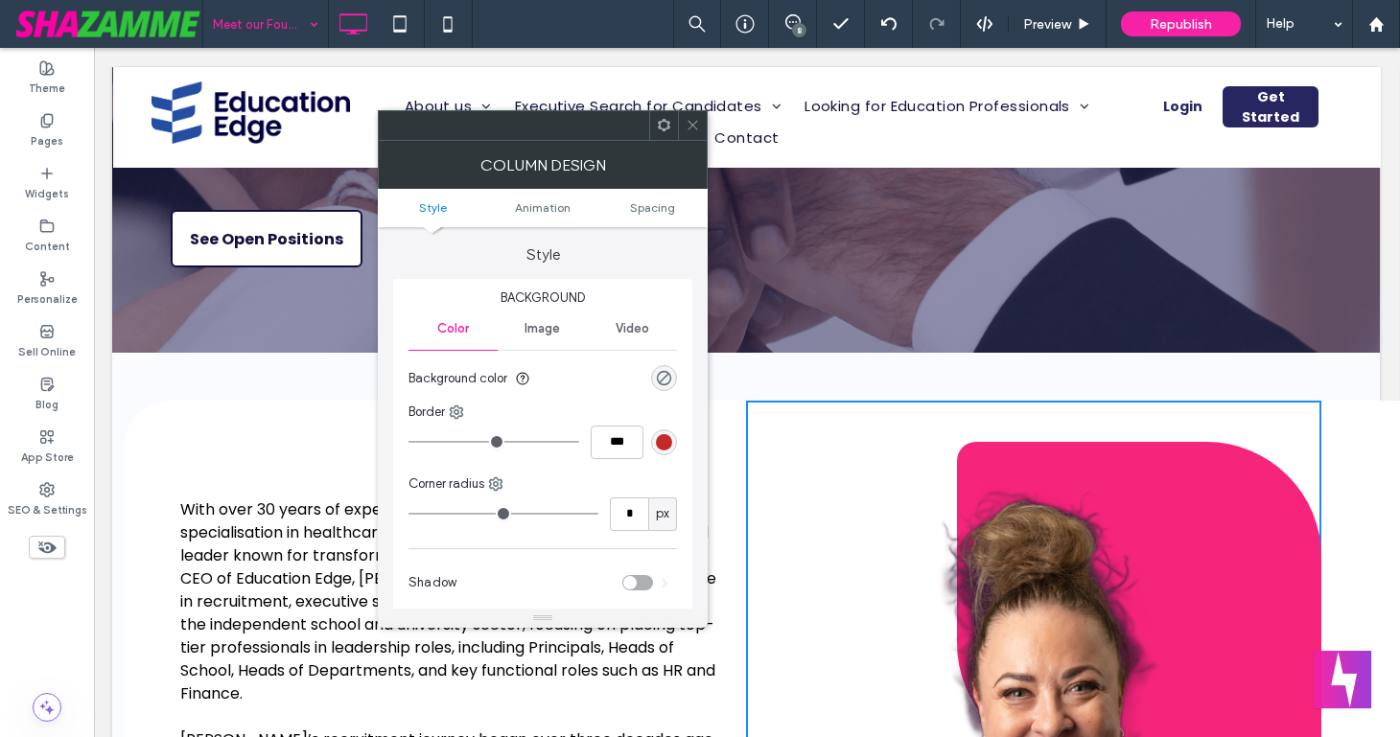
click at [696, 121] on use at bounding box center [692, 126] width 10 height 10
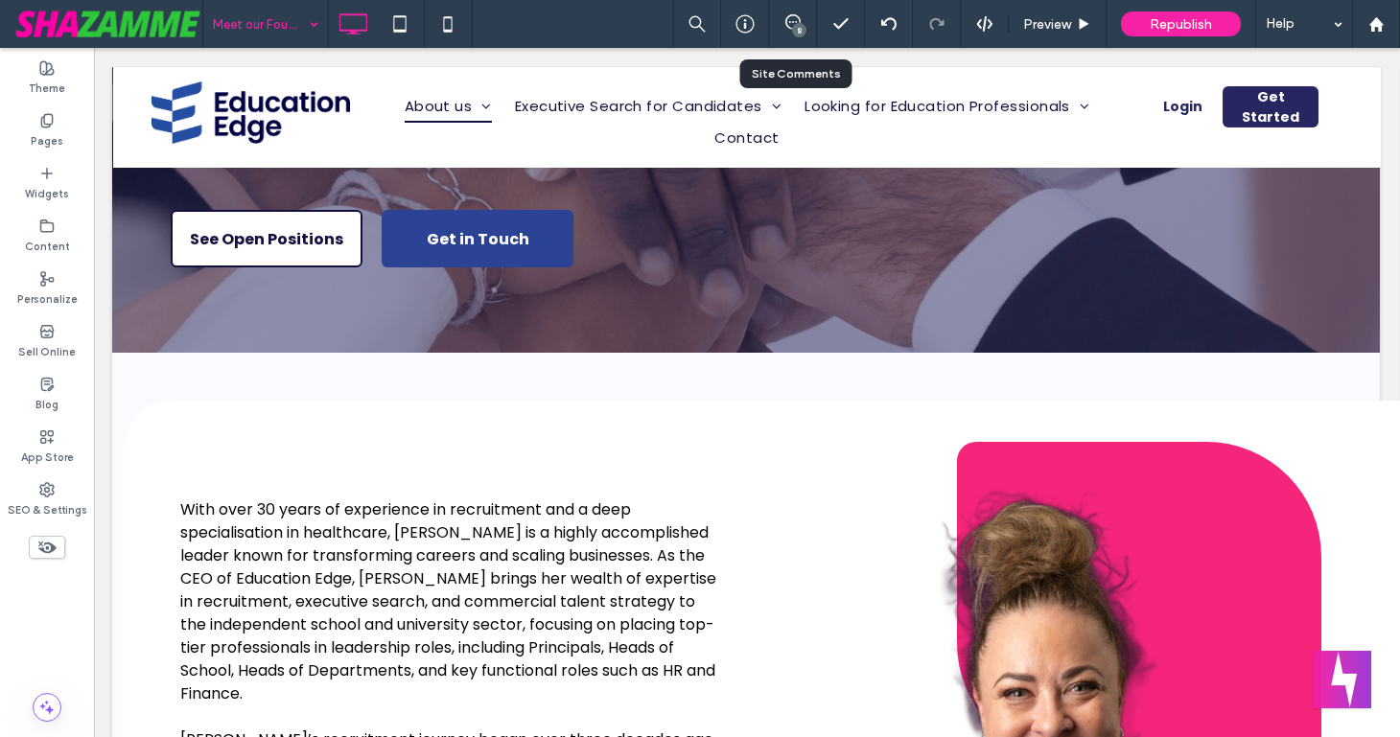
click at [786, 35] on div "8" at bounding box center [793, 24] width 48 height 48
click at [792, 23] on icon at bounding box center [792, 21] width 15 height 15
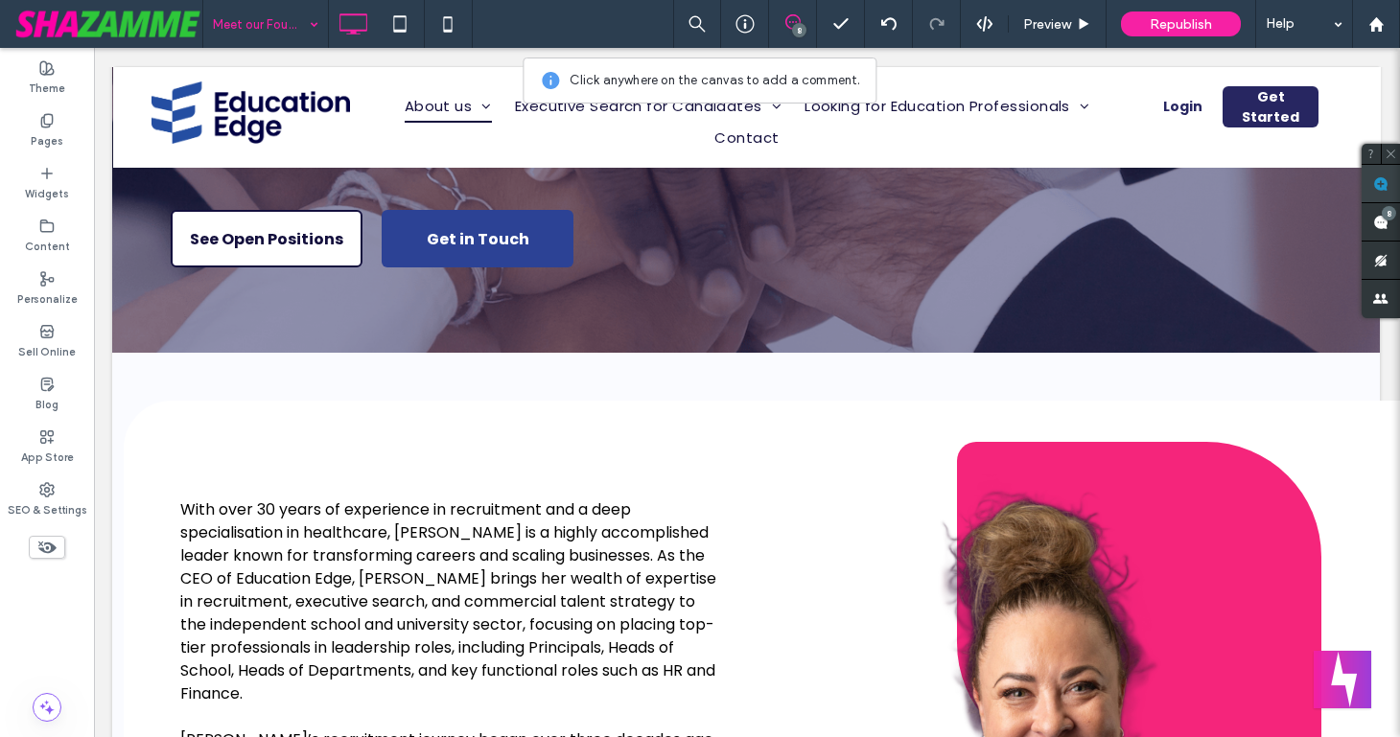
click at [1375, 185] on use at bounding box center [1380, 183] width 15 height 15
click at [1211, 386] on div "Our team is ready to help With over 30 years of experience in recruitment and a…" at bounding box center [745, 712] width 1267 height 719
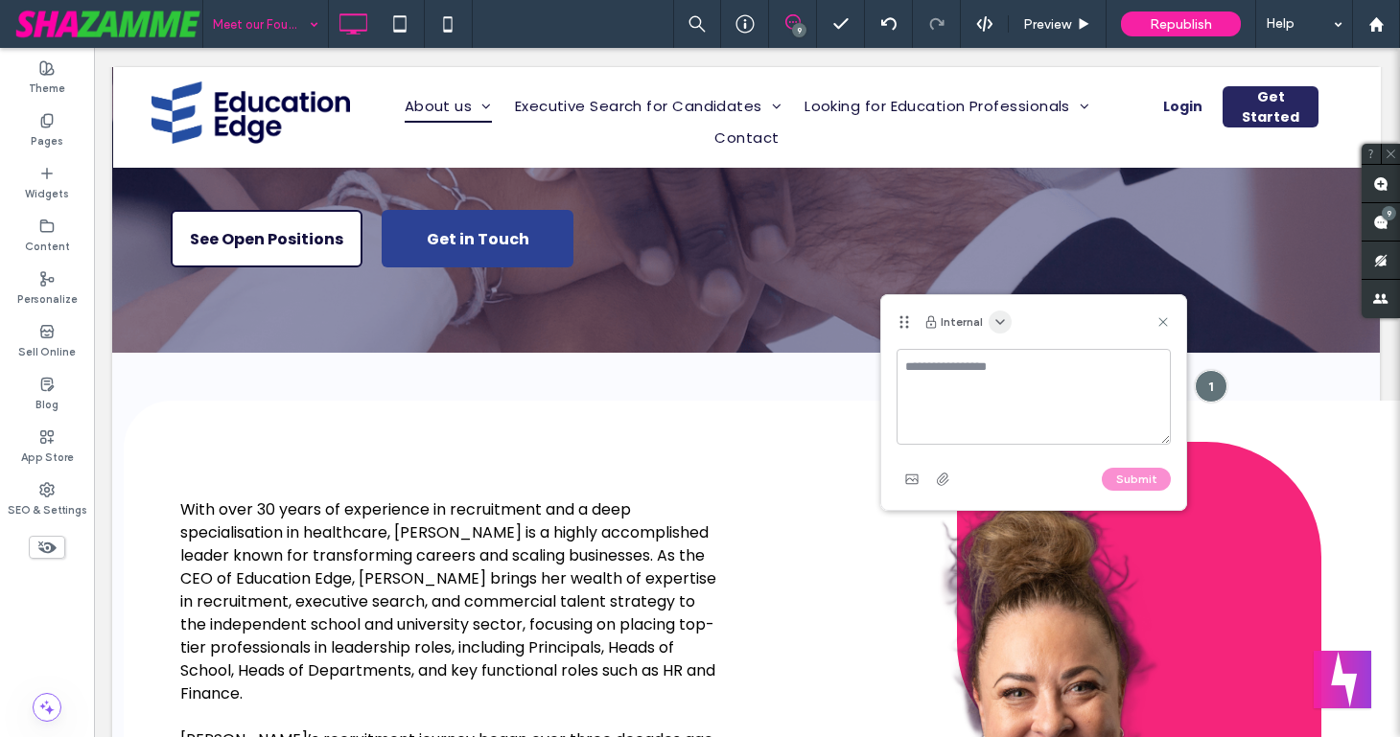
click at [1001, 322] on icon "button" at bounding box center [999, 321] width 15 height 15
click at [1001, 382] on div "Public - visible to clients & team" at bounding box center [1095, 369] width 220 height 36
click at [1001, 376] on textarea at bounding box center [1033, 397] width 274 height 96
type textarea "**********"
click at [1124, 475] on button "Submit" at bounding box center [1136, 479] width 69 height 23
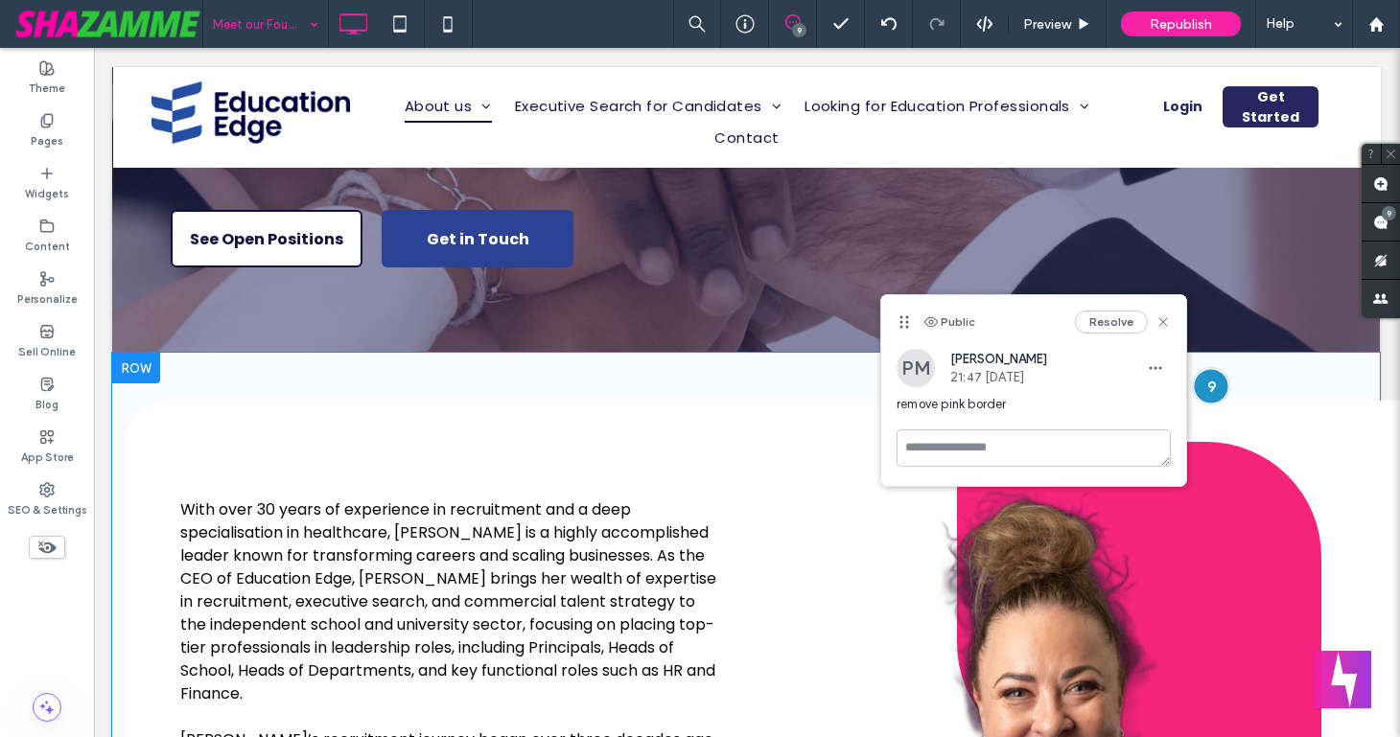
click at [1219, 379] on div at bounding box center [1210, 386] width 35 height 35
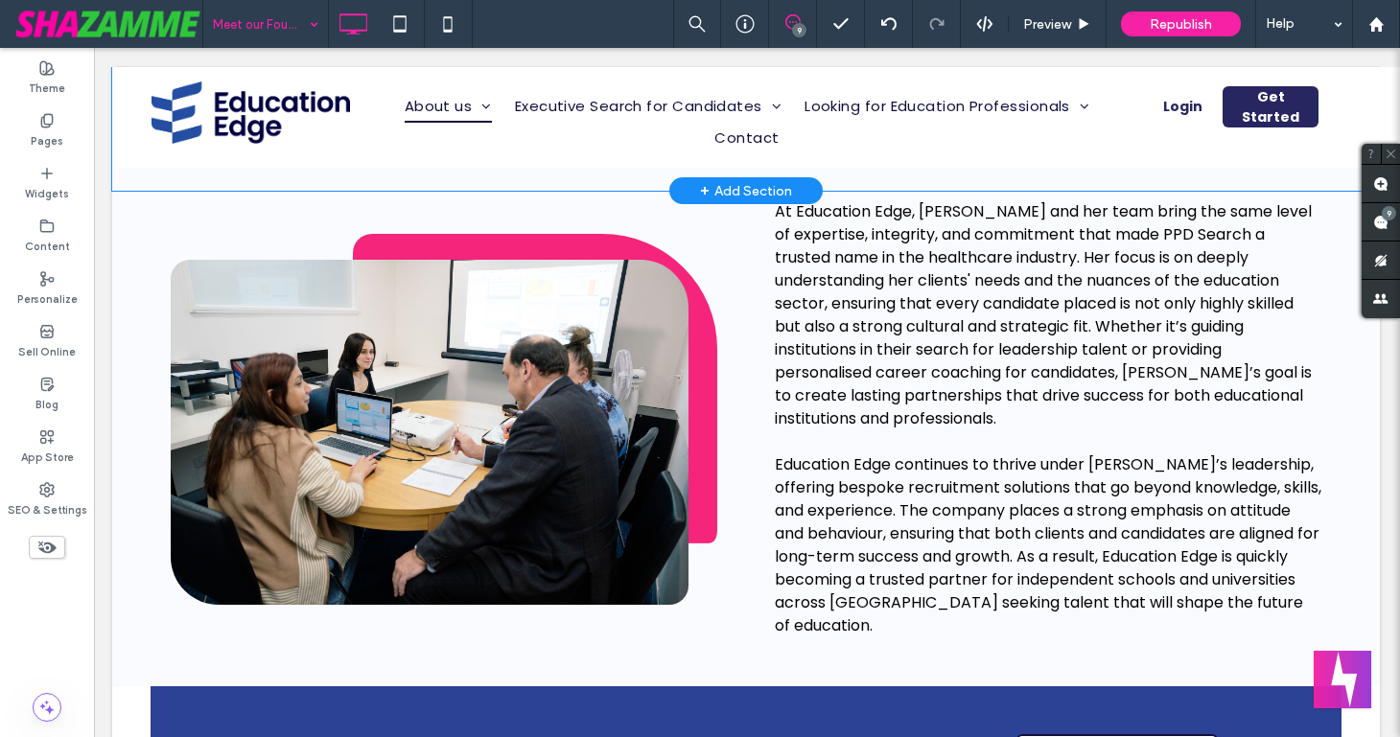
scroll to position [1074, 1]
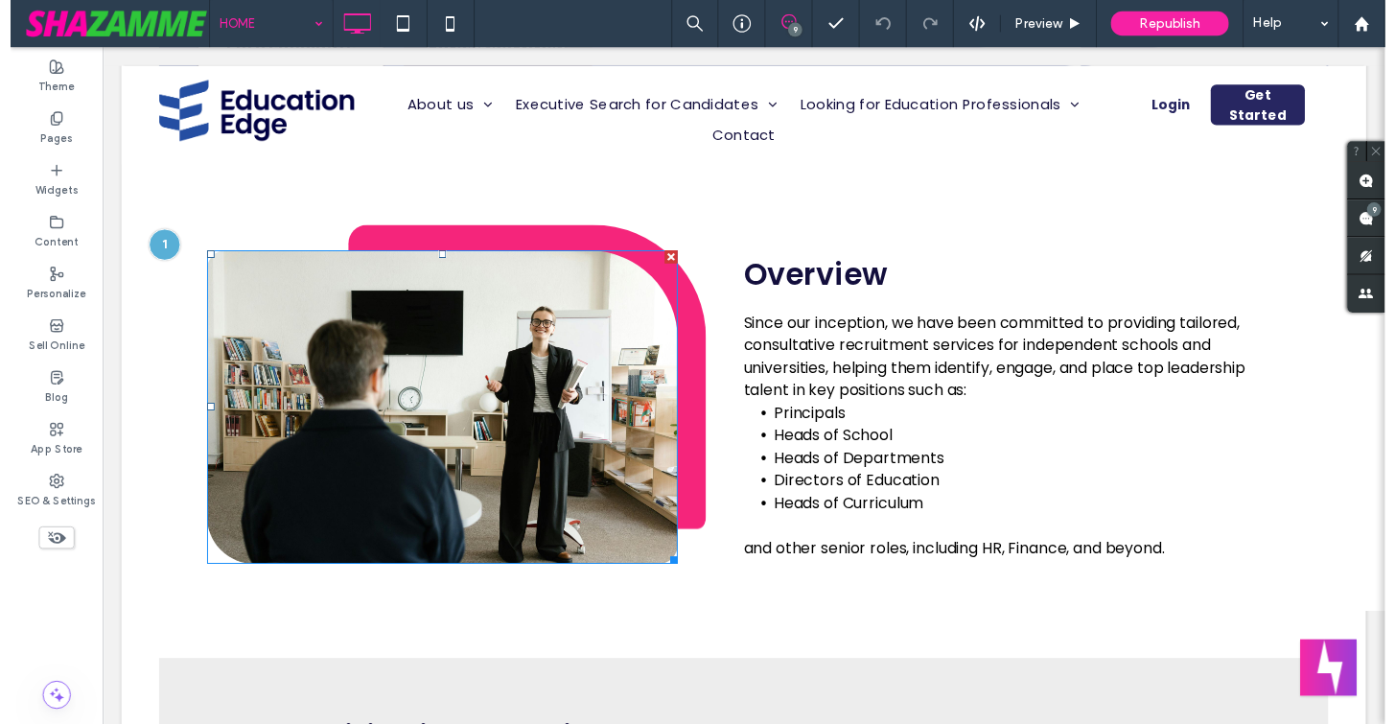
scroll to position [488, 0]
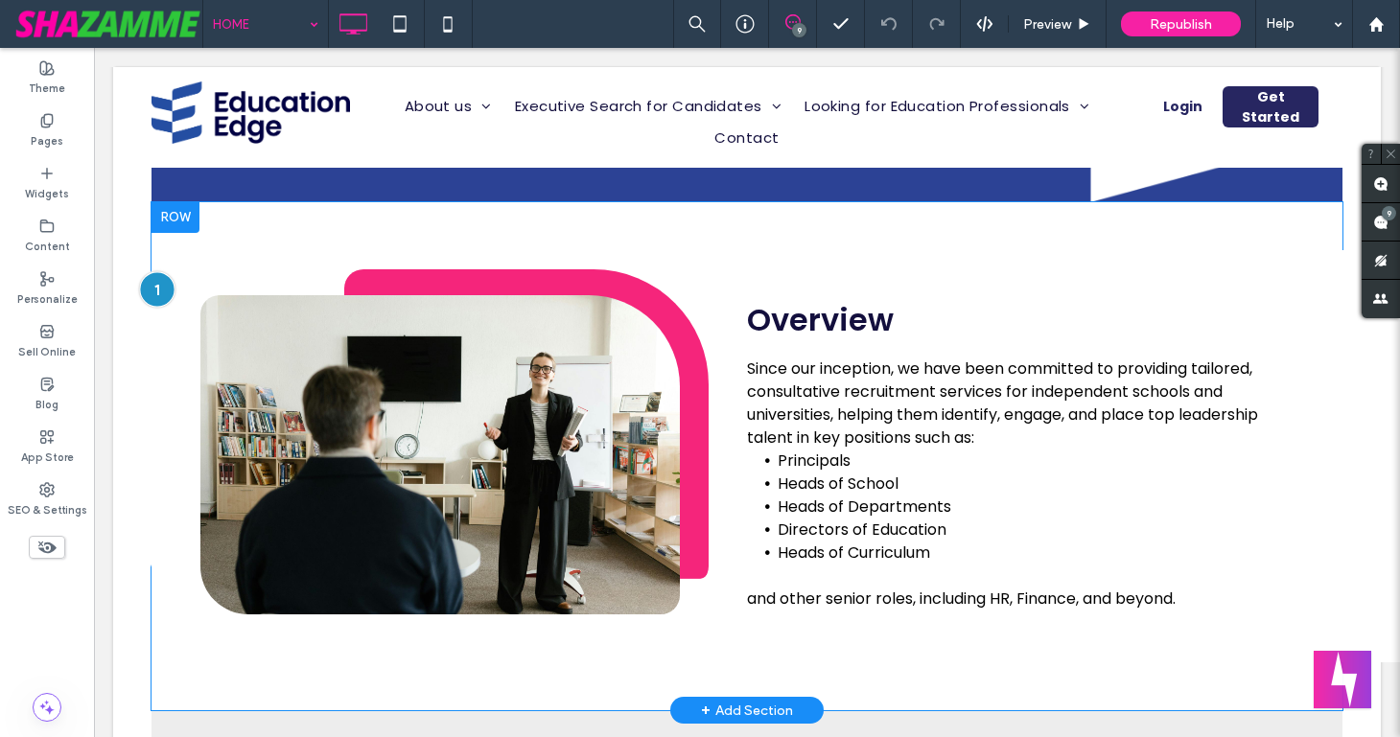
click at [147, 286] on div at bounding box center [156, 288] width 35 height 35
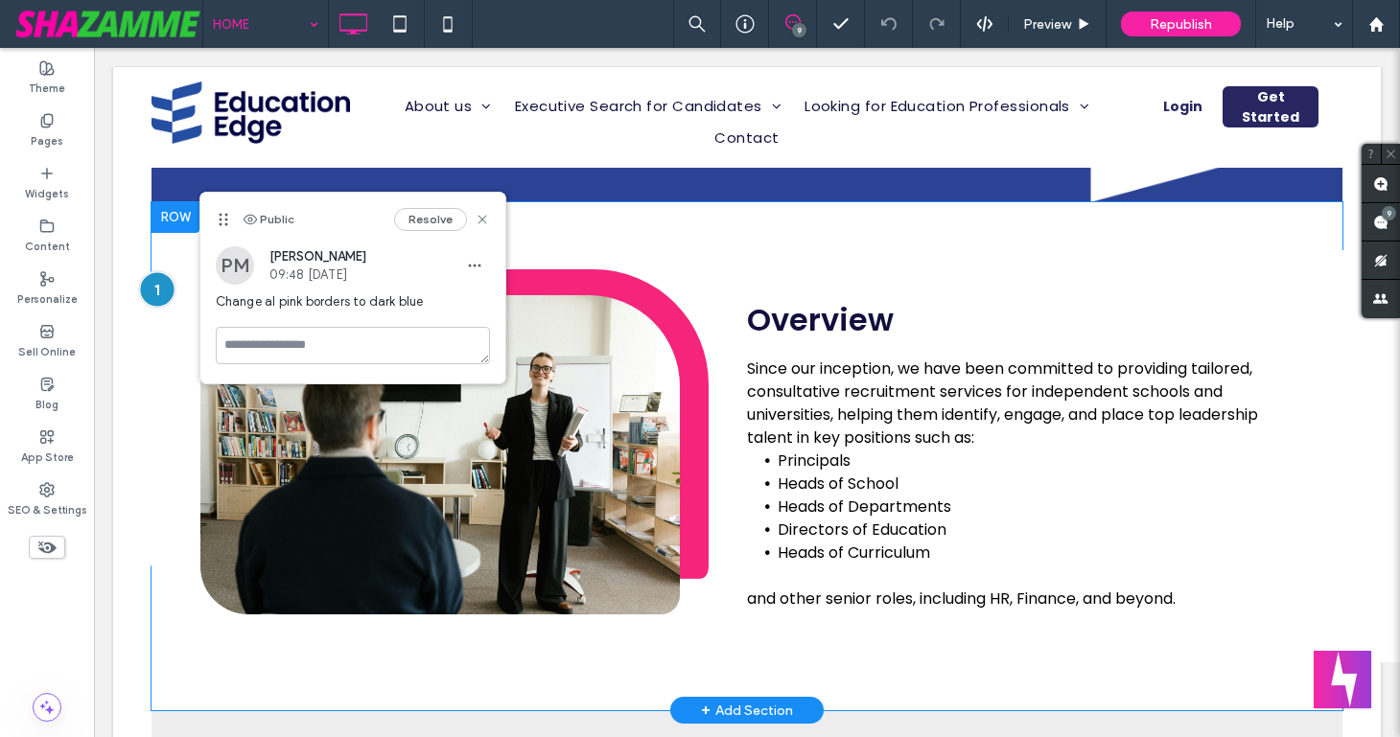
click at [147, 286] on div at bounding box center [156, 288] width 35 height 35
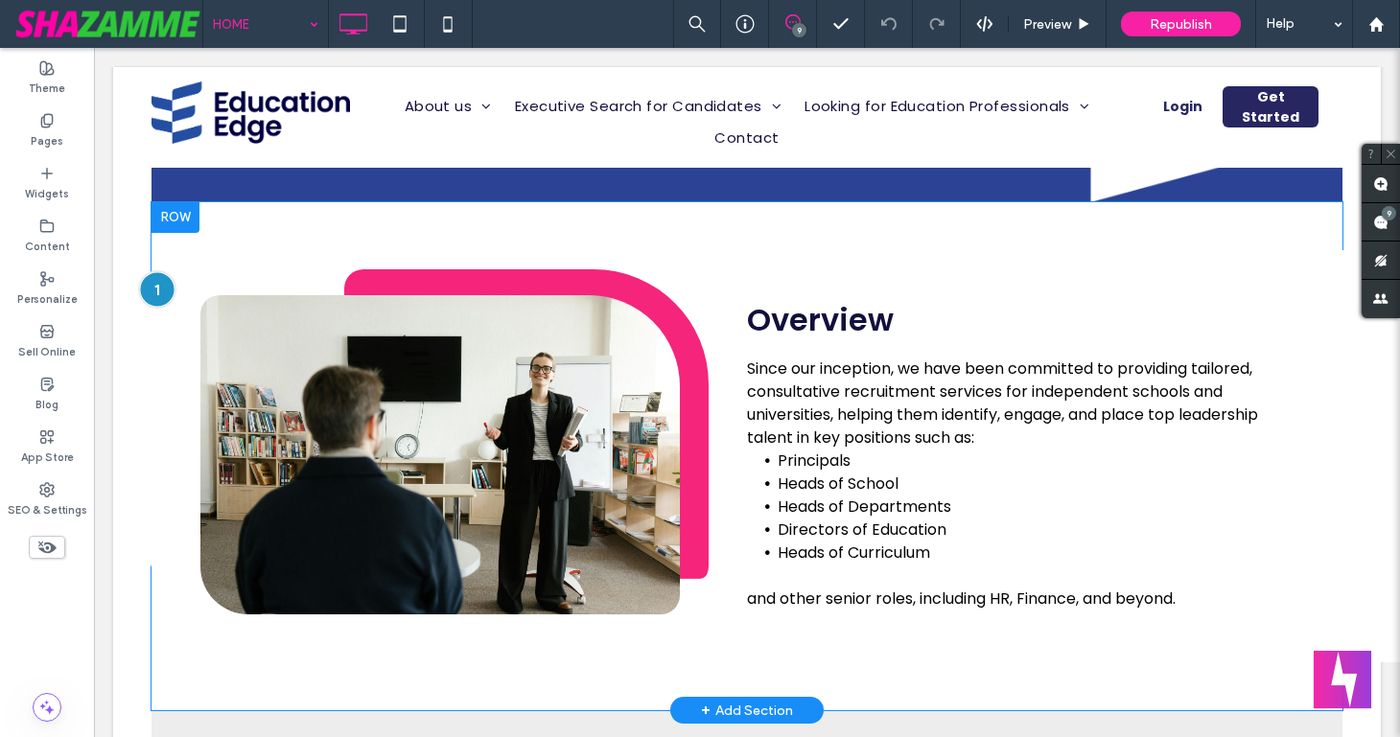
click at [147, 286] on div at bounding box center [156, 288] width 35 height 35
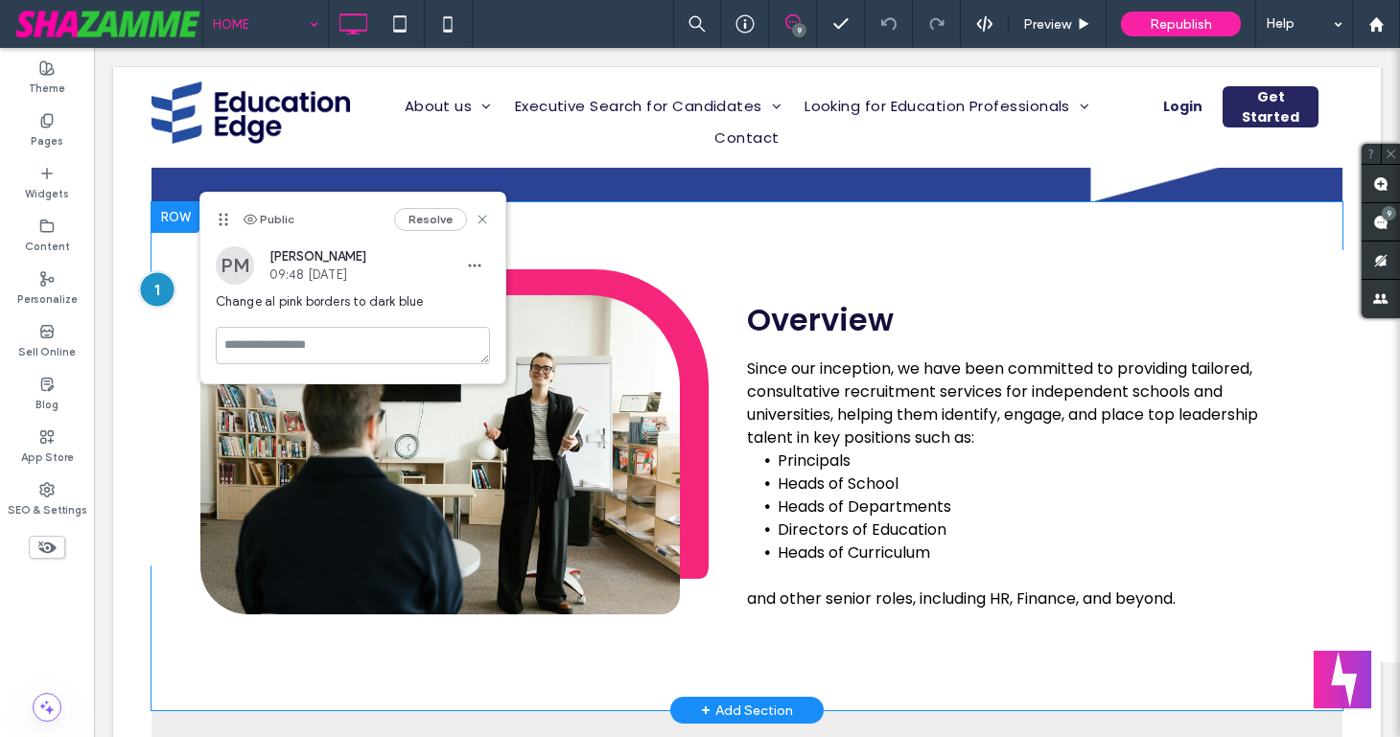
click at [147, 286] on div at bounding box center [156, 288] width 35 height 35
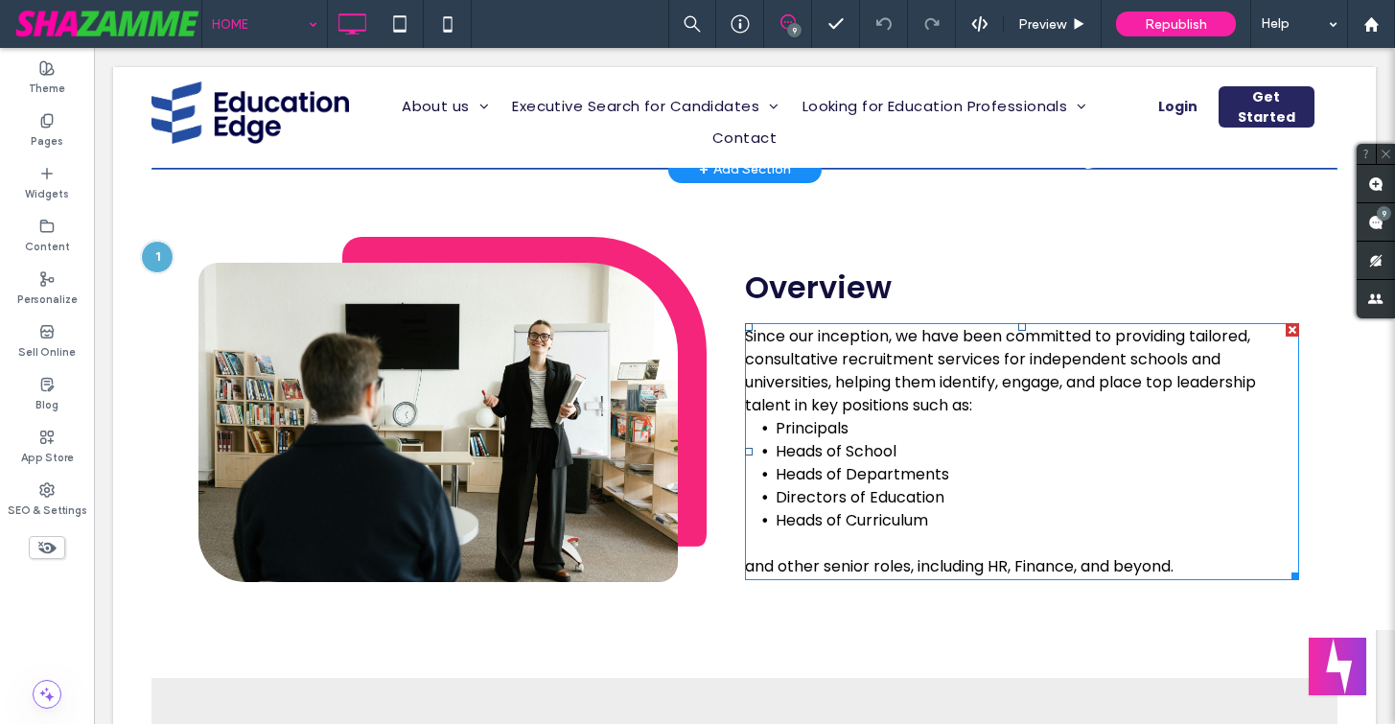
scroll to position [524, 0]
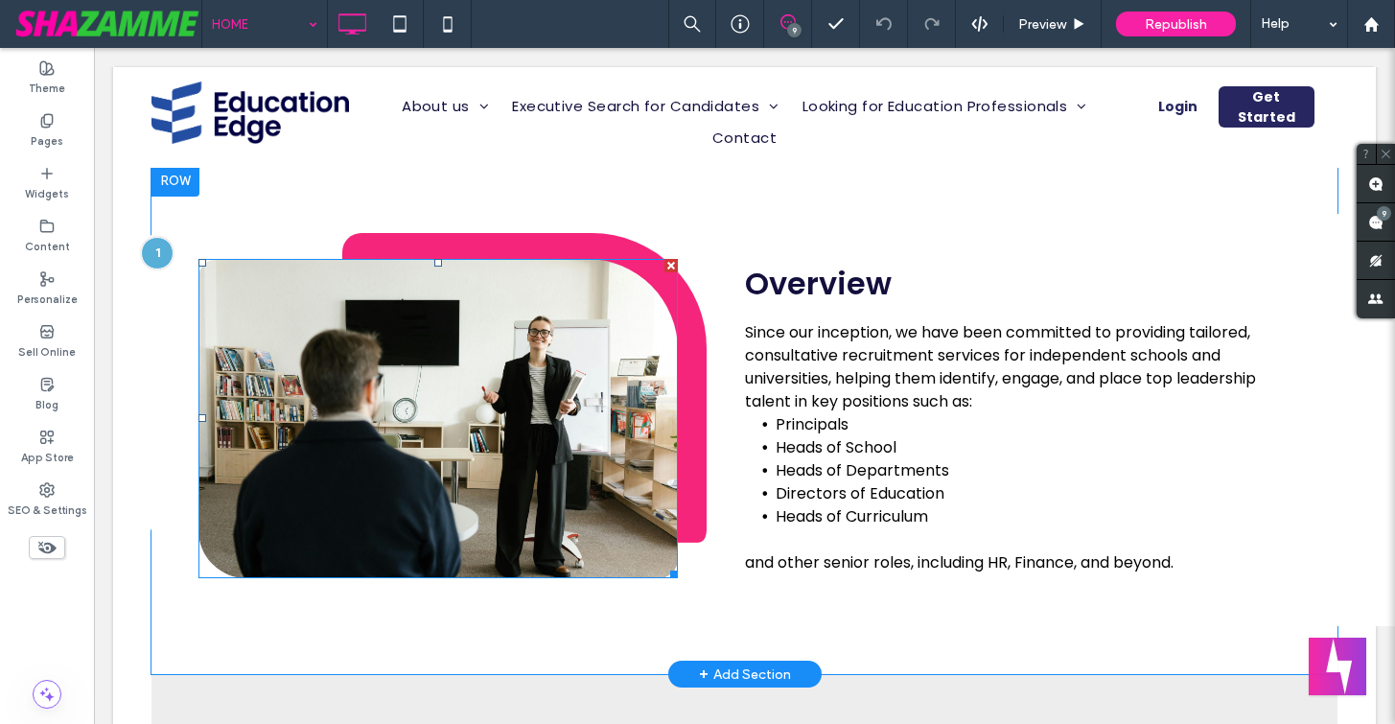
click at [443, 462] on img at bounding box center [437, 418] width 479 height 319
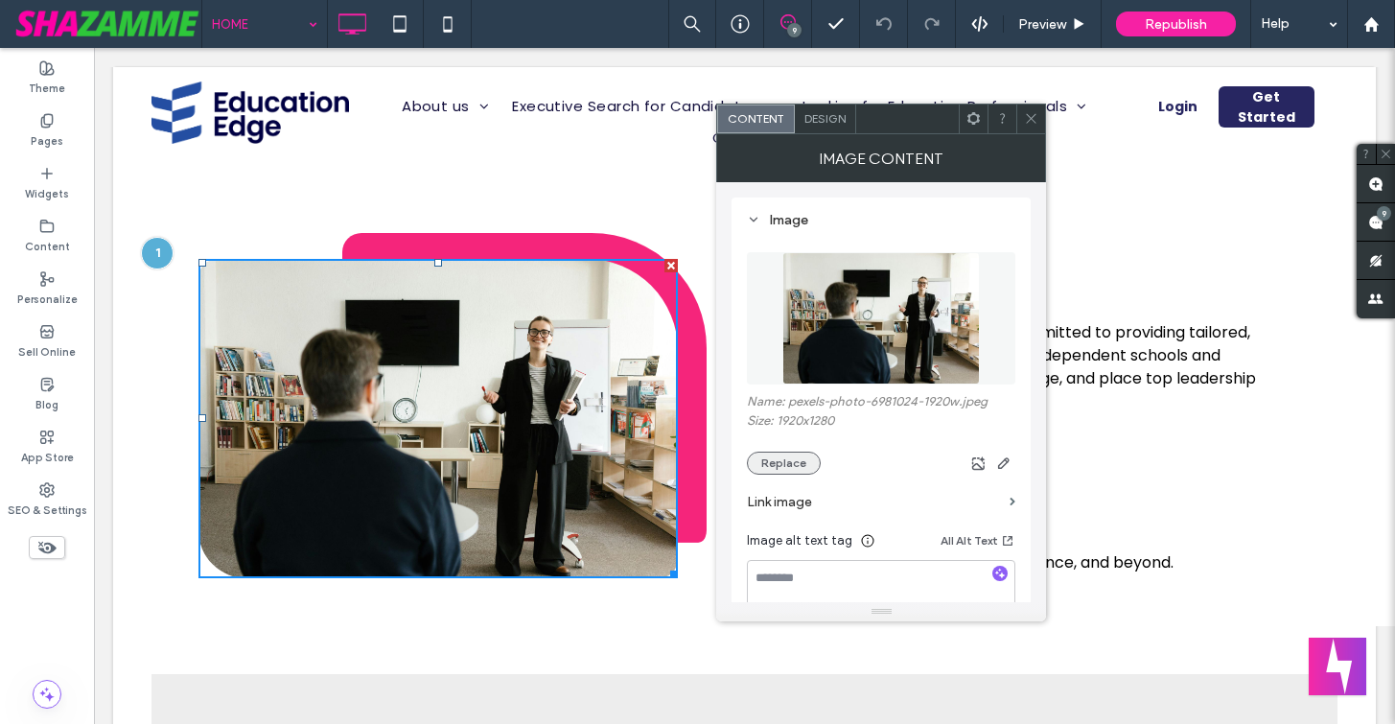
click at [795, 457] on button "Replace" at bounding box center [784, 463] width 74 height 23
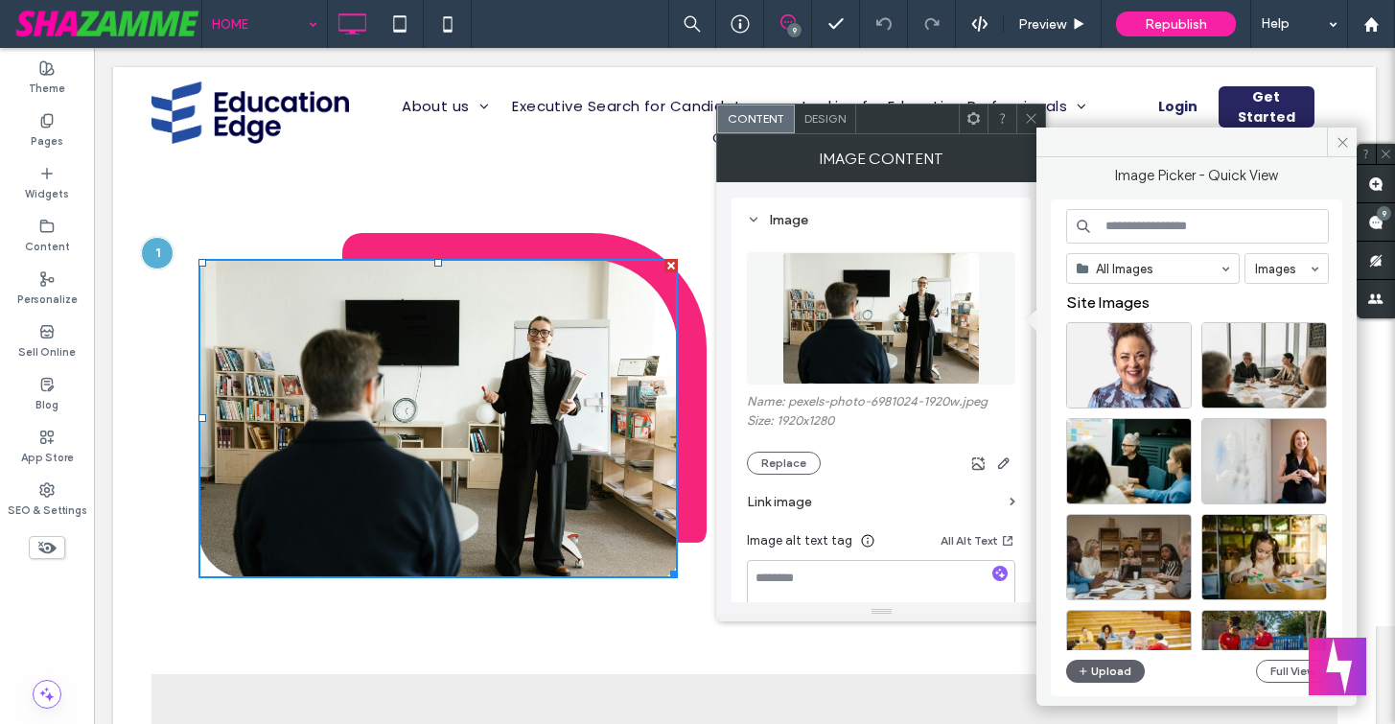
click at [1129, 231] on input at bounding box center [1197, 226] width 263 height 35
paste input "**********"
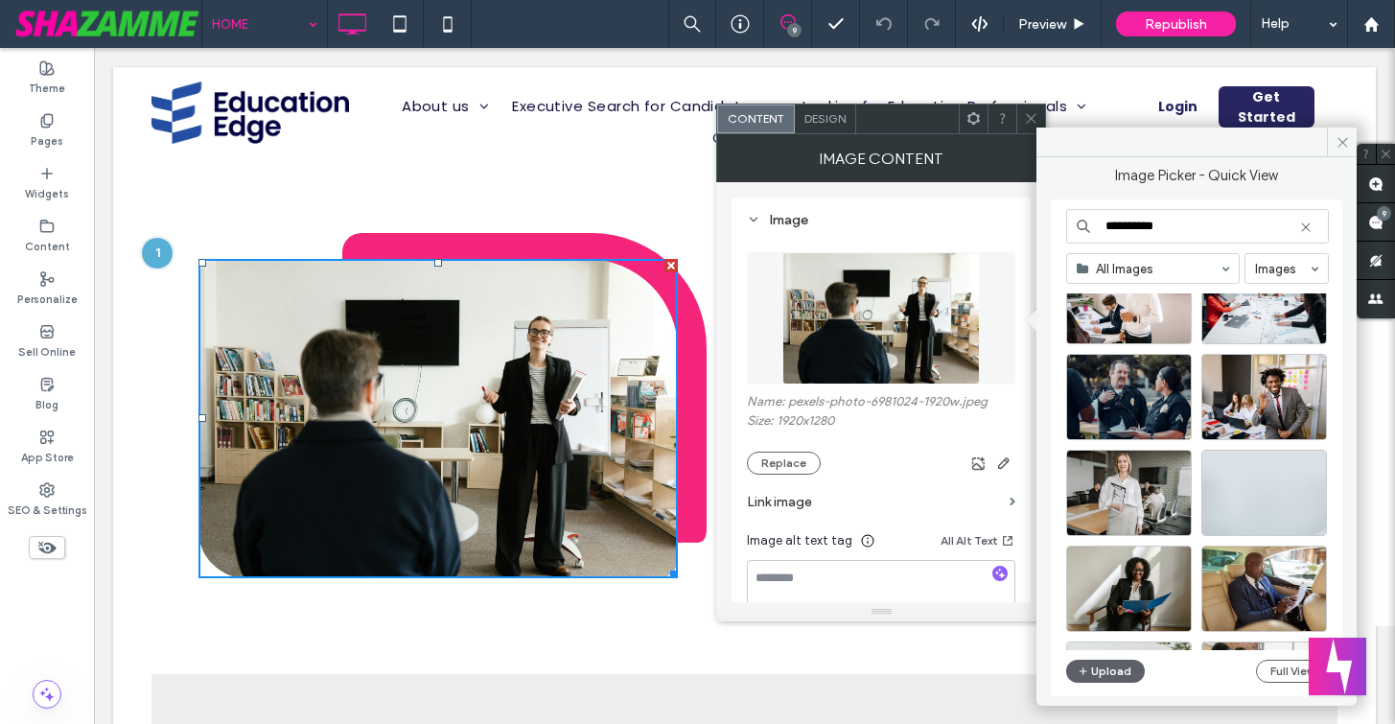
scroll to position [12561, 0]
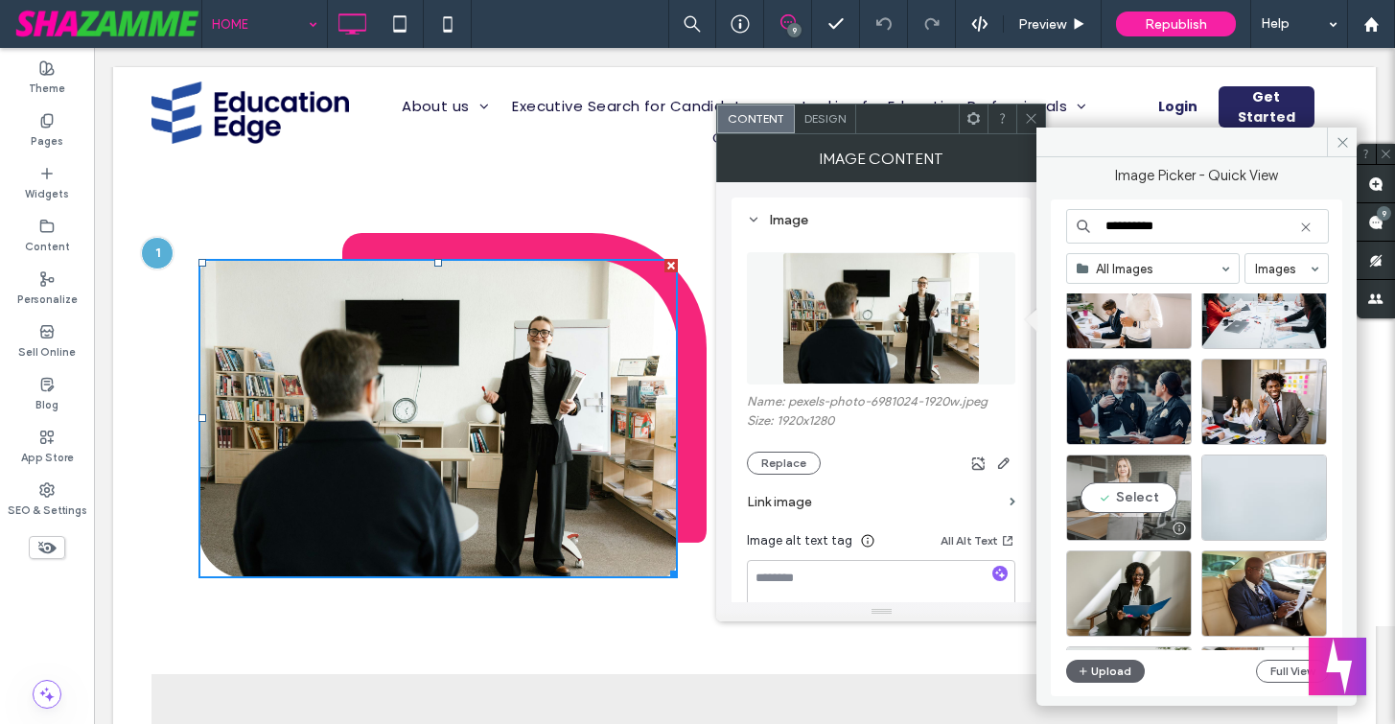
type input "**********"
click at [1155, 495] on div "Select" at bounding box center [1129, 497] width 126 height 86
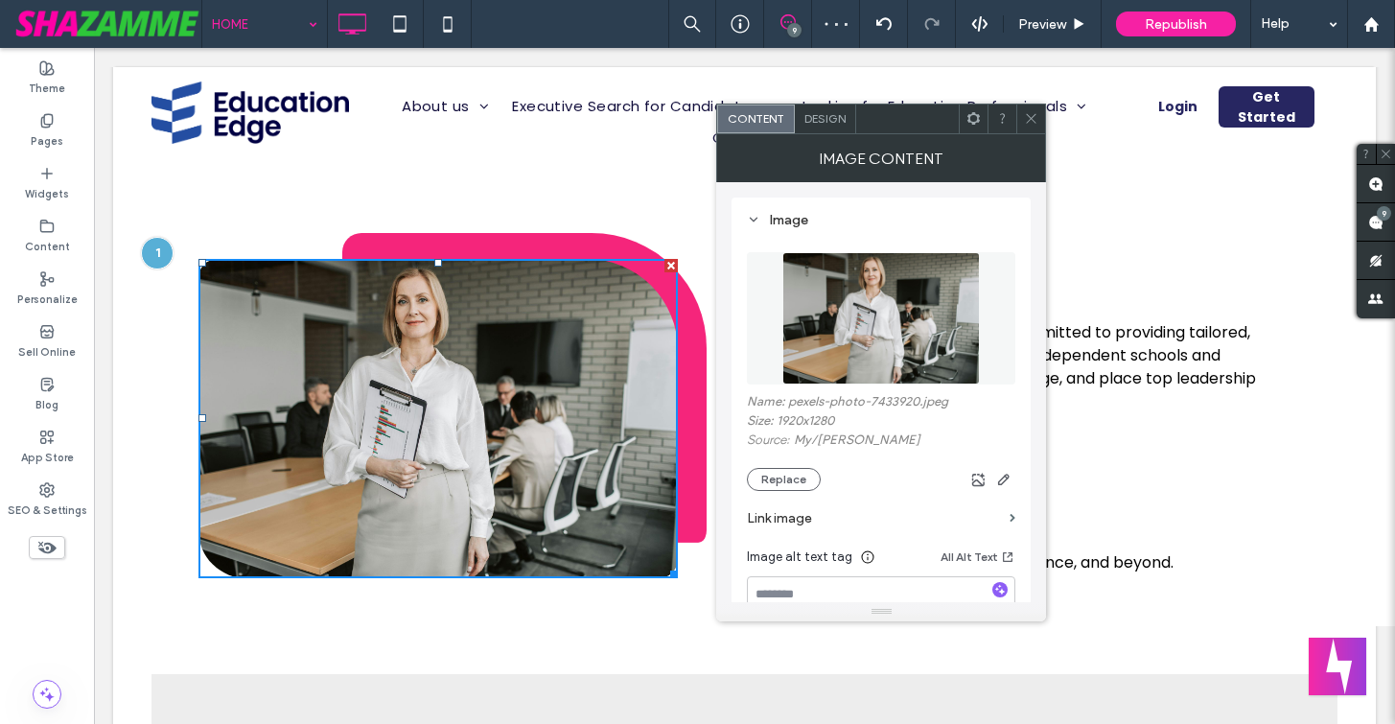
scroll to position [534, 0]
click at [1025, 120] on icon at bounding box center [1031, 118] width 14 height 14
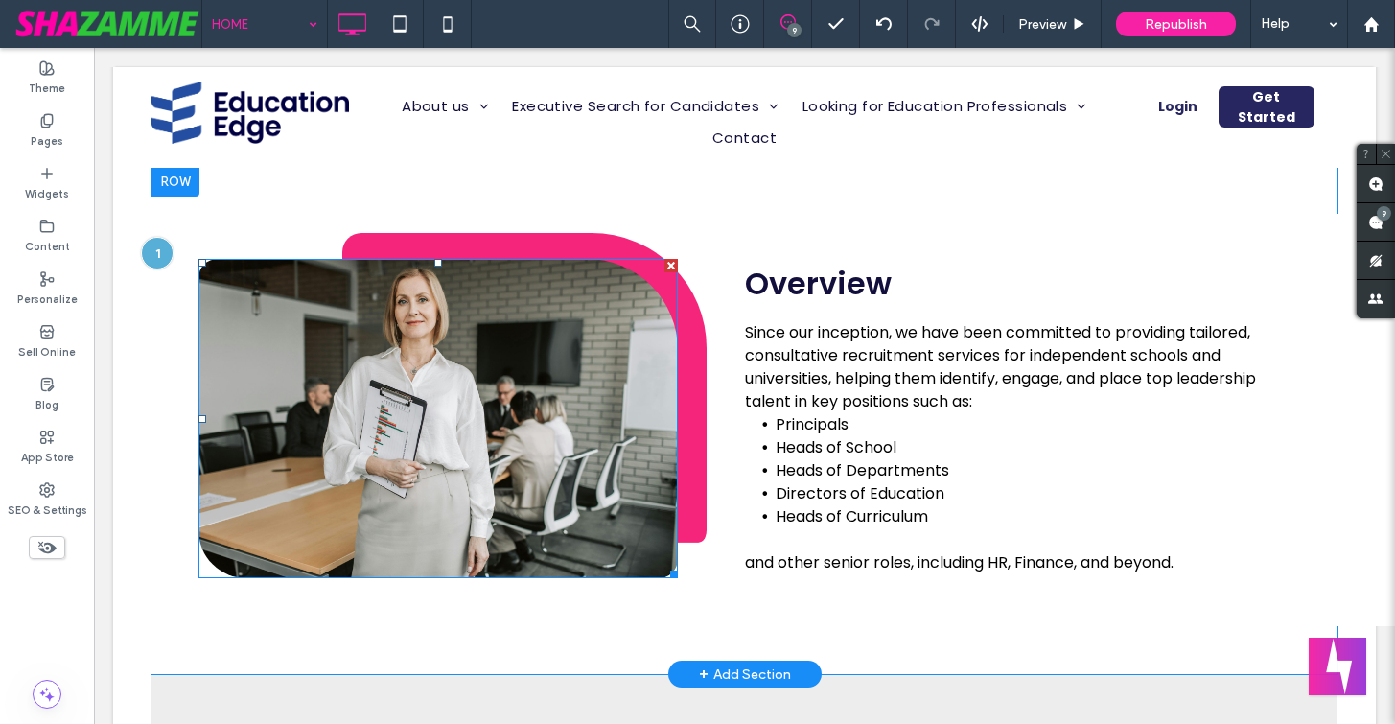
click at [678, 512] on div at bounding box center [437, 418] width 479 height 319
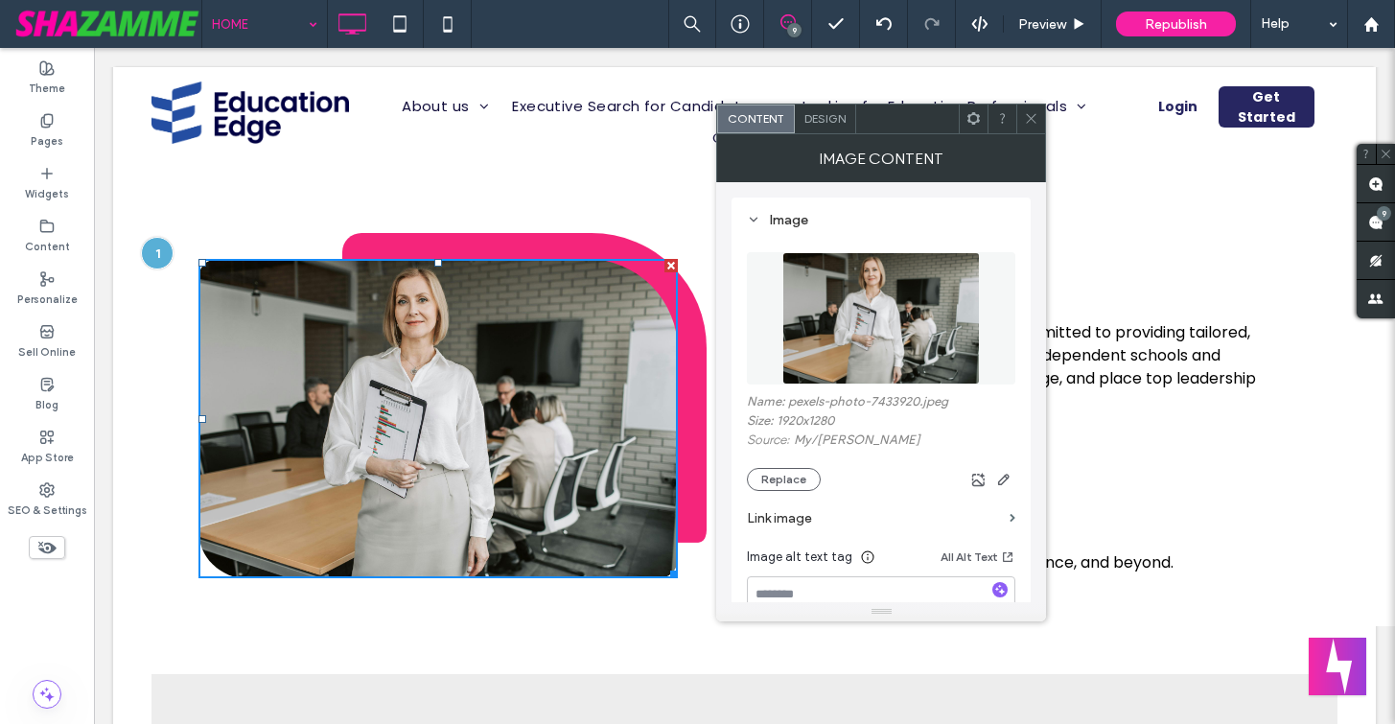
click at [1023, 125] on div at bounding box center [1030, 118] width 29 height 29
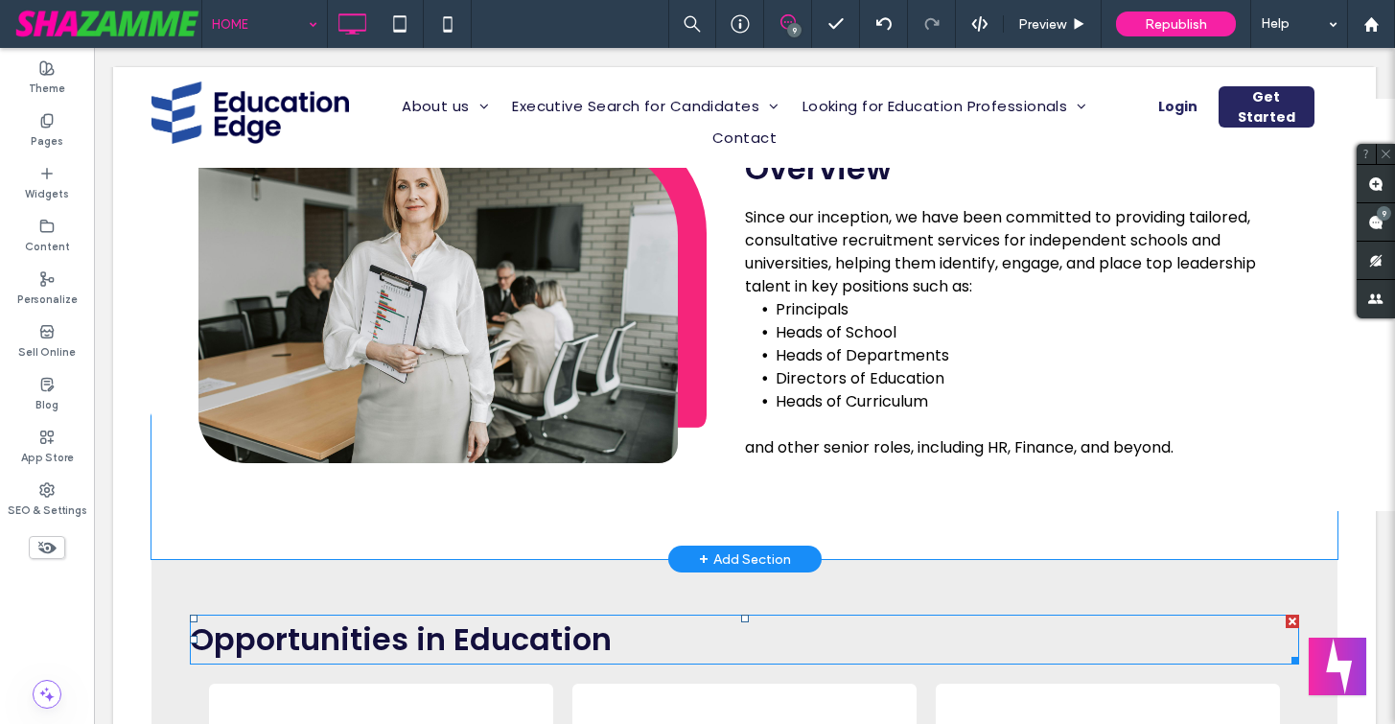
scroll to position [648, 0]
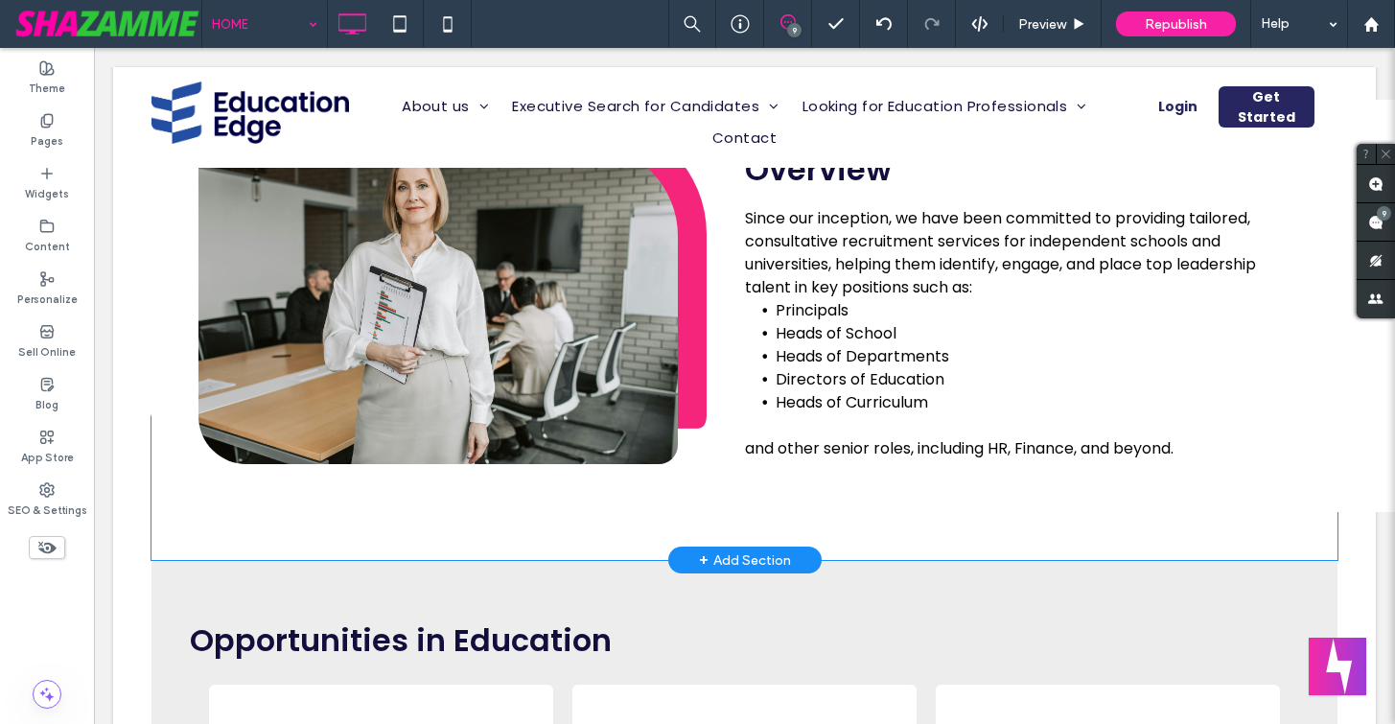
click at [190, 448] on div "Click To Paste" at bounding box center [467, 306] width 555 height 412
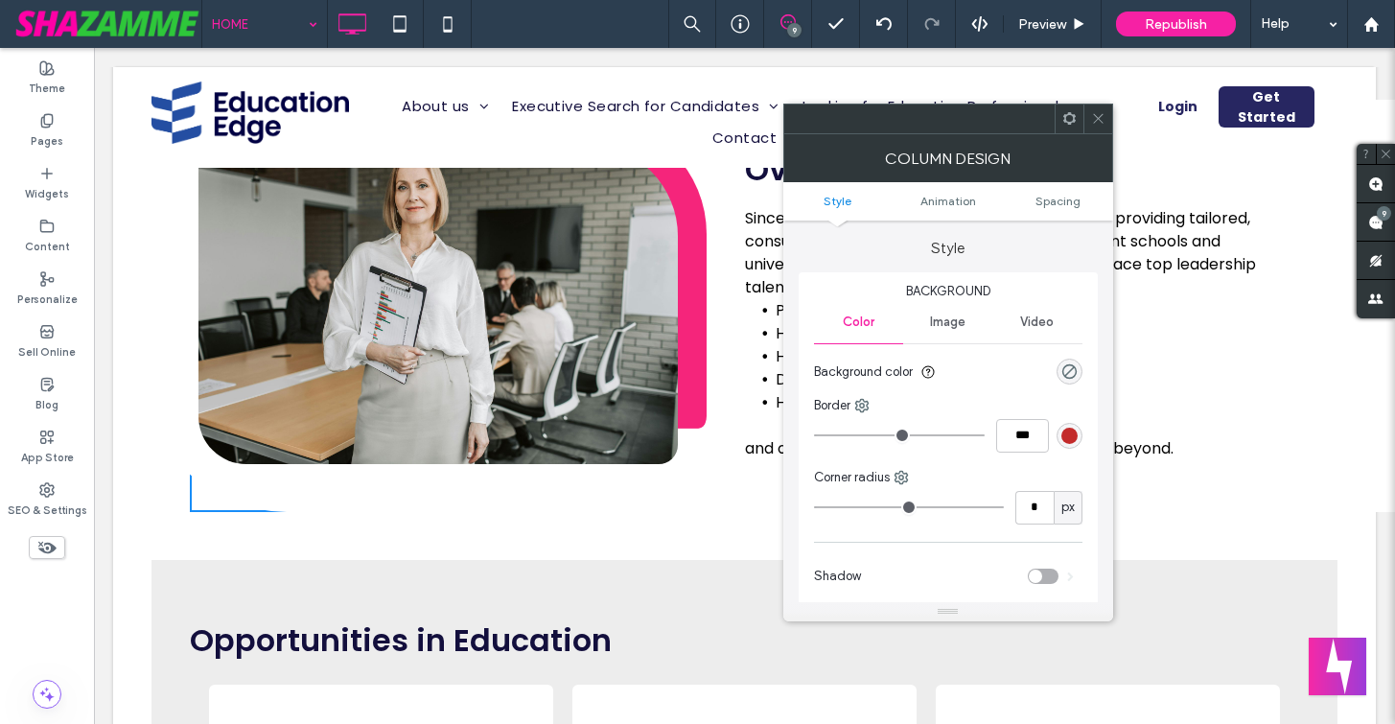
click at [941, 324] on span "Image" at bounding box center [947, 321] width 35 height 15
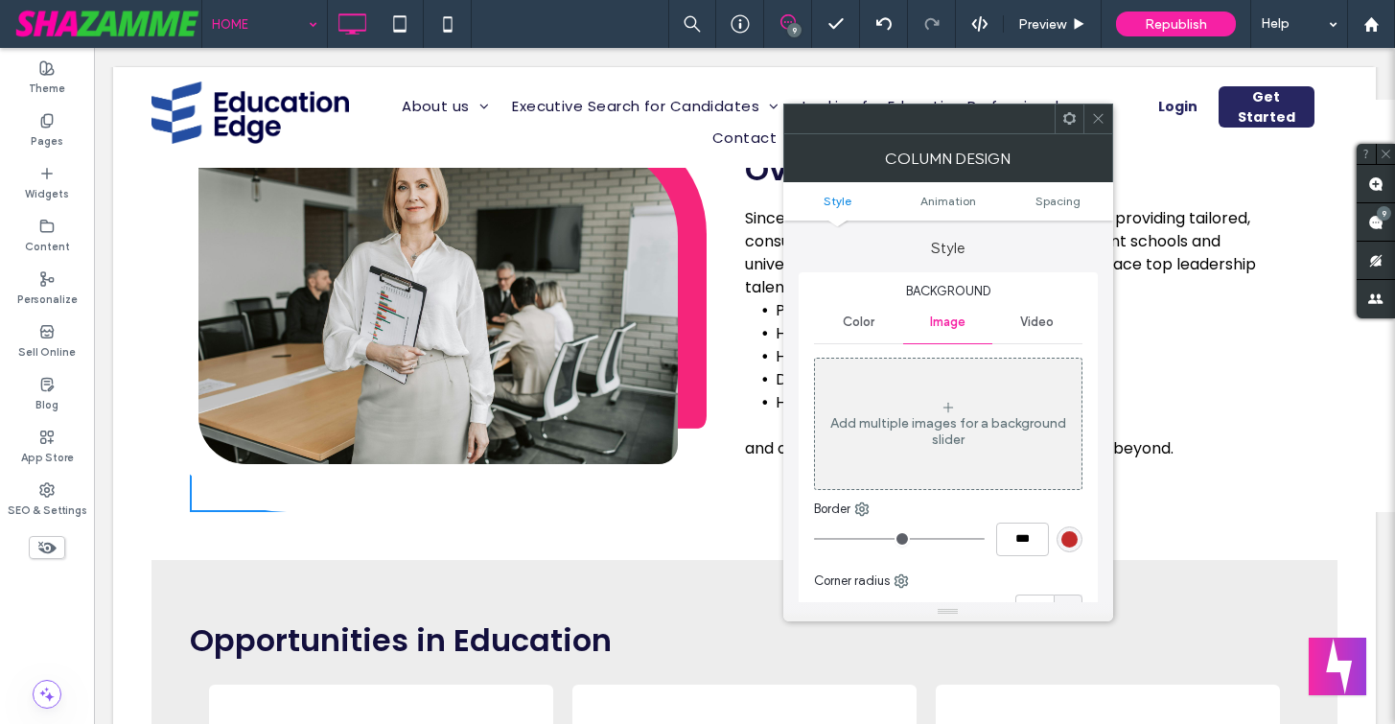
click at [1103, 116] on icon at bounding box center [1098, 118] width 14 height 14
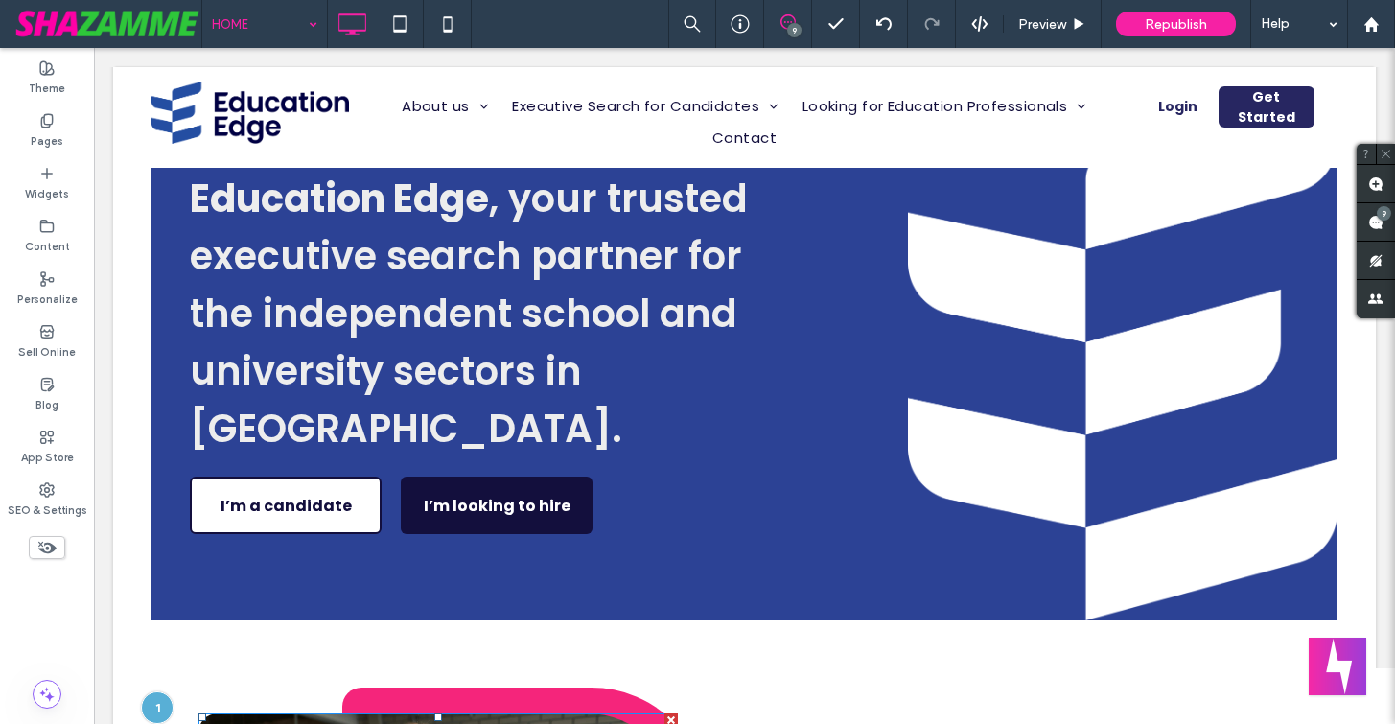
scroll to position [0, 0]
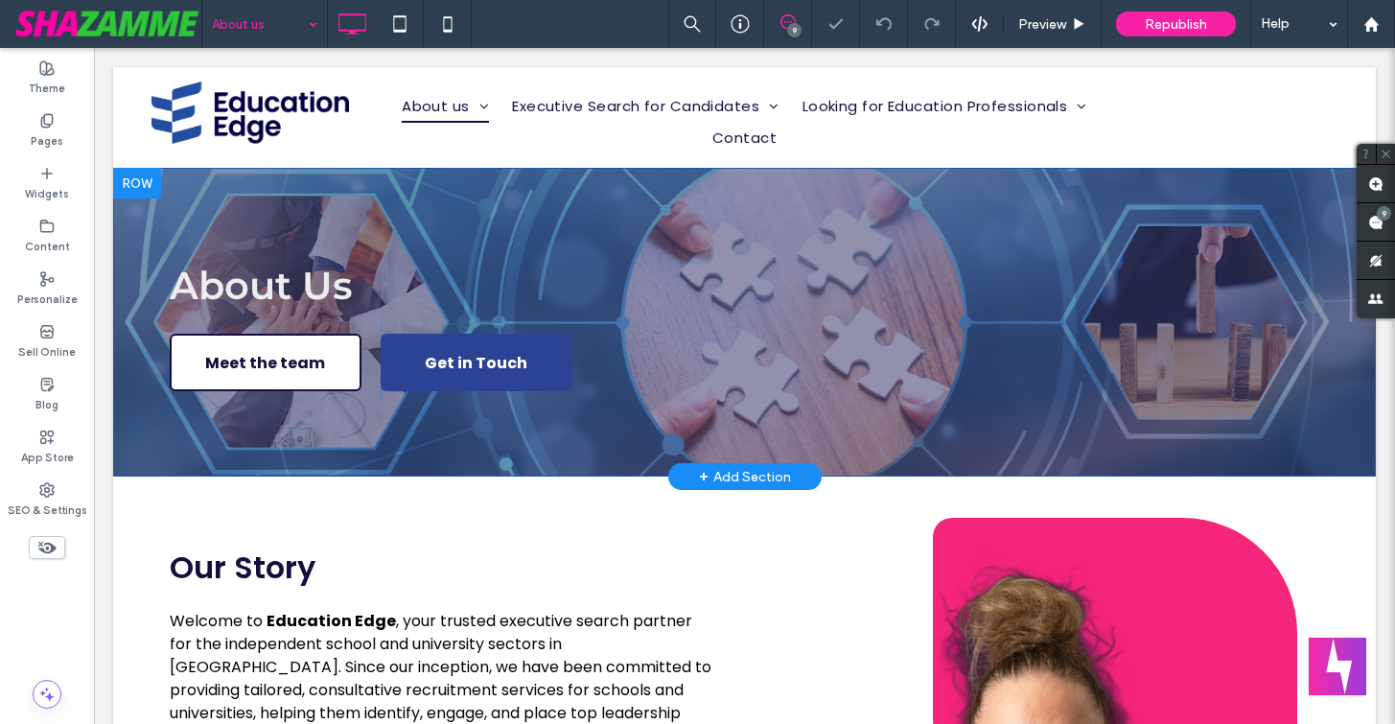
click at [269, 179] on section "About Us Meet the team Click To Paste Get in Touch Click To Paste Click To Past…" at bounding box center [744, 322] width 1263 height 309
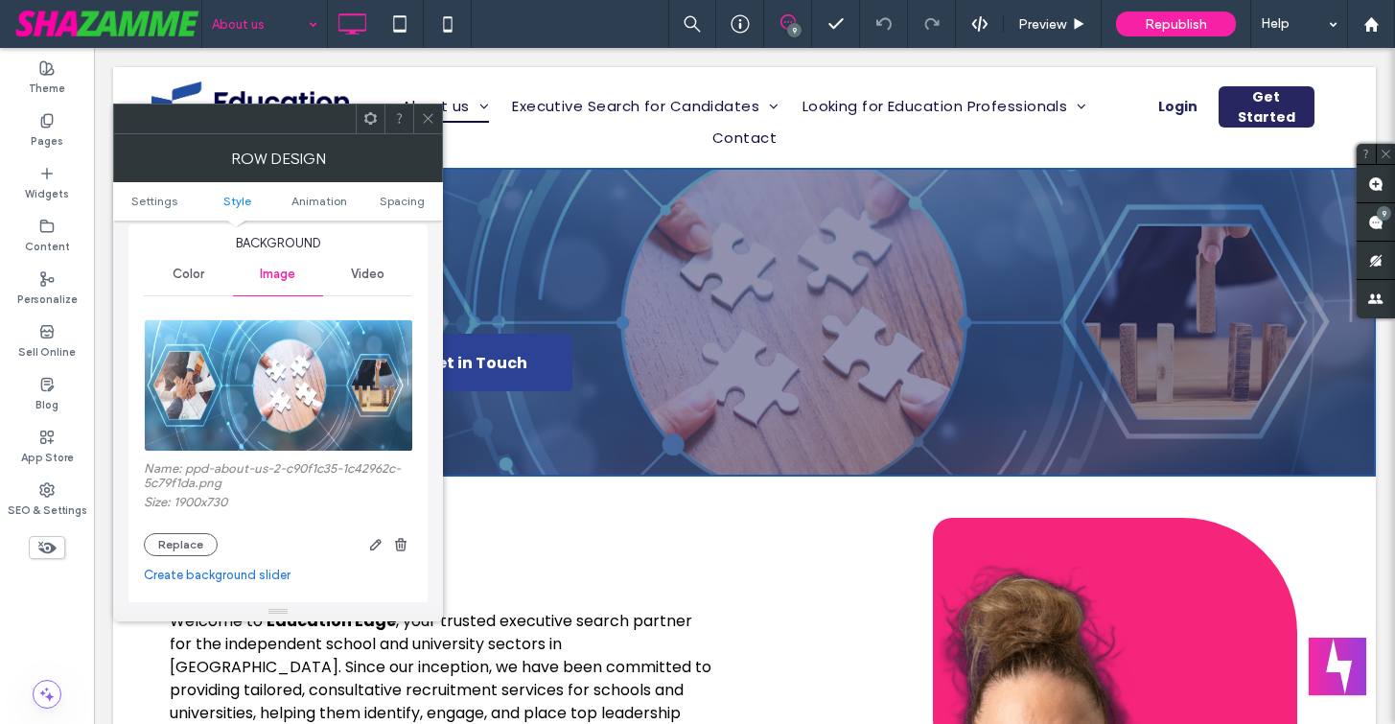
scroll to position [240, 0]
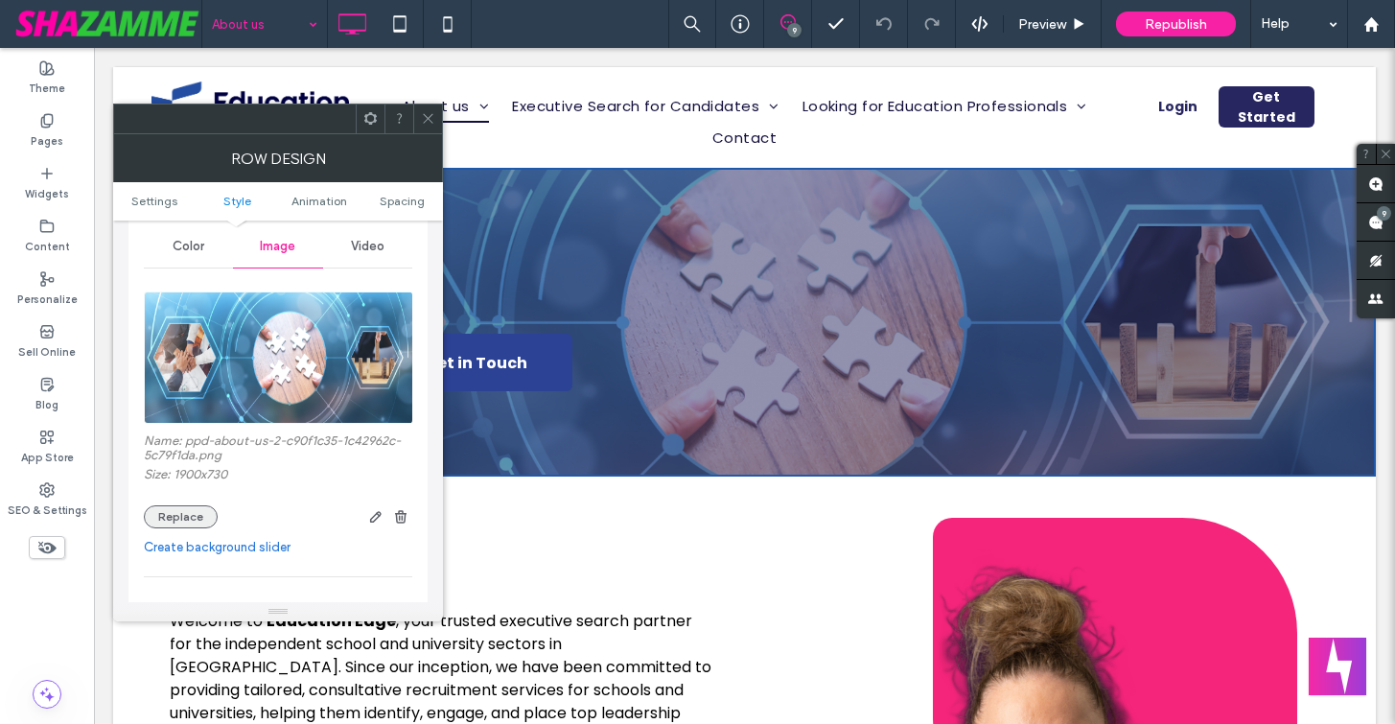
click at [164, 524] on button "Replace" at bounding box center [181, 516] width 74 height 23
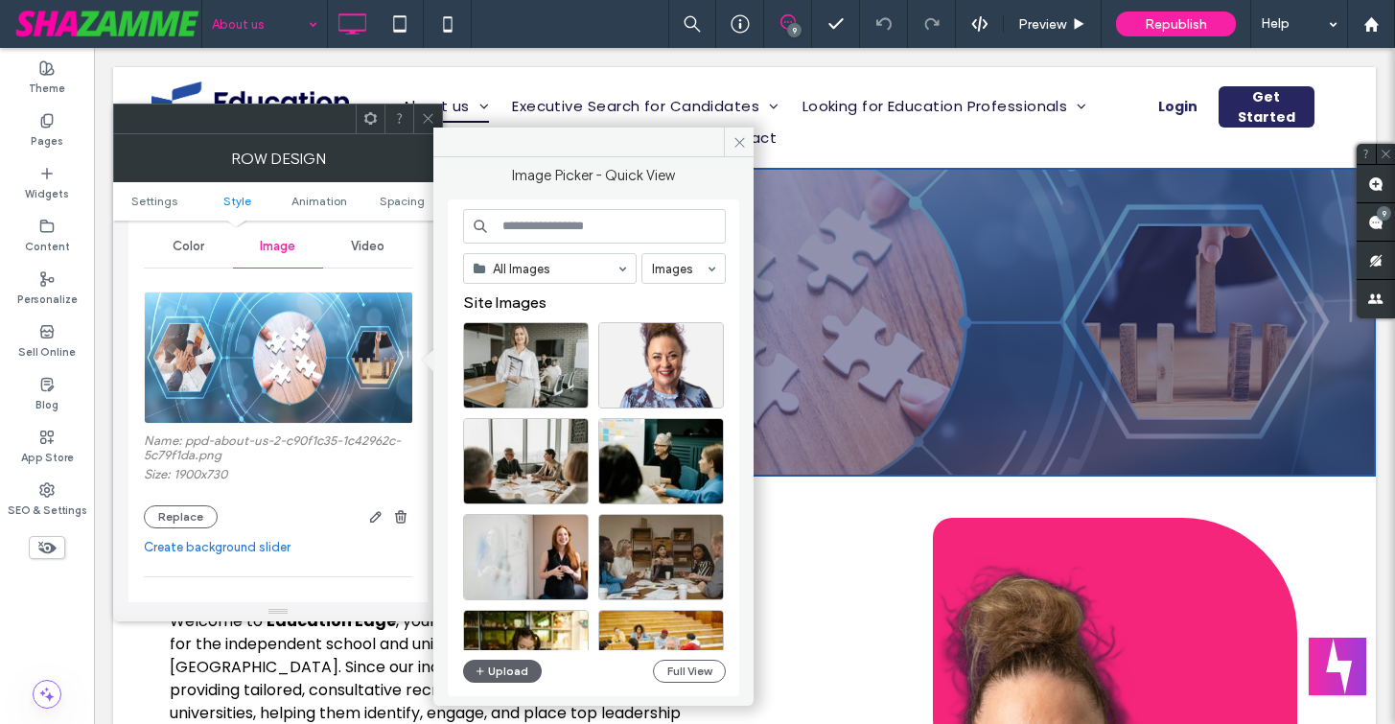
click at [543, 230] on input at bounding box center [594, 226] width 263 height 35
paste input "**********"
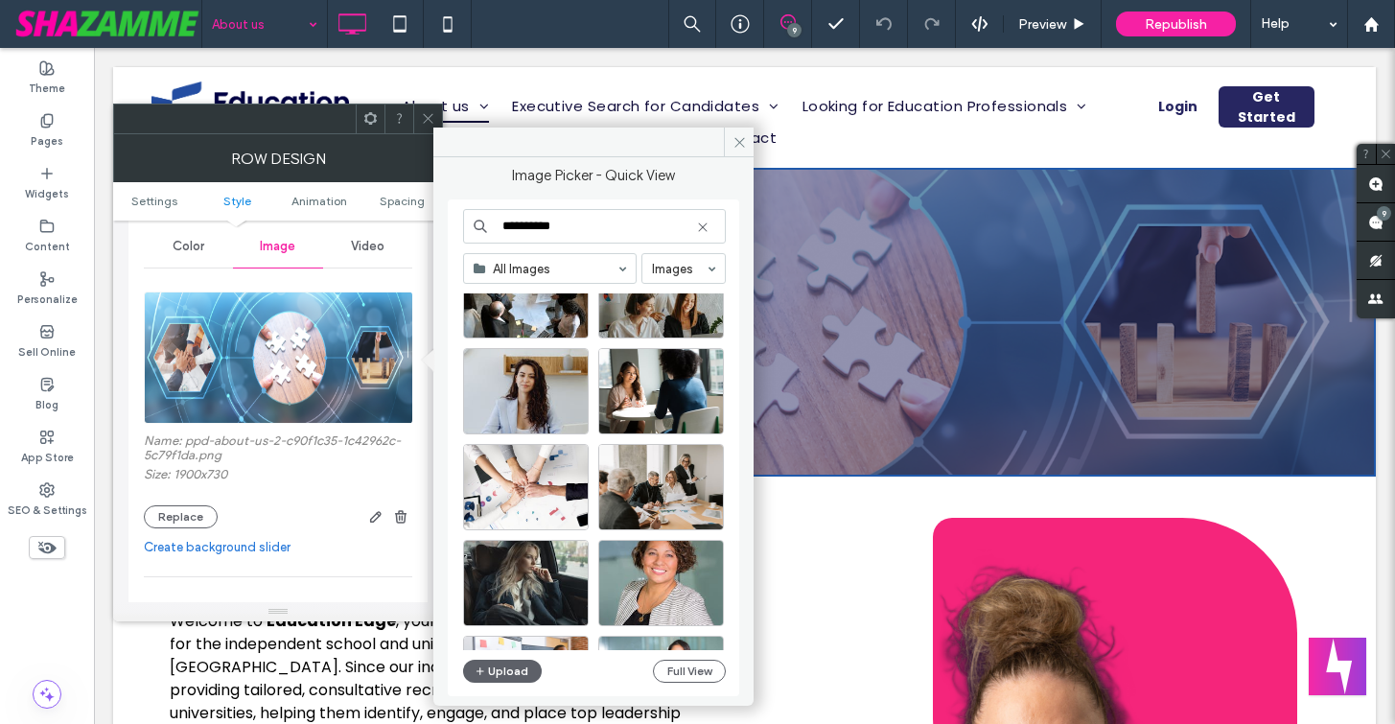
scroll to position [2422, 0]
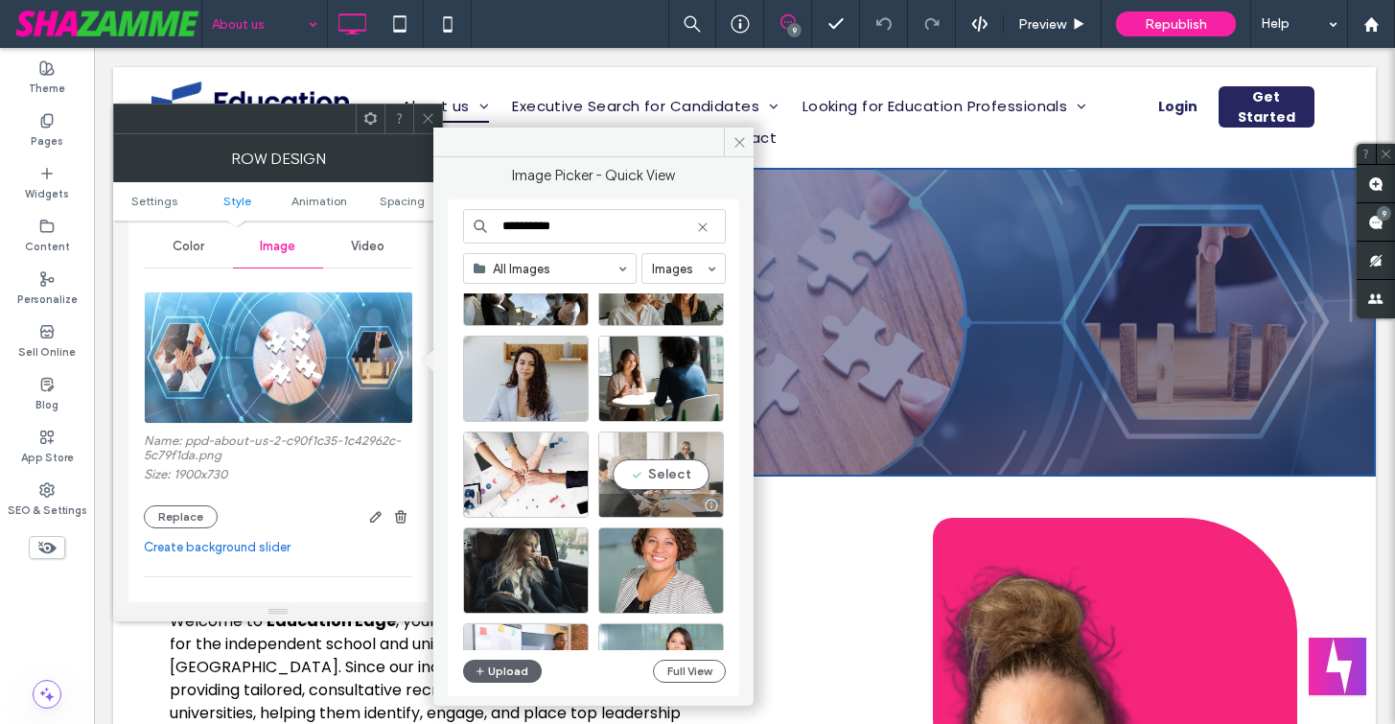
type input "**********"
click at [696, 472] on div "Select" at bounding box center [661, 474] width 126 height 86
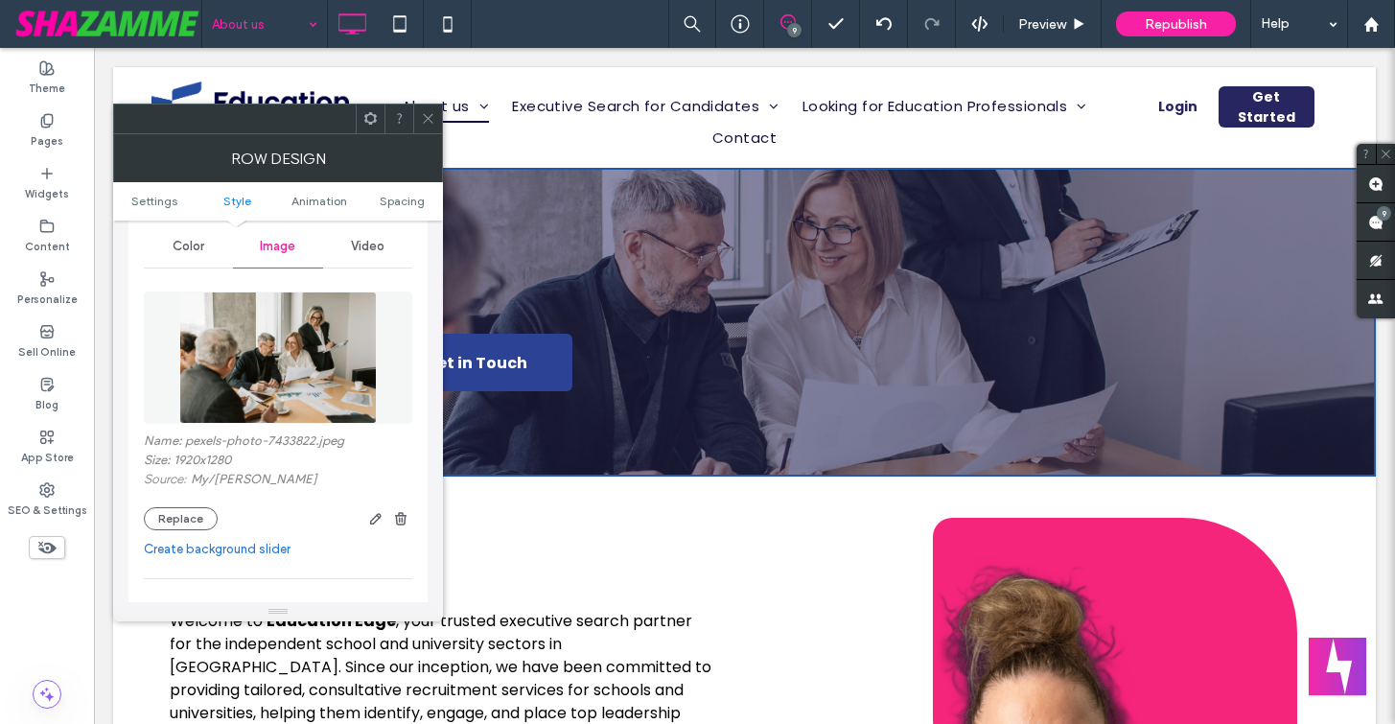
click at [425, 121] on use at bounding box center [428, 119] width 10 height 10
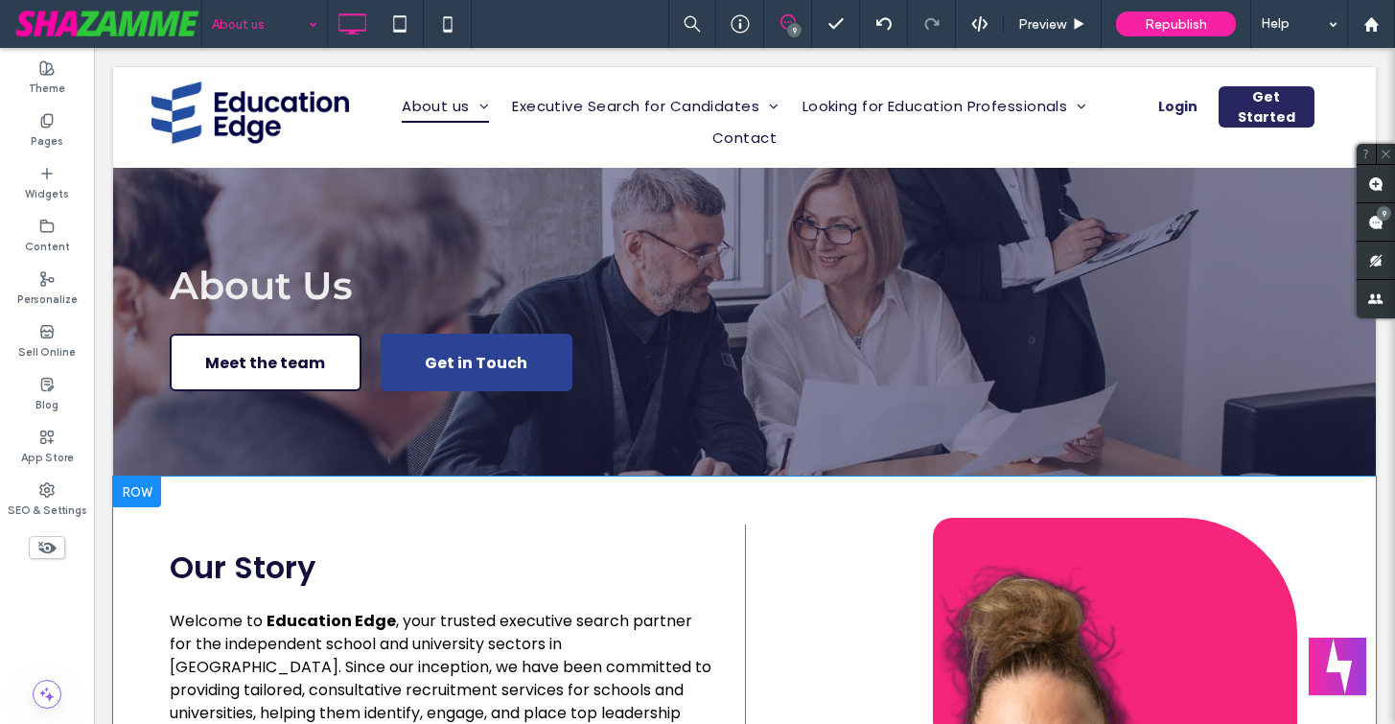
scroll to position [46, 0]
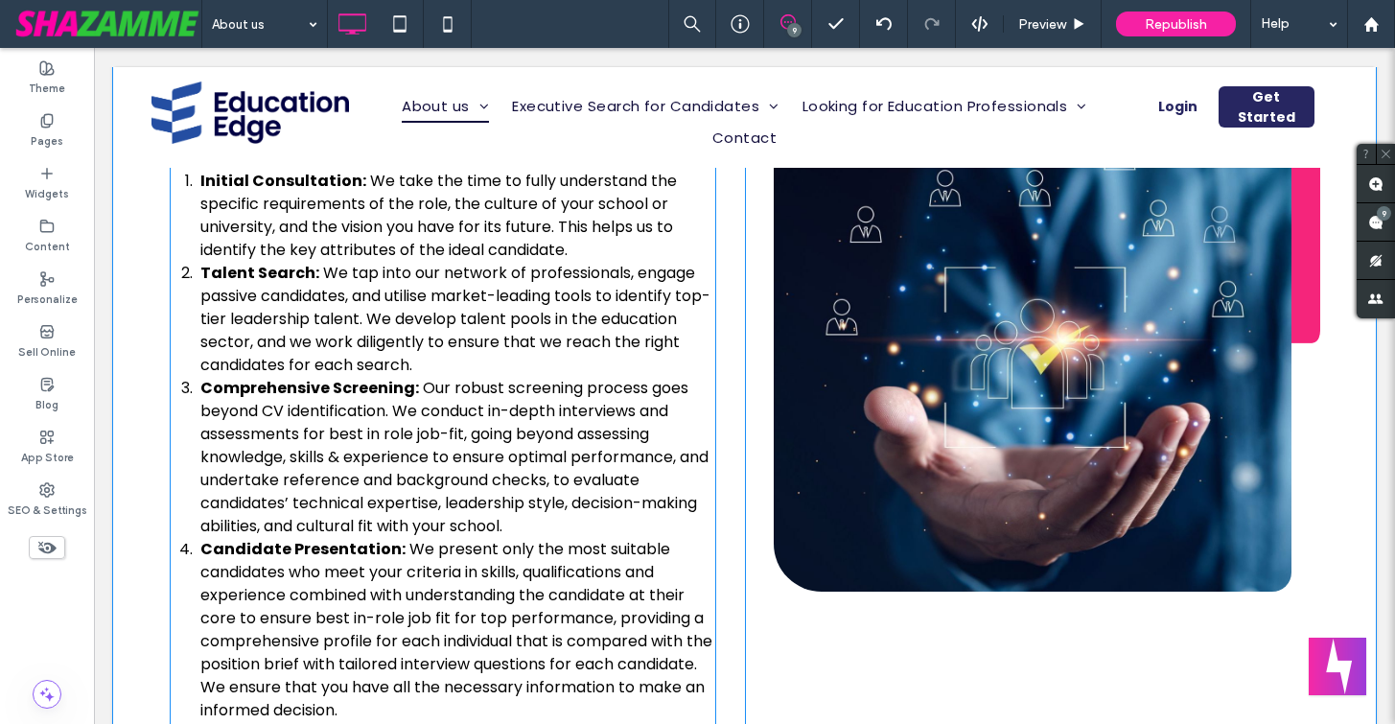
scroll to position [2051, 0]
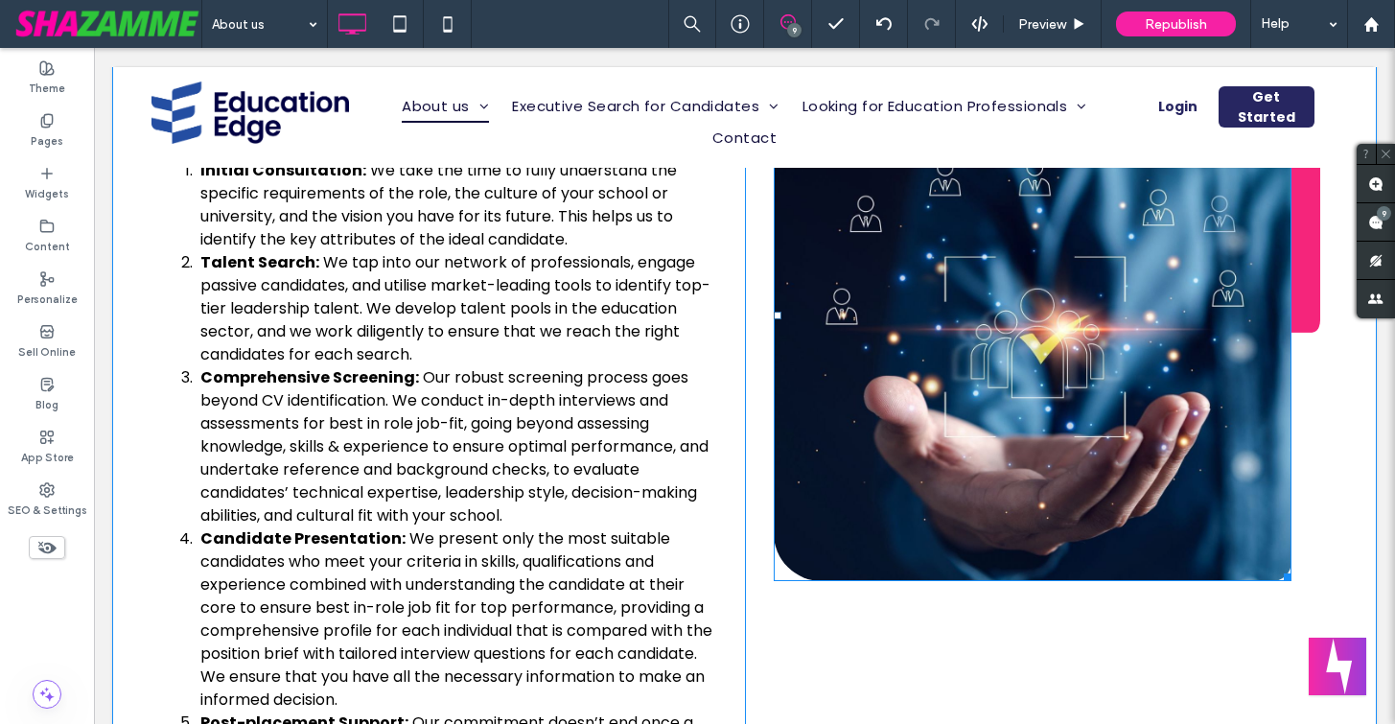
click at [872, 343] on img at bounding box center [1033, 315] width 518 height 532
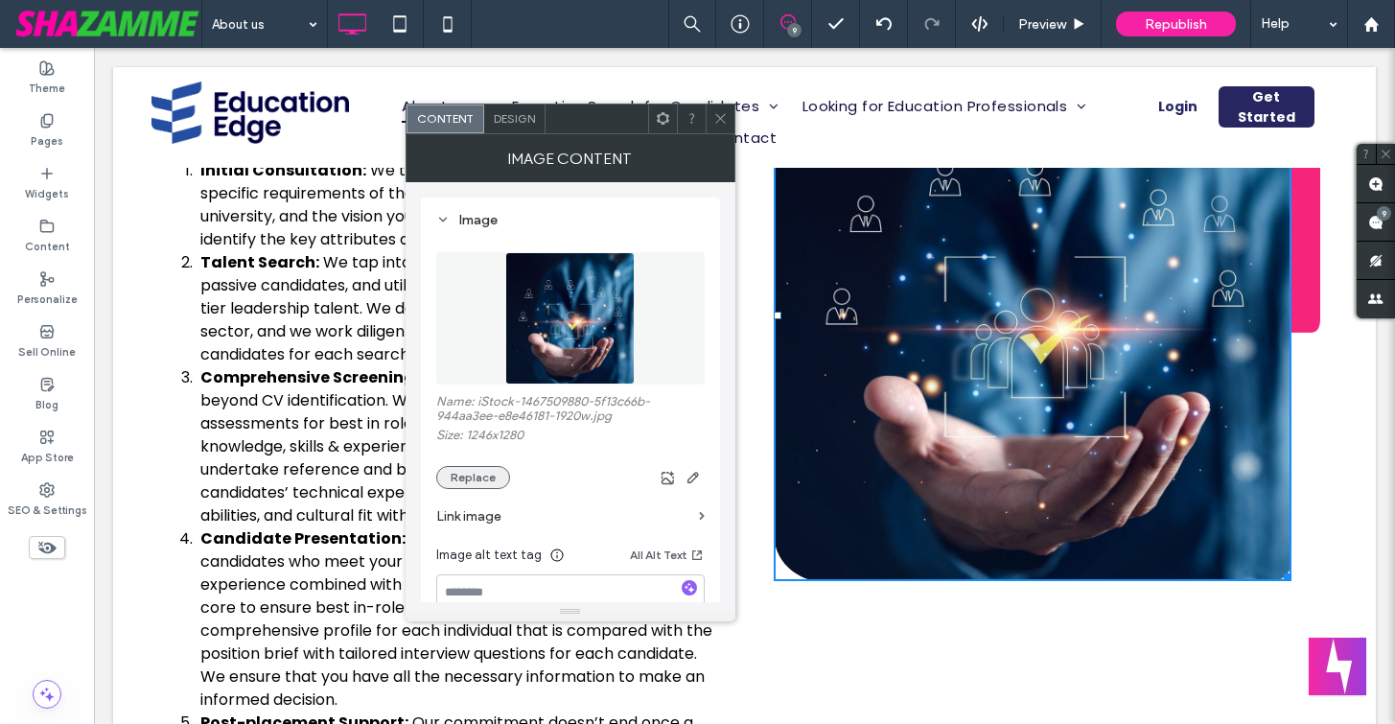
click at [466, 474] on button "Replace" at bounding box center [473, 477] width 74 height 23
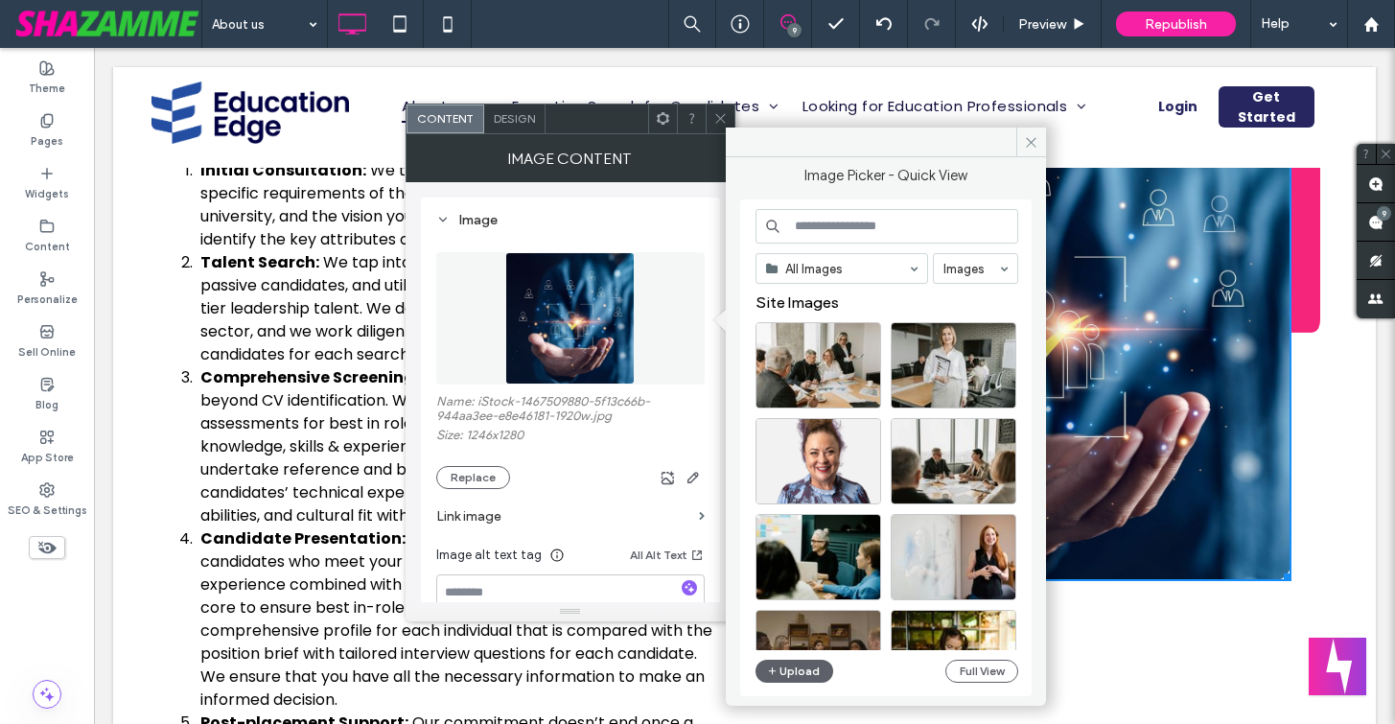
click at [802, 228] on input at bounding box center [886, 226] width 263 height 35
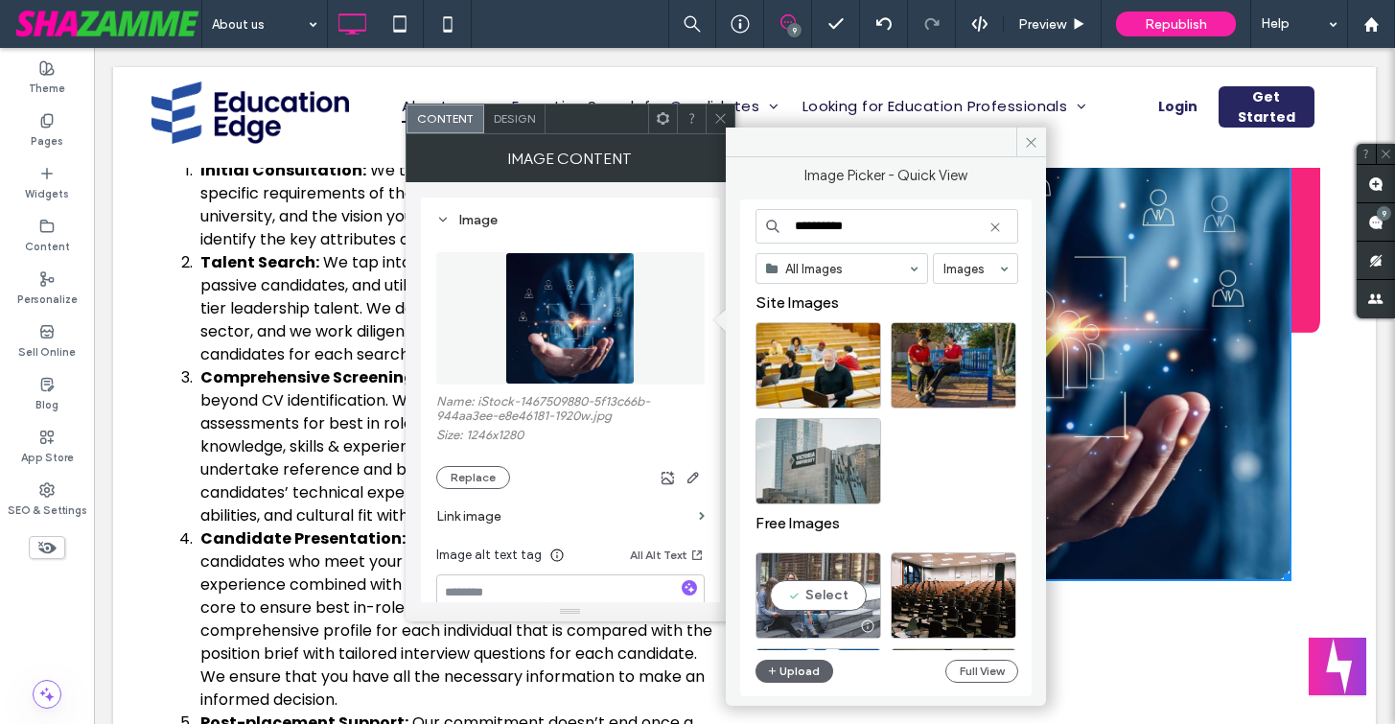
type input "**********"
click at [823, 598] on div "Select" at bounding box center [818, 595] width 126 height 86
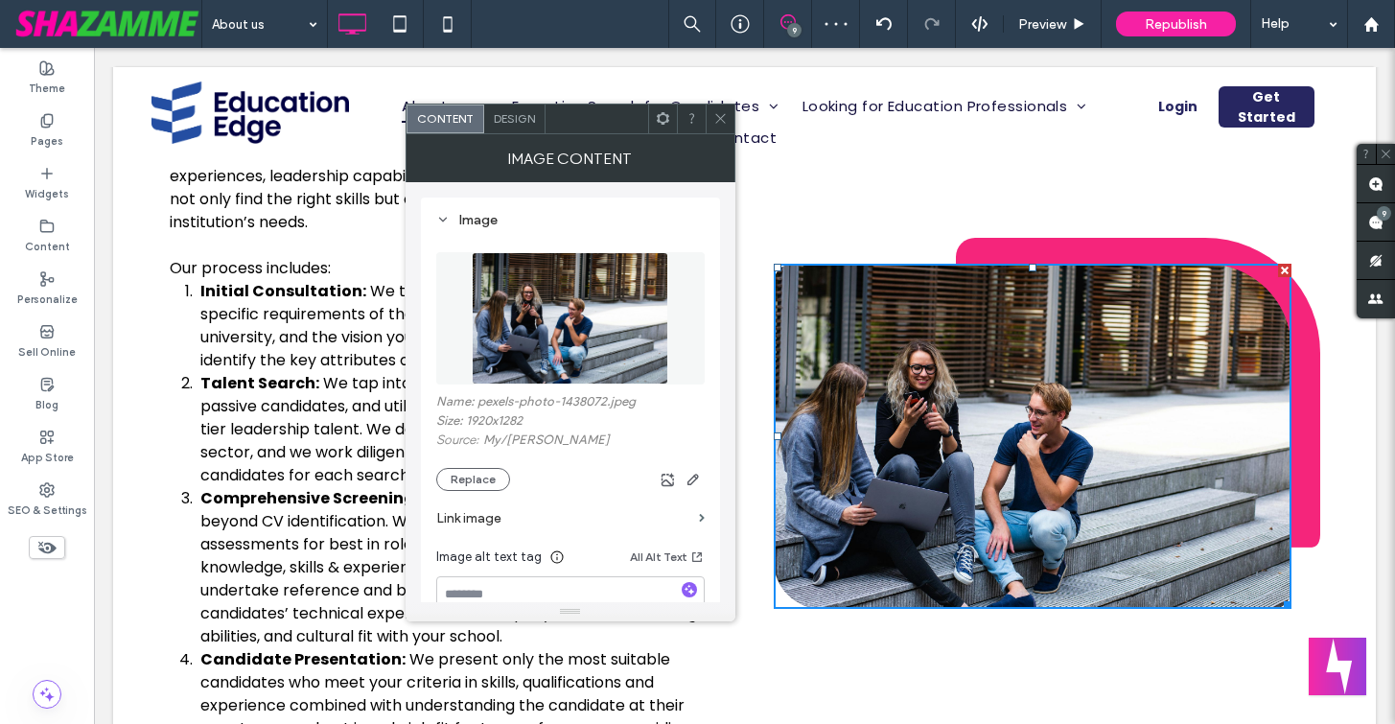
scroll to position [1947, 0]
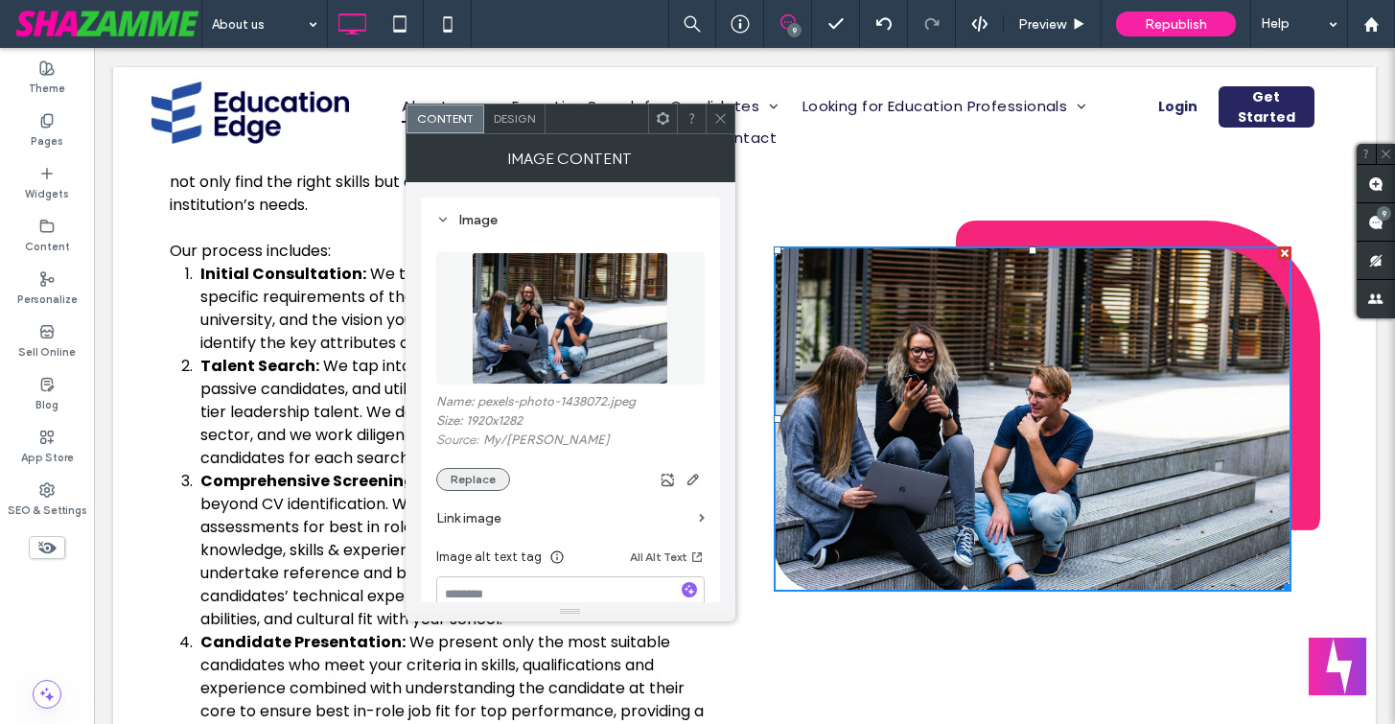
click at [475, 484] on button "Replace" at bounding box center [473, 479] width 74 height 23
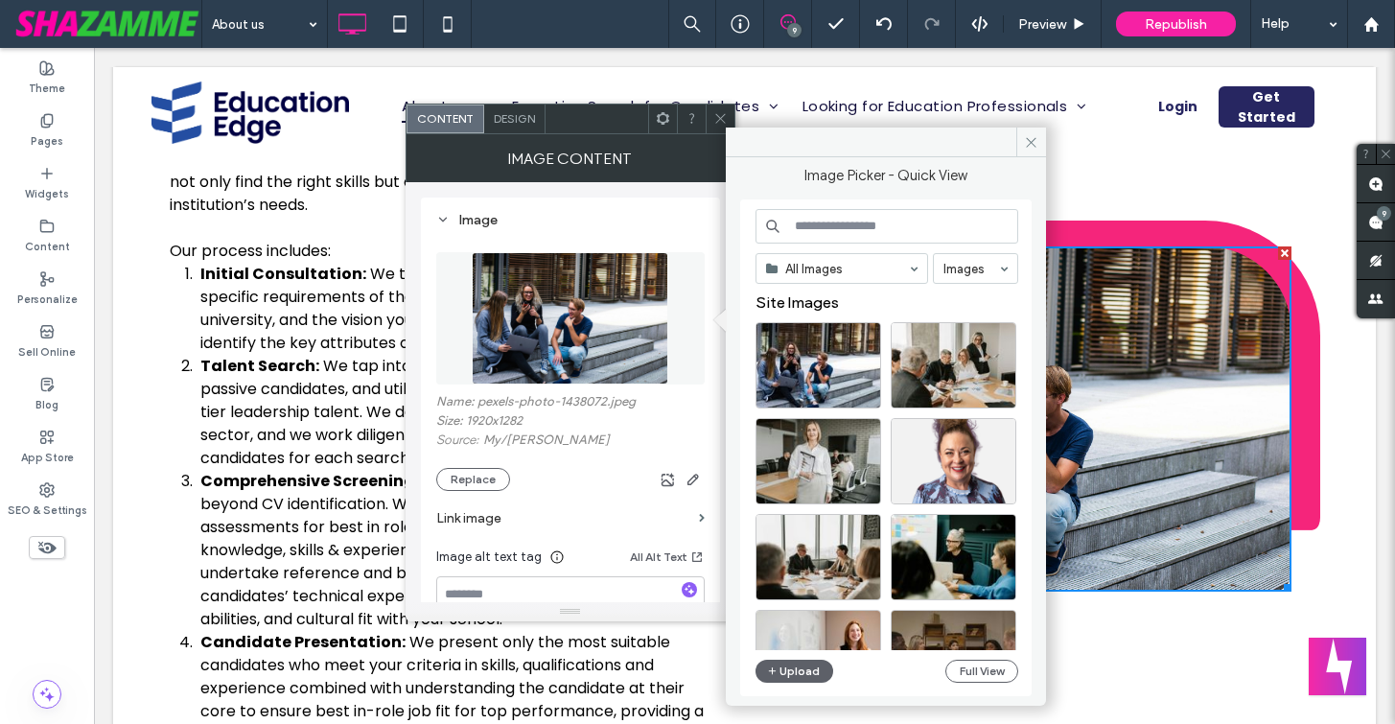
click at [821, 230] on input at bounding box center [886, 226] width 263 height 35
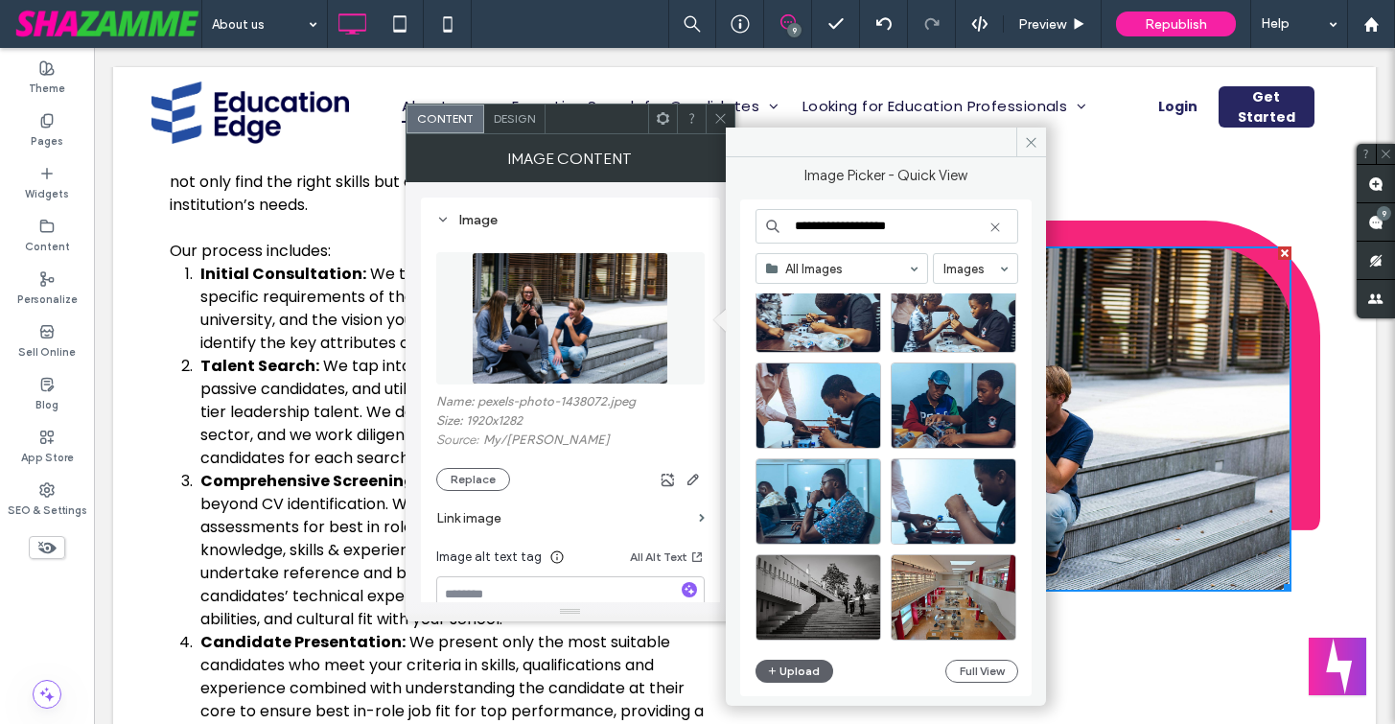
scroll to position [3904, 0]
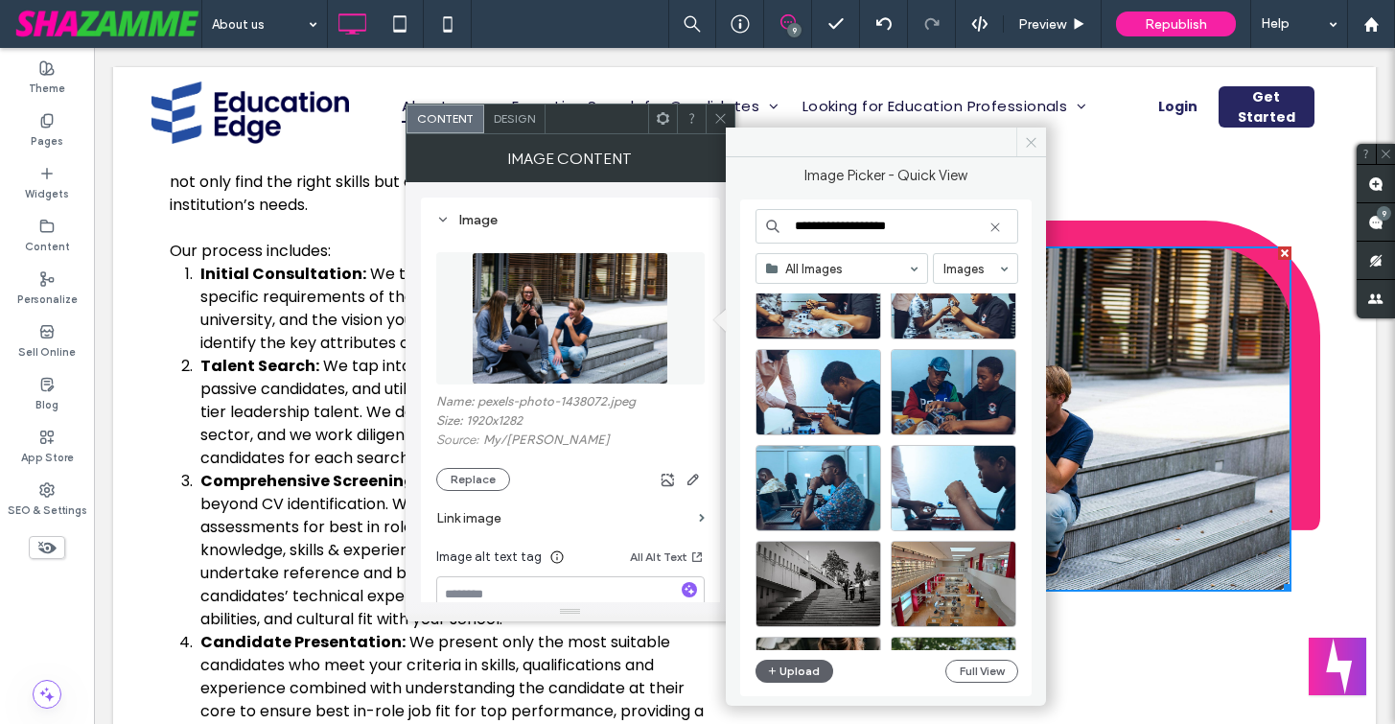
type input "**********"
click at [1029, 140] on use at bounding box center [1031, 142] width 10 height 10
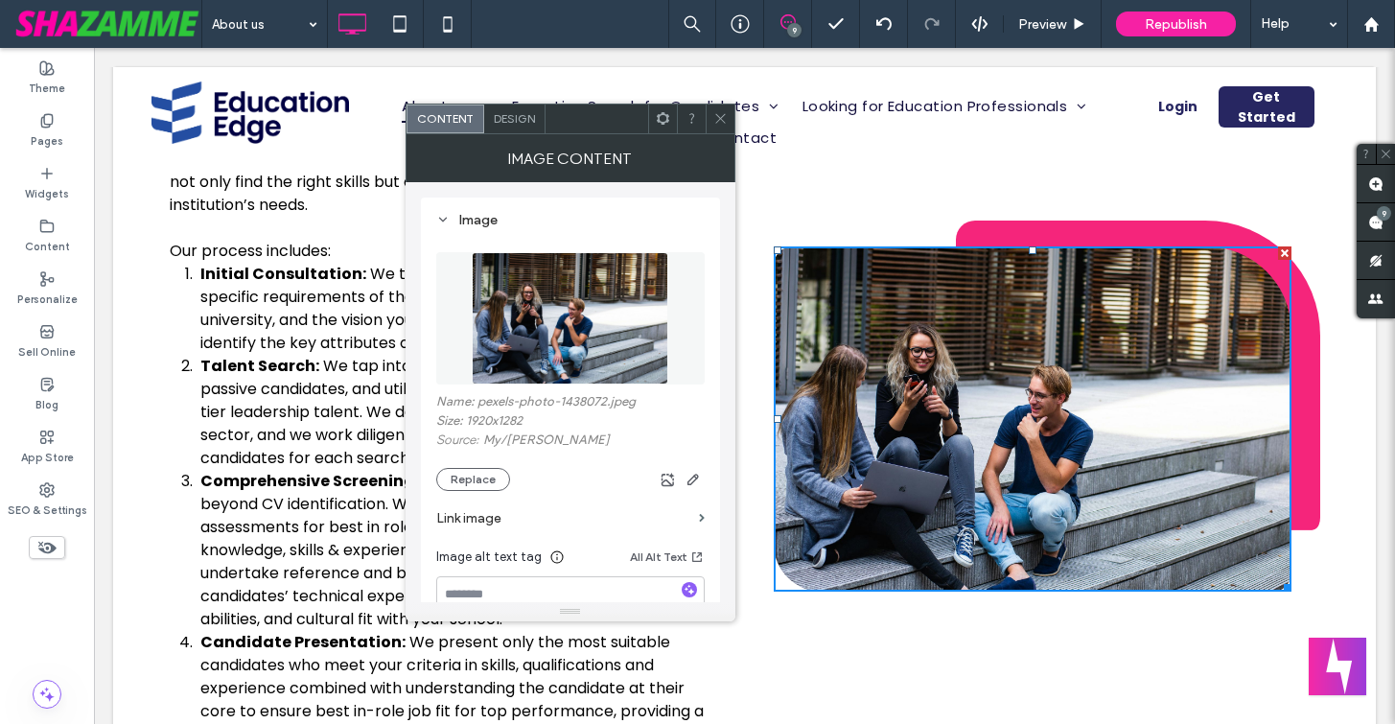
click at [722, 123] on icon at bounding box center [720, 118] width 14 height 14
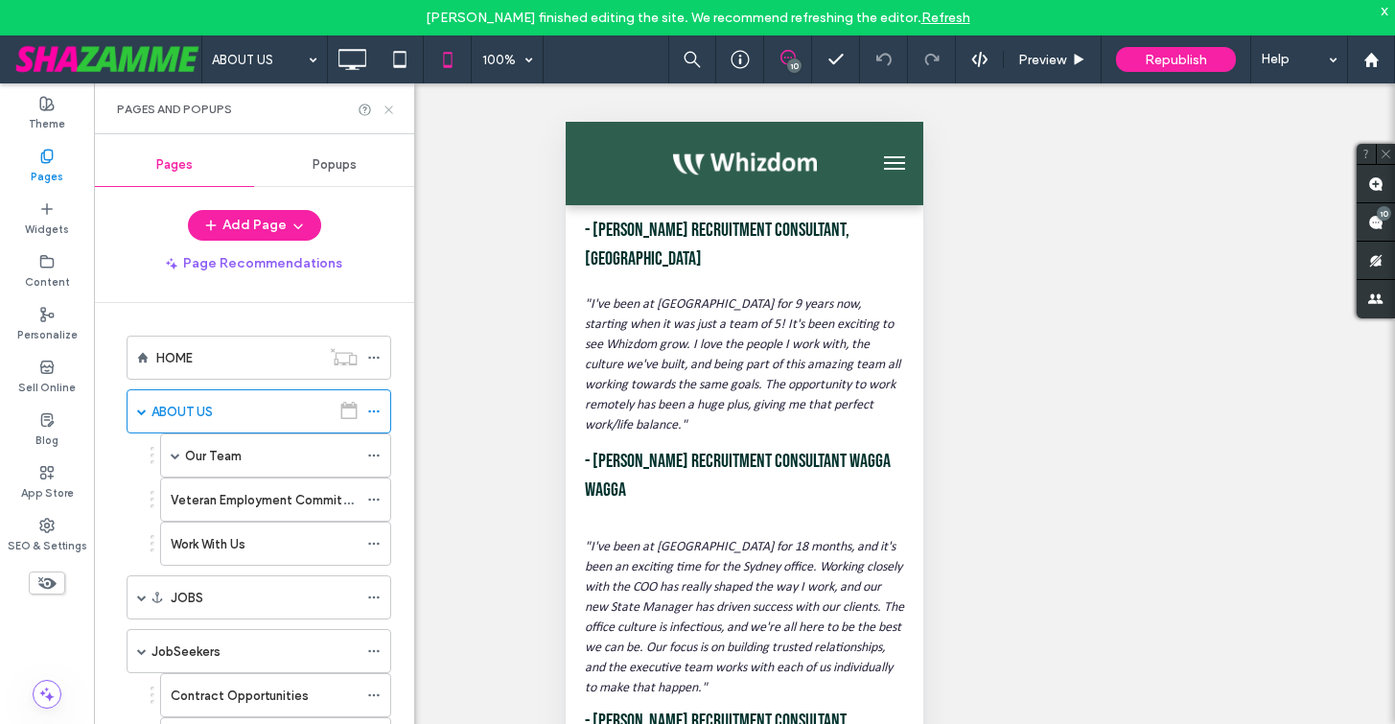
click at [387, 107] on use at bounding box center [388, 109] width 8 height 8
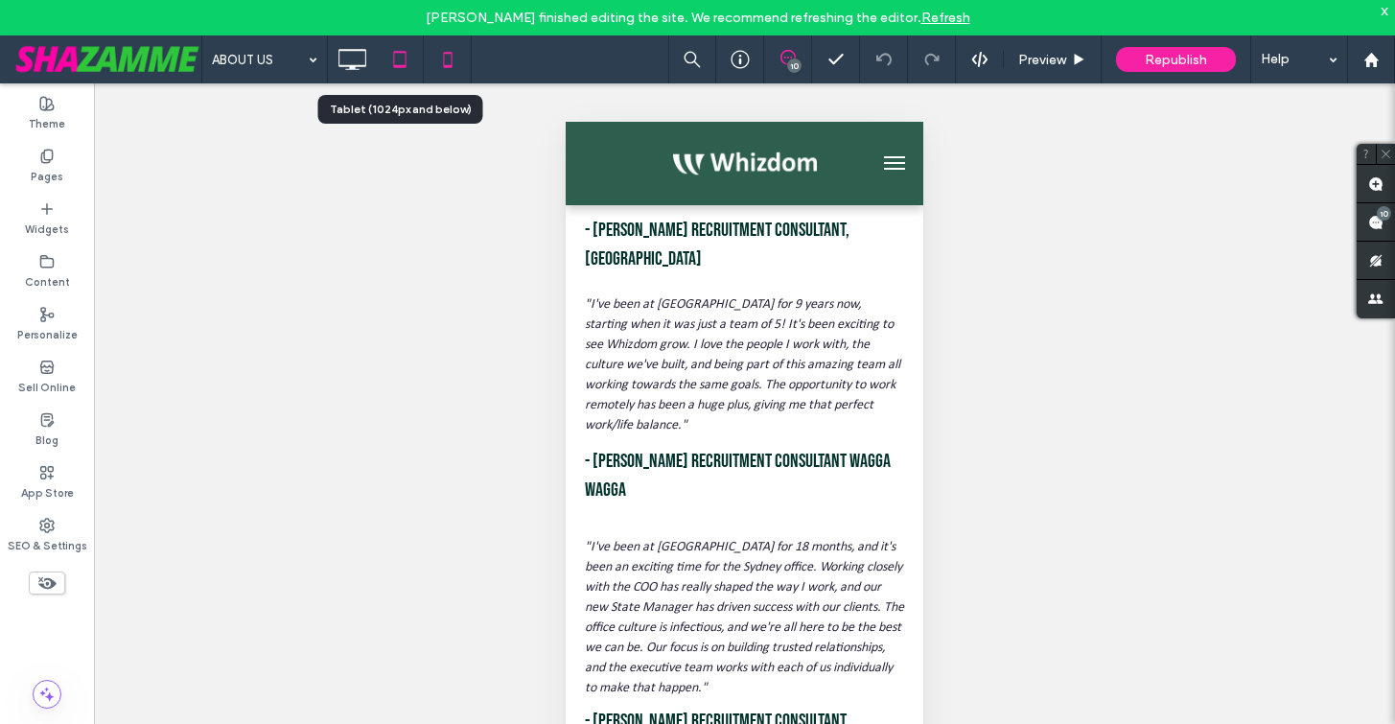
click at [398, 63] on icon at bounding box center [400, 59] width 38 height 38
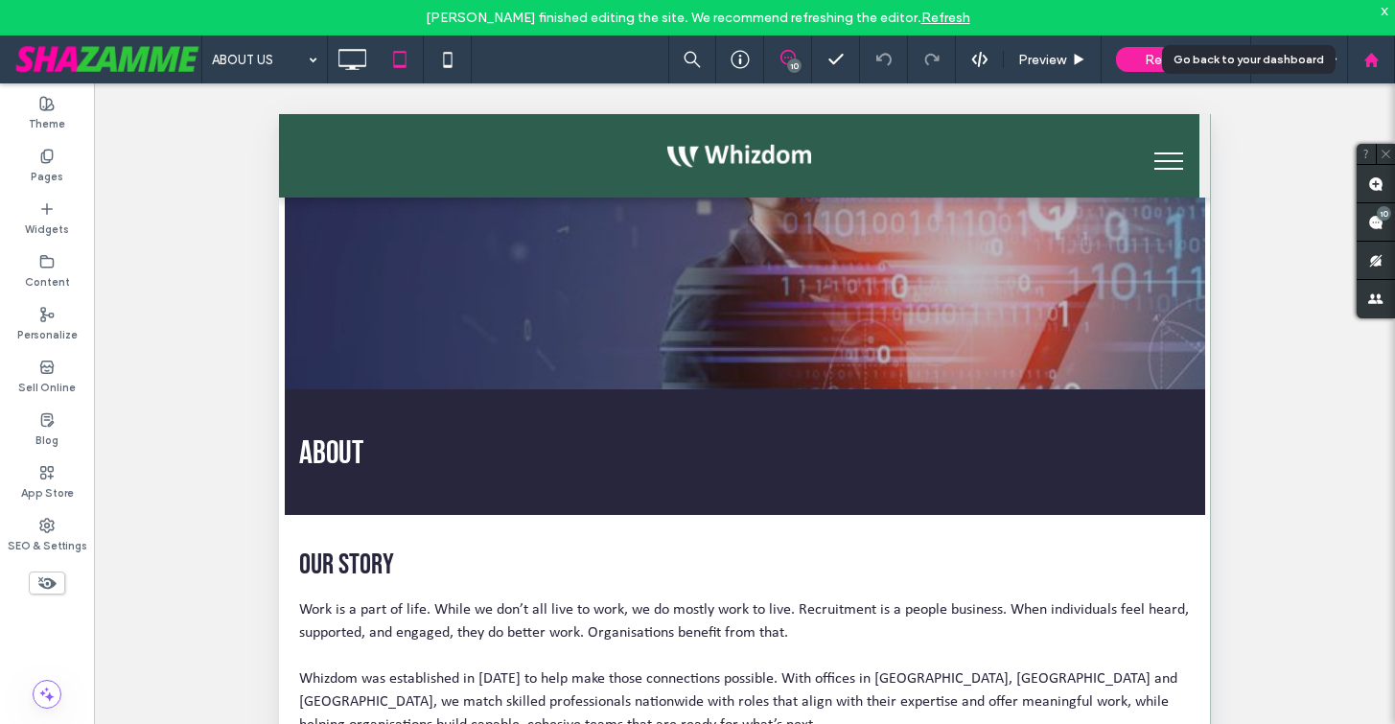
click at [1368, 61] on use at bounding box center [1370, 59] width 14 height 14
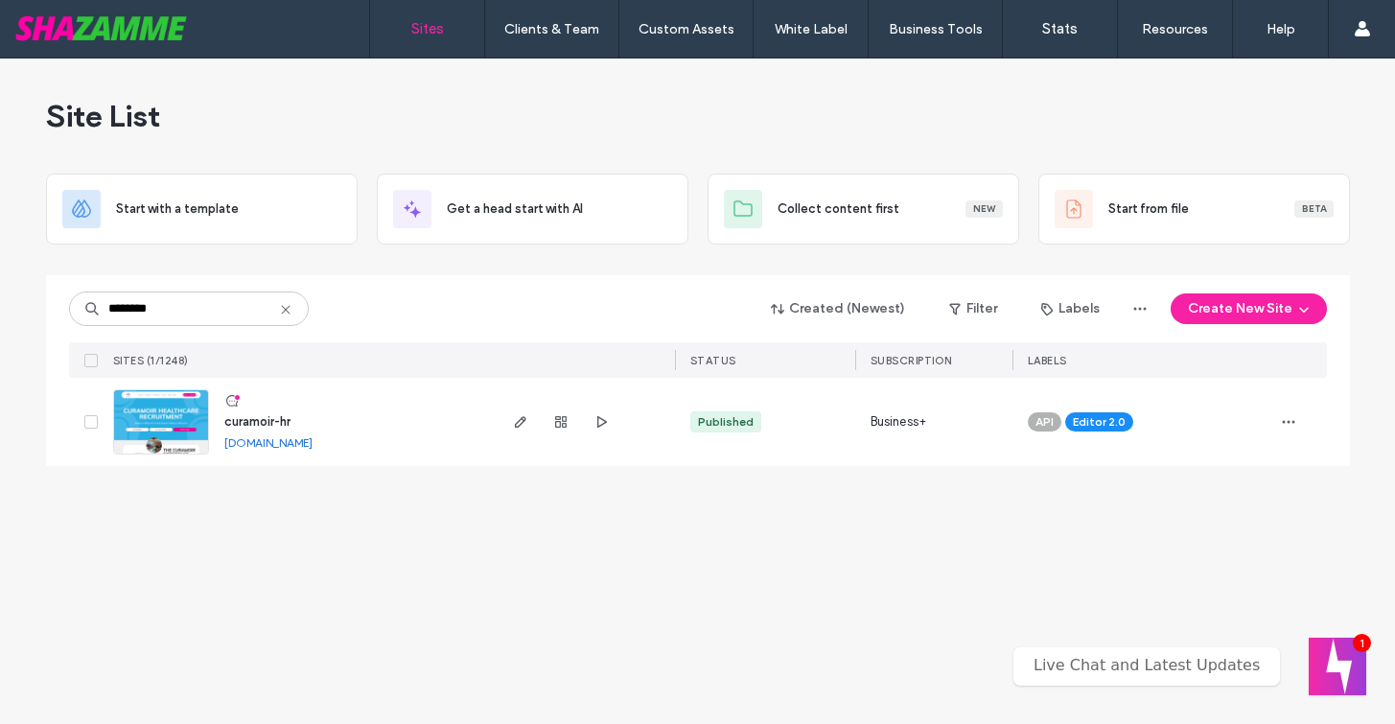
type input "********"
click at [244, 423] on span "curamoir-hr" at bounding box center [257, 421] width 66 height 14
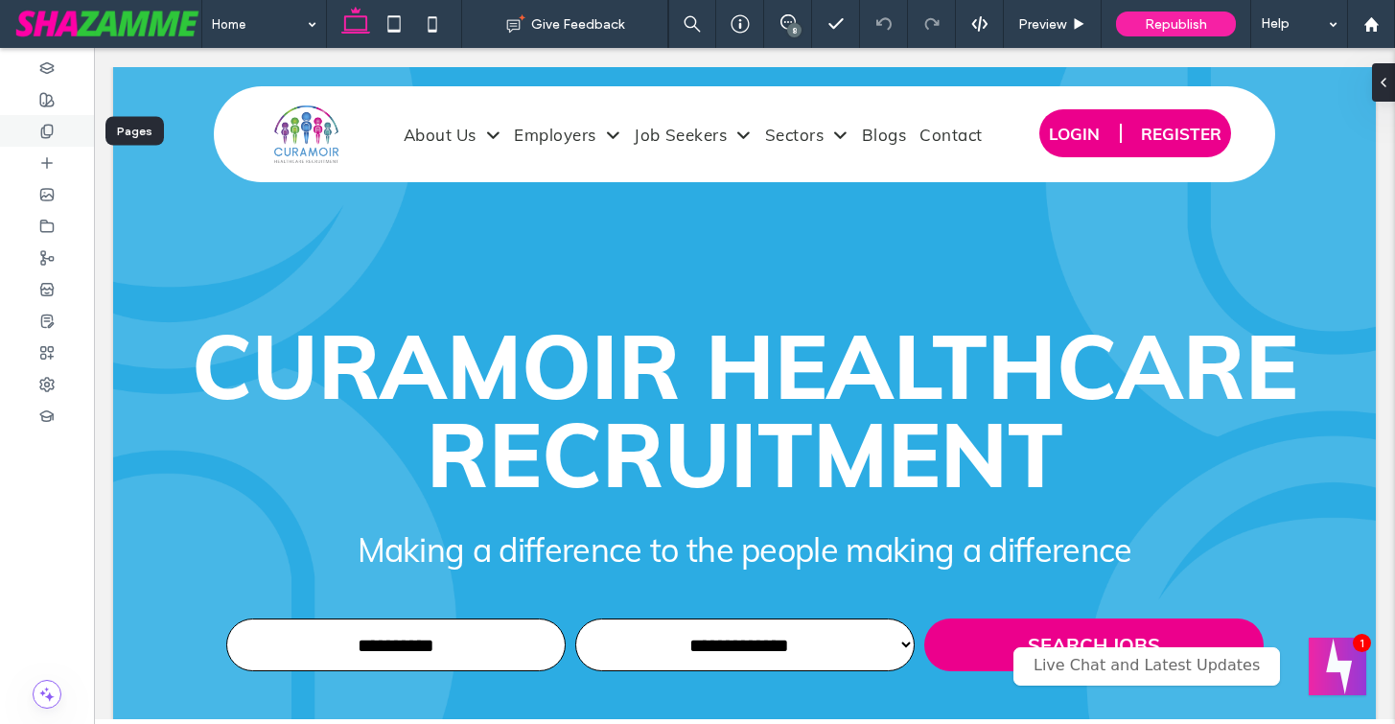
click at [52, 128] on use at bounding box center [46, 131] width 11 height 12
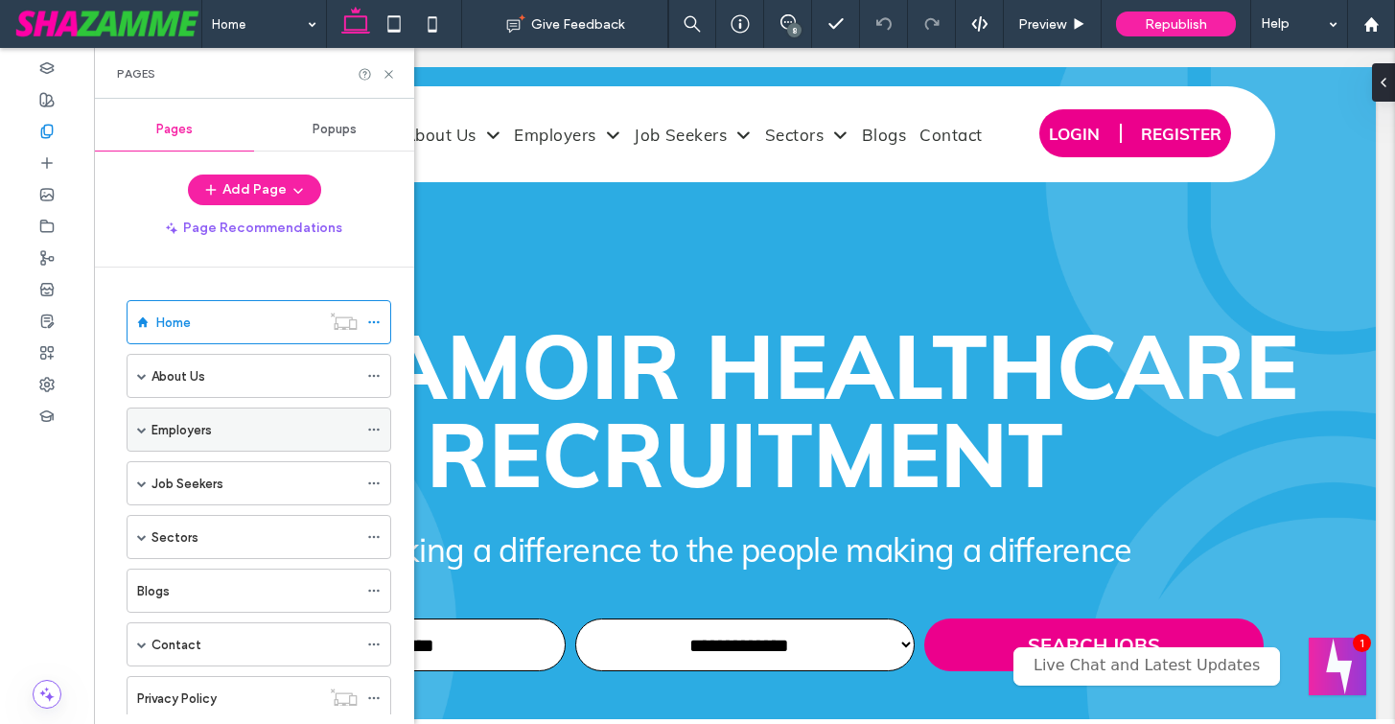
click at [140, 425] on span at bounding box center [142, 430] width 10 height 10
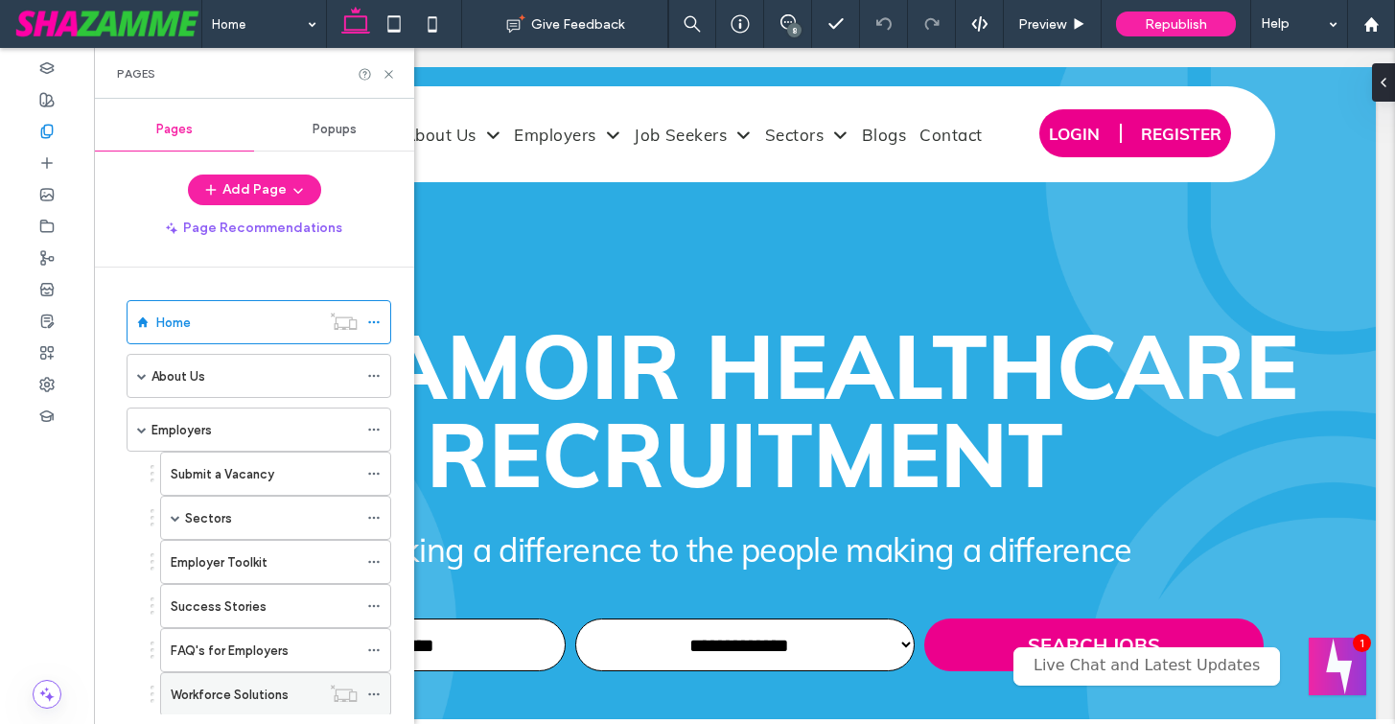
click at [264, 701] on label "Workforce Solutions" at bounding box center [230, 695] width 118 height 34
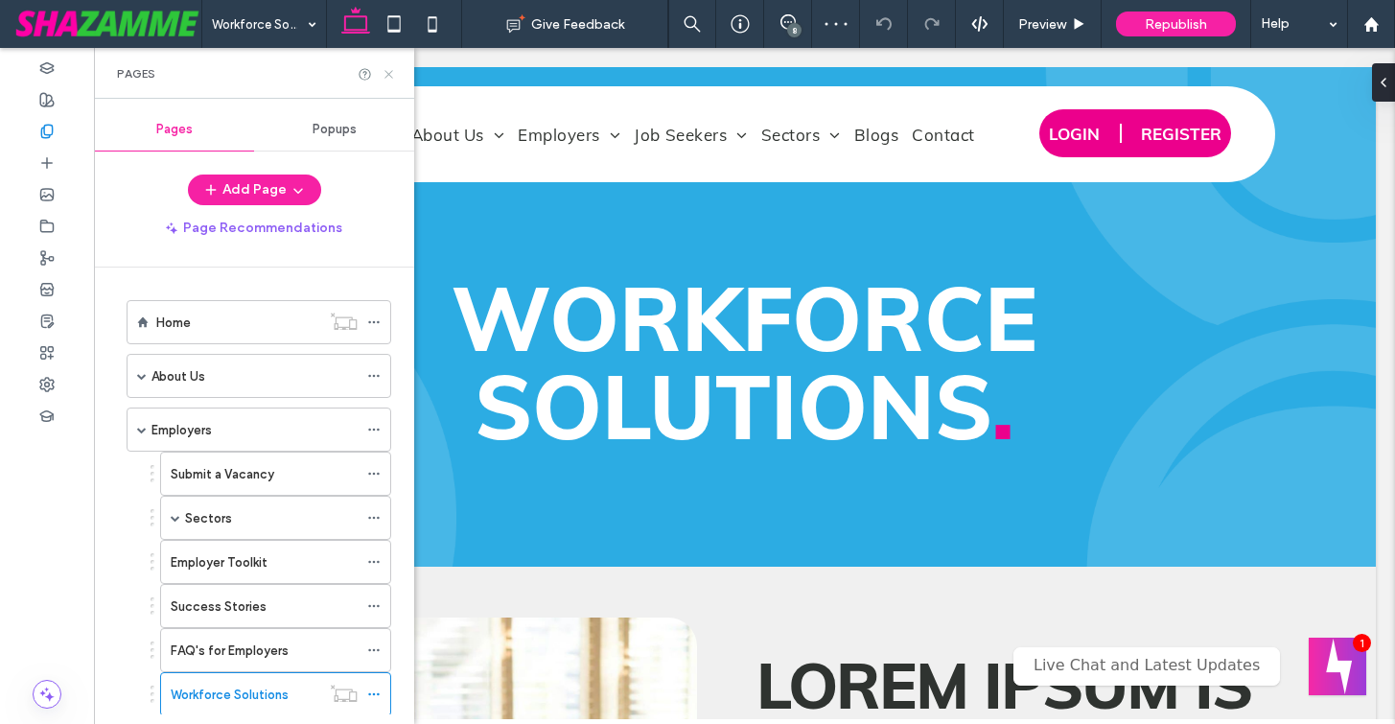
click at [386, 73] on icon at bounding box center [389, 74] width 14 height 14
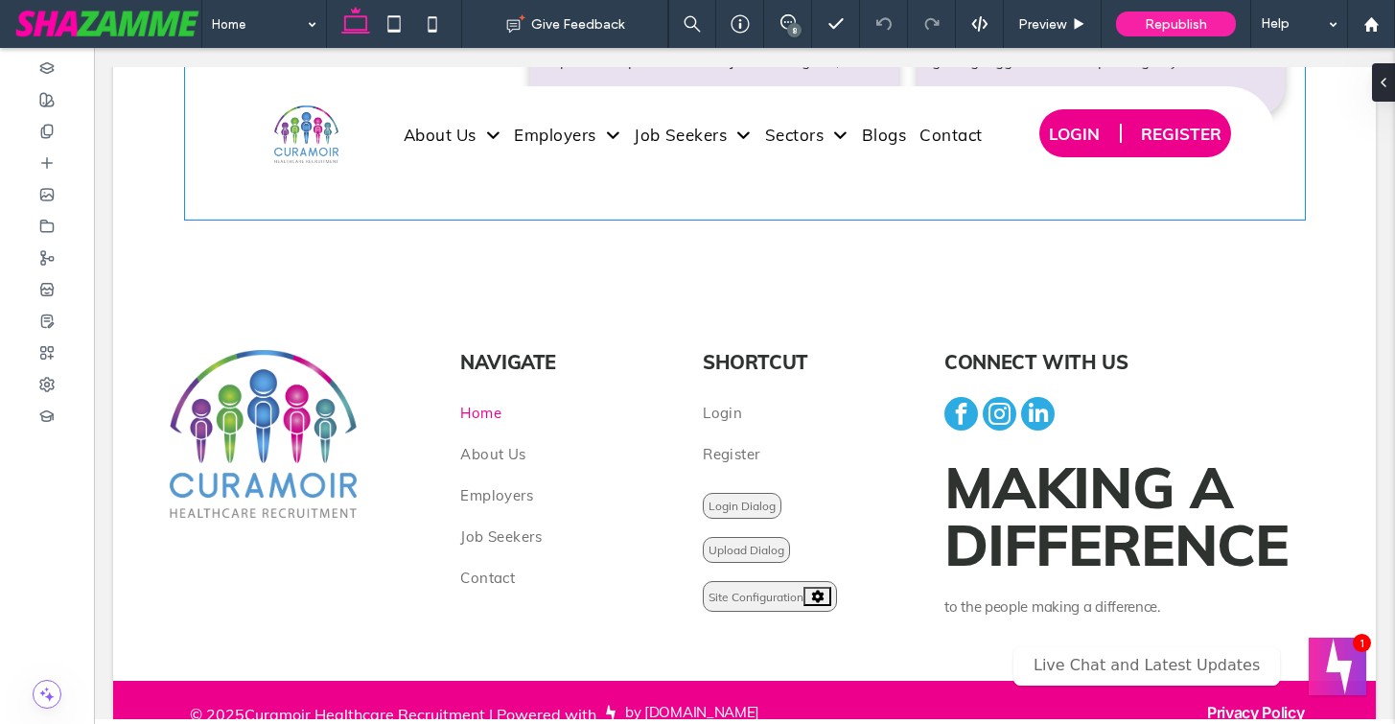
scroll to position [5266, 0]
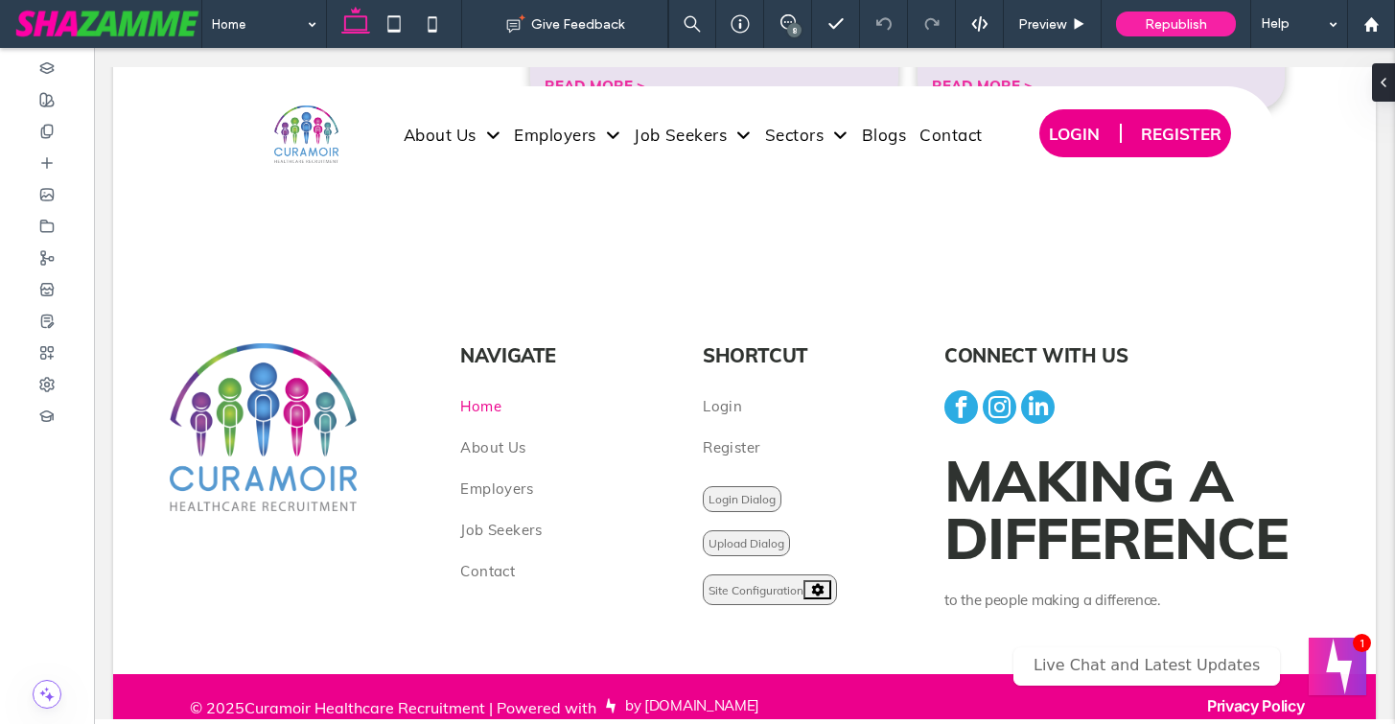
click at [248, 18] on input at bounding box center [259, 24] width 95 height 48
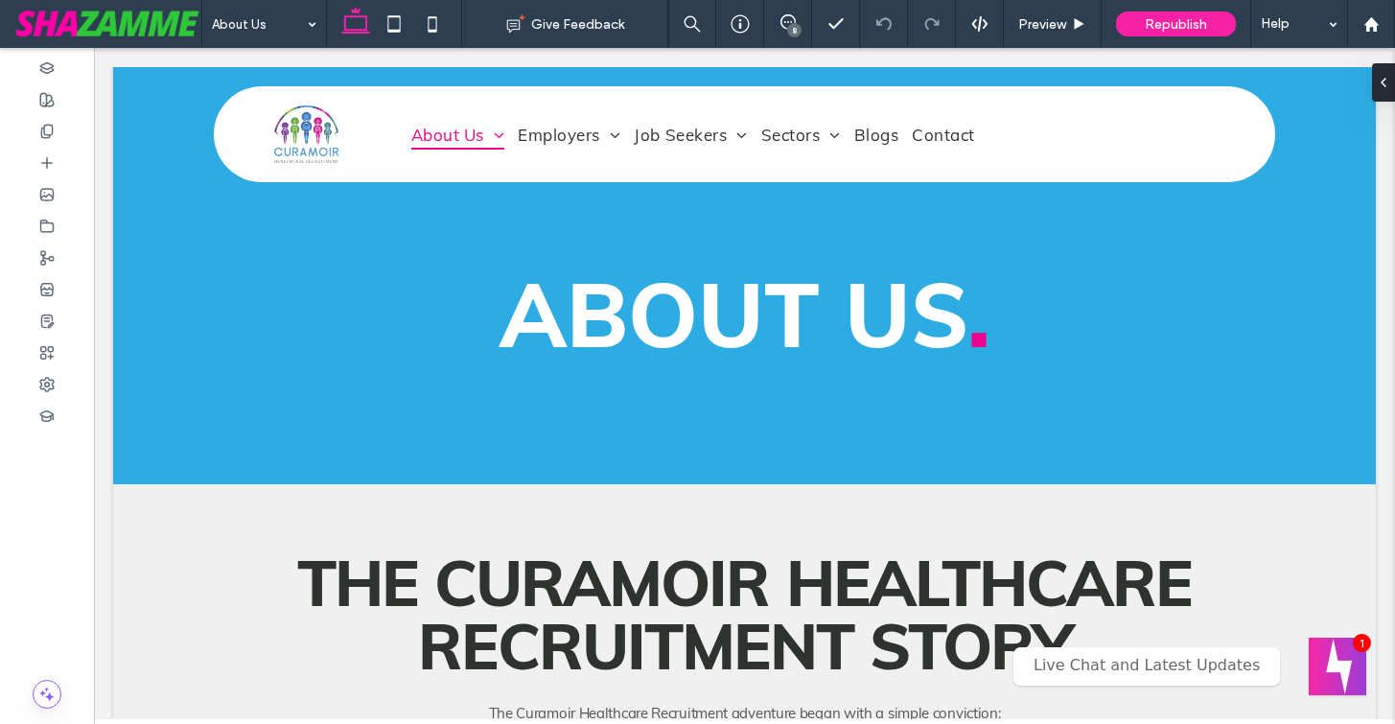
scroll to position [0, 0]
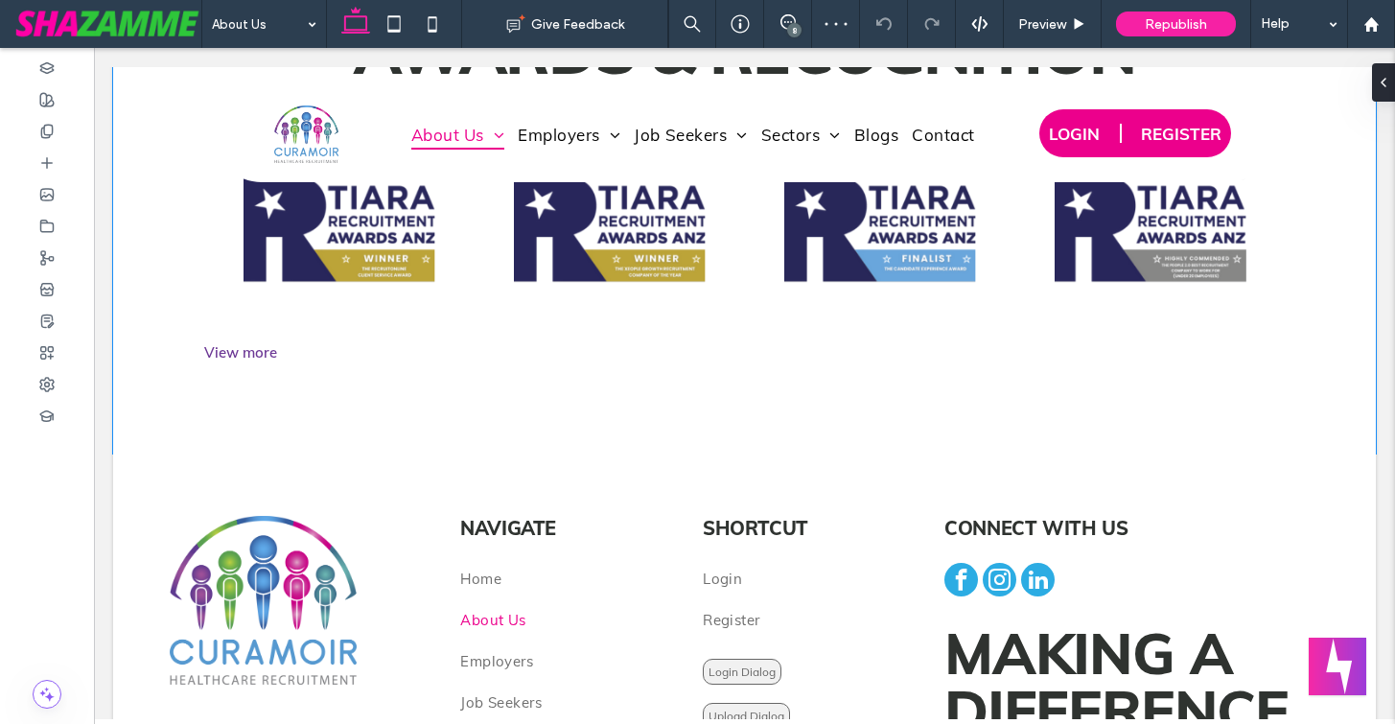
scroll to position [1428, 0]
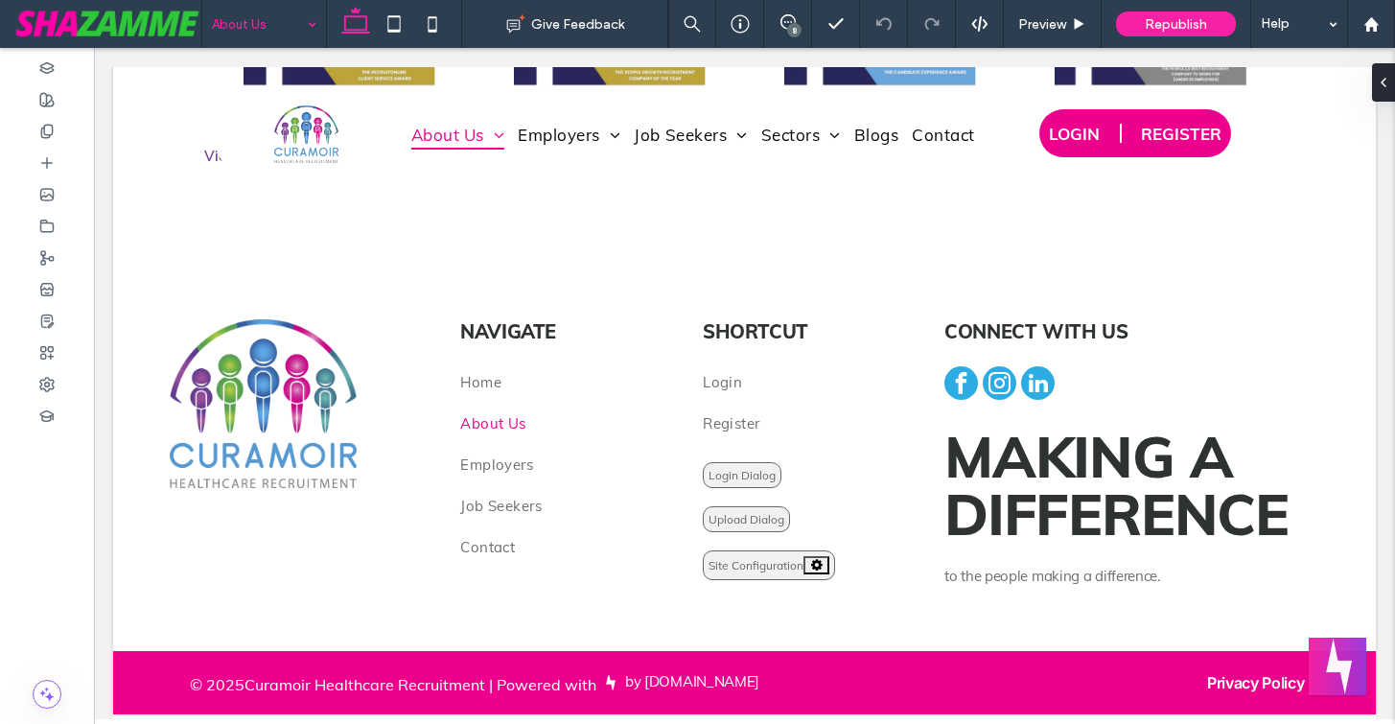
click at [226, 16] on input at bounding box center [259, 24] width 95 height 48
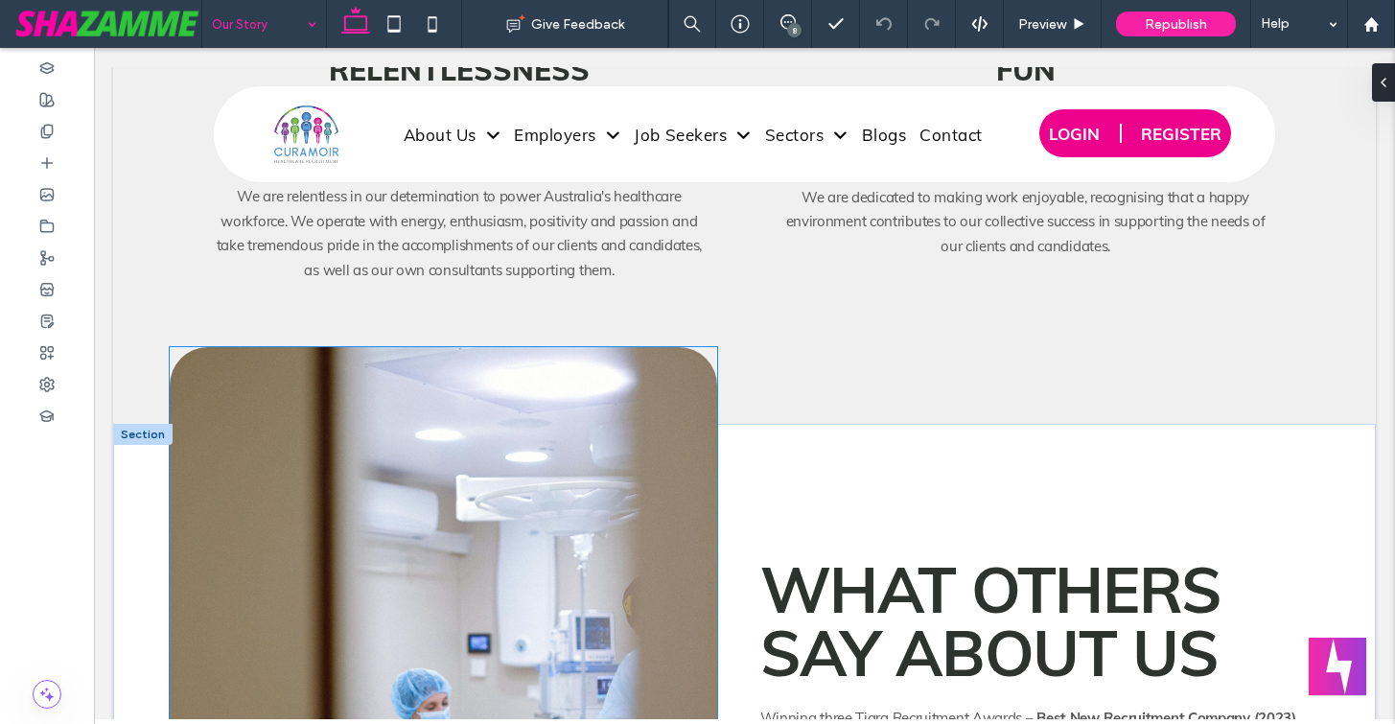
click at [405, 453] on img at bounding box center [444, 667] width 548 height 640
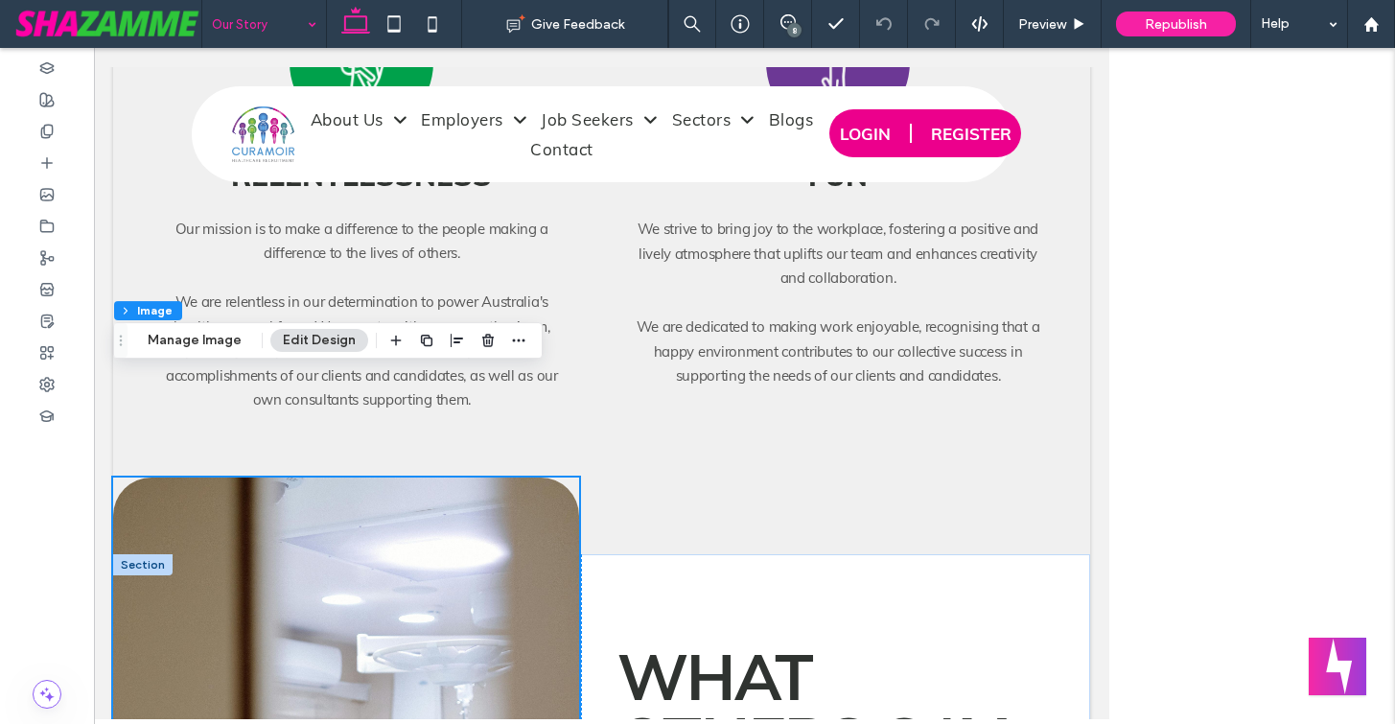
scroll to position [2673, 0]
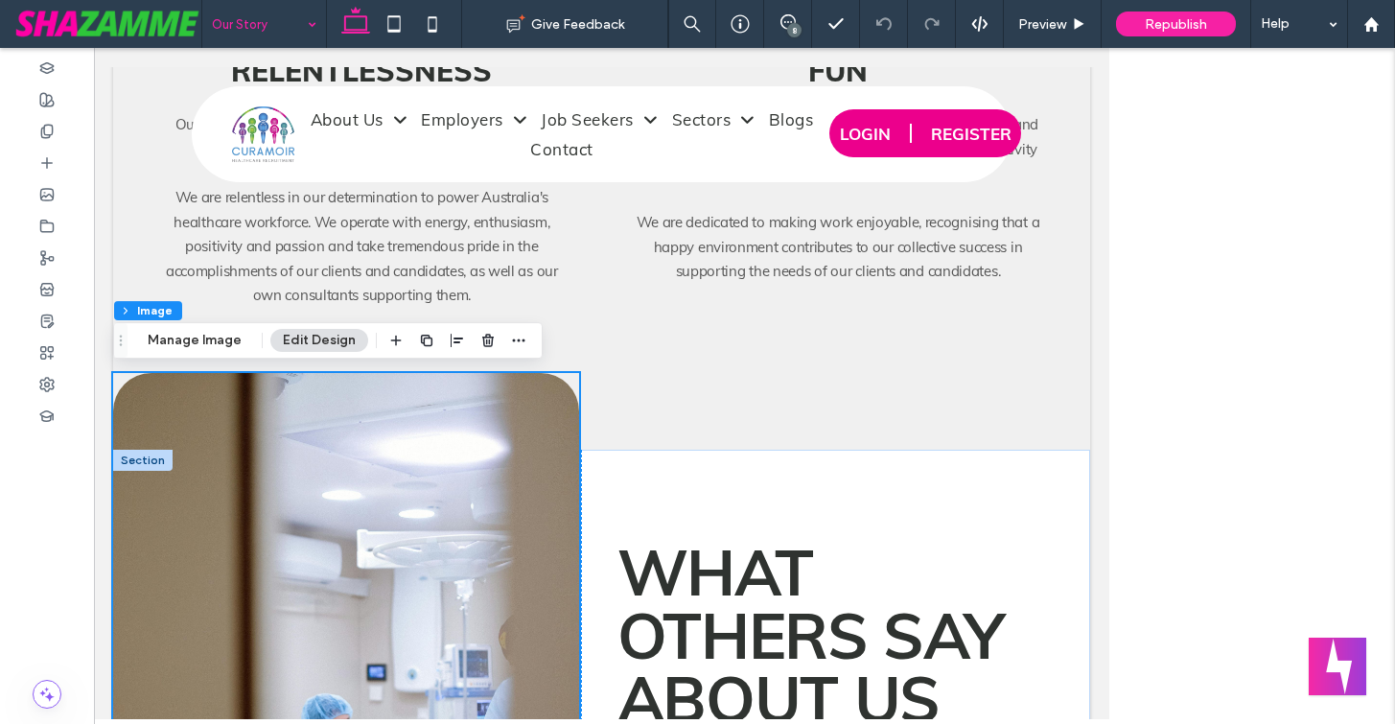
type input "**"
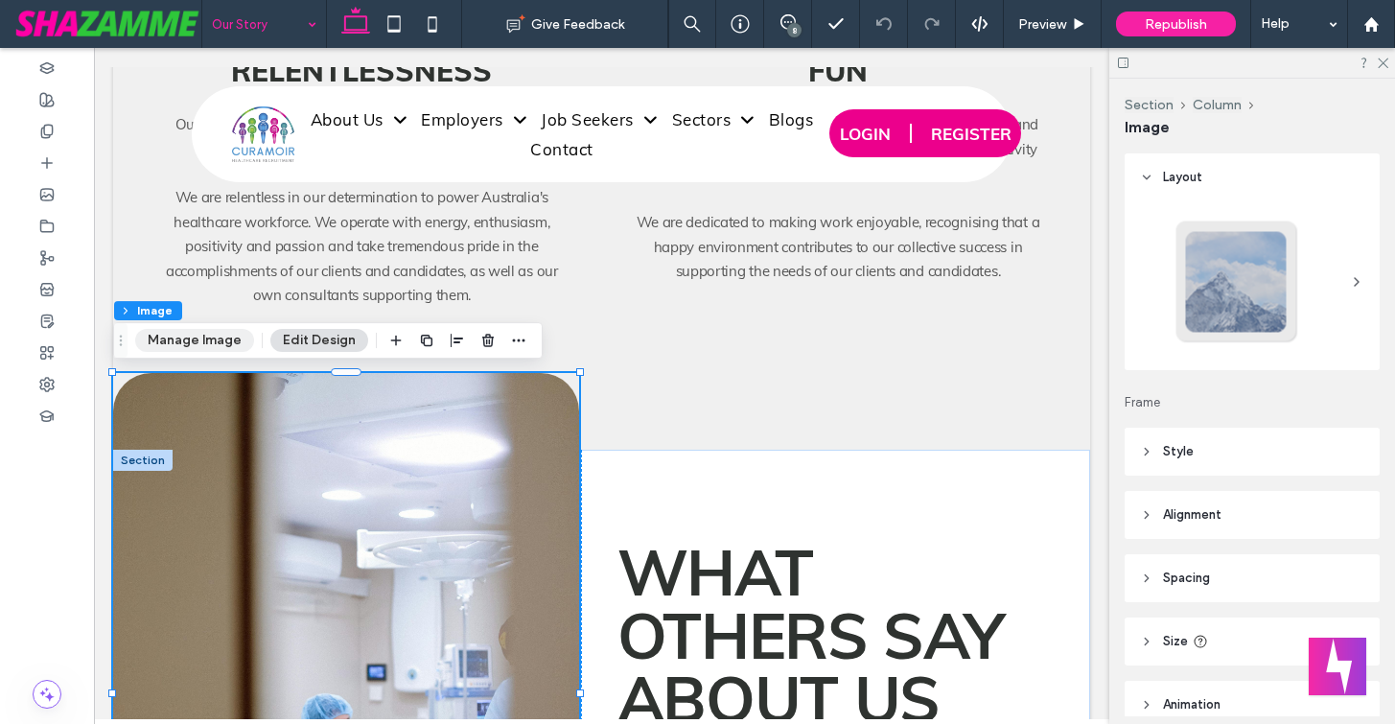
click at [191, 337] on button "Manage Image" at bounding box center [194, 340] width 119 height 23
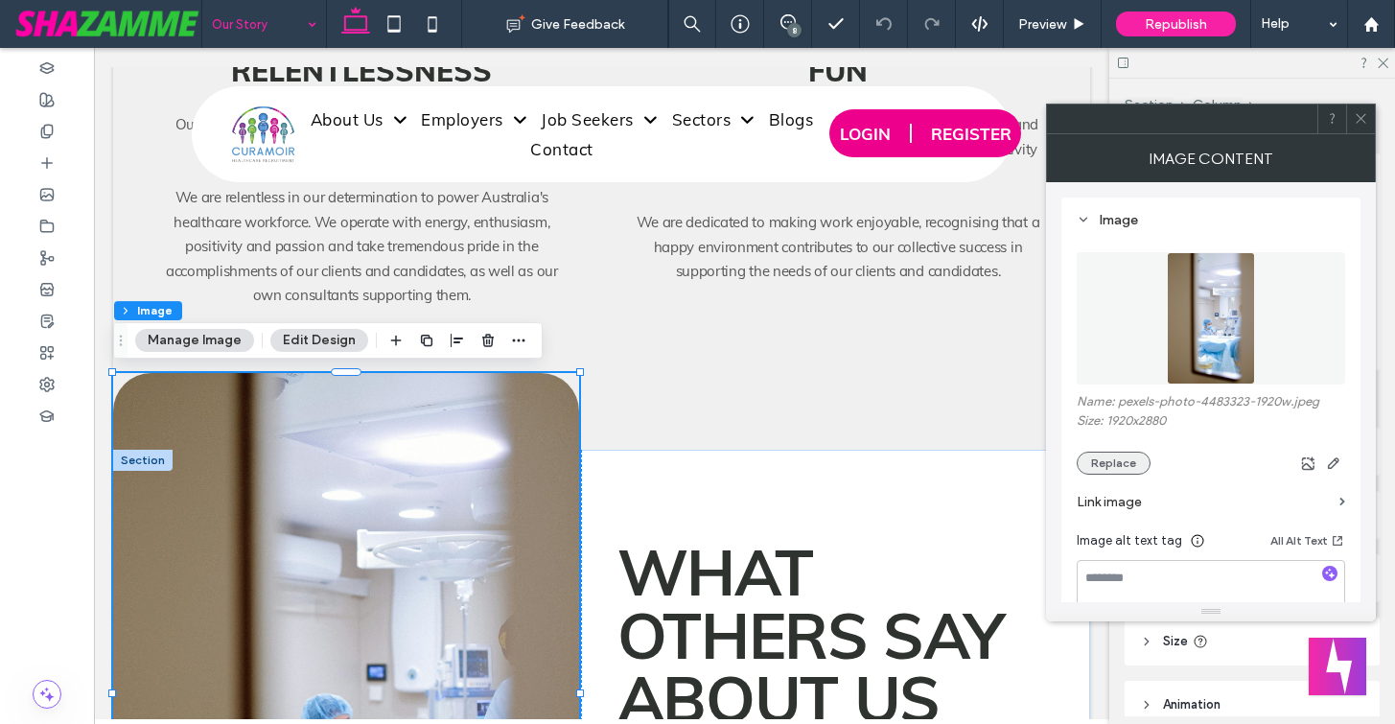
click at [1105, 456] on button "Replace" at bounding box center [1114, 463] width 74 height 23
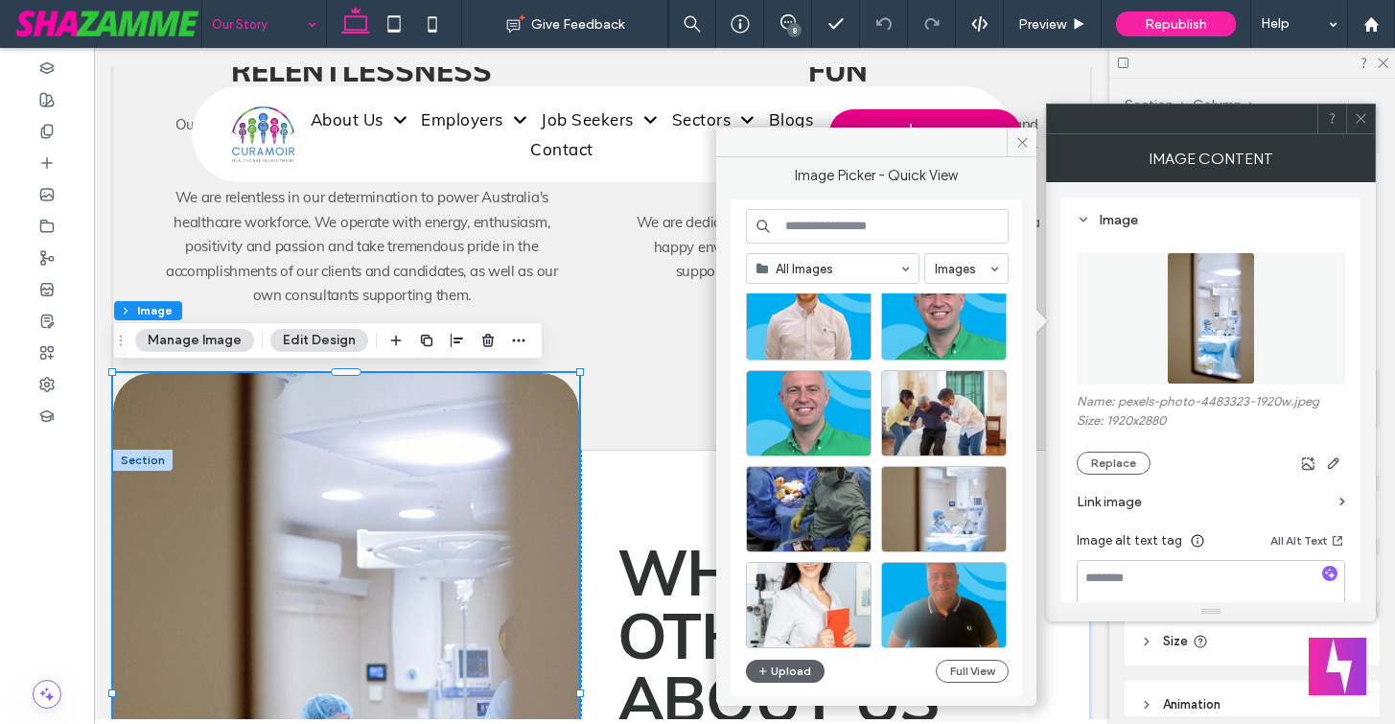
scroll to position [1864, 0]
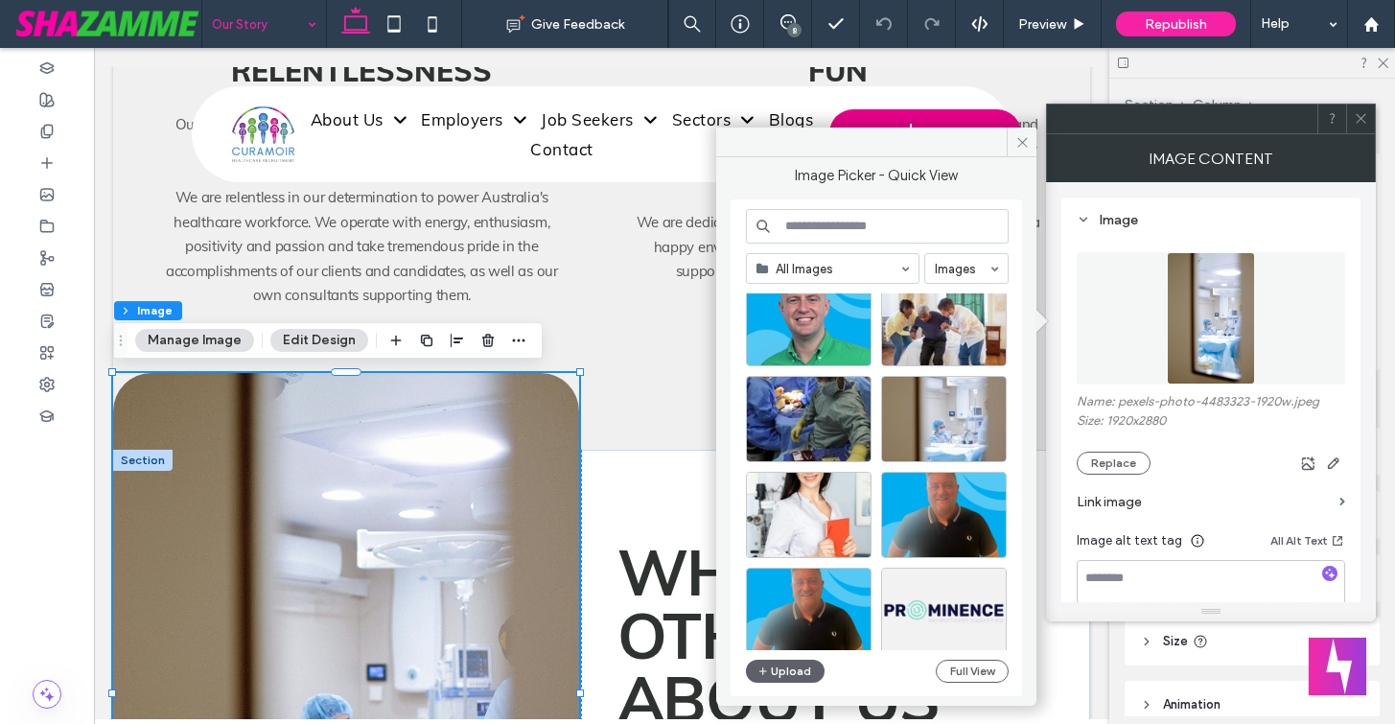
click at [802, 235] on input at bounding box center [877, 226] width 263 height 35
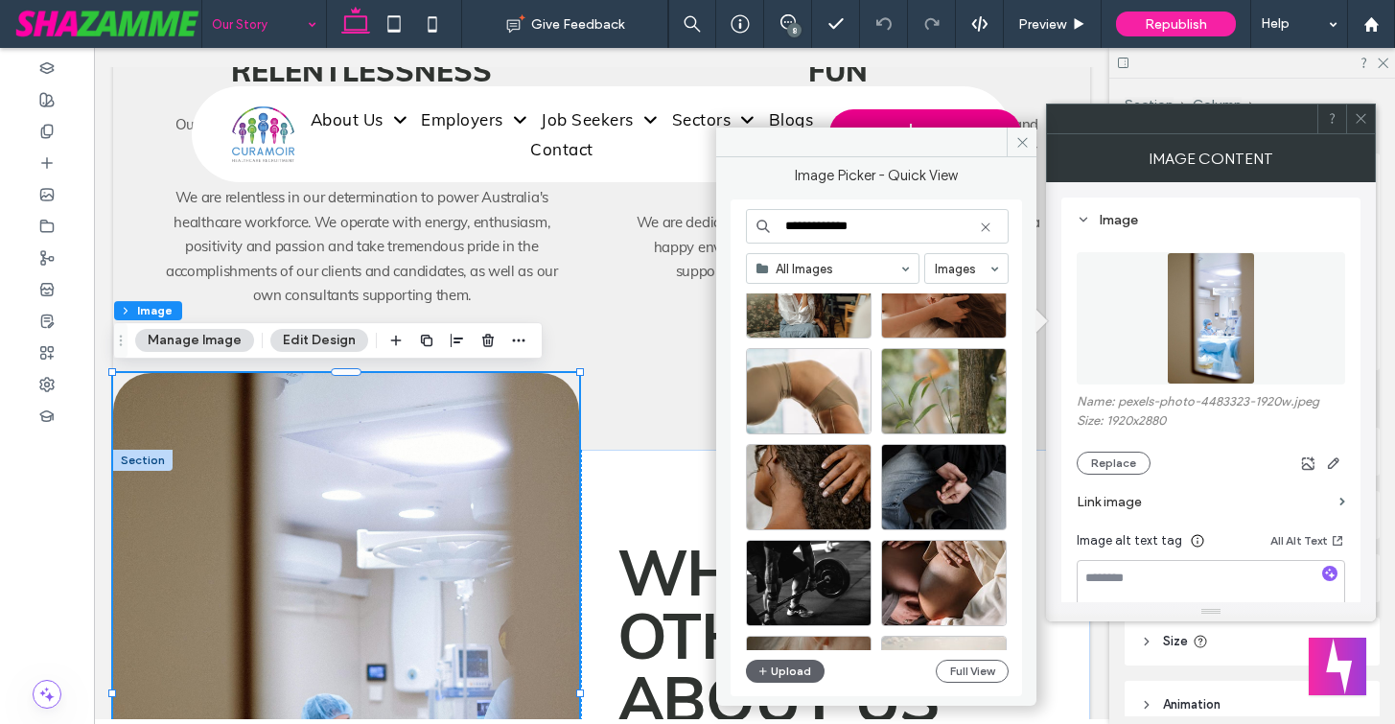
scroll to position [8894, 0]
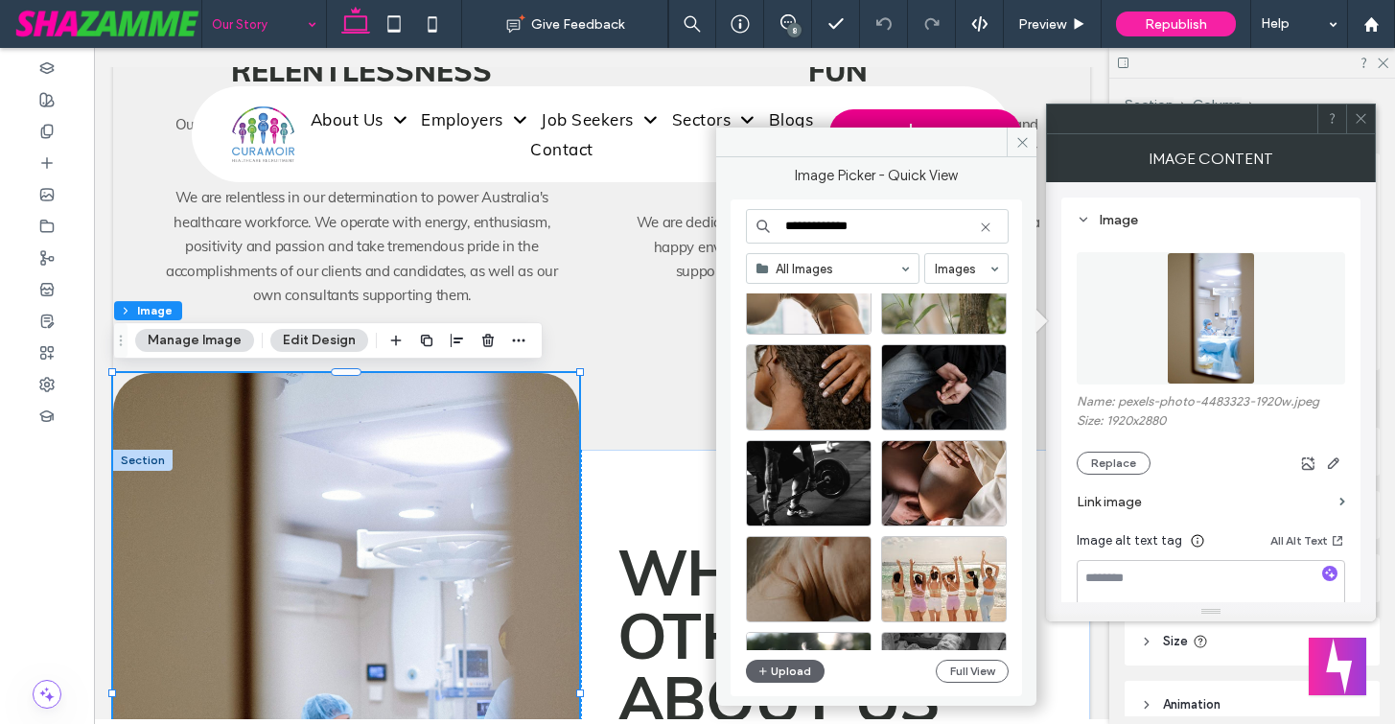
drag, startPoint x: 861, startPoint y: 227, endPoint x: 789, endPoint y: 223, distance: 72.0
click at [789, 223] on input "**********" at bounding box center [877, 226] width 263 height 35
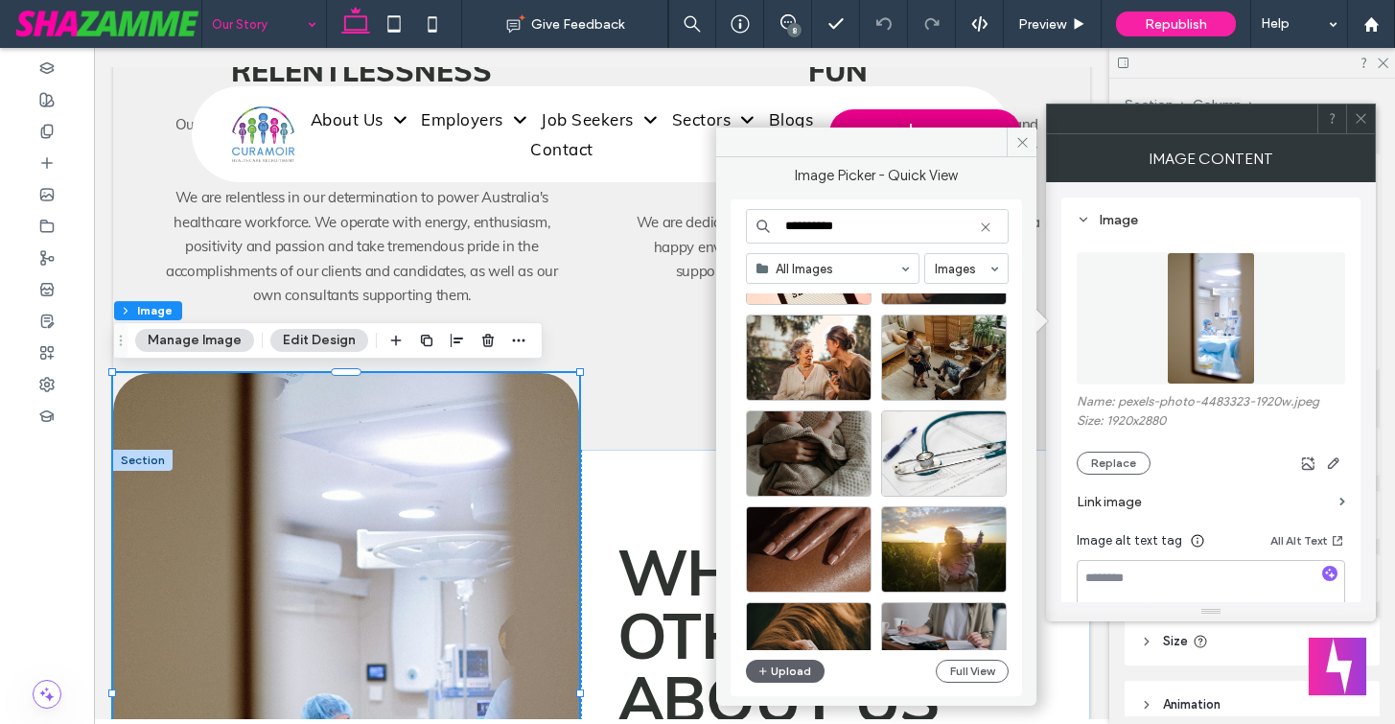
scroll to position [3074, 0]
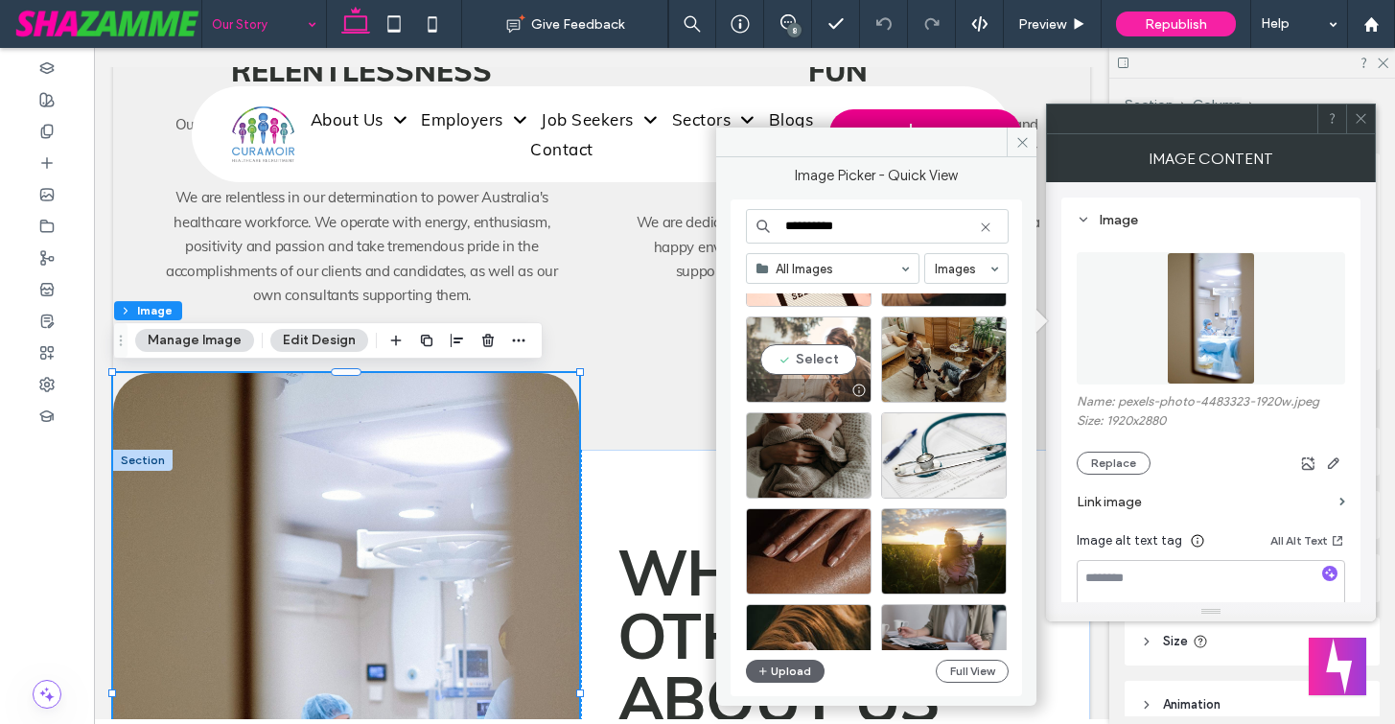
type input "**********"
click at [825, 360] on div "Select" at bounding box center [809, 359] width 126 height 86
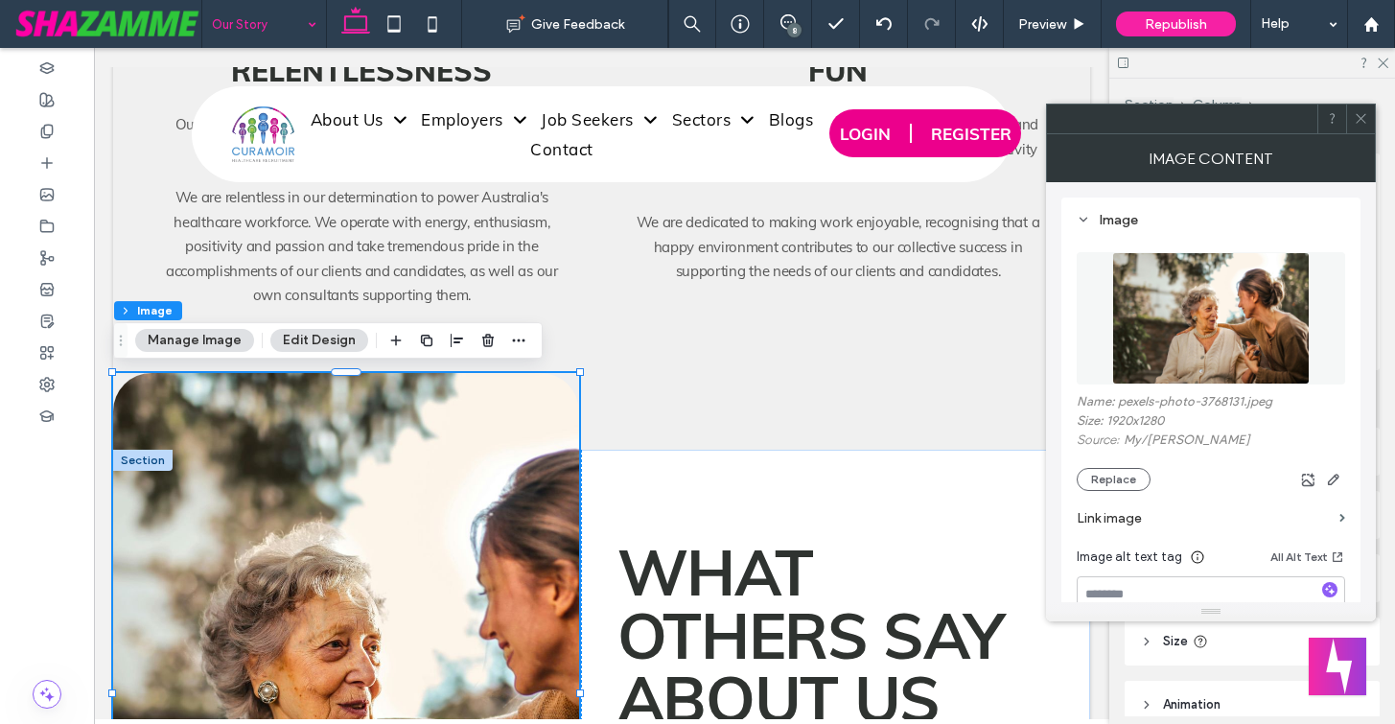
click at [1355, 124] on icon at bounding box center [1361, 118] width 14 height 14
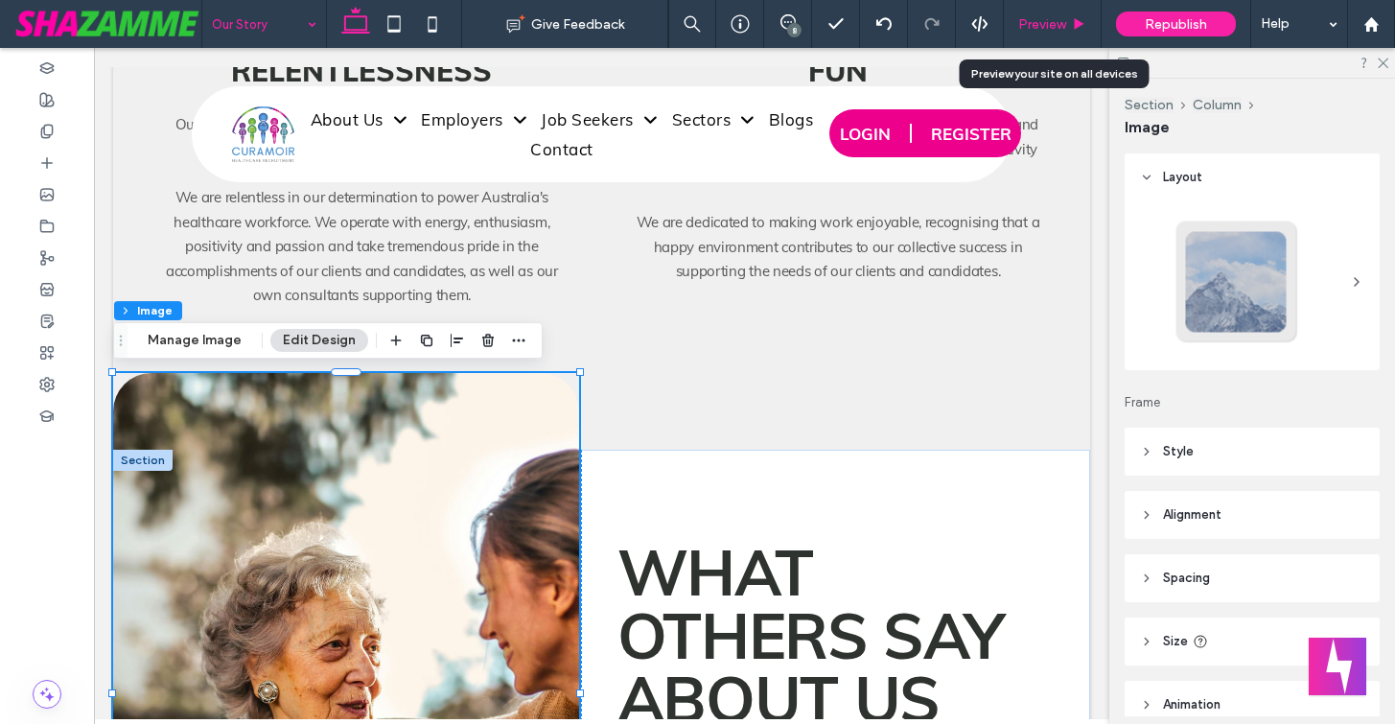
click at [1016, 17] on div "Preview" at bounding box center [1052, 24] width 97 height 16
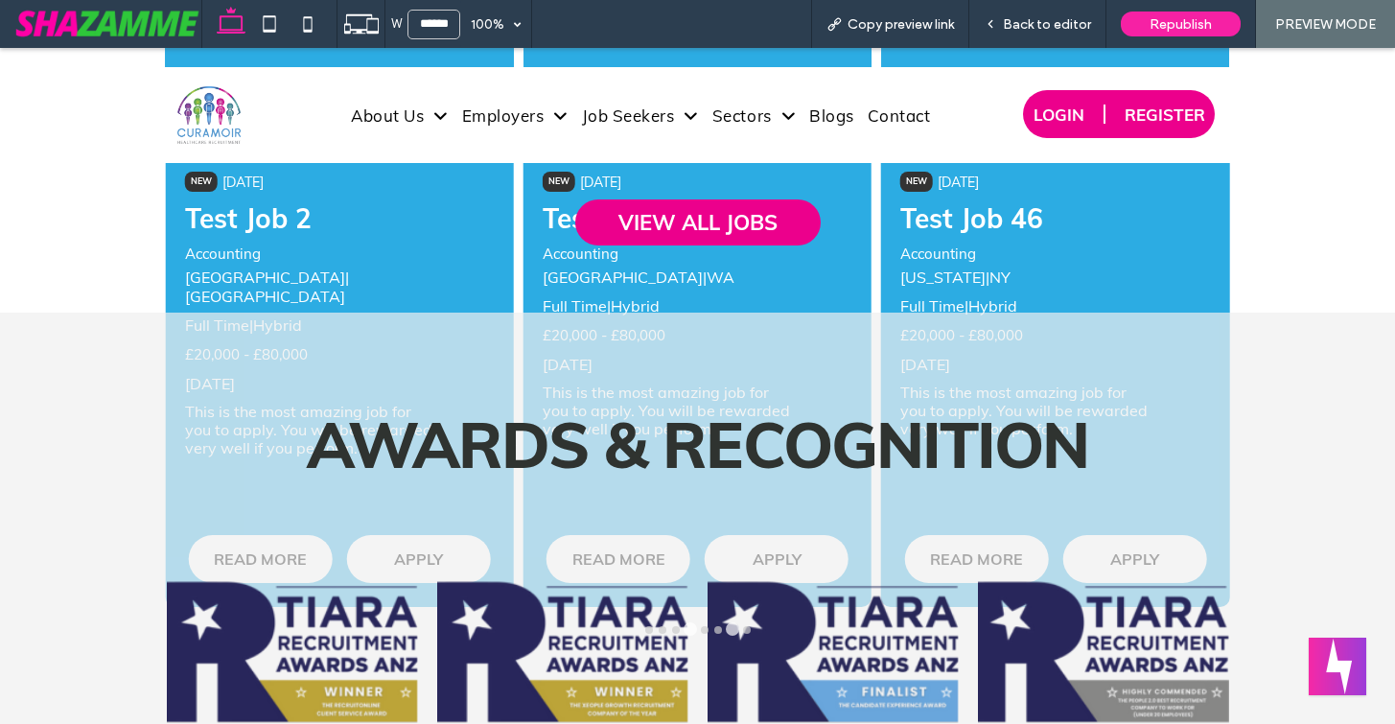
scroll to position [4518, 0]
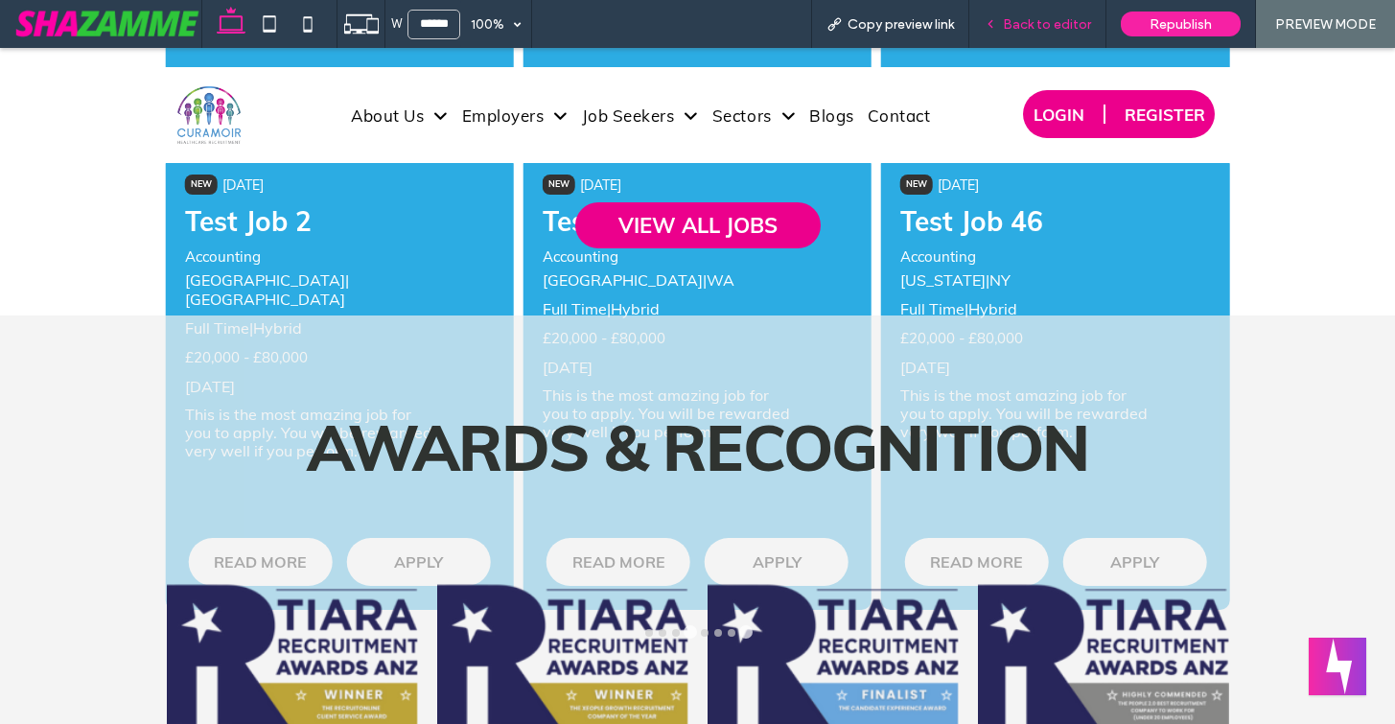
click at [1056, 28] on span "Back to editor" at bounding box center [1047, 24] width 88 height 16
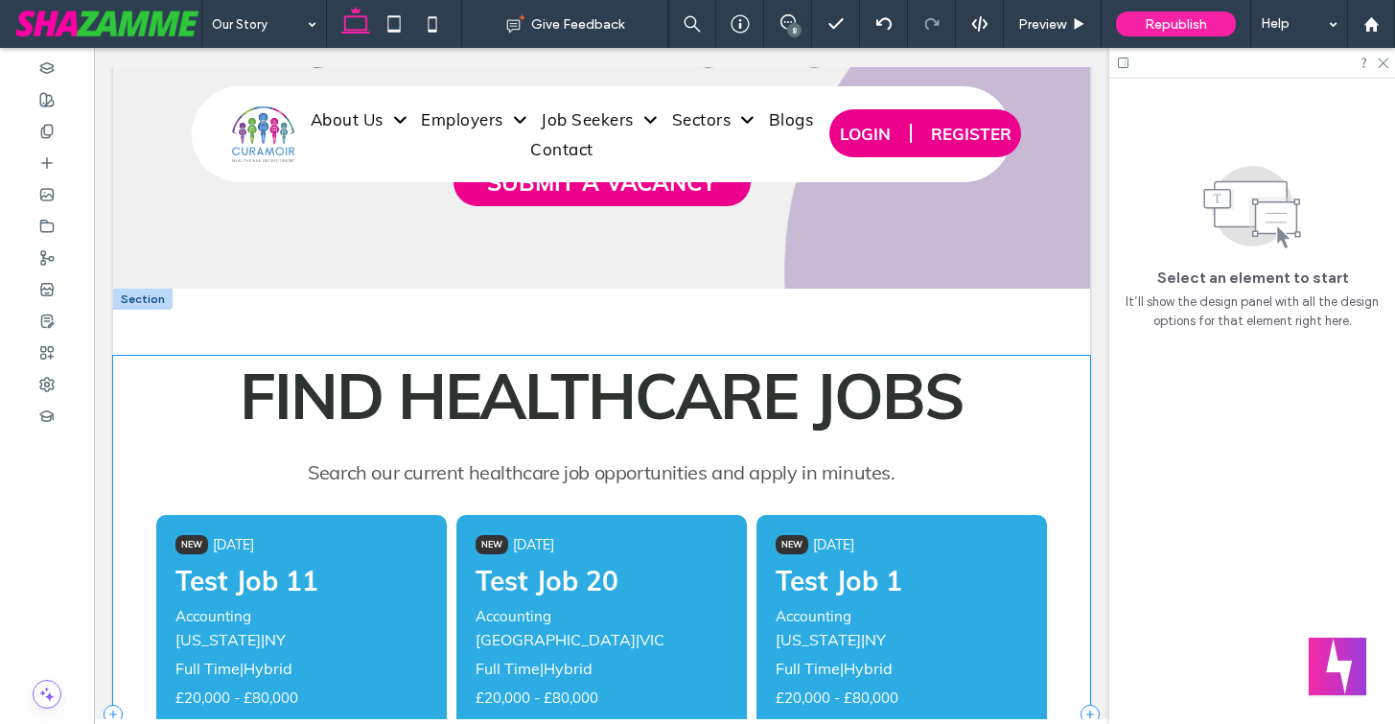
scroll to position [3826, 0]
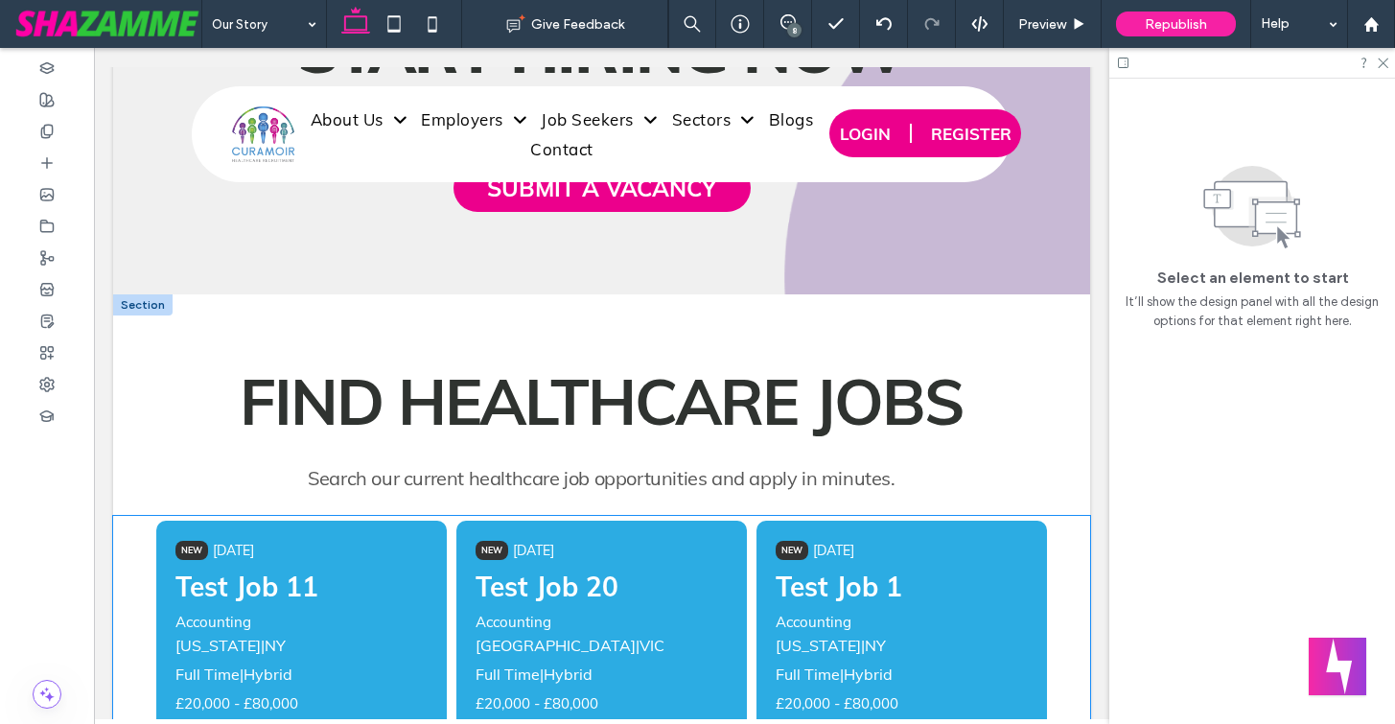
click at [837, 544] on div "[DATE]" at bounding box center [833, 551] width 41 height 20
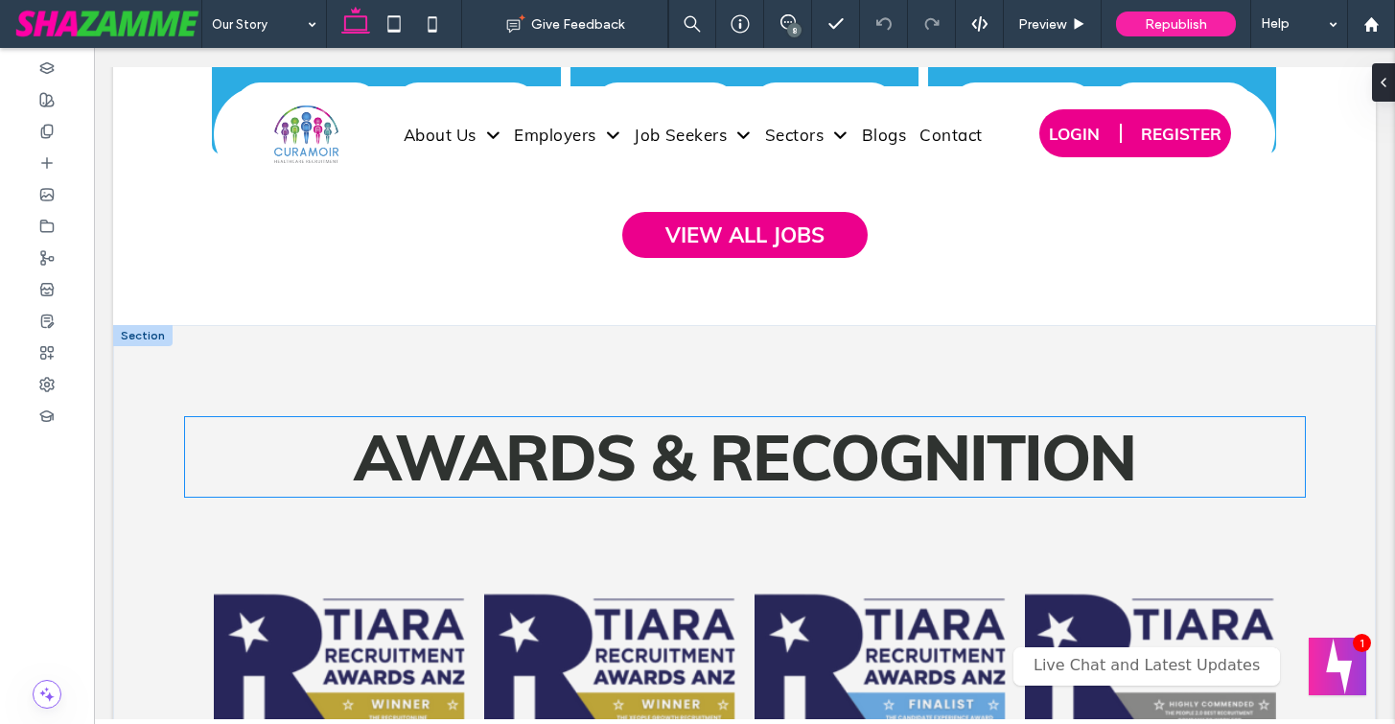
scroll to position [4515, 0]
